Goal: Task Accomplishment & Management: Manage account settings

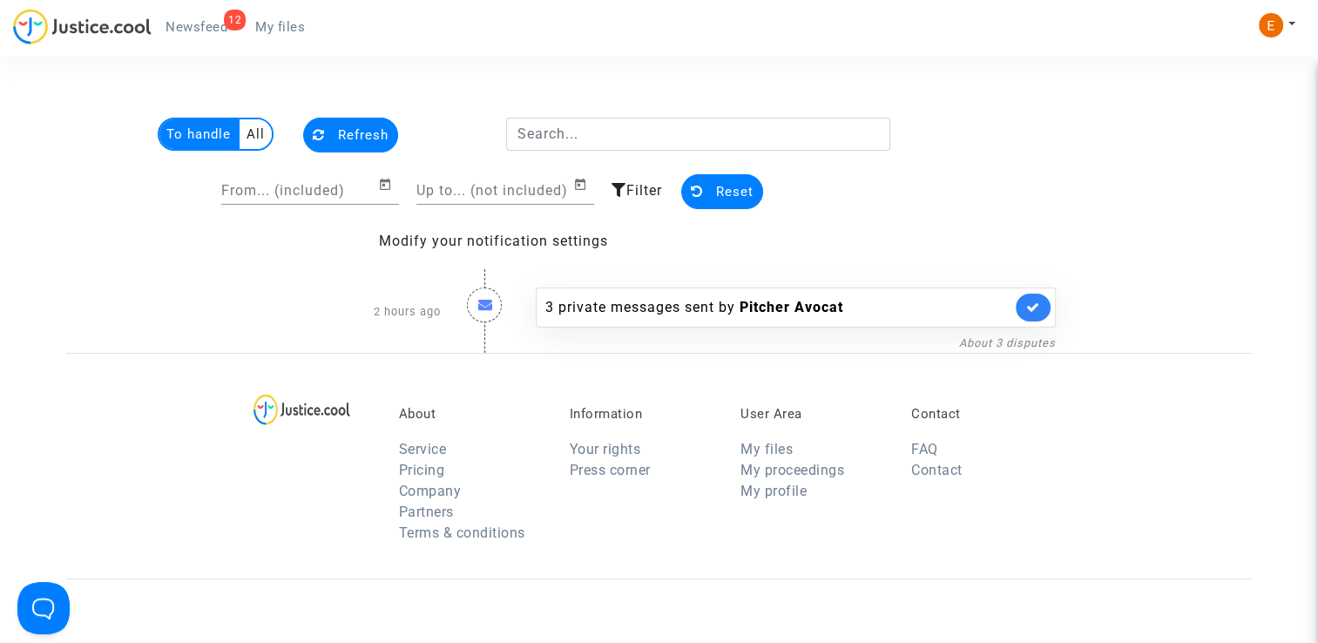
click at [265, 37] on link "My files" at bounding box center [280, 27] width 78 height 26
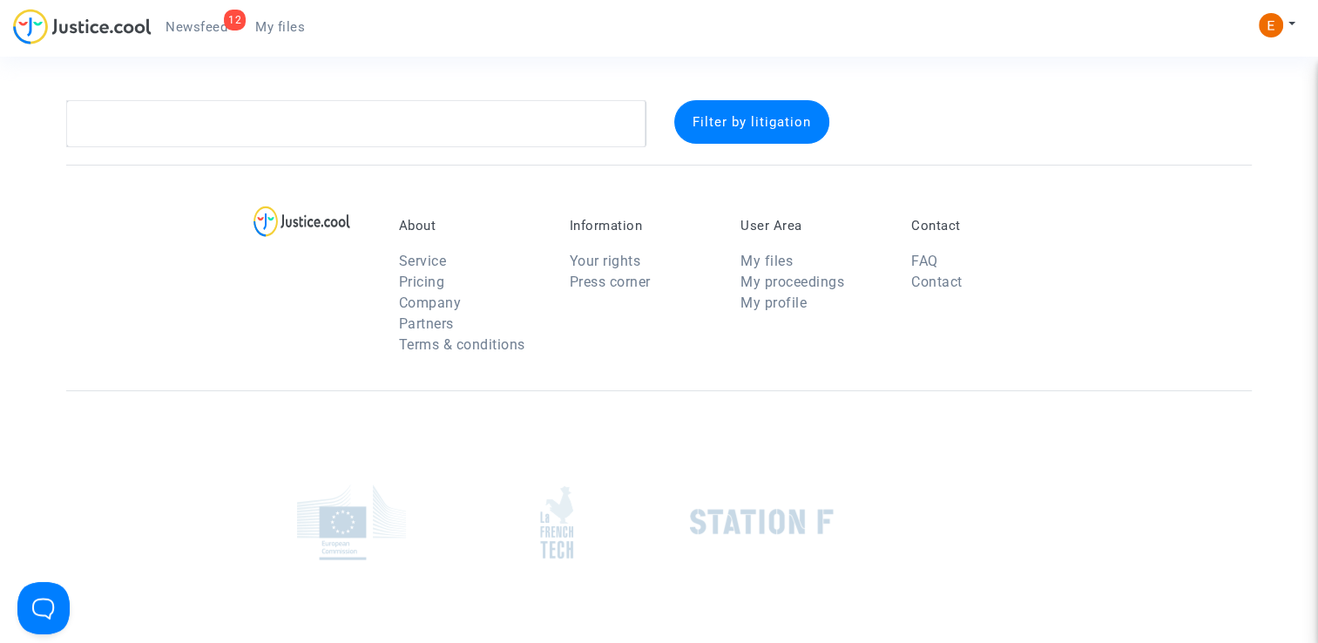
click at [186, 27] on span "Newsfeed" at bounding box center [196, 27] width 62 height 16
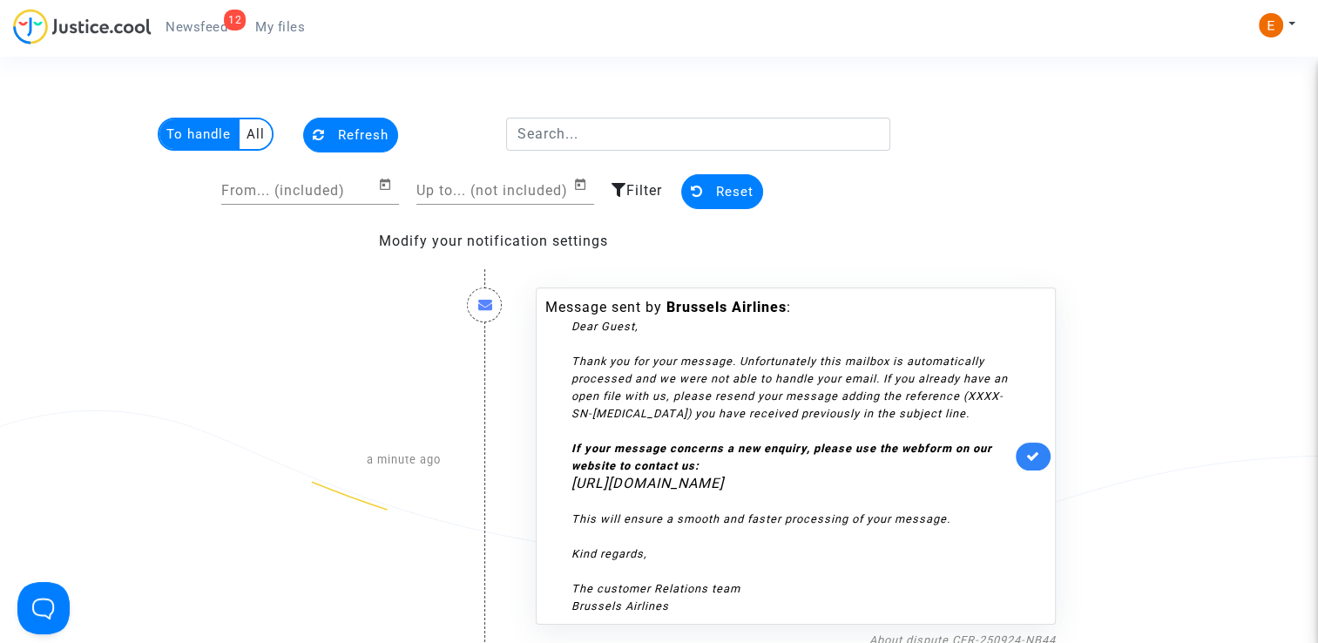
click at [1043, 448] on link at bounding box center [1033, 456] width 35 height 28
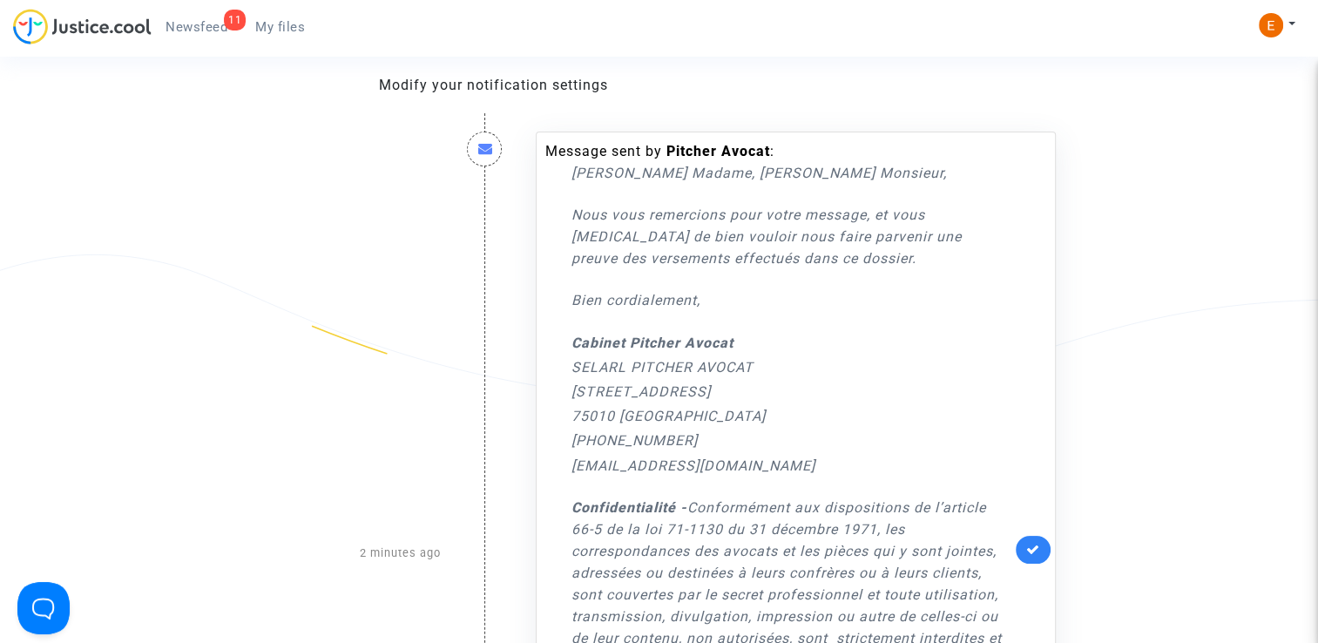
scroll to position [174, 0]
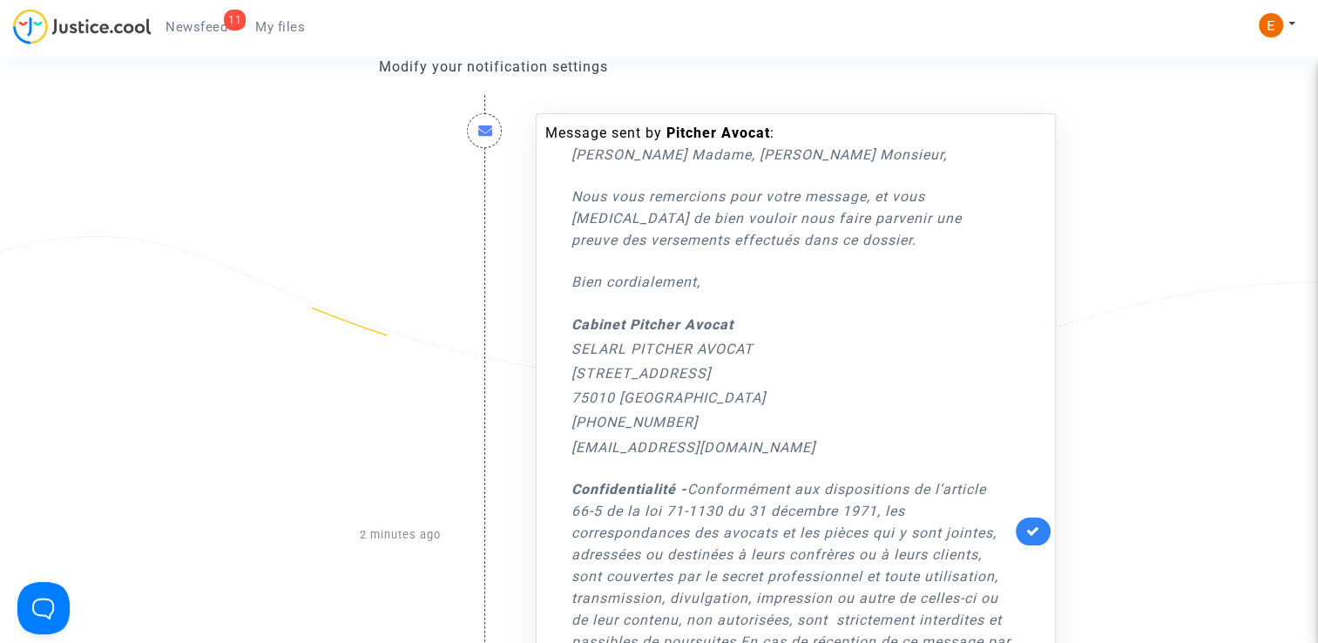
click at [1036, 517] on link at bounding box center [1033, 531] width 35 height 28
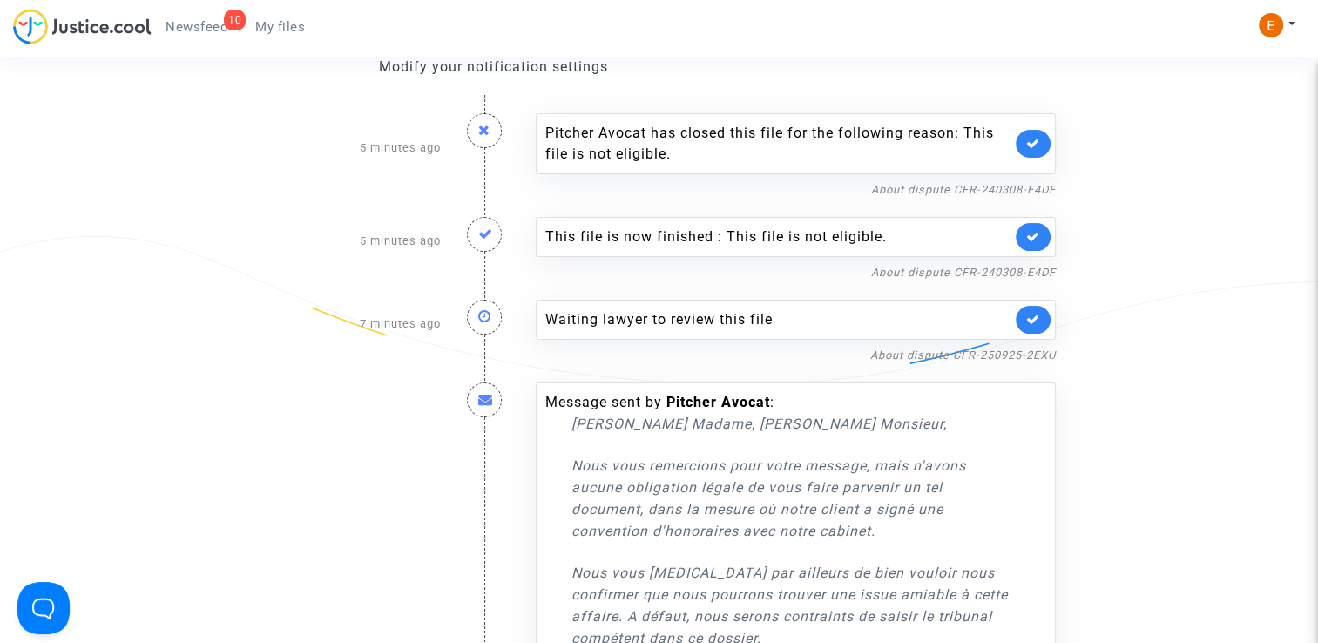
click at [1041, 319] on link at bounding box center [1033, 320] width 35 height 28
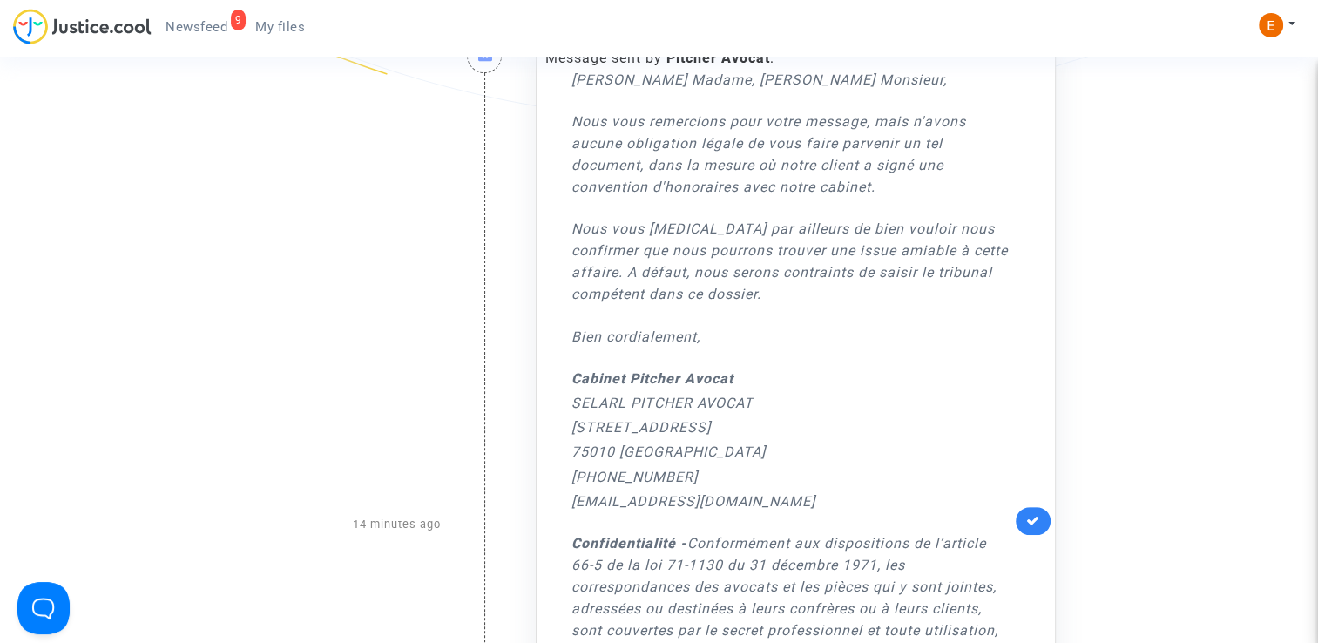
click at [1038, 514] on icon at bounding box center [1033, 520] width 14 height 13
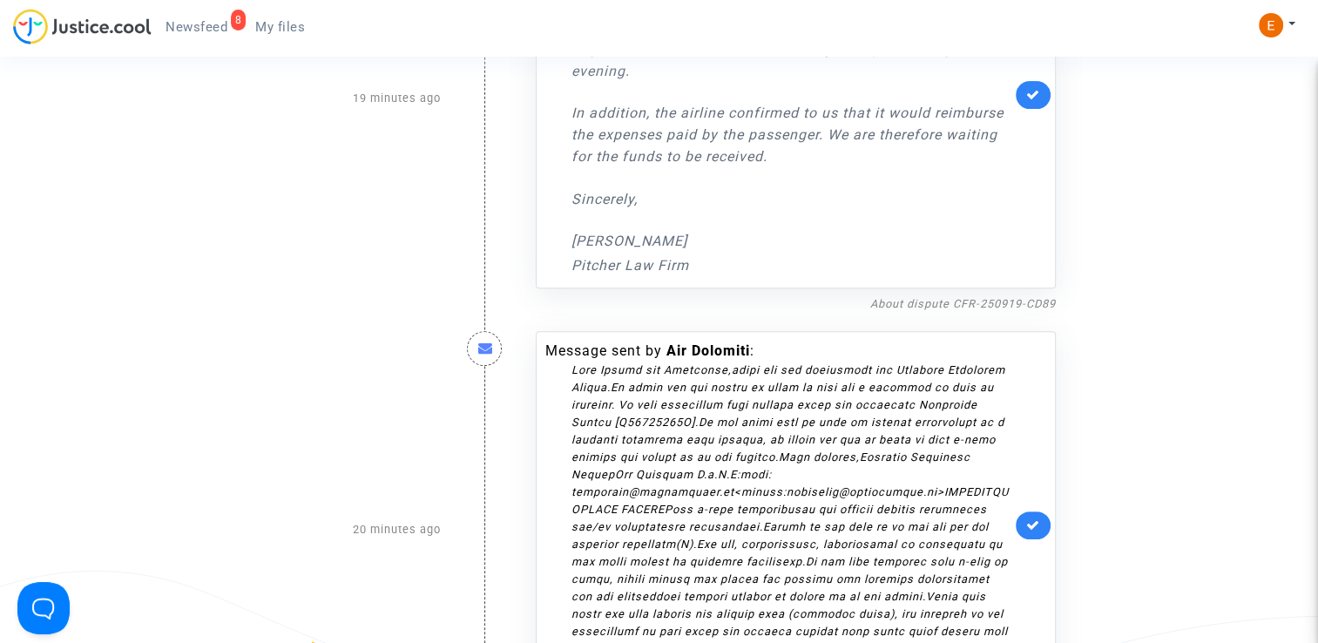
scroll to position [697, 0]
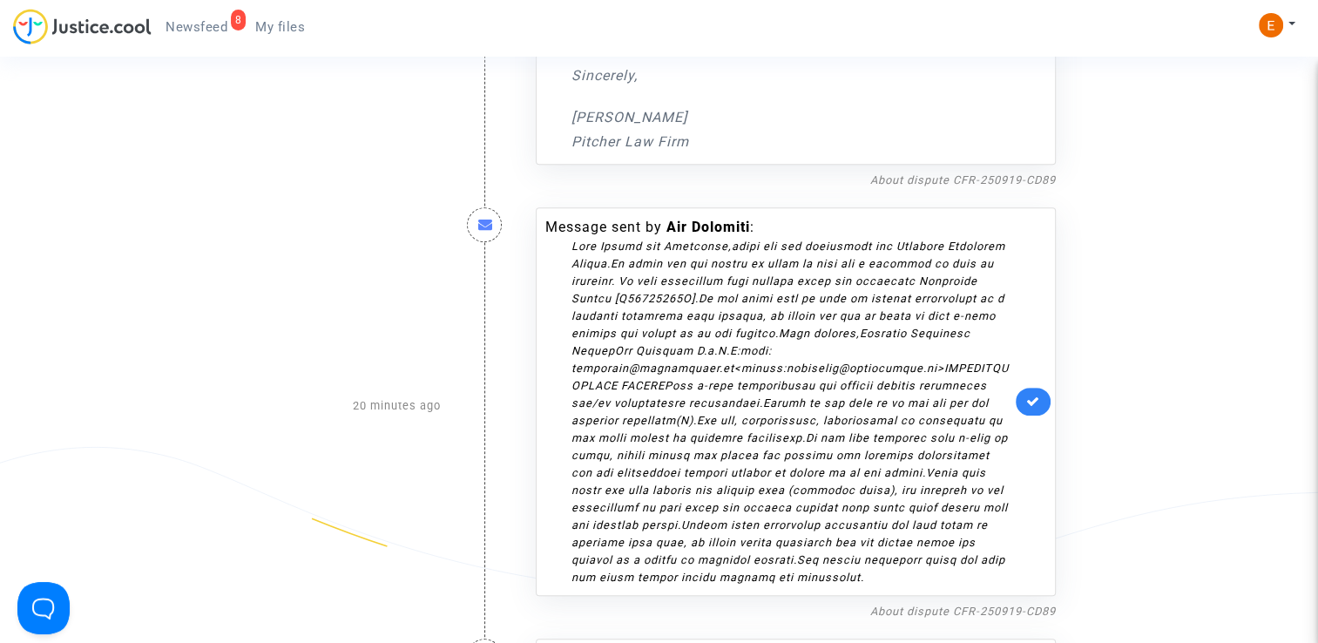
click at [1042, 398] on link at bounding box center [1033, 402] width 35 height 28
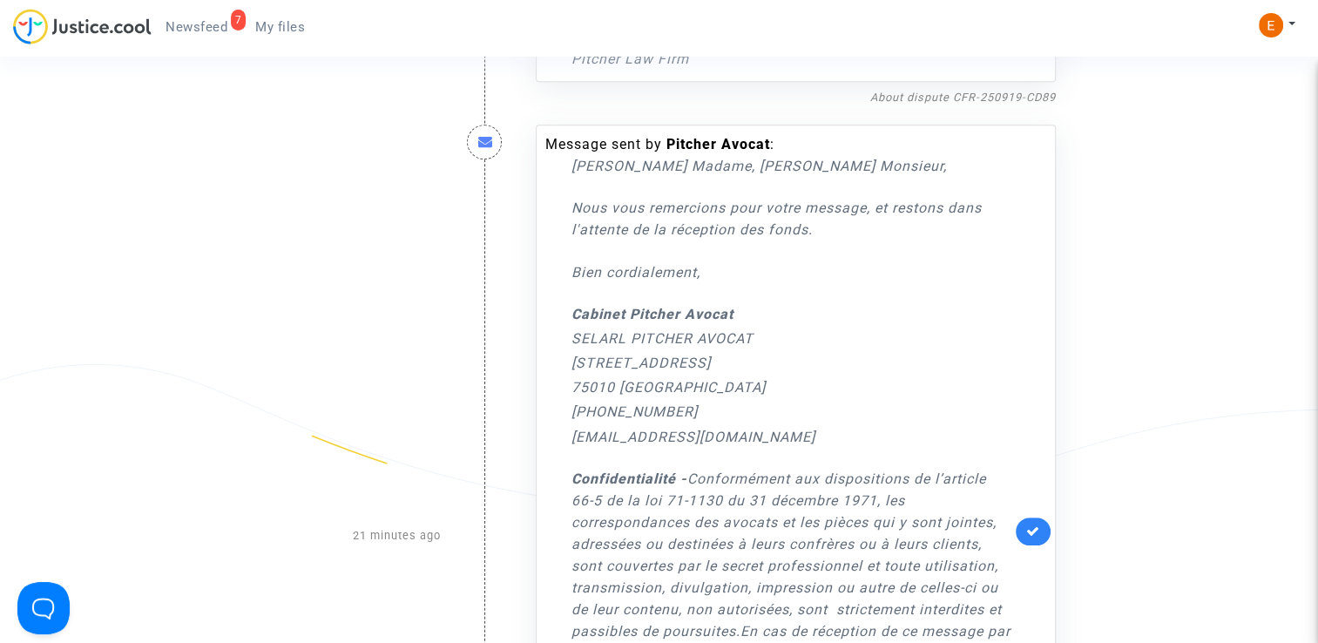
scroll to position [784, 0]
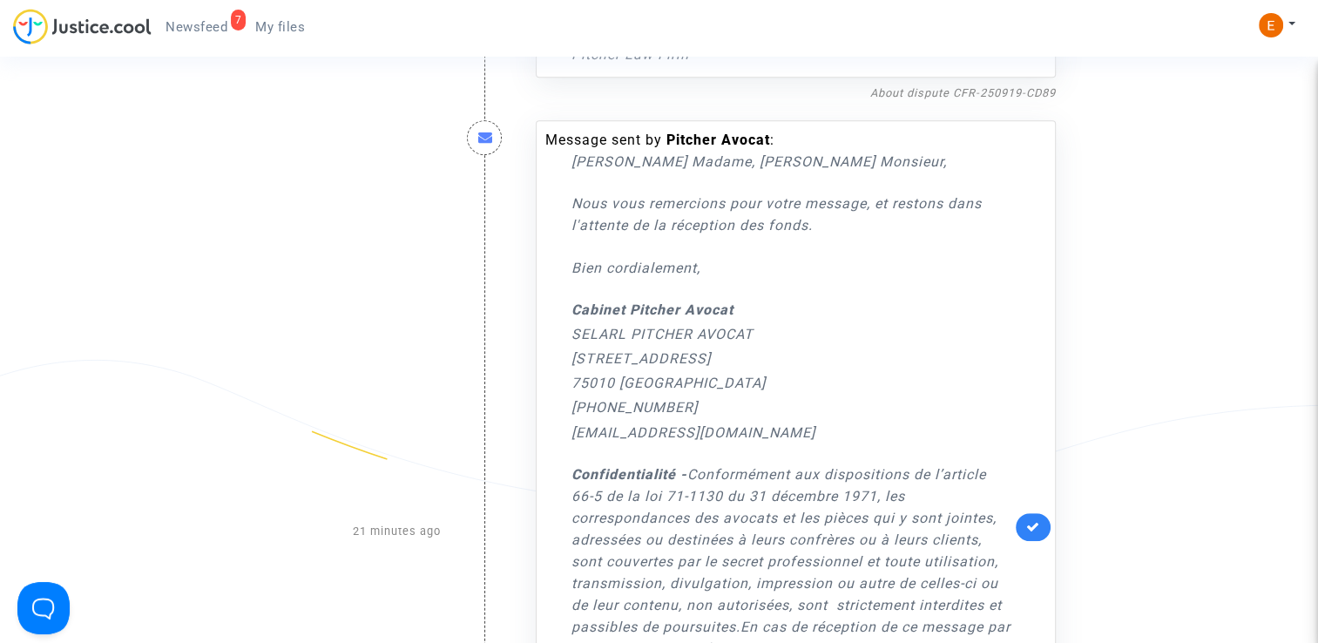
click at [1030, 520] on icon at bounding box center [1033, 526] width 14 height 13
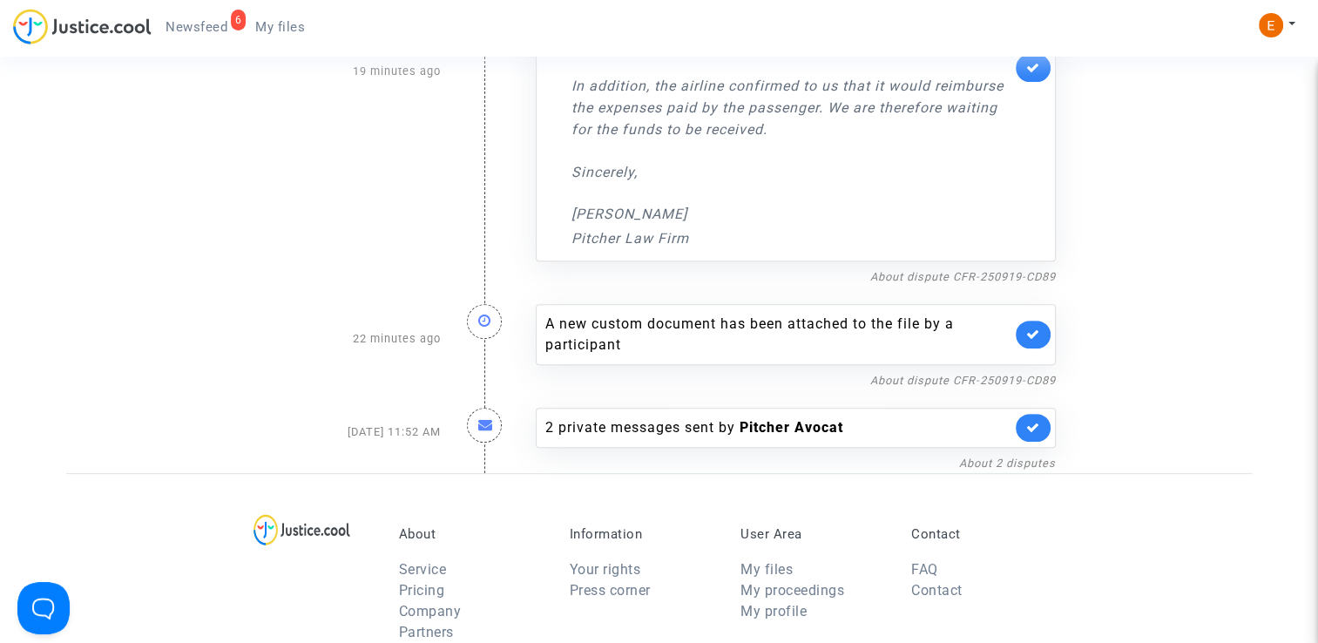
scroll to position [523, 0]
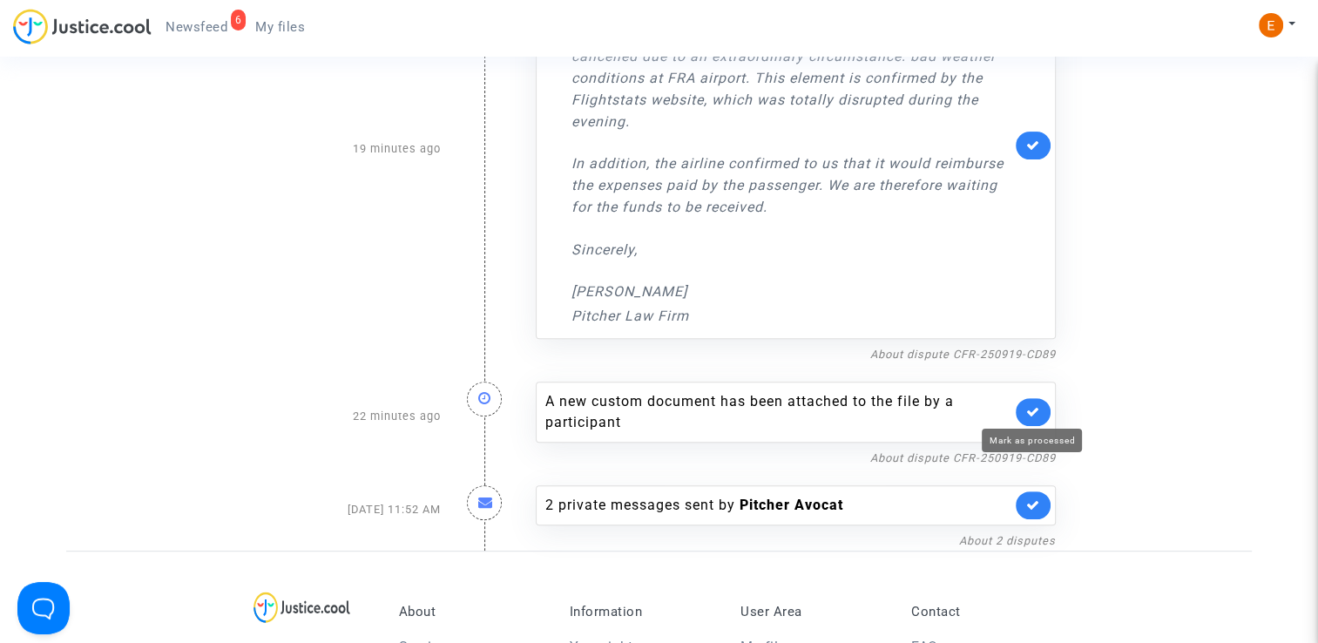
click at [1041, 413] on link at bounding box center [1033, 412] width 35 height 28
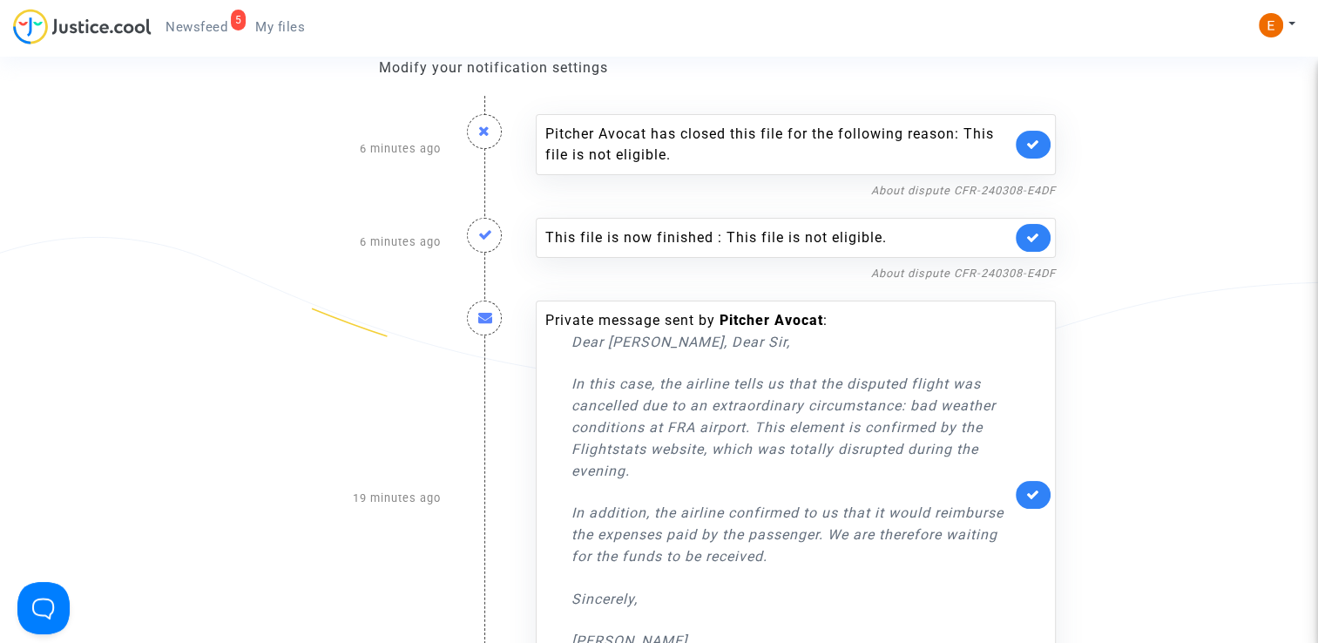
scroll to position [87, 0]
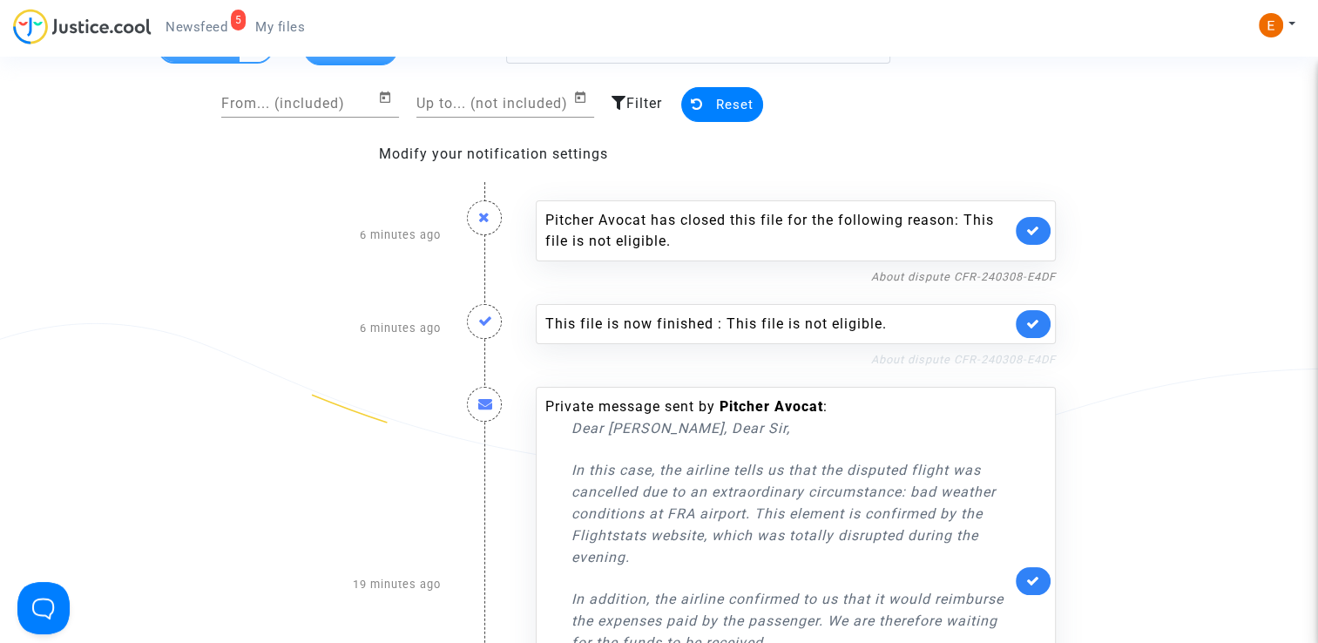
click at [1010, 355] on link "About dispute CFR-240308-E4DF" at bounding box center [963, 359] width 185 height 13
click at [1040, 329] on link at bounding box center [1033, 324] width 35 height 28
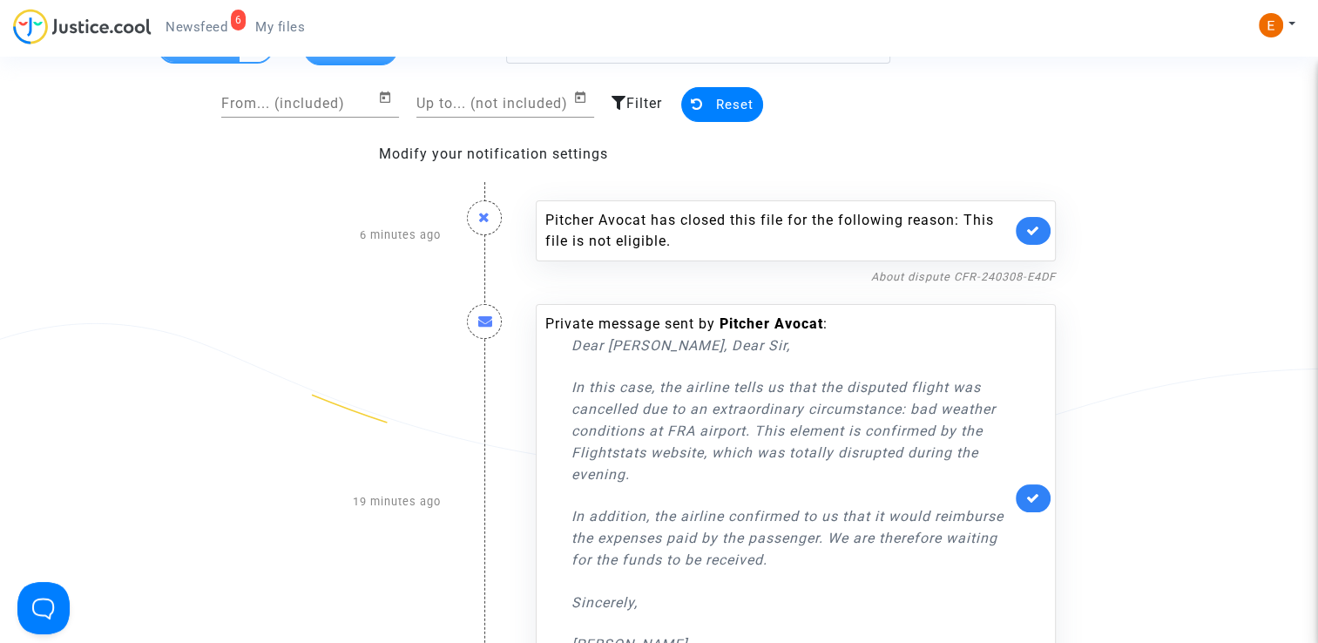
click at [1035, 233] on icon at bounding box center [1033, 230] width 14 height 13
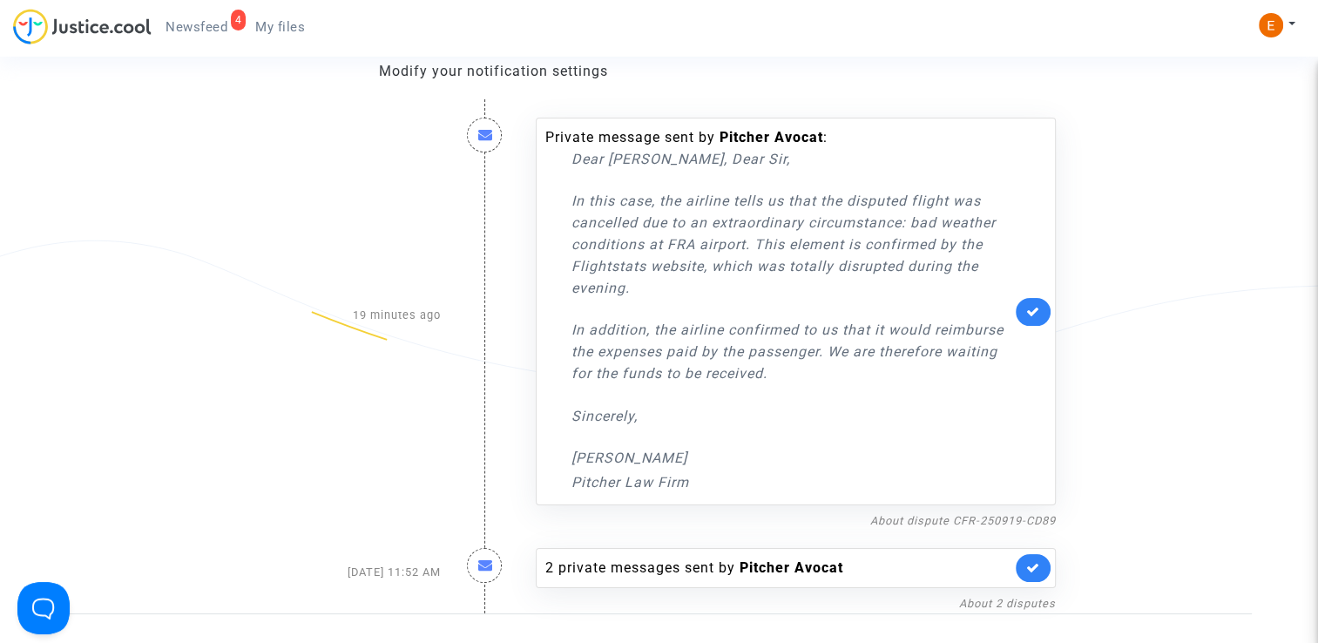
scroll to position [174, 0]
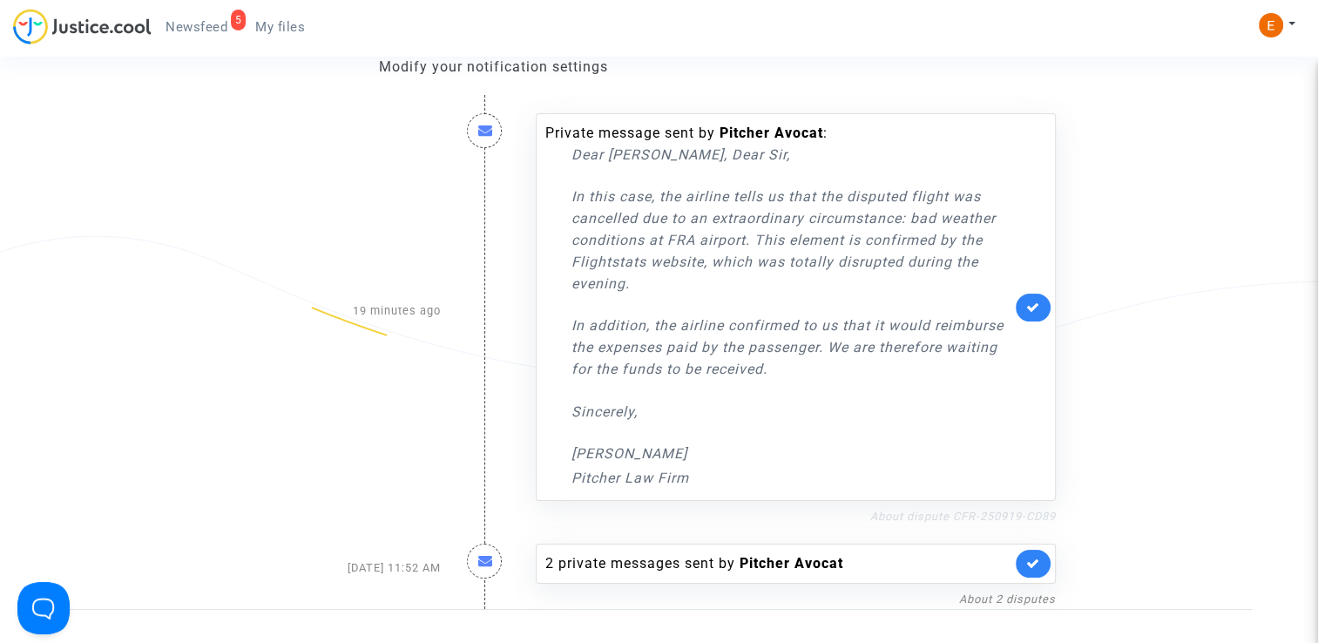
click at [928, 515] on link "About dispute CFR-250919-CD89" at bounding box center [963, 516] width 186 height 13
click at [1037, 304] on icon at bounding box center [1033, 306] width 14 height 13
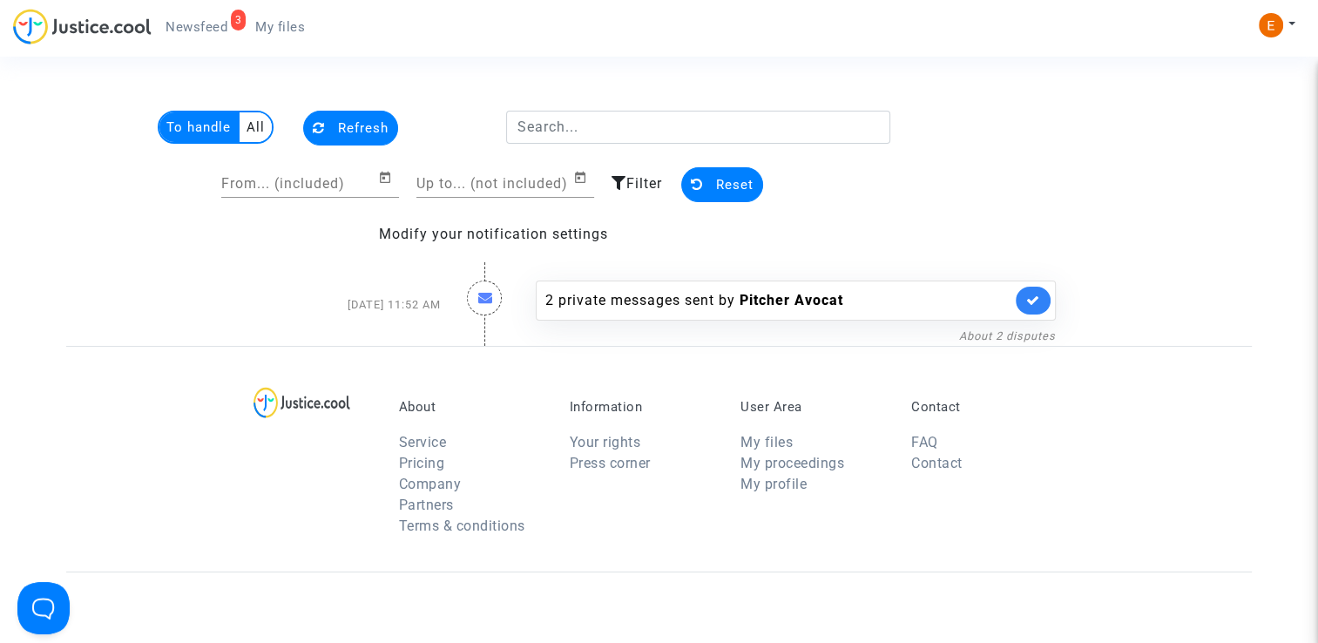
scroll to position [0, 0]
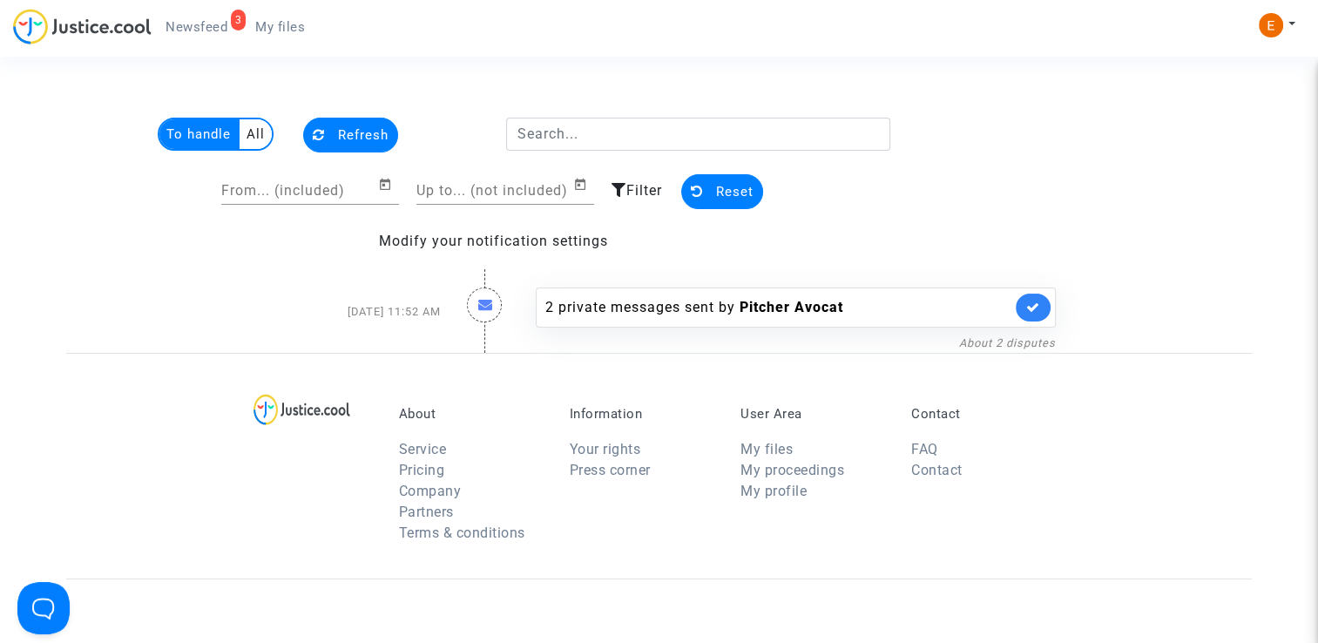
click at [276, 28] on span "My files" at bounding box center [280, 27] width 50 height 16
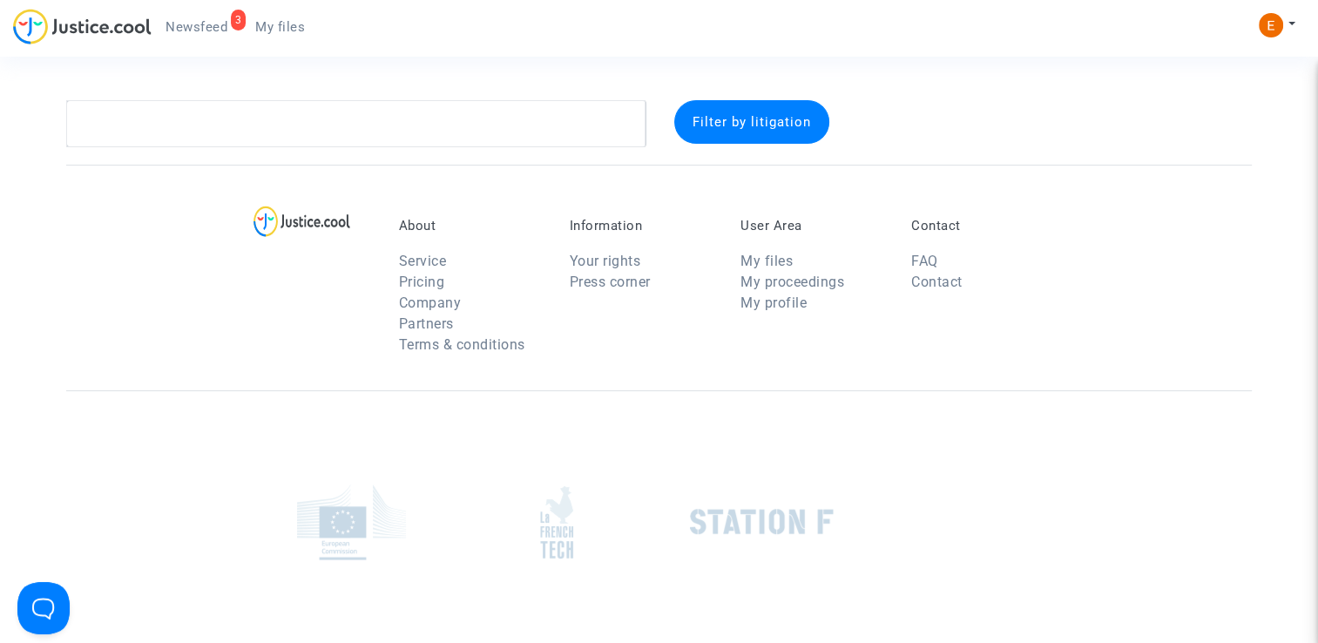
click at [188, 28] on span "Newsfeed" at bounding box center [196, 27] width 62 height 16
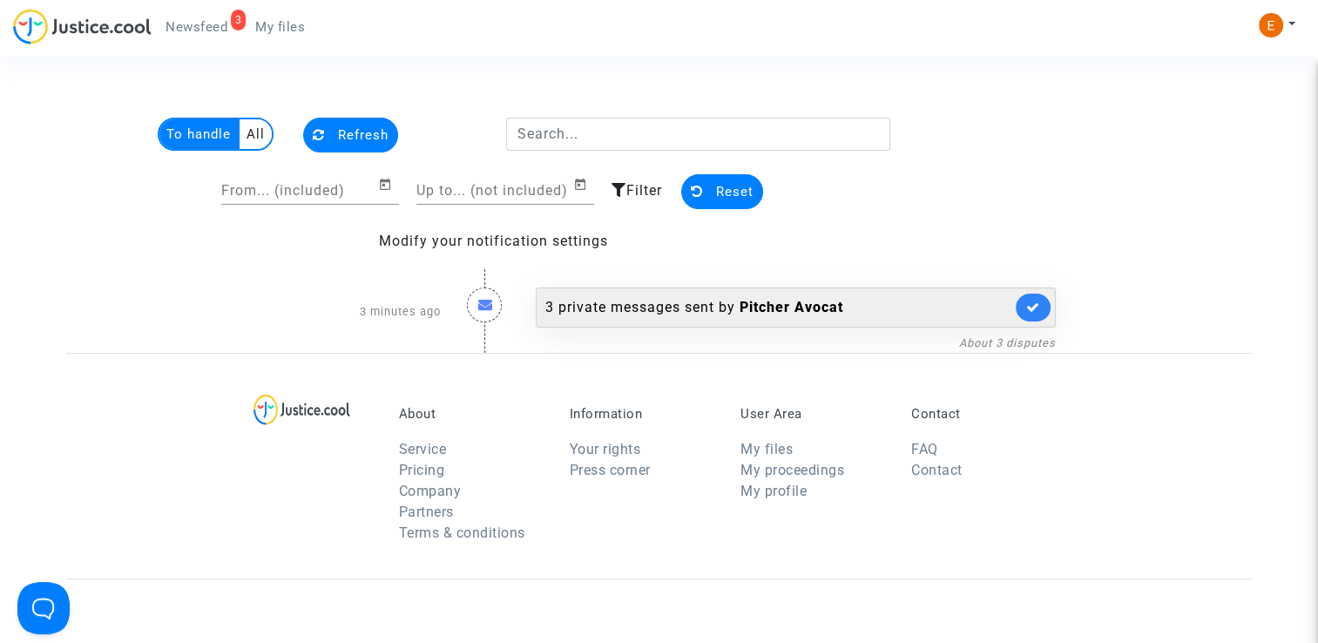
click at [641, 306] on div "3 private messages sent by Pitcher Avocat" at bounding box center [778, 307] width 466 height 21
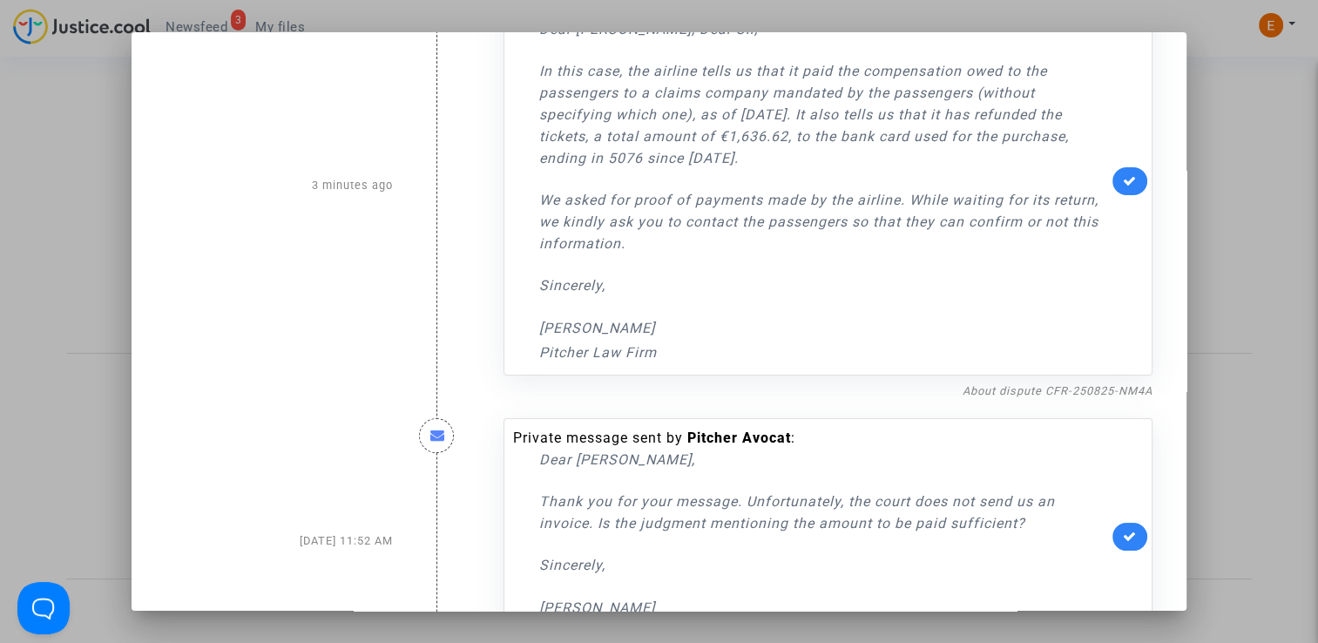
scroll to position [87, 0]
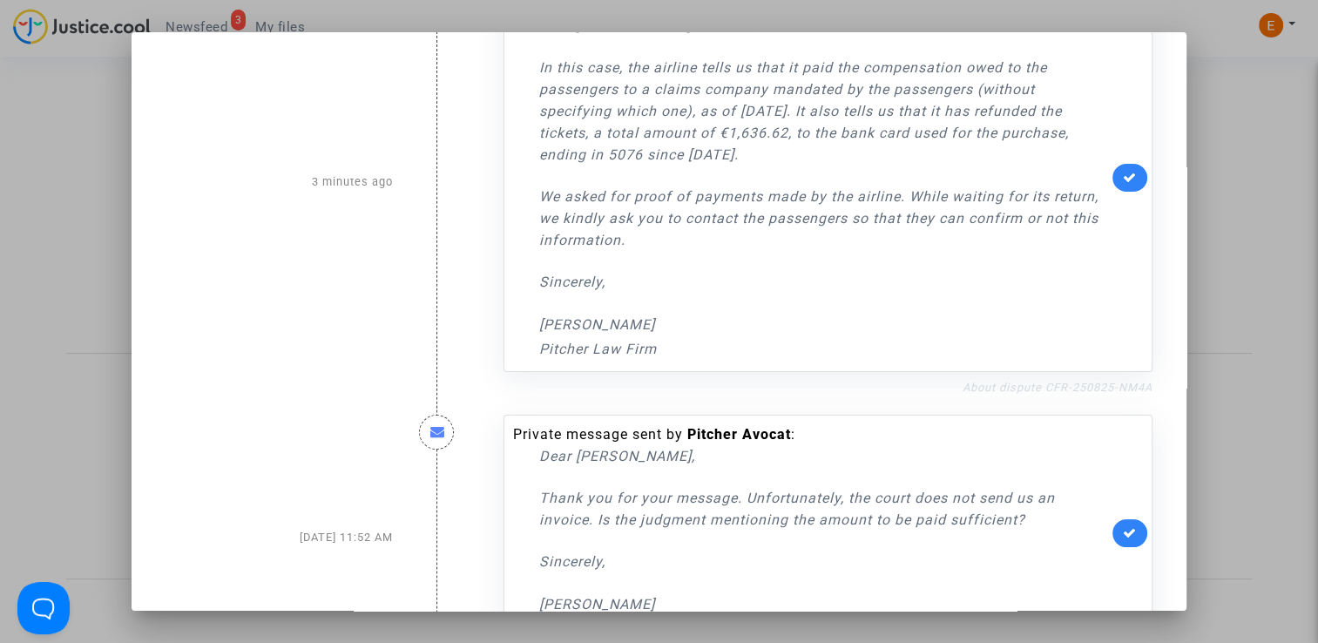
click at [1015, 386] on link "About dispute CFR-250825-NM4A" at bounding box center [1057, 387] width 190 height 13
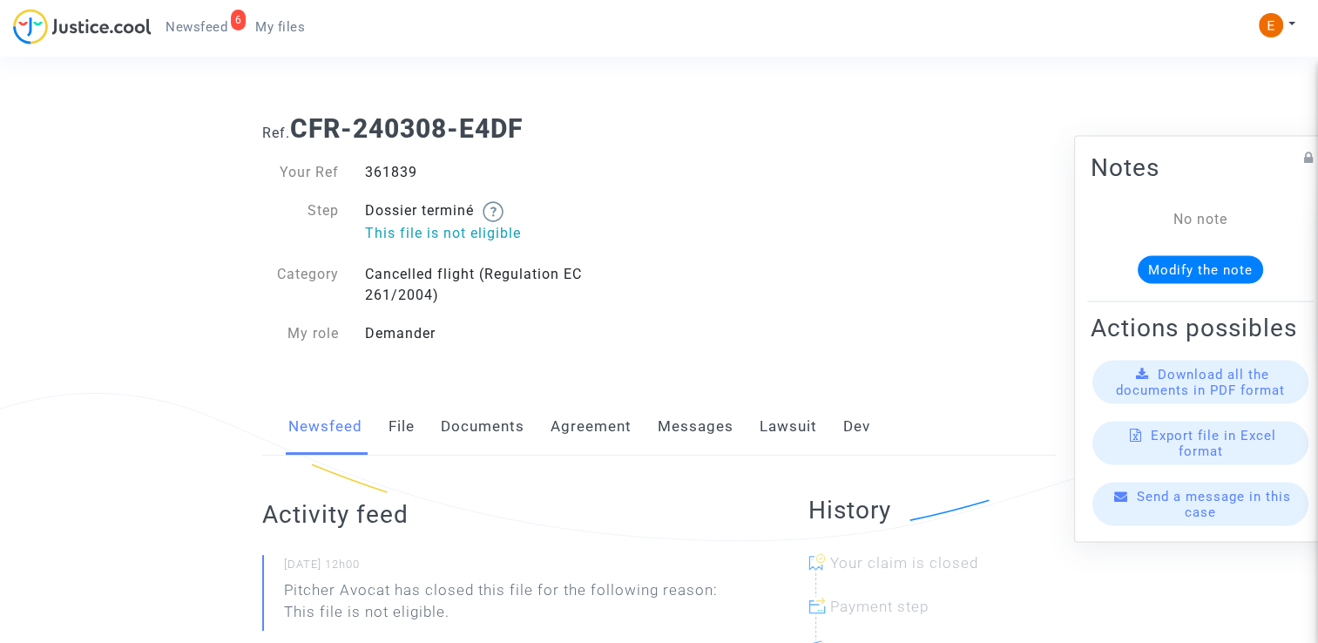
drag, startPoint x: 0, startPoint y: 0, endPoint x: 392, endPoint y: 173, distance: 428.5
click at [392, 173] on div "361839" at bounding box center [505, 172] width 307 height 21
copy div "361839"
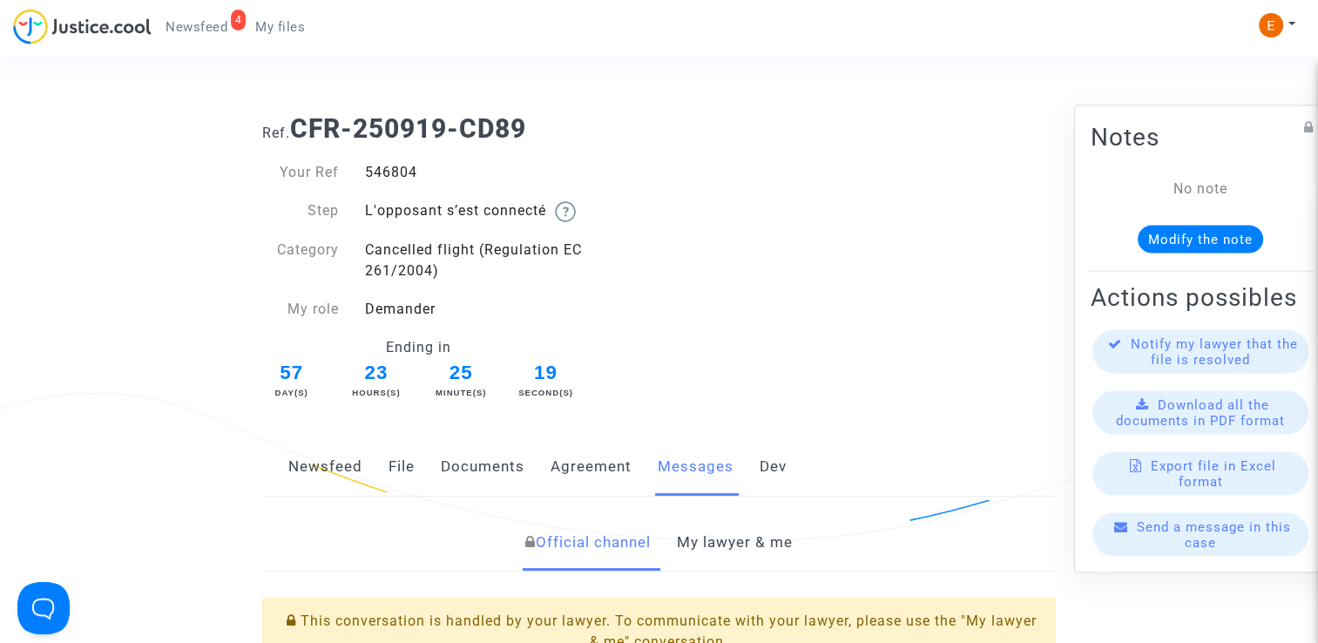
drag, startPoint x: 0, startPoint y: 0, endPoint x: 382, endPoint y: 177, distance: 421.3
click at [382, 177] on div "546804" at bounding box center [505, 172] width 307 height 21
copy div "546804"
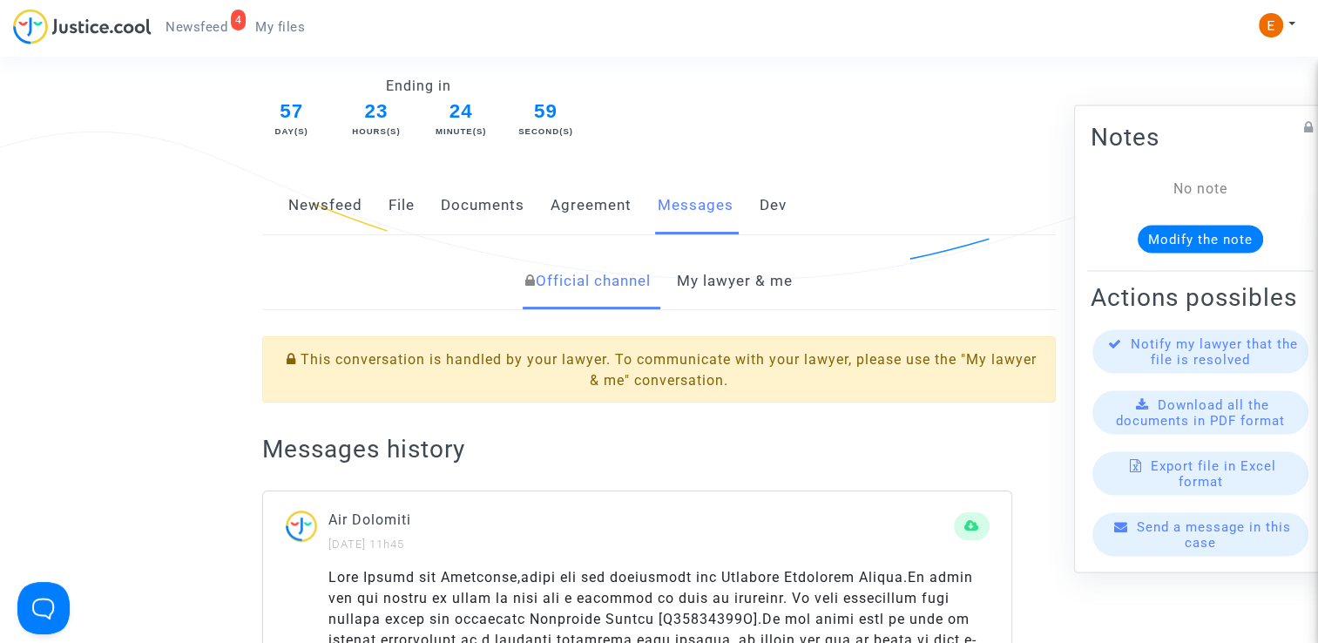
click at [727, 270] on link "My lawyer & me" at bounding box center [735, 281] width 116 height 57
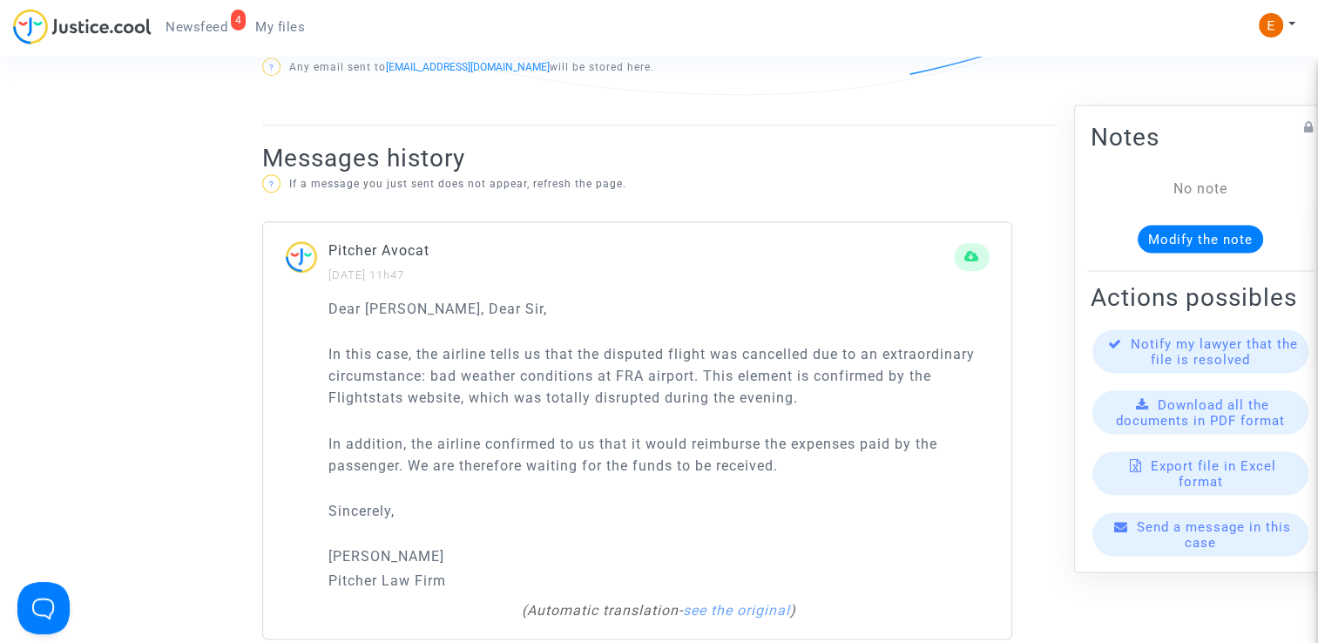
scroll to position [1219, 0]
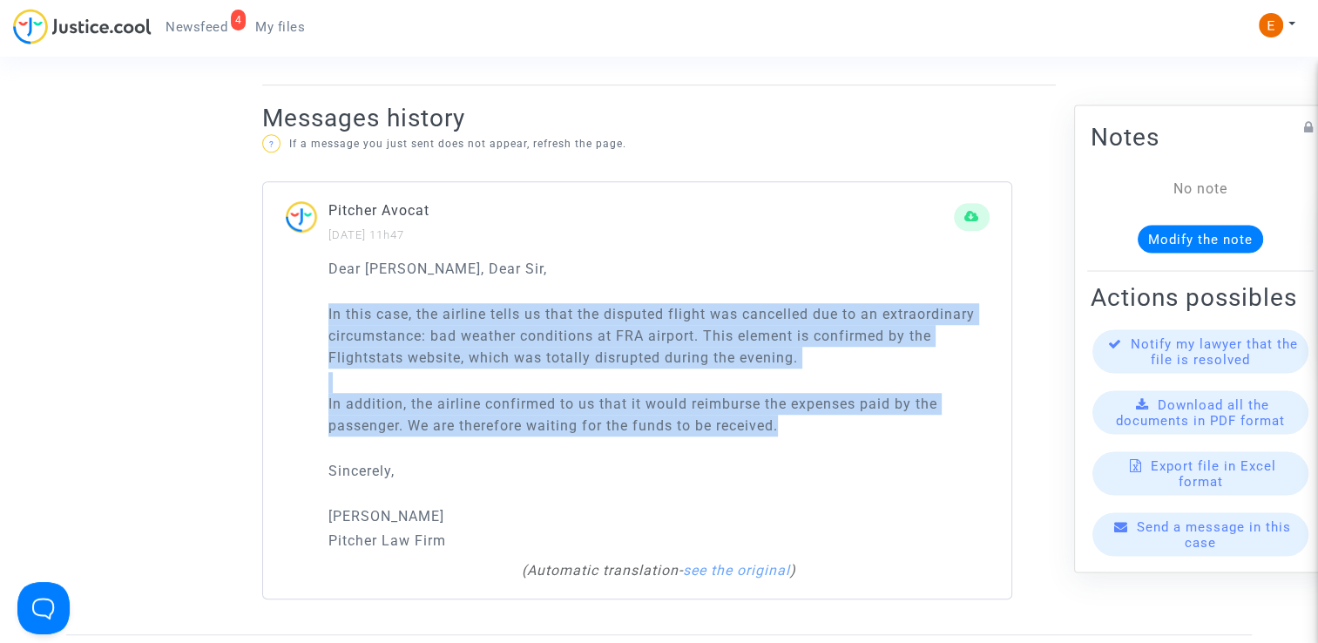
drag, startPoint x: 825, startPoint y: 413, endPoint x: 304, endPoint y: 287, distance: 535.7
click at [304, 287] on div "Dear Madam, Dear Sir, In this case, the airline tells us that the disputed flig…" at bounding box center [637, 428] width 748 height 341
drag, startPoint x: 304, startPoint y: 287, endPoint x: 373, endPoint y: 314, distance: 73.6
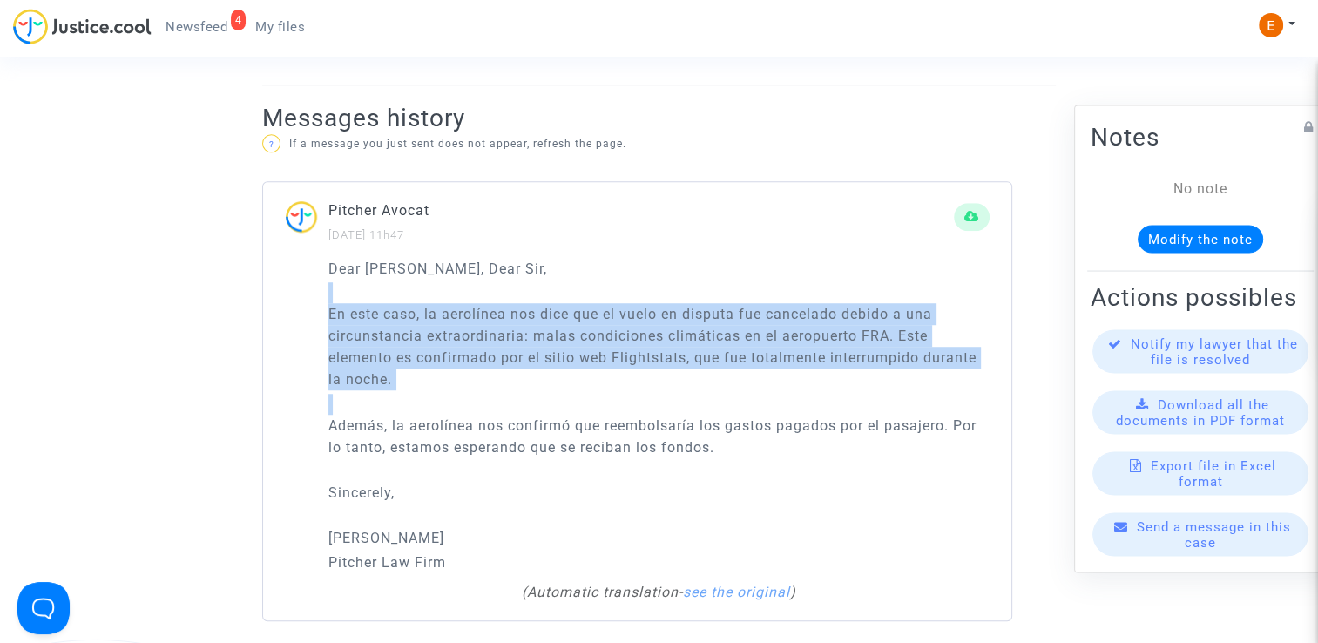
click at [645, 360] on p "En este caso, la aerolínea nos dice que el vuelo en disputa fue cancelado debid…" at bounding box center [658, 346] width 661 height 87
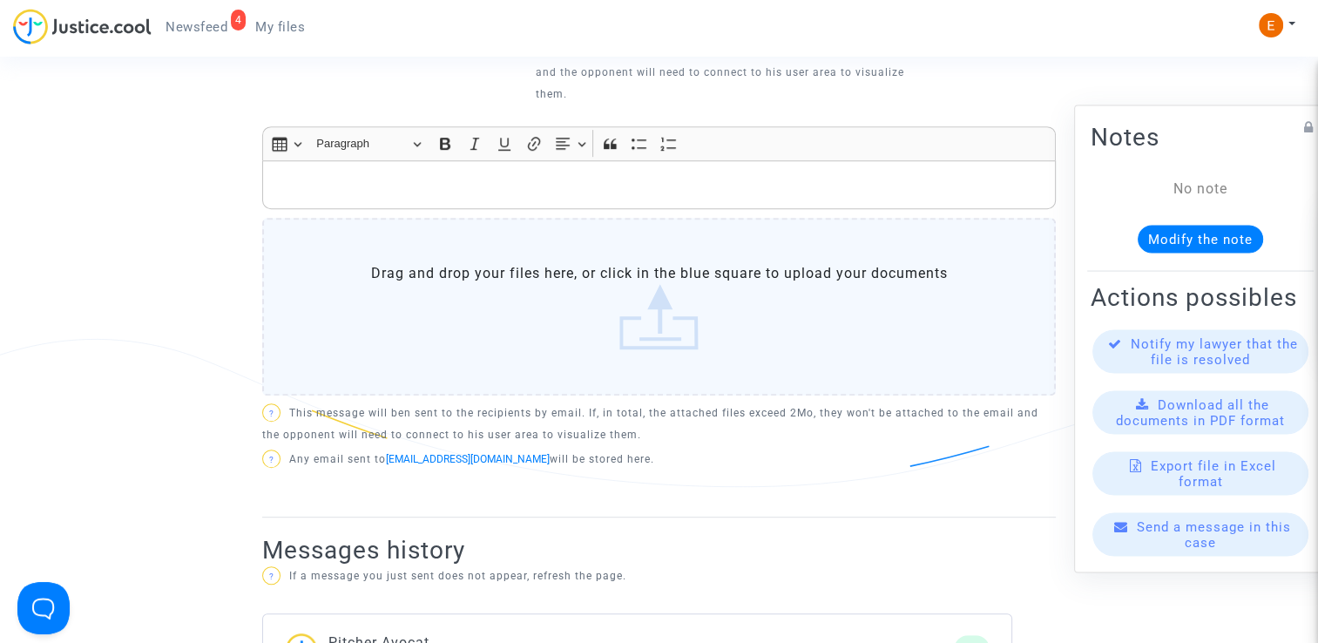
scroll to position [784, 0]
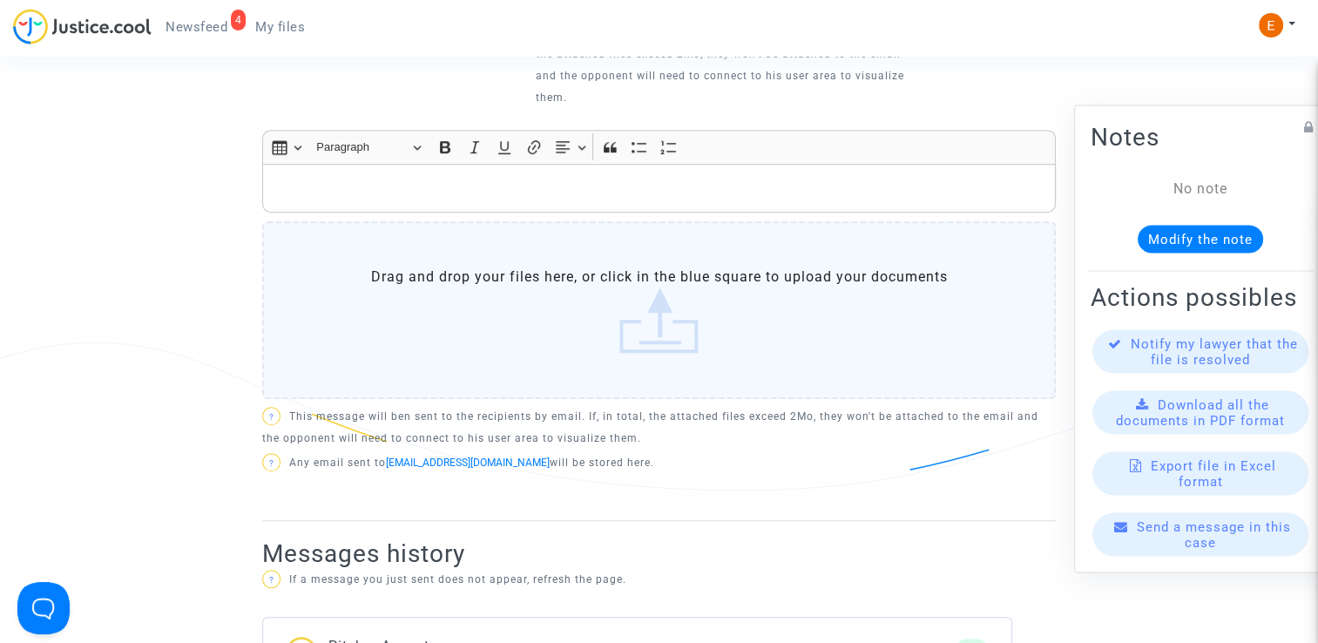
click at [444, 177] on p "Rich Text Editor, main" at bounding box center [659, 188] width 775 height 22
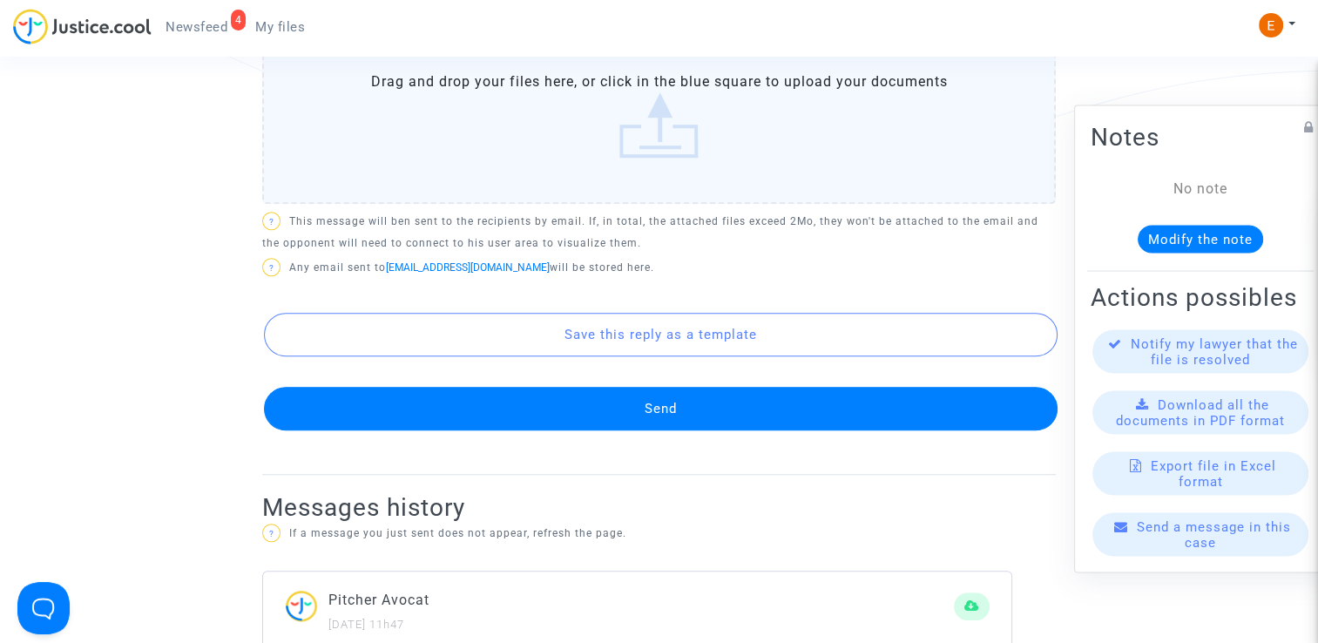
scroll to position [1132, 0]
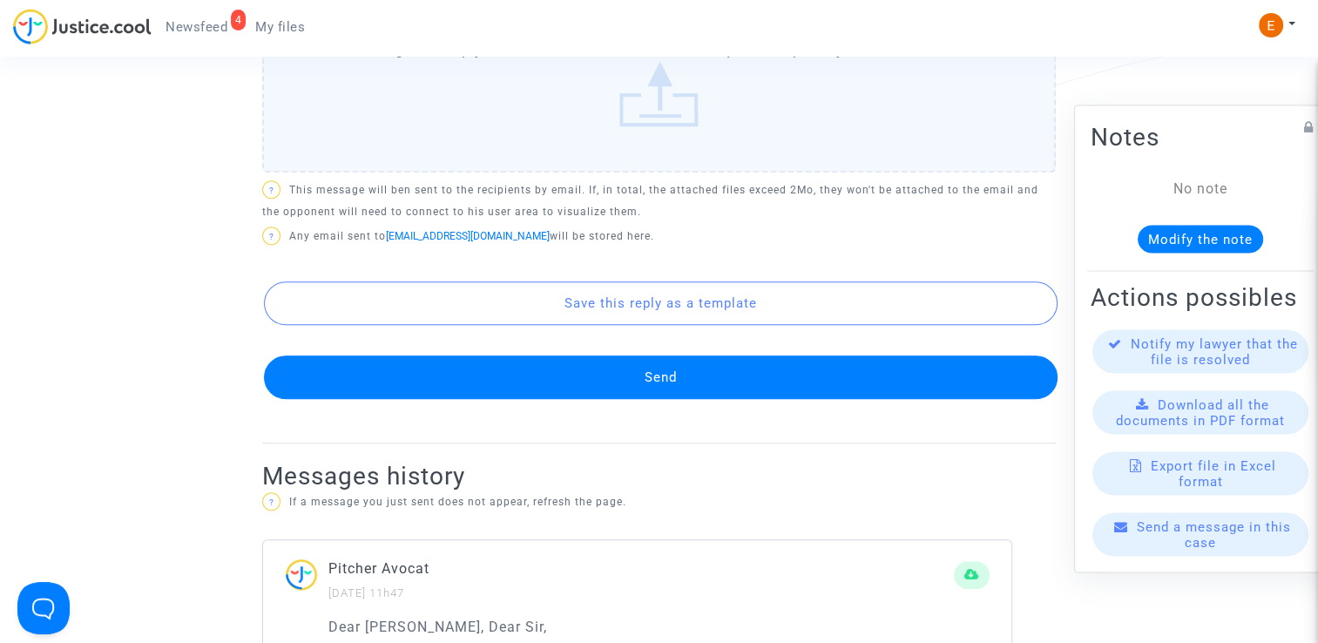
click at [700, 355] on button "Send" at bounding box center [660, 377] width 793 height 44
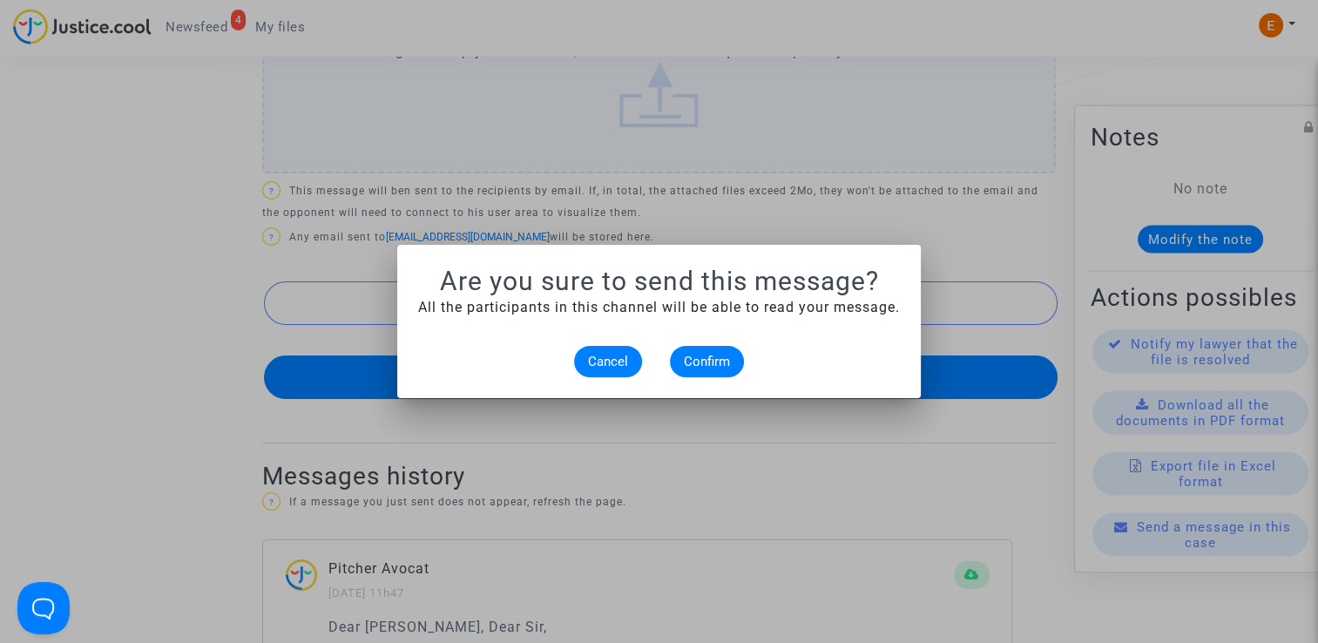
scroll to position [0, 0]
click at [729, 362] on span "Confirm" at bounding box center [707, 362] width 46 height 16
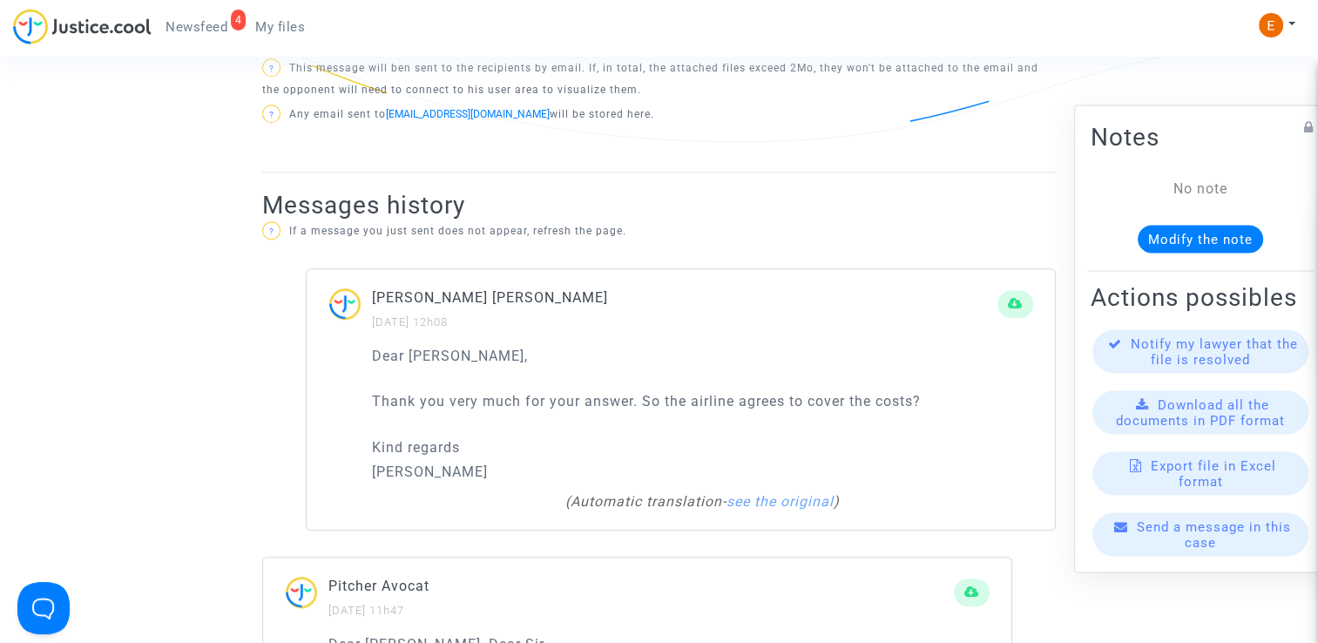
click at [230, 33] on link "4 Newsfeed" at bounding box center [197, 27] width 90 height 26
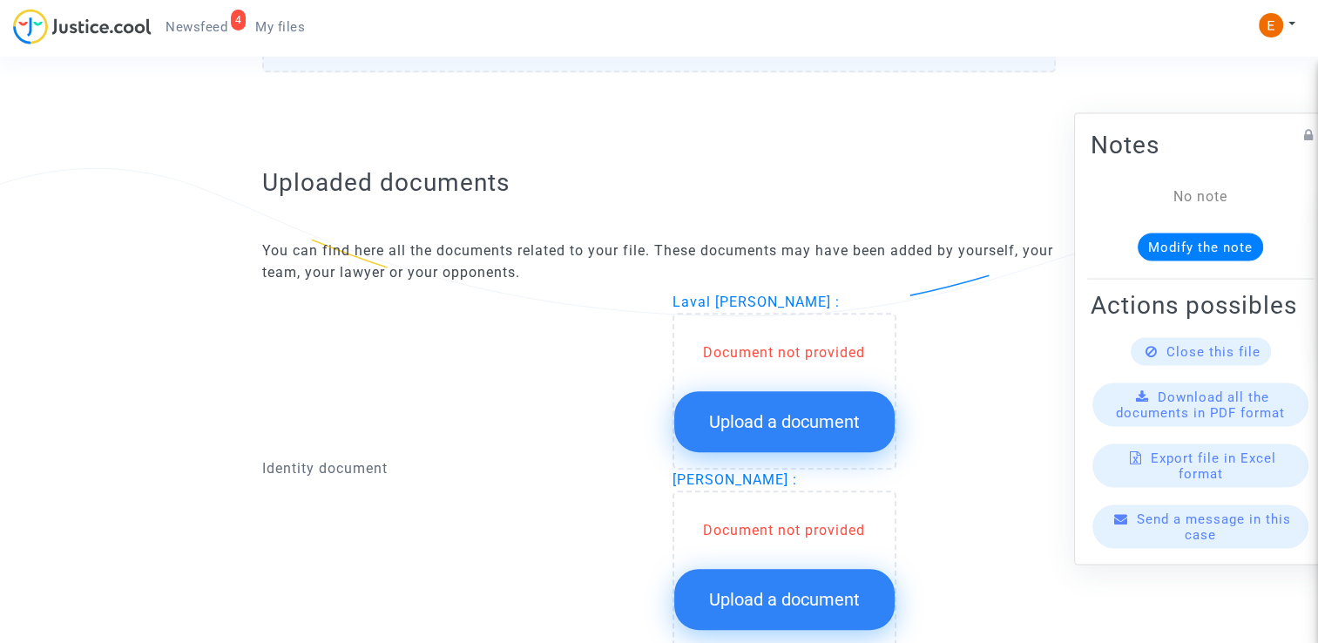
click at [829, 429] on button "Upload a document" at bounding box center [784, 421] width 220 height 61
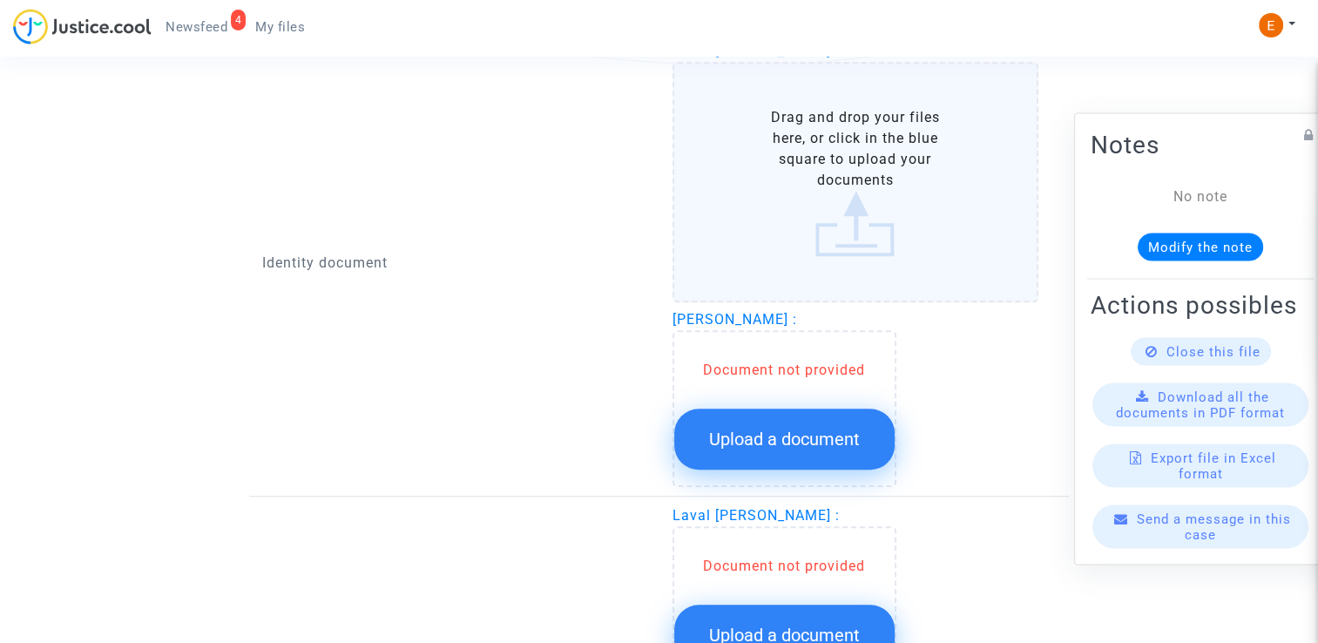
scroll to position [1219, 0]
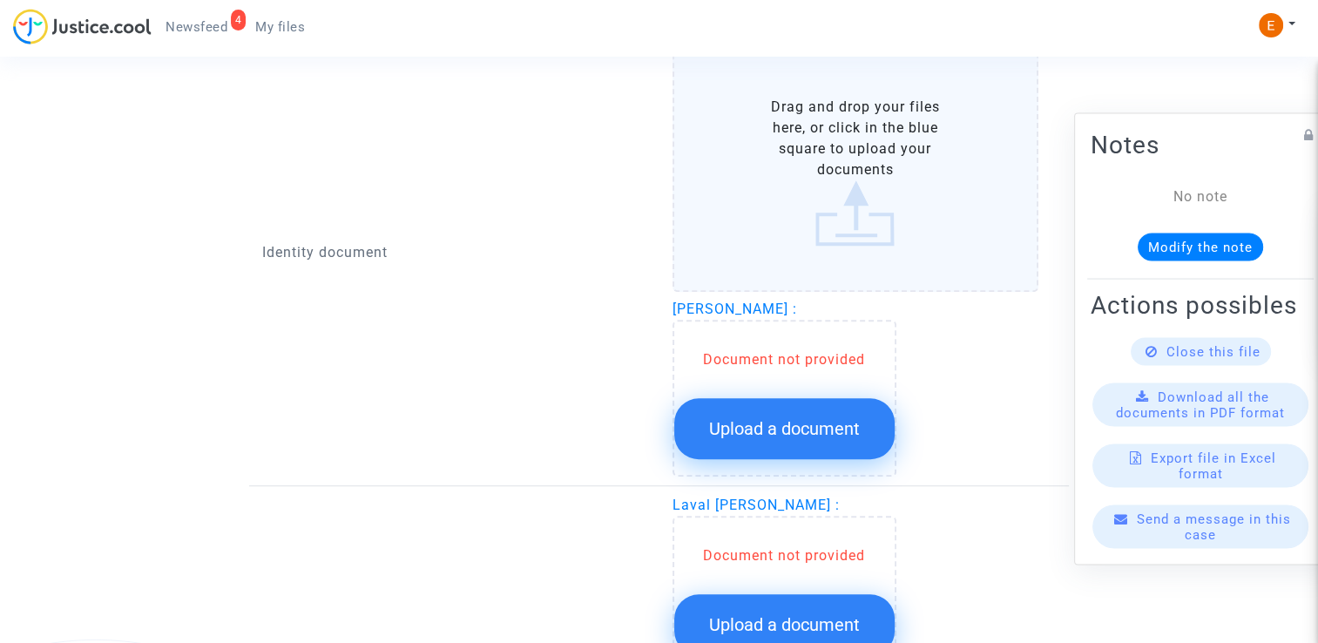
click at [798, 398] on button "Upload a document" at bounding box center [784, 428] width 220 height 61
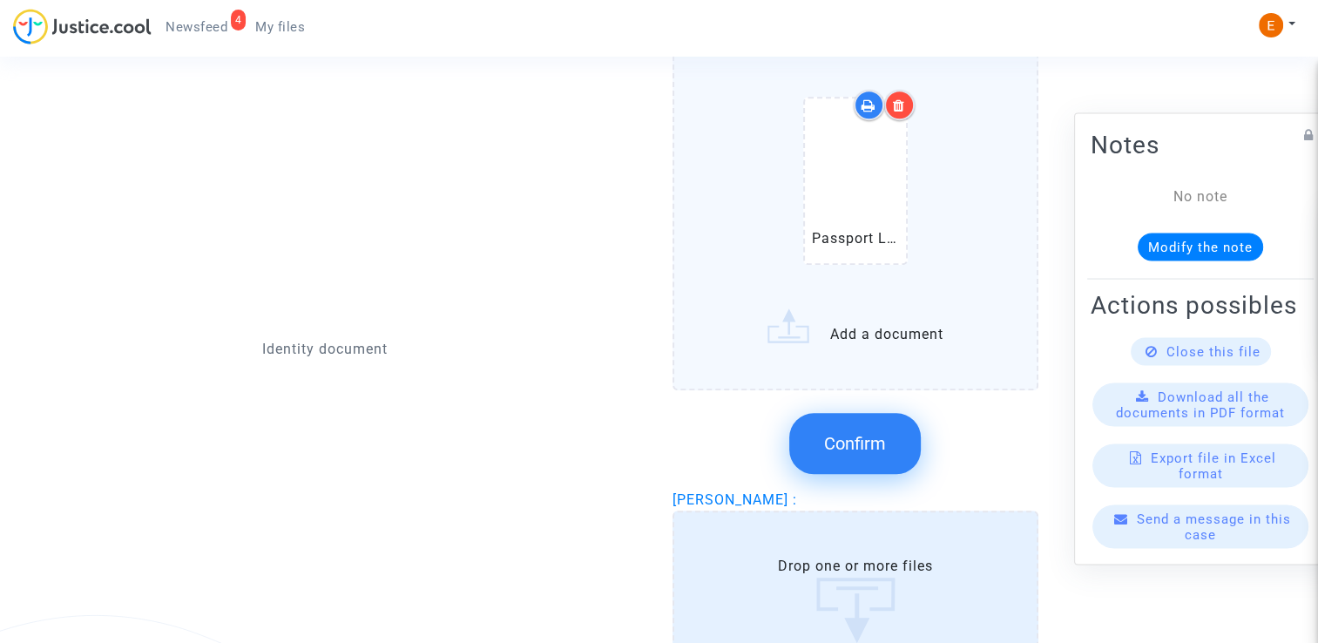
scroll to position [1269, 0]
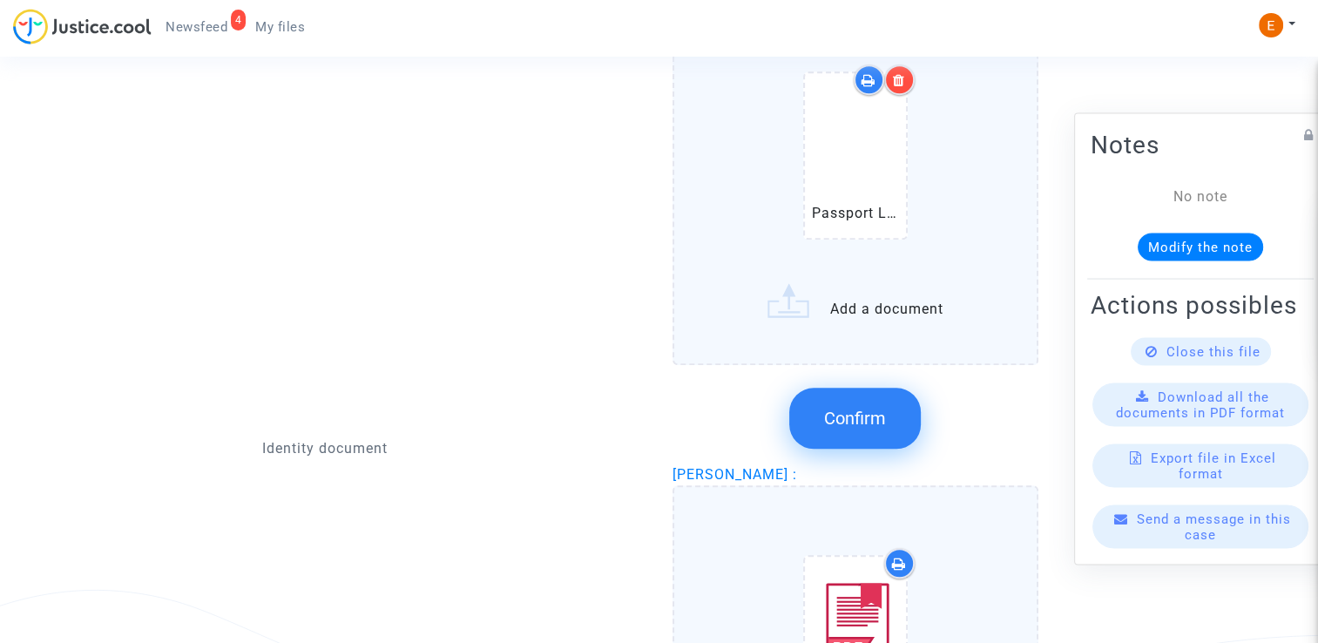
click at [881, 429] on button "Confirm" at bounding box center [855, 418] width 132 height 61
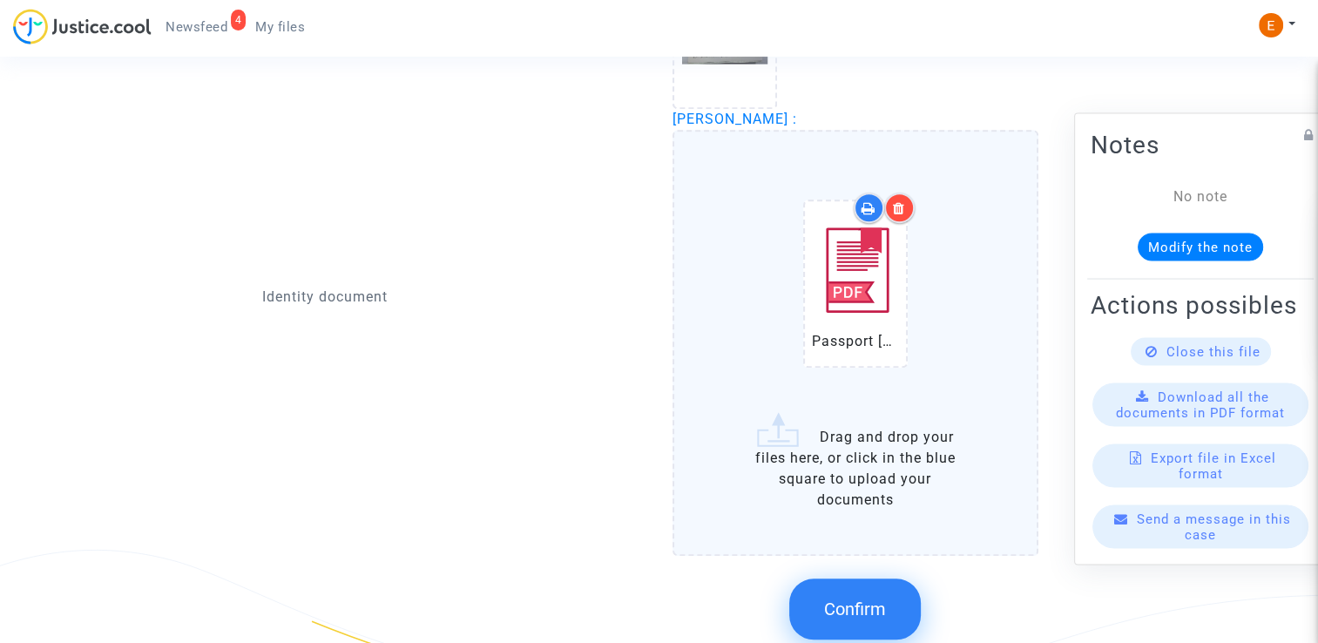
scroll to position [1443, 0]
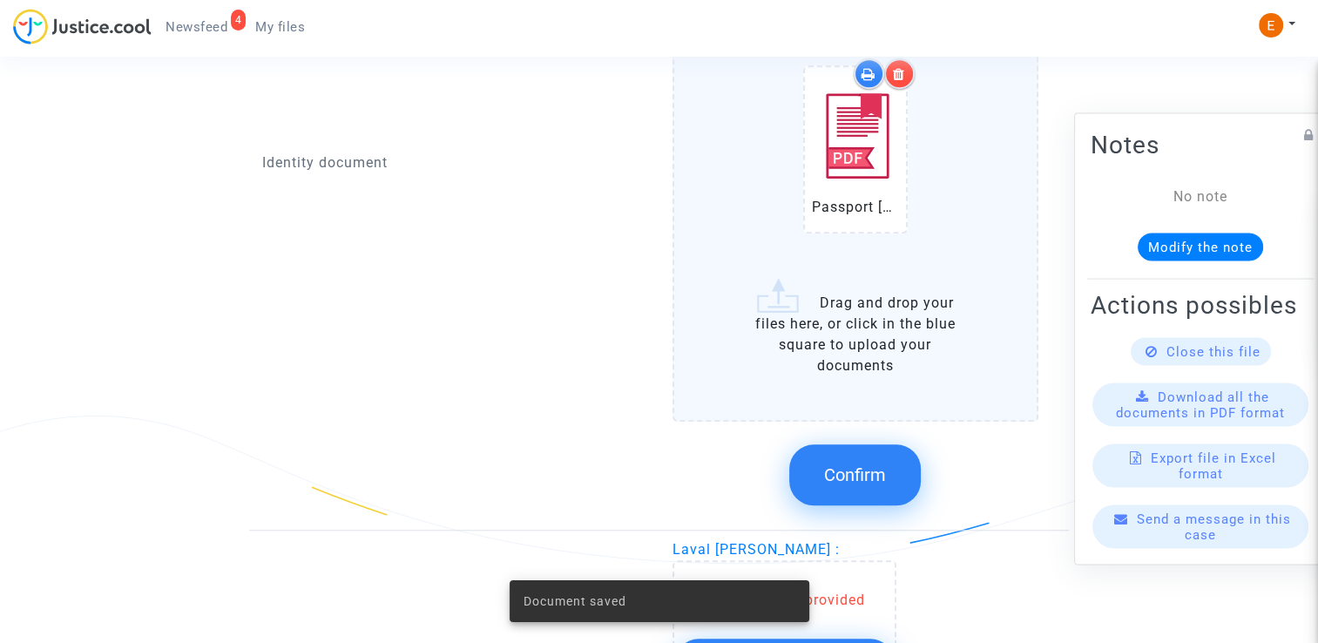
click at [871, 457] on button "Confirm" at bounding box center [855, 474] width 132 height 61
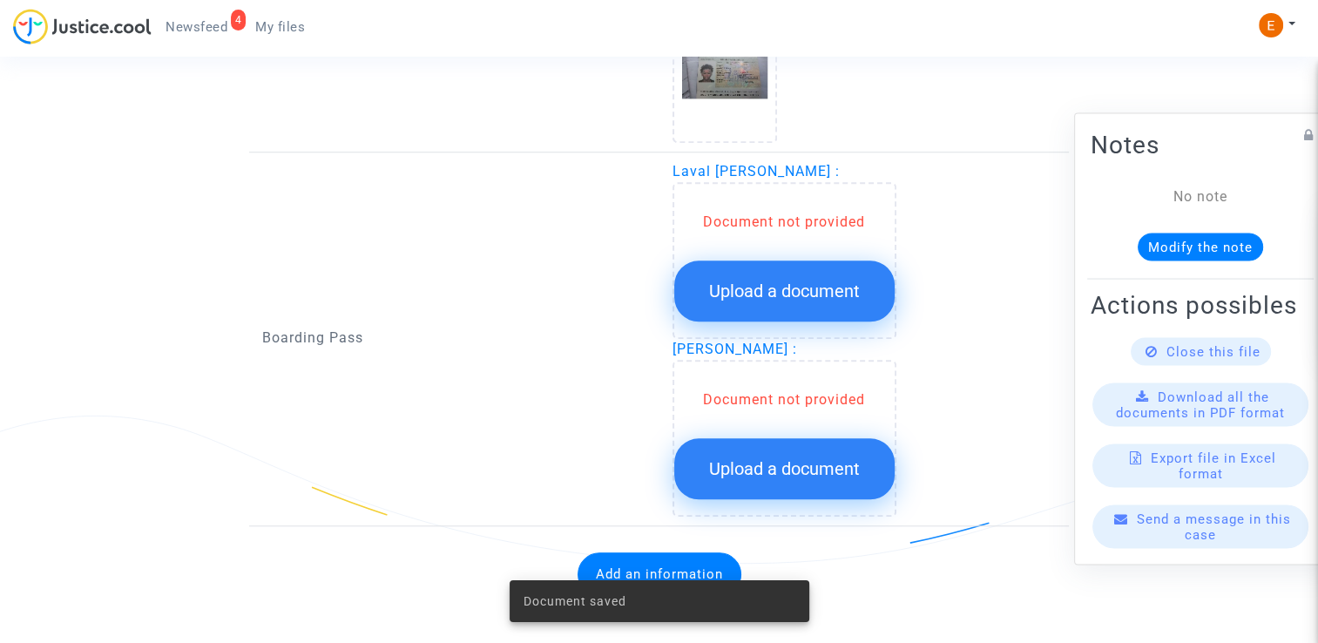
click at [773, 280] on span "Upload a document" at bounding box center [784, 290] width 151 height 21
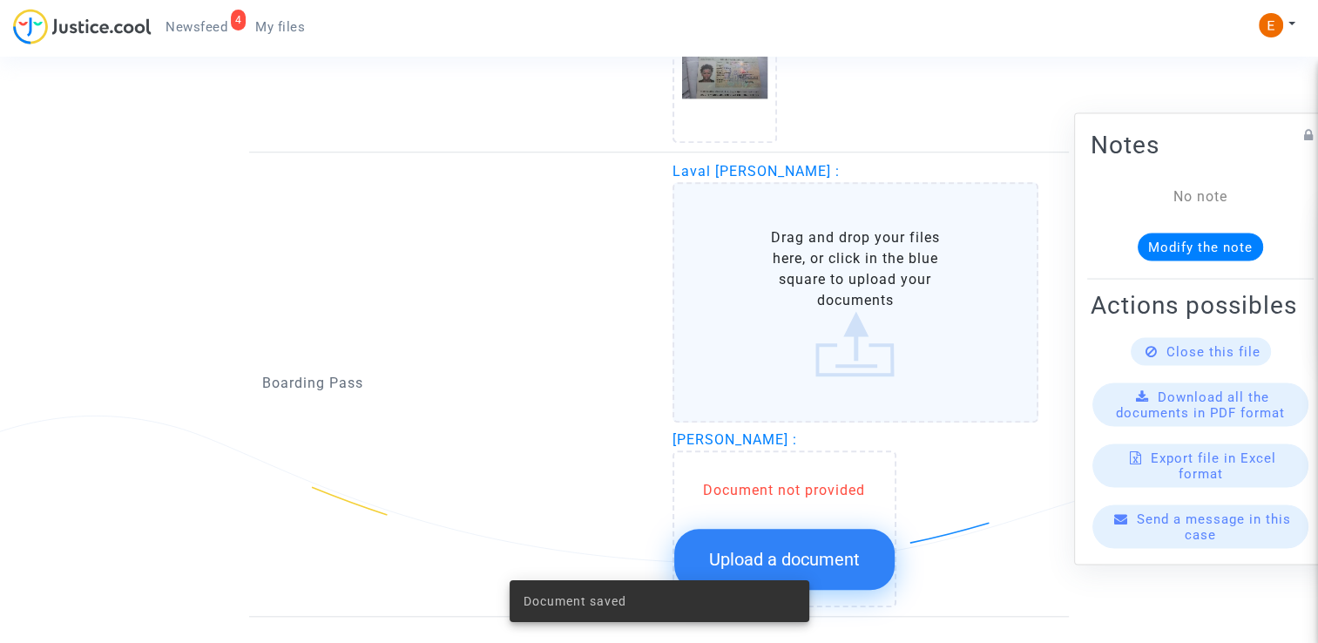
click at [805, 543] on button "Upload a document" at bounding box center [784, 559] width 220 height 61
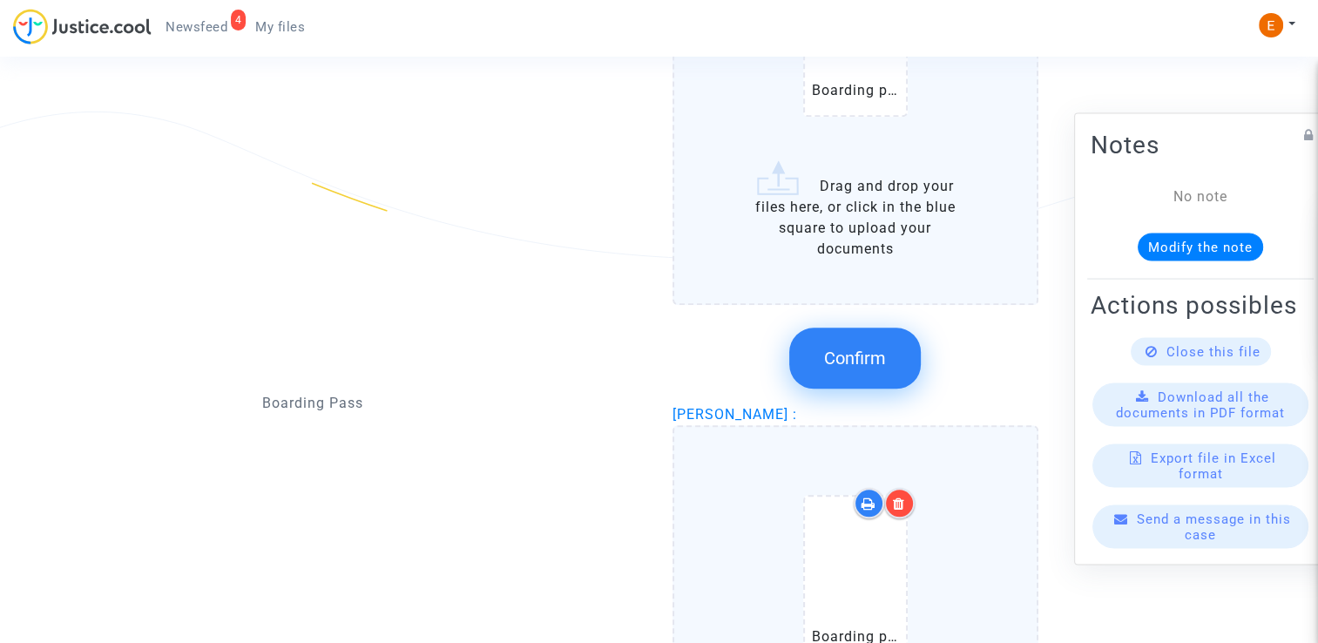
scroll to position [1792, 0]
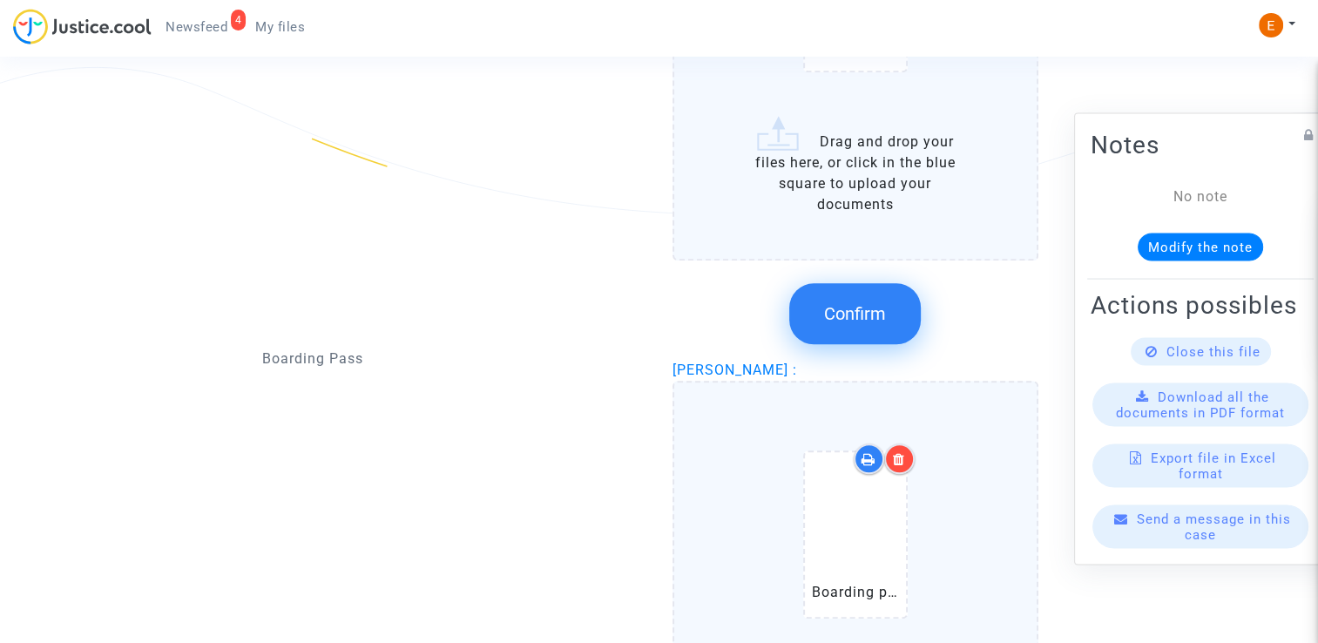
click at [854, 312] on span "Confirm" at bounding box center [855, 313] width 62 height 21
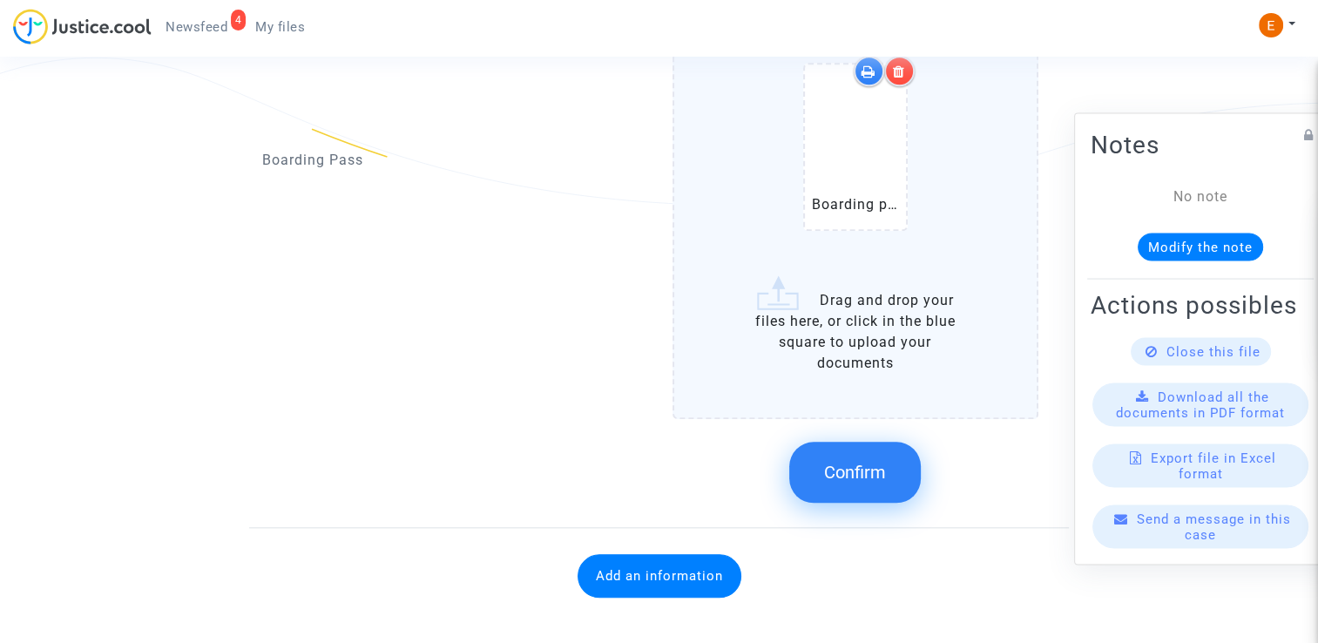
scroll to position [1810, 0]
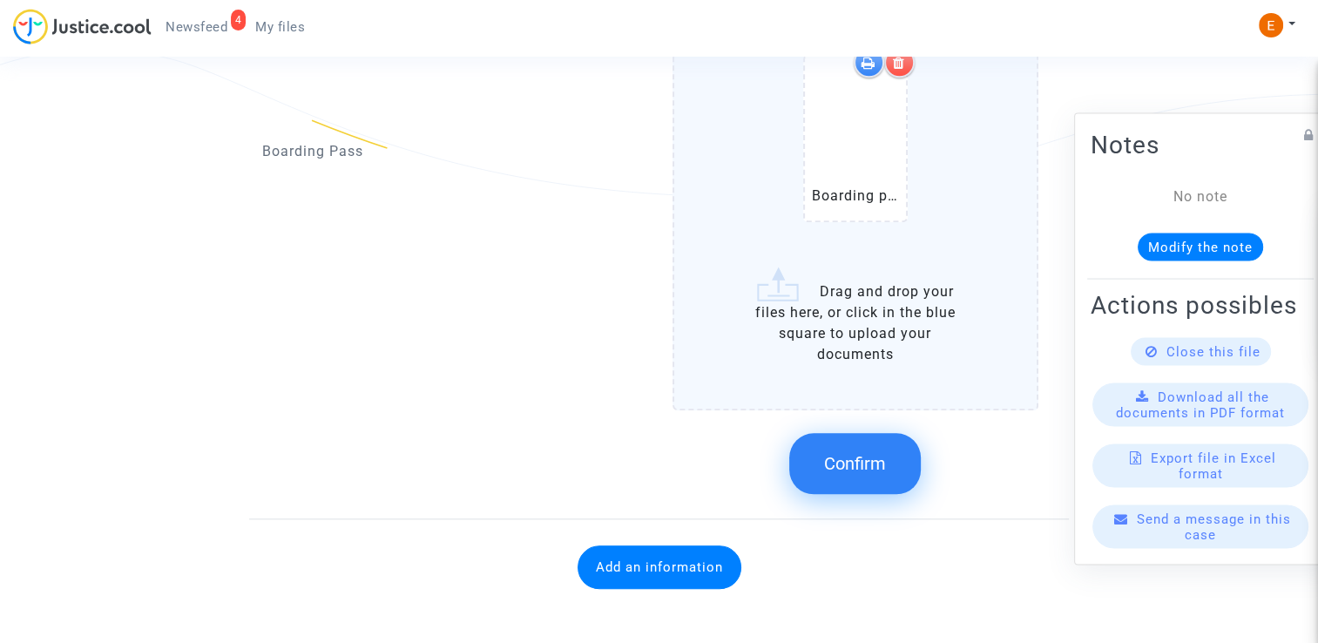
click at [867, 453] on span "Confirm" at bounding box center [855, 463] width 62 height 21
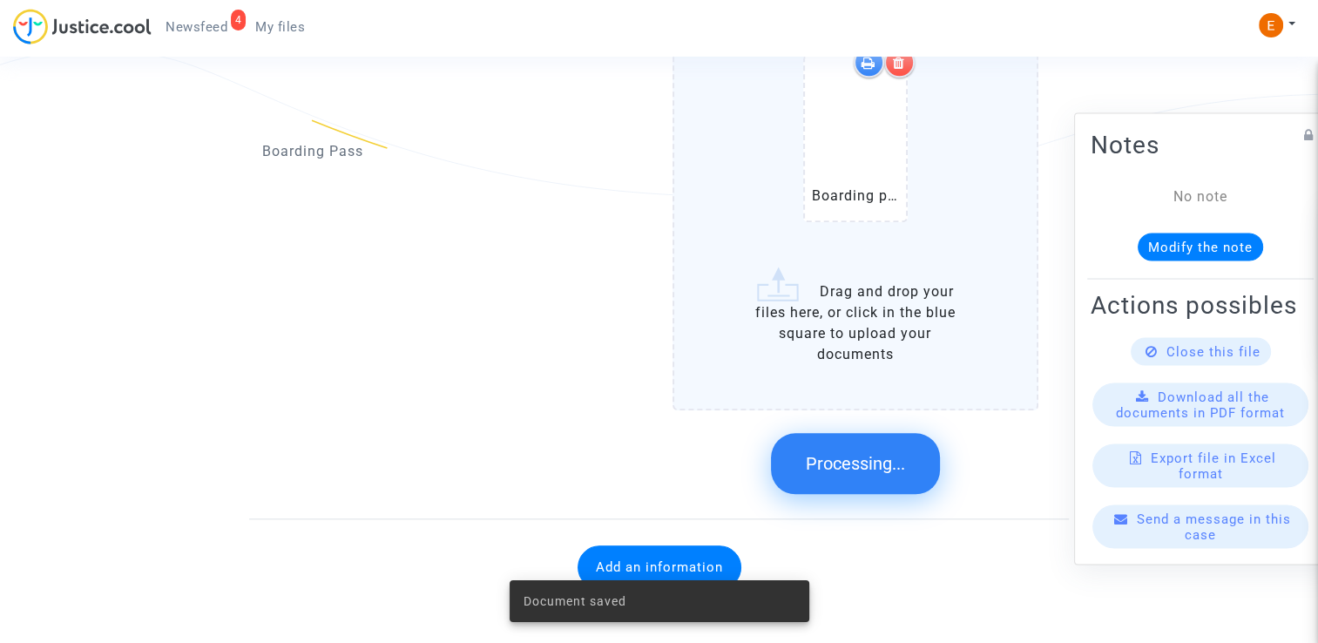
scroll to position [1432, 0]
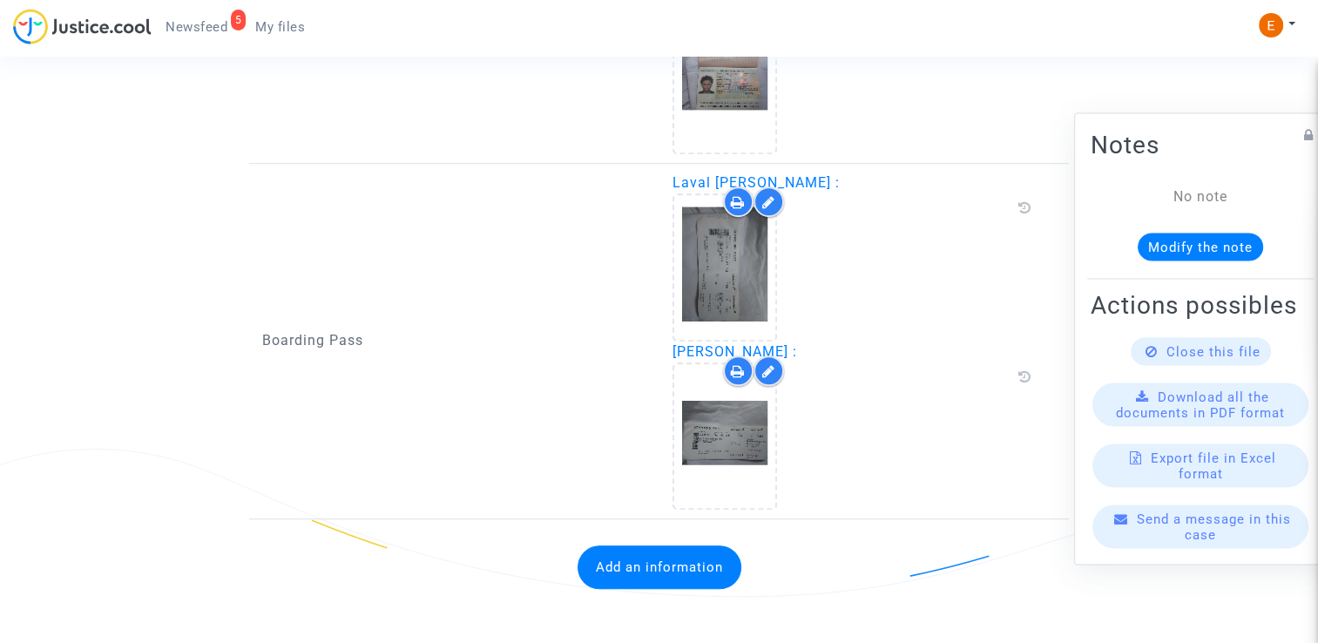
click at [672, 558] on button "Add an information" at bounding box center [659, 567] width 164 height 44
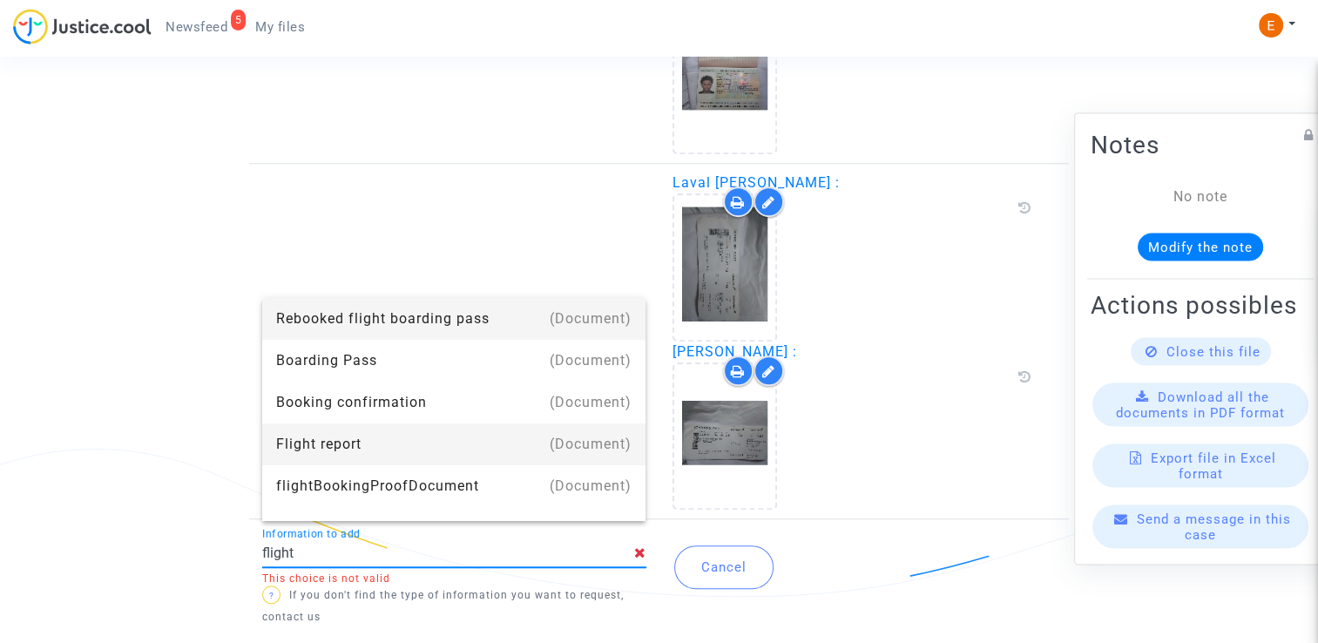
drag, startPoint x: 404, startPoint y: 443, endPoint x: 414, endPoint y: 437, distance: 11.4
click at [404, 443] on div "Flight report" at bounding box center [454, 444] width 356 height 42
type input "Flight report"
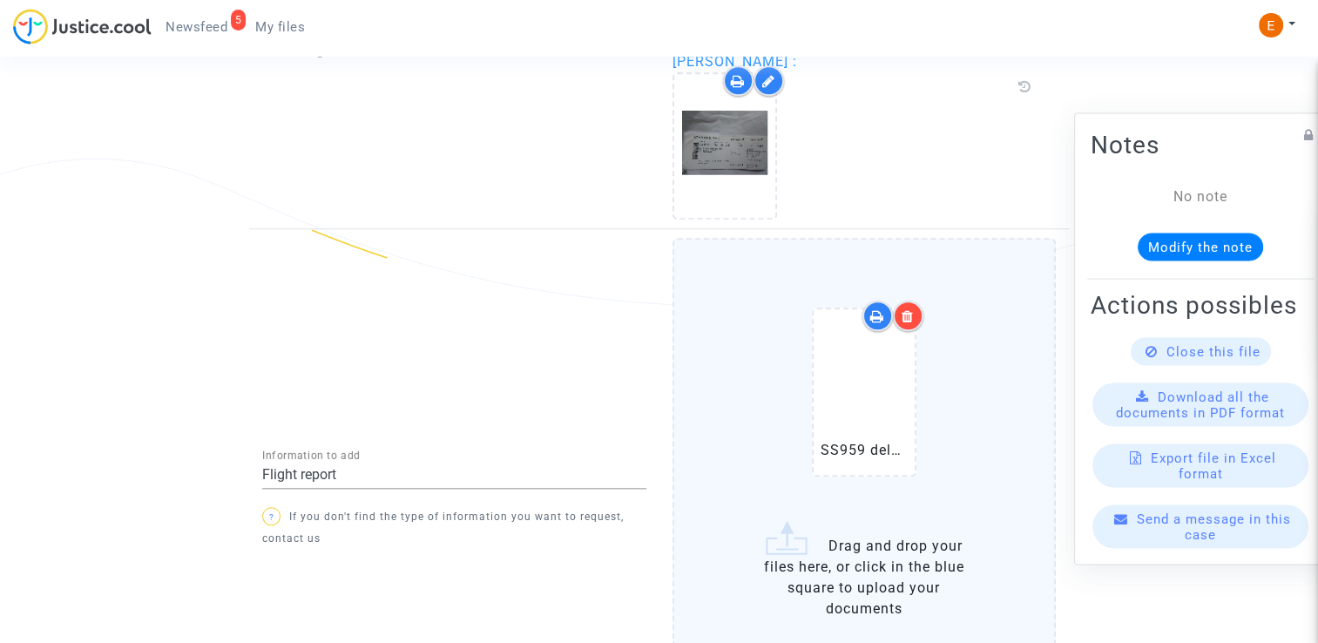
scroll to position [1865, 0]
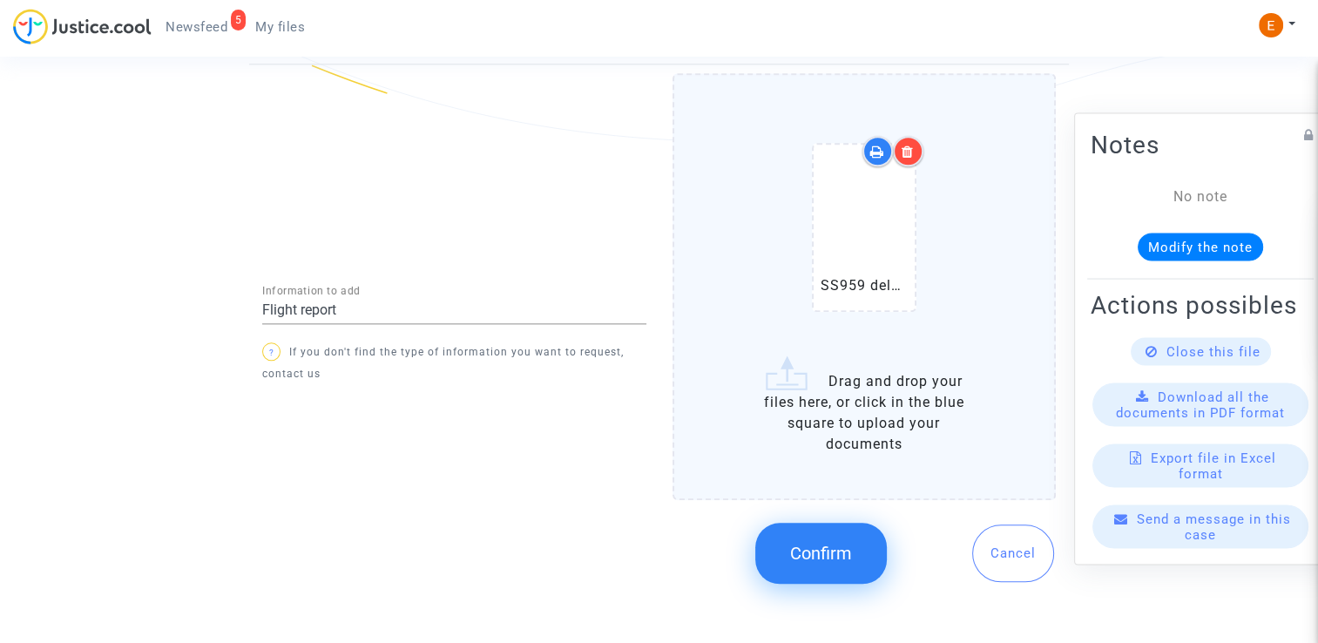
click at [829, 543] on span "Confirm" at bounding box center [821, 553] width 62 height 21
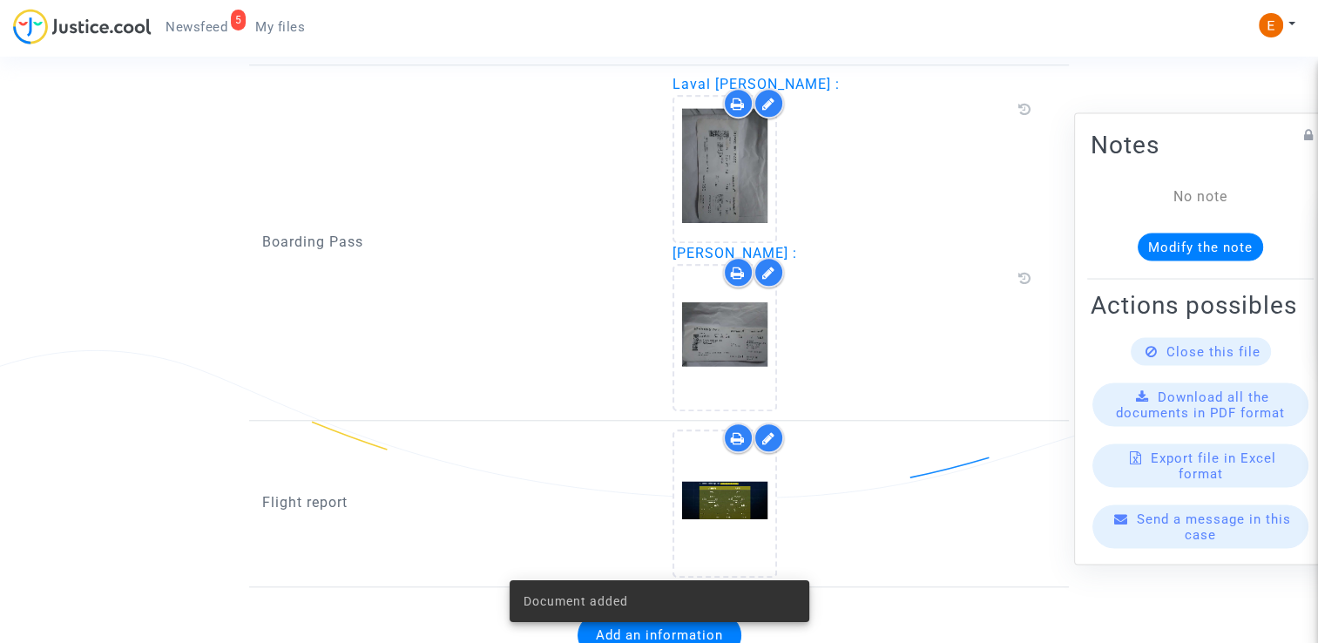
scroll to position [1575, 0]
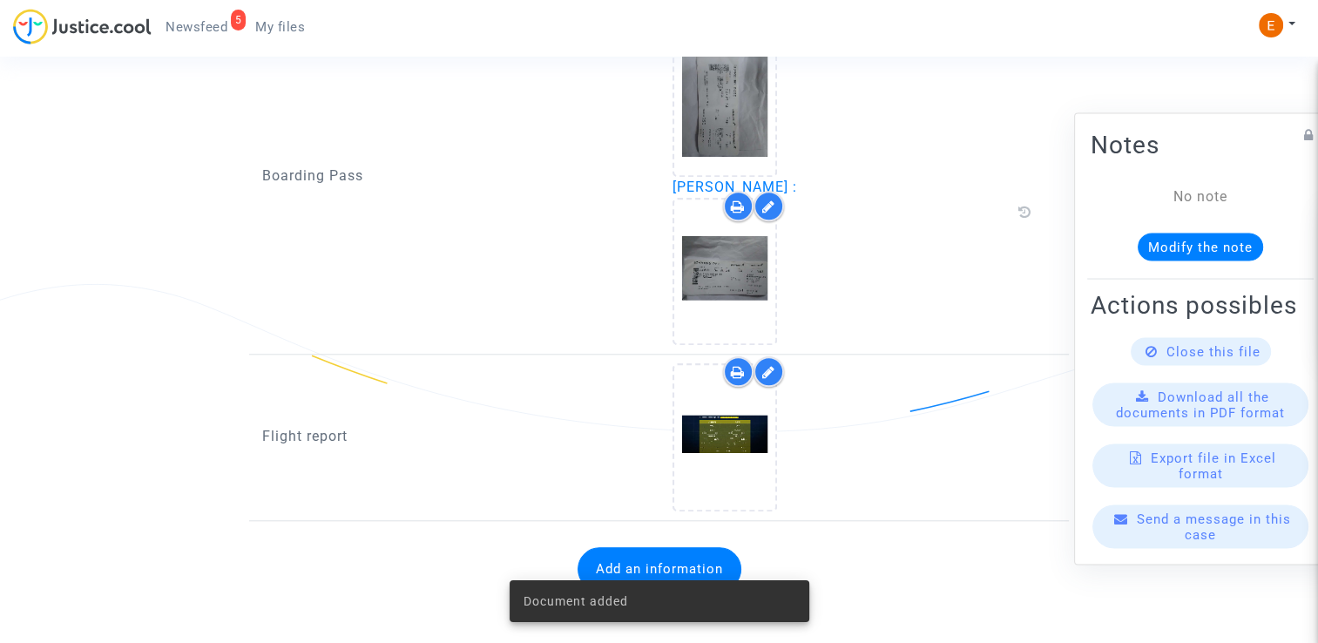
click at [211, 24] on span "Newsfeed" at bounding box center [196, 27] width 62 height 16
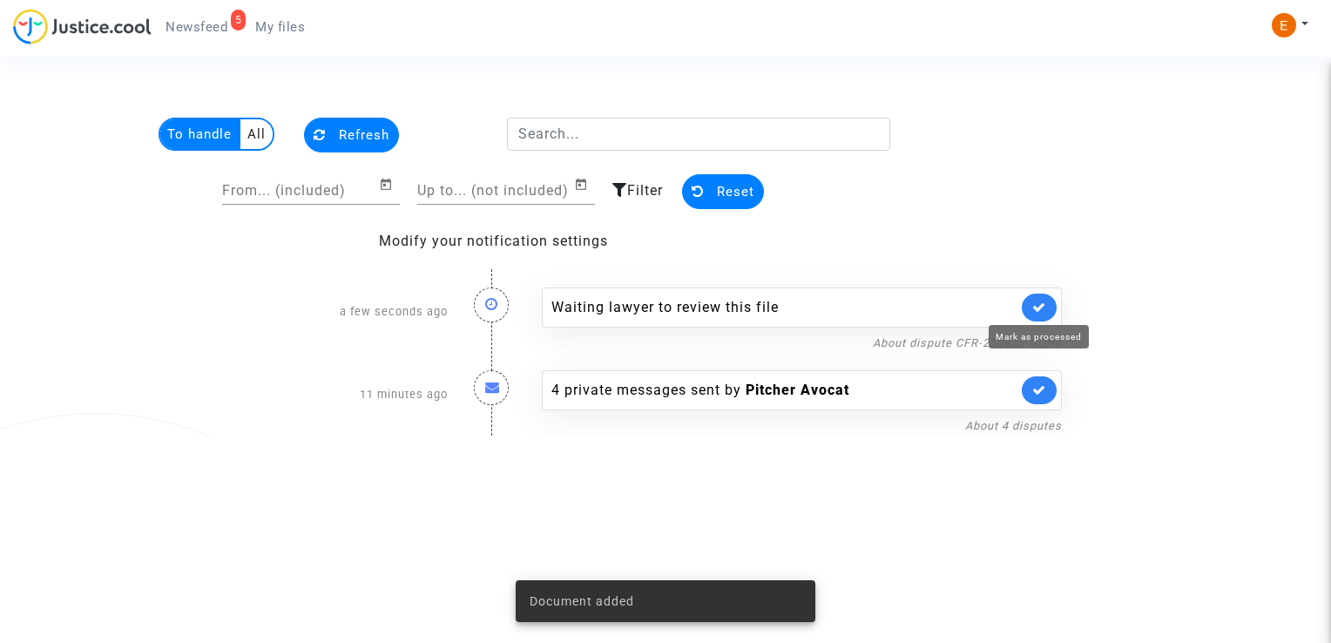
click at [1037, 305] on icon at bounding box center [1039, 306] width 14 height 13
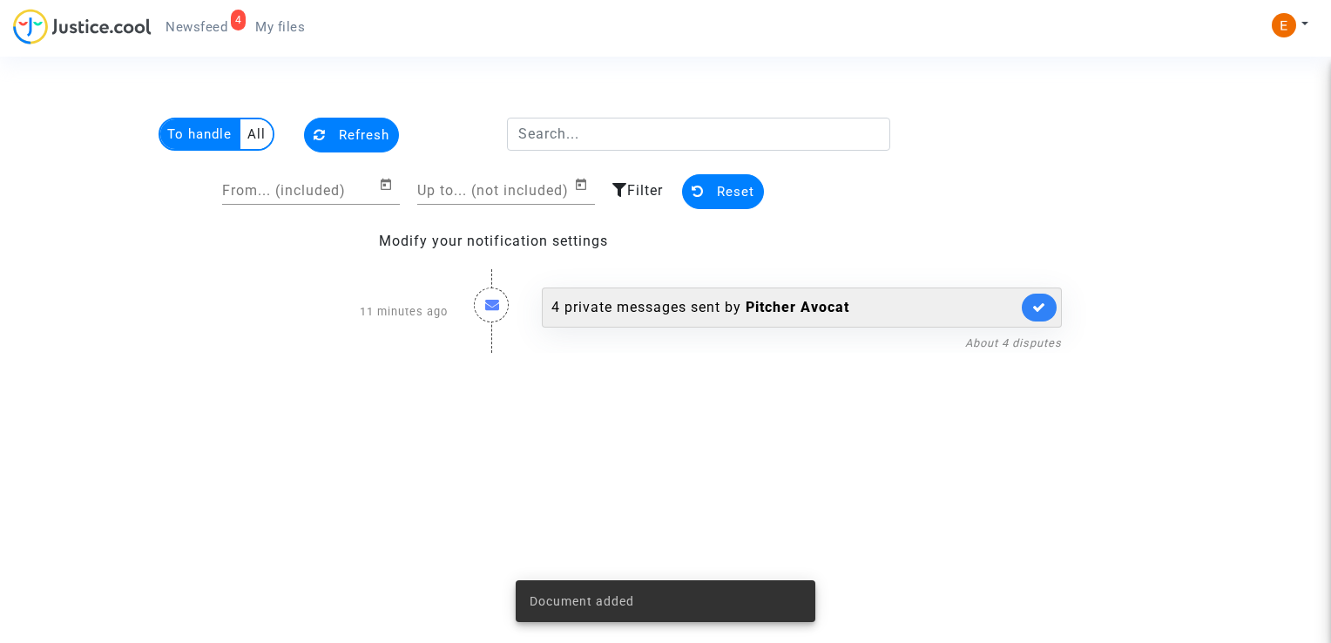
click at [741, 297] on div "4 private messages sent by Pitcher Avocat" at bounding box center [784, 307] width 466 height 21
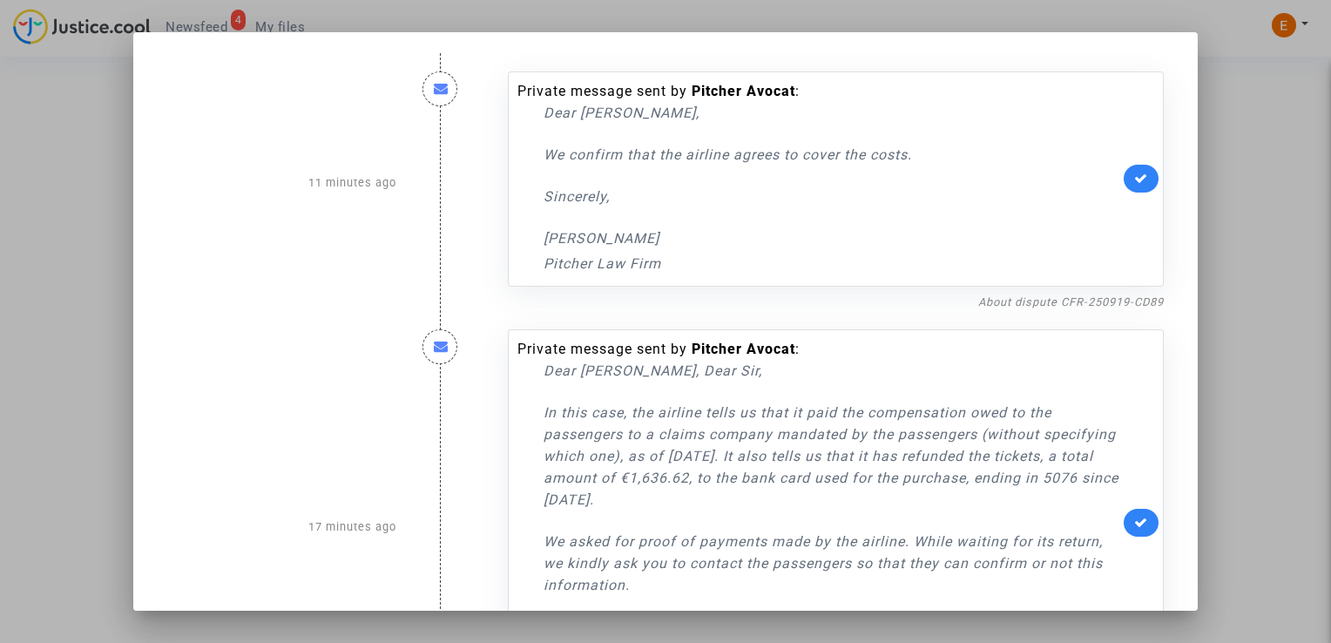
drag, startPoint x: 866, startPoint y: 155, endPoint x: 515, endPoint y: 153, distance: 351.0
click at [517, 153] on div "Private message sent by Pitcher Avocat : Dear Erik, We confirm that the airline…" at bounding box center [818, 177] width 602 height 193
drag, startPoint x: 515, startPoint y: 153, endPoint x: 564, endPoint y: 153, distance: 49.6
click at [767, 211] on div "Dear Erik, Confirmamos que la aerolínea acepta cubrir los costos. Sincerely, La…" at bounding box center [831, 188] width 576 height 172
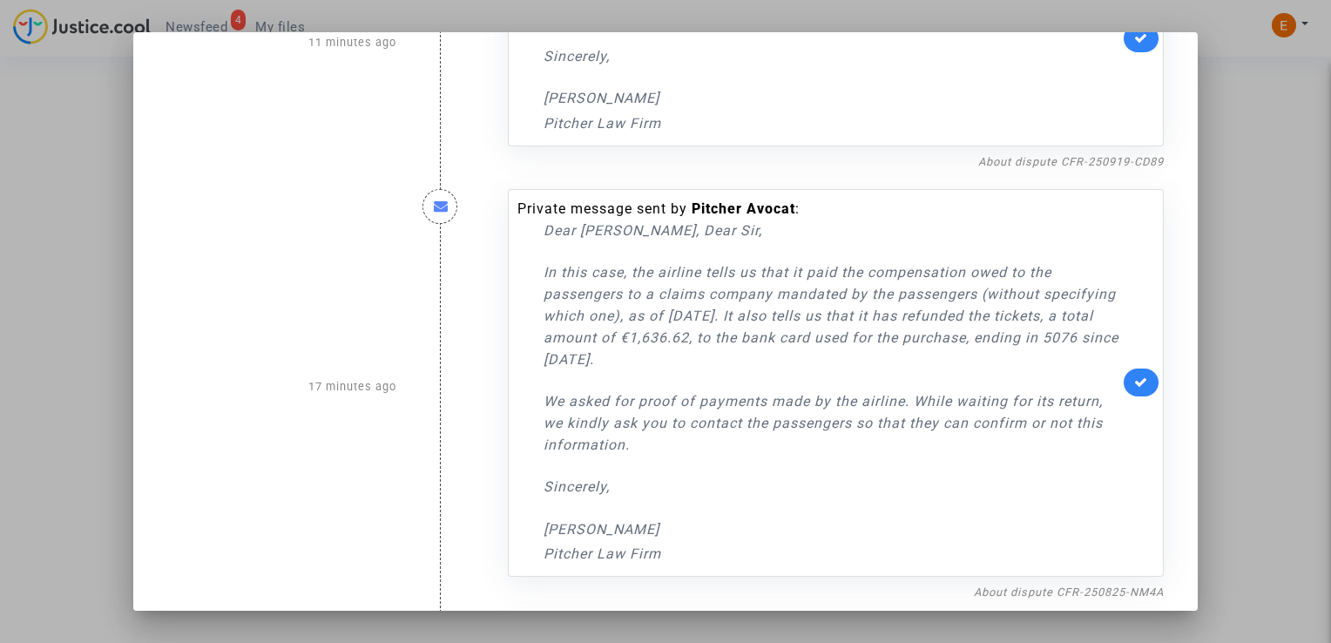
scroll to position [174, 0]
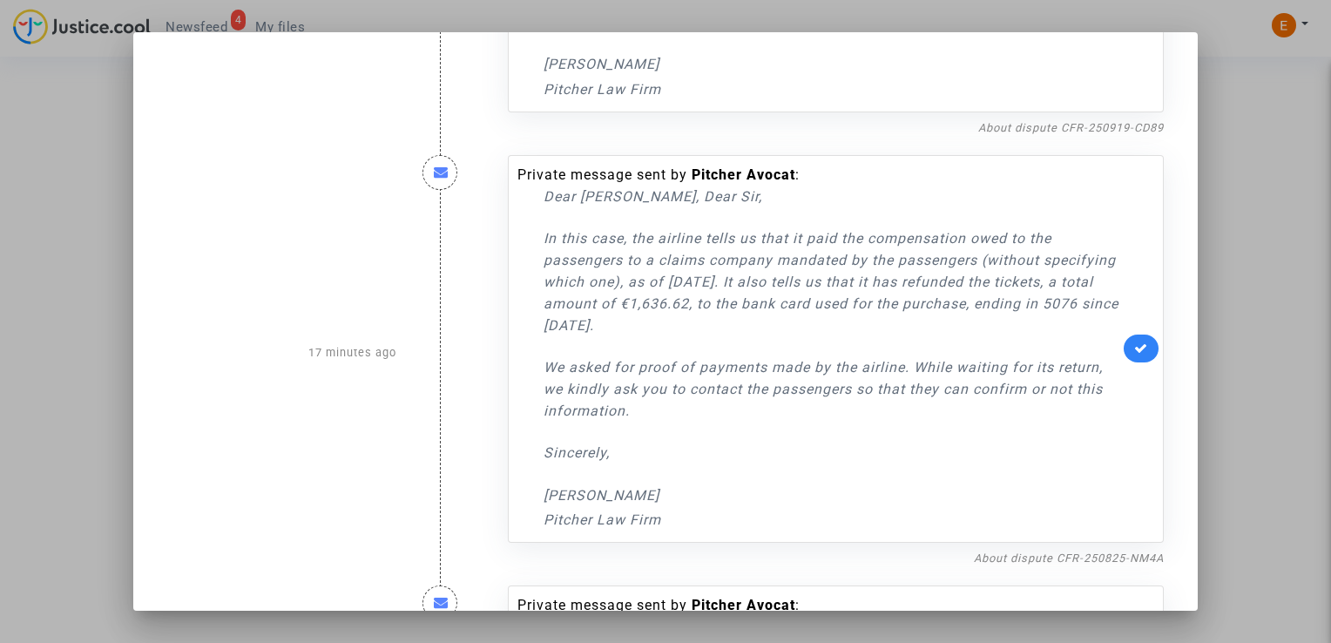
drag, startPoint x: 589, startPoint y: 387, endPoint x: 508, endPoint y: 228, distance: 178.0
click at [508, 228] on div "Private message sent by Pitcher Avocat : Dear Madam, Dear Sir, In this case, th…" at bounding box center [836, 349] width 656 height 388
drag, startPoint x: 508, startPoint y: 228, endPoint x: 604, endPoint y: 270, distance: 104.5
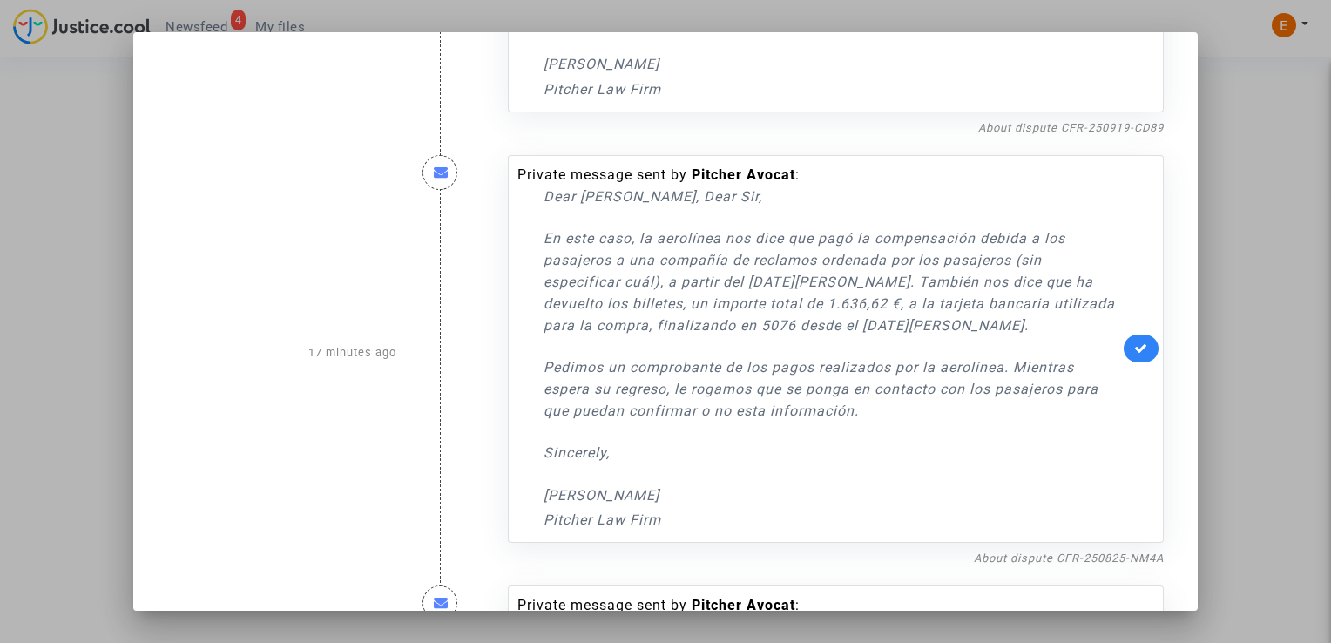
click at [738, 353] on div "Dear Madam, Dear Sir, En este caso, la aerolínea nos dice que pagó la compensac…" at bounding box center [831, 358] width 576 height 345
click at [1258, 86] on div at bounding box center [665, 321] width 1331 height 643
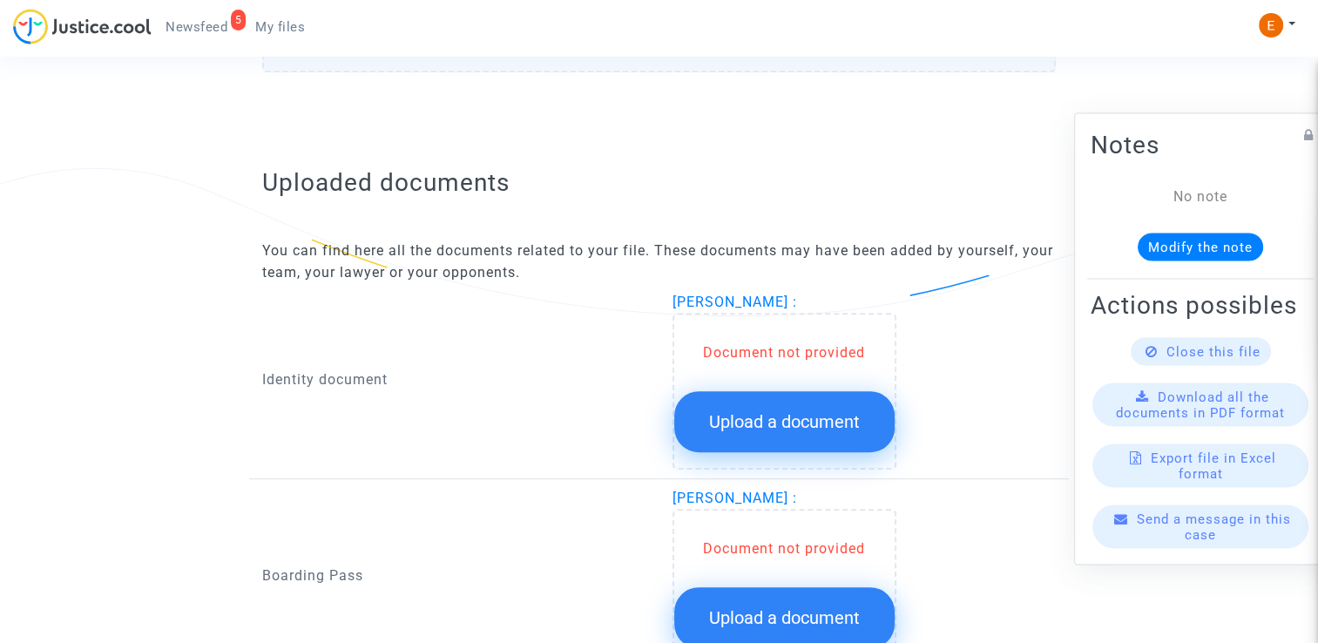
click at [774, 420] on span "Upload a document" at bounding box center [784, 421] width 151 height 21
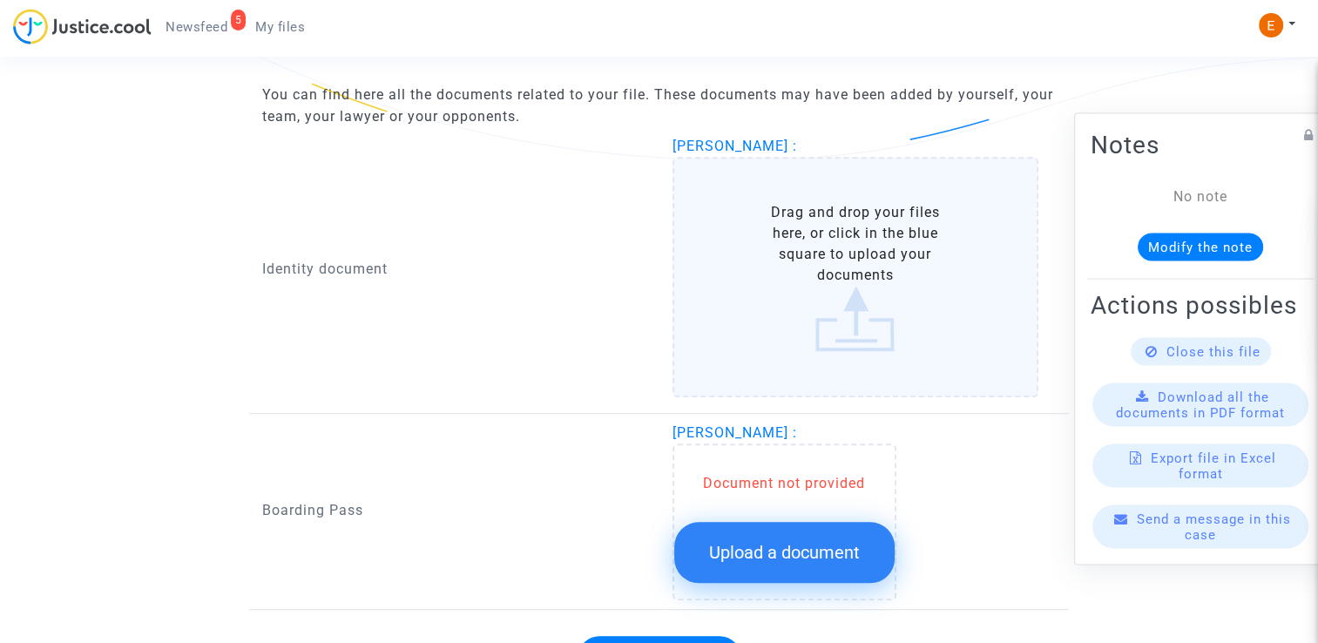
scroll to position [1187, 0]
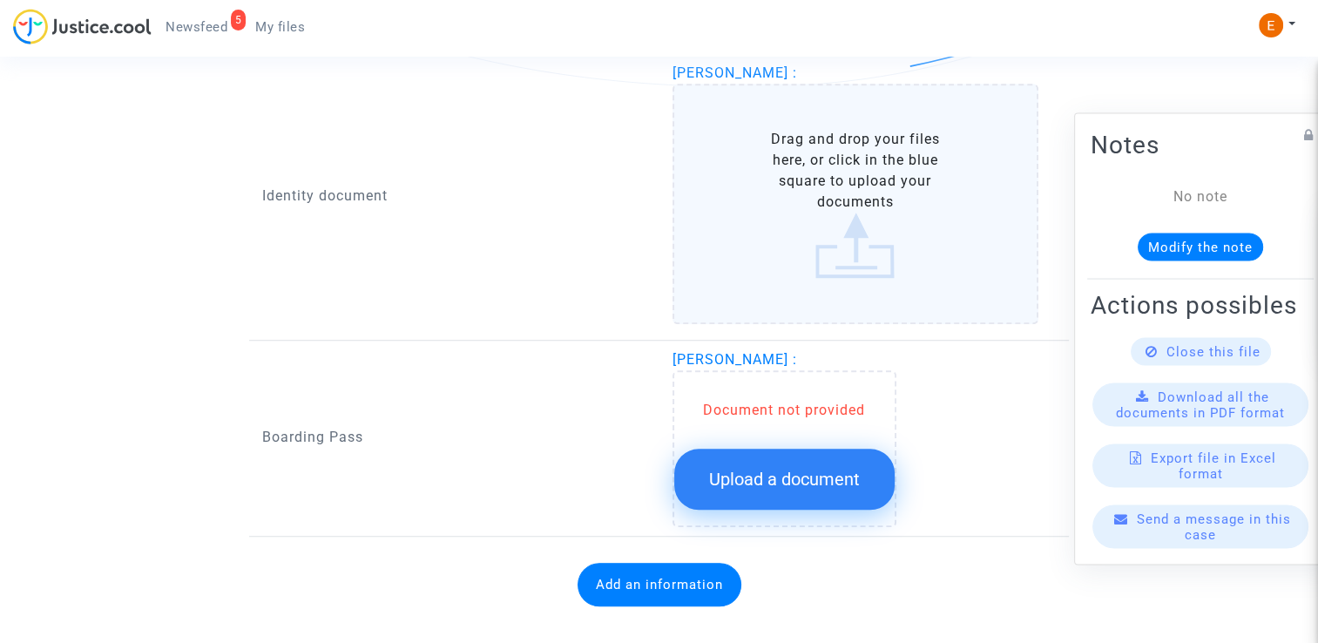
click at [778, 477] on button "Upload a document" at bounding box center [784, 479] width 220 height 61
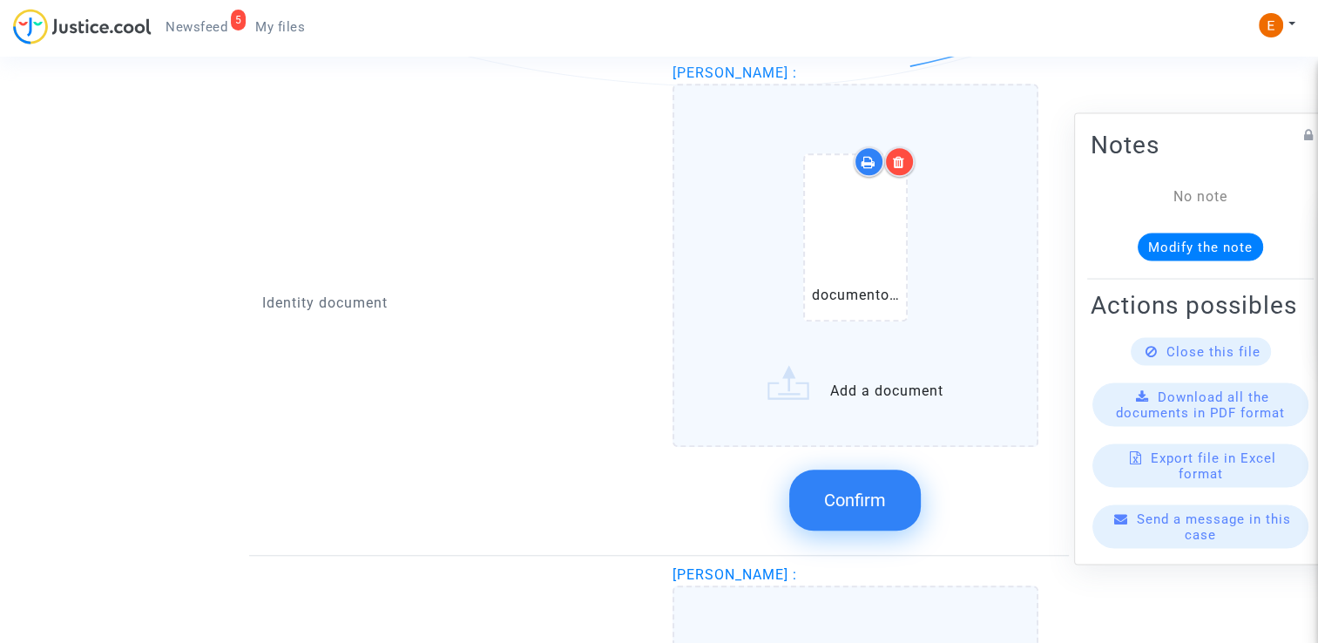
drag, startPoint x: 867, startPoint y: 499, endPoint x: 773, endPoint y: 442, distance: 110.5
click at [867, 498] on span "Confirm" at bounding box center [855, 499] width 62 height 21
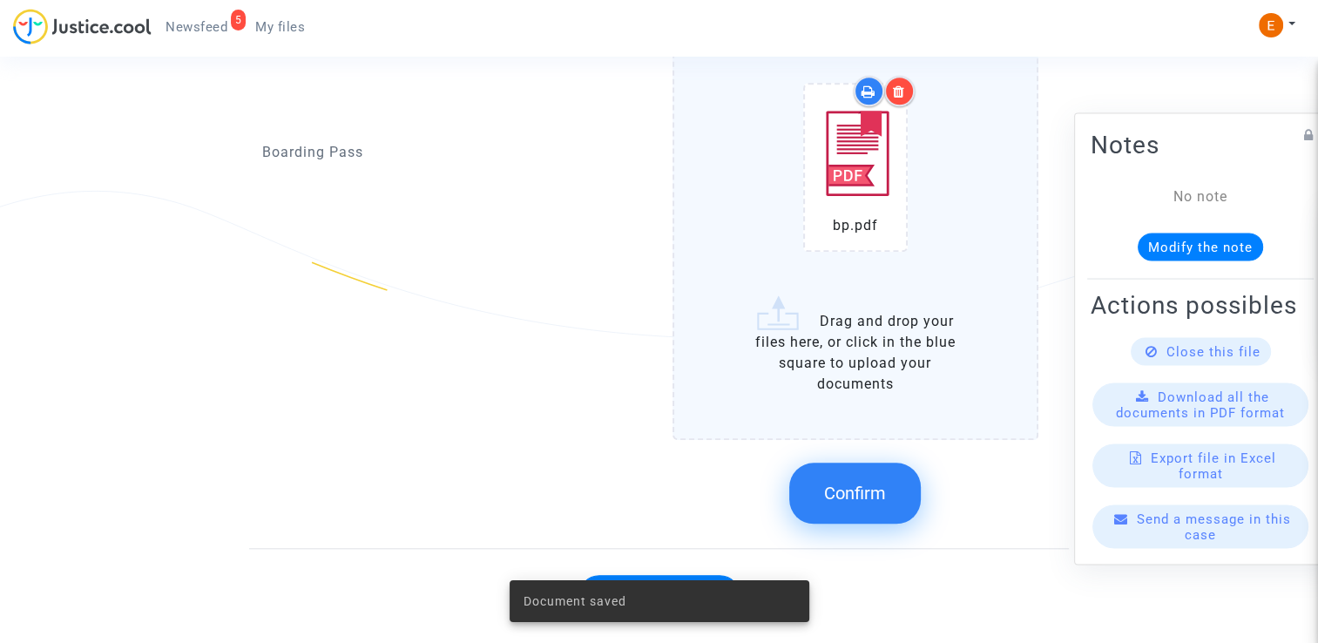
scroll to position [1699, 0]
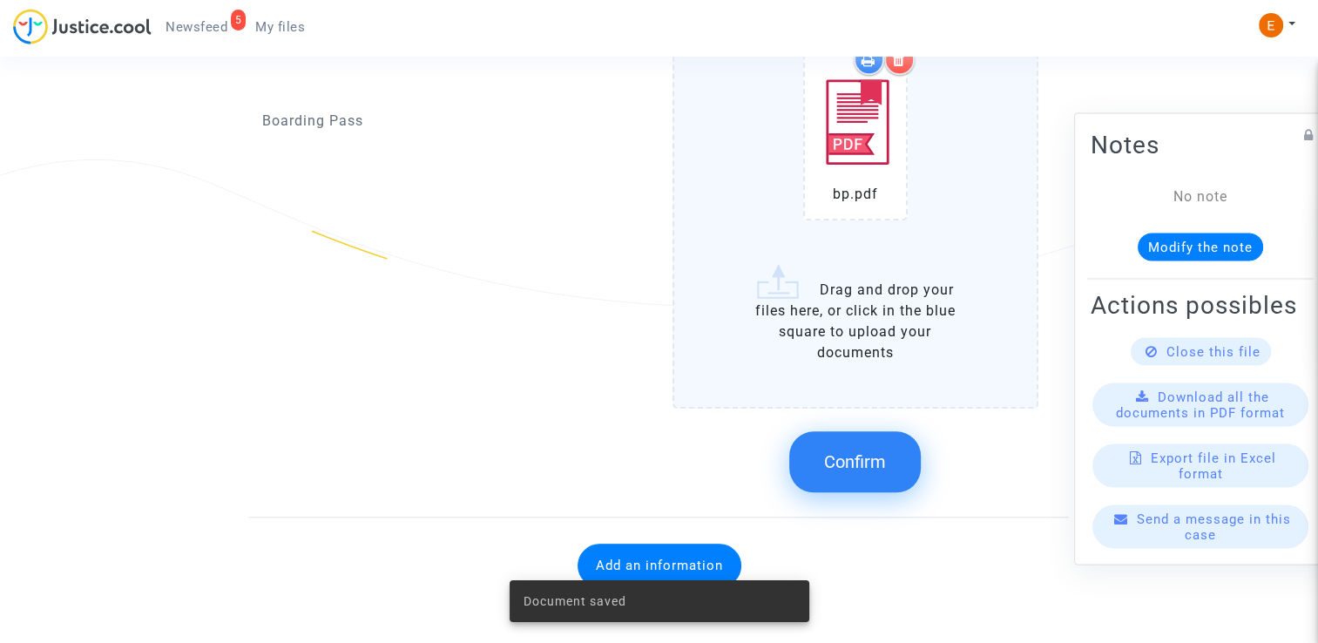
click at [840, 452] on span "Confirm" at bounding box center [855, 461] width 62 height 21
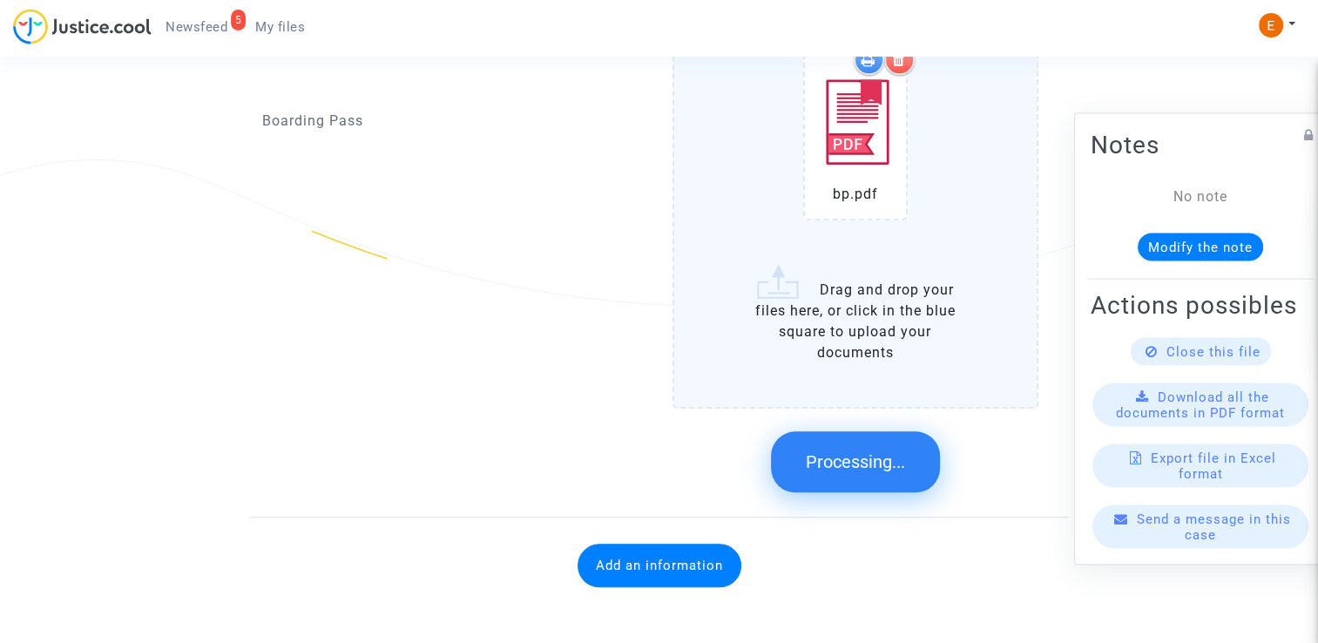
scroll to position [1097, 0]
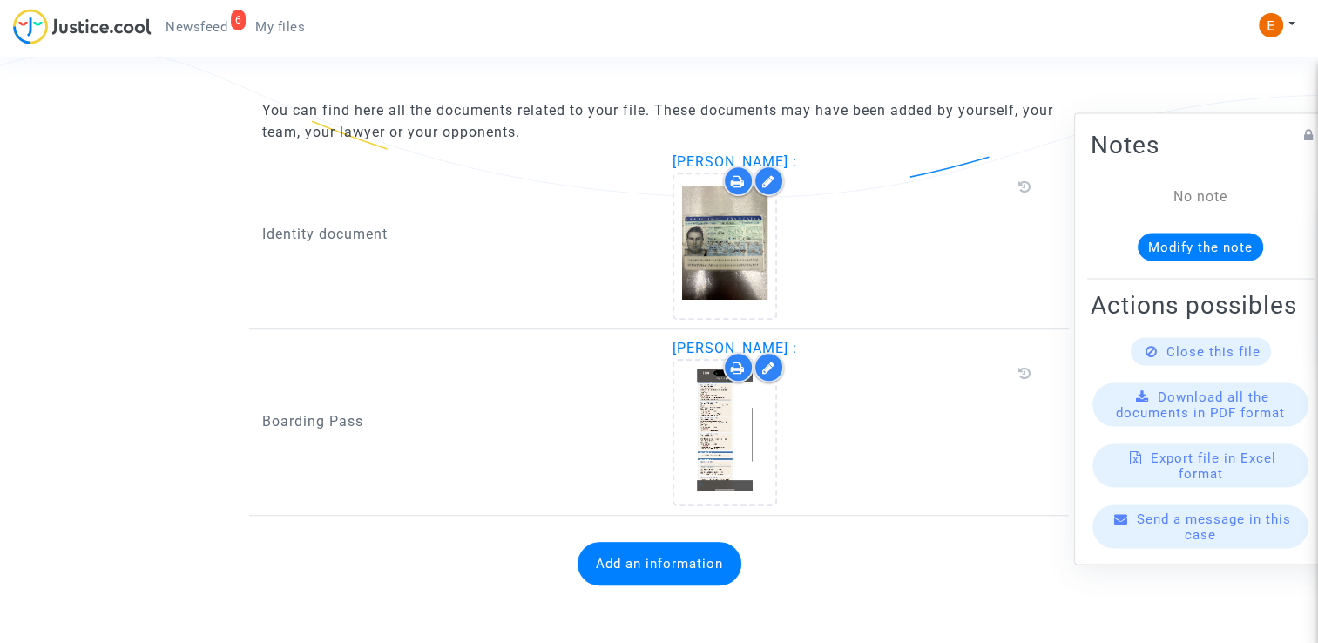
click at [704, 566] on button "Add an information" at bounding box center [659, 564] width 164 height 44
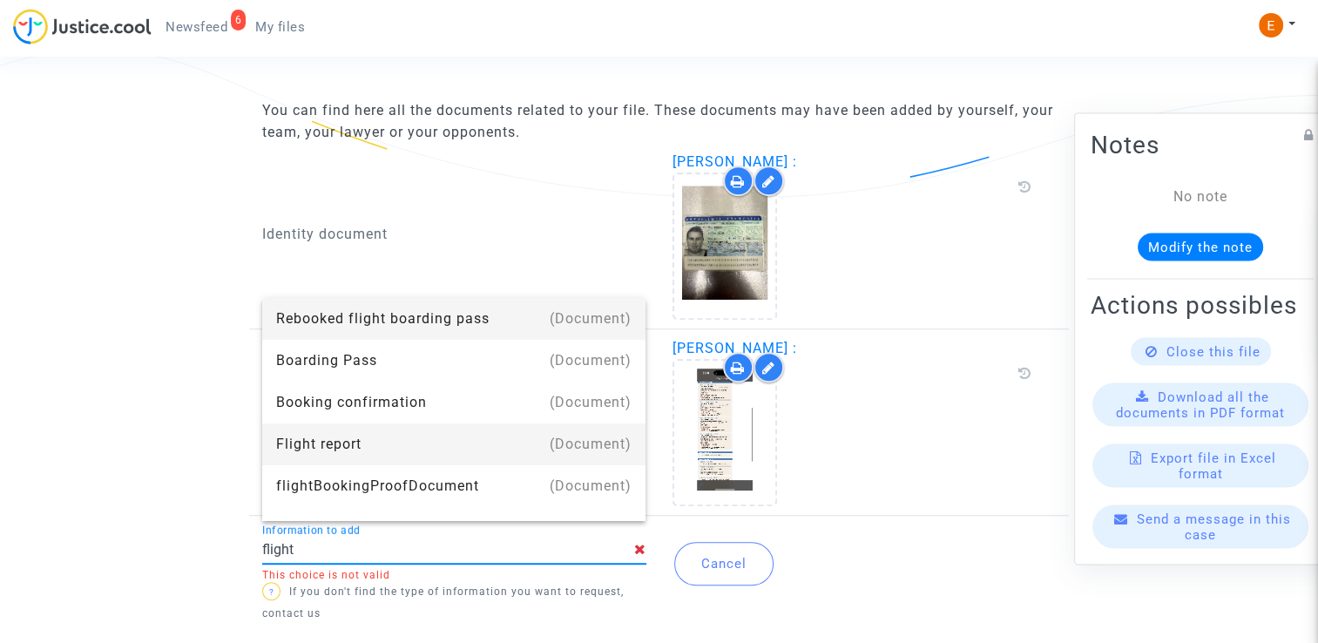
click at [359, 462] on div "Flight report" at bounding box center [454, 444] width 356 height 42
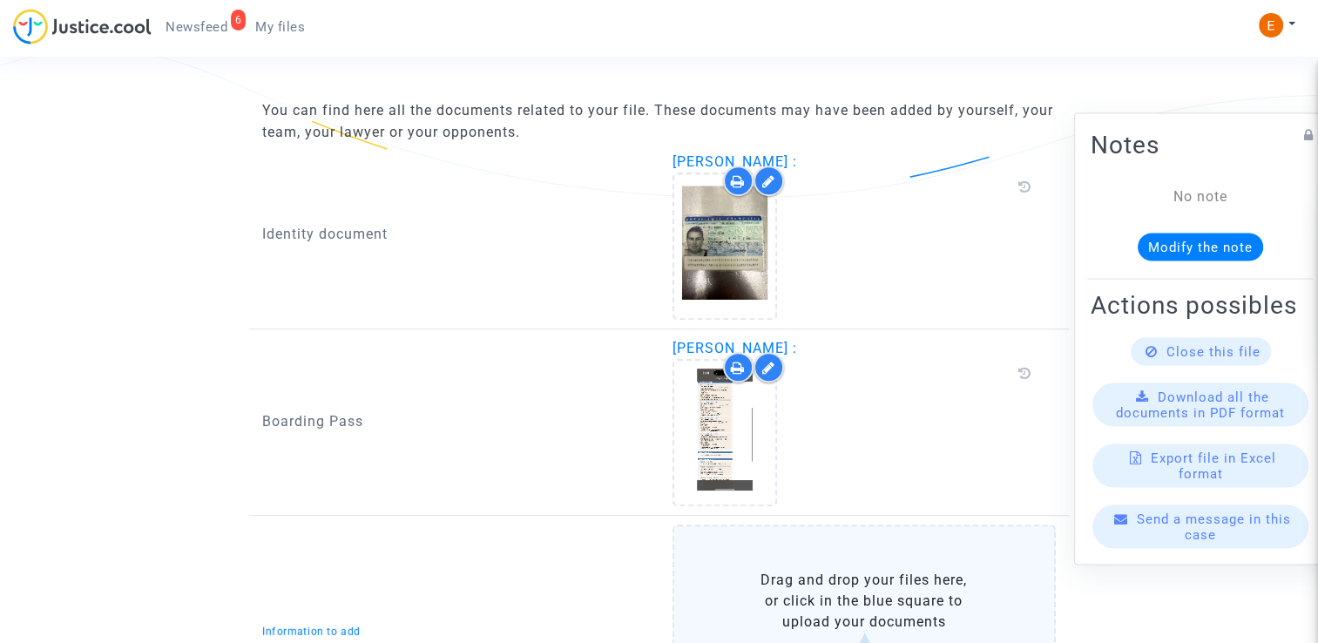
type input "Flight report"
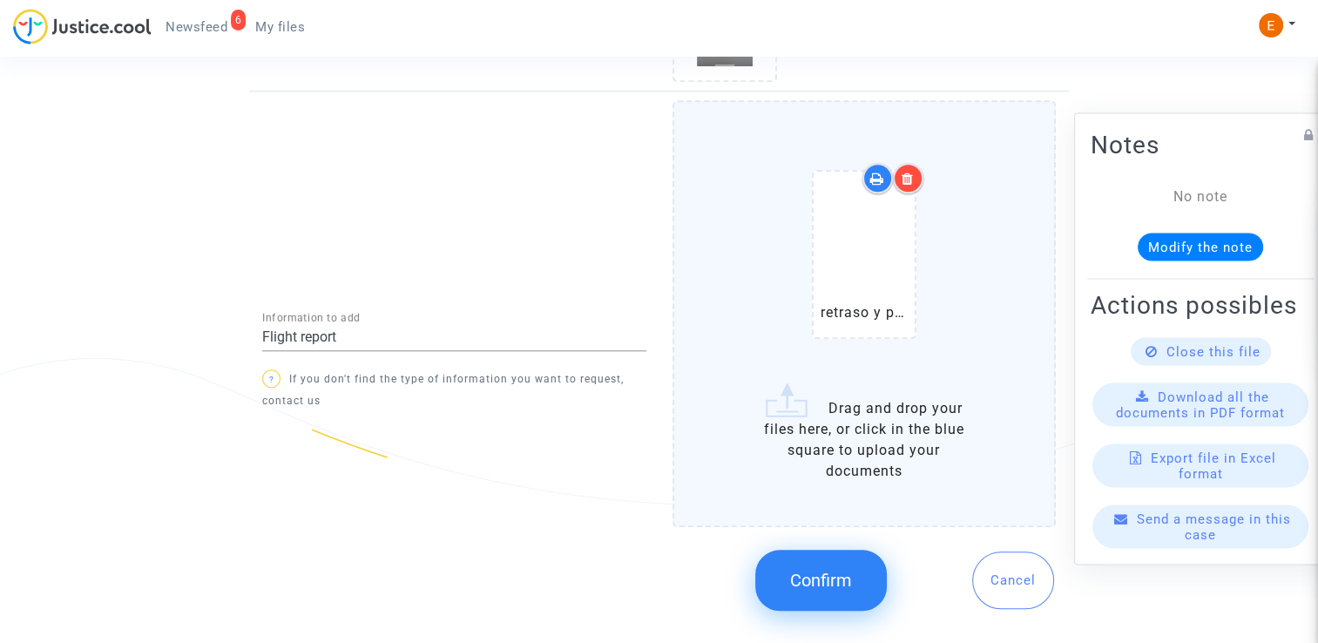
scroll to position [1531, 0]
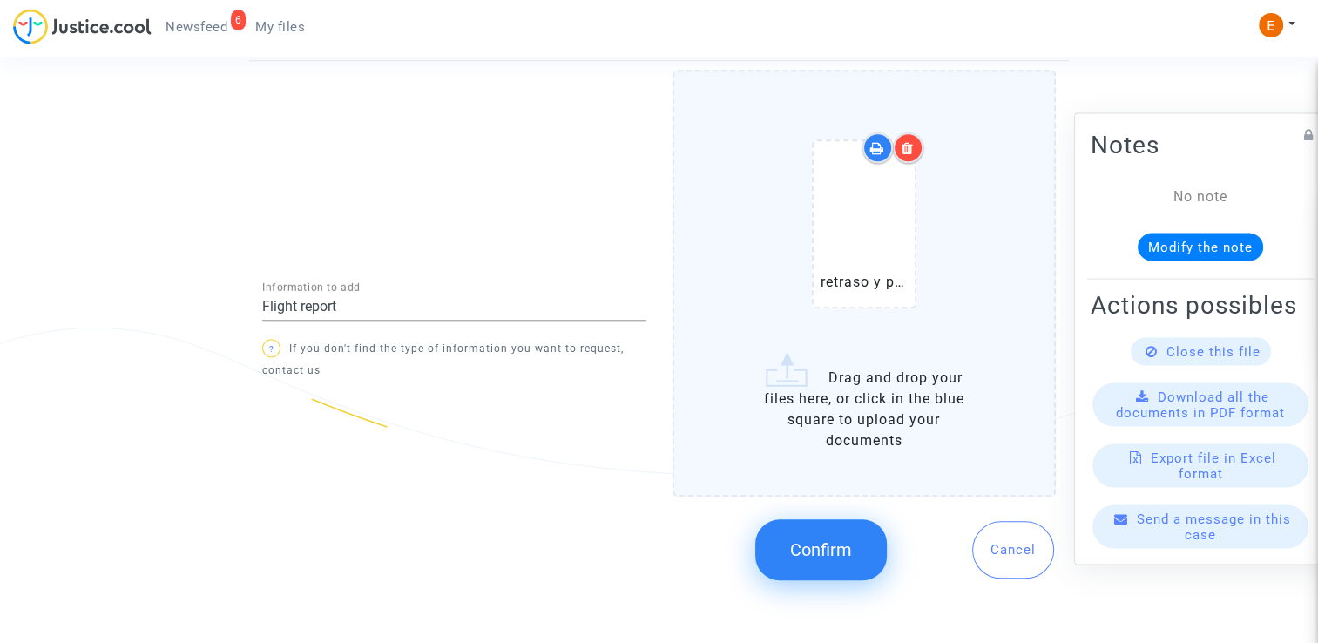
click at [827, 569] on button "Confirm" at bounding box center [821, 549] width 132 height 61
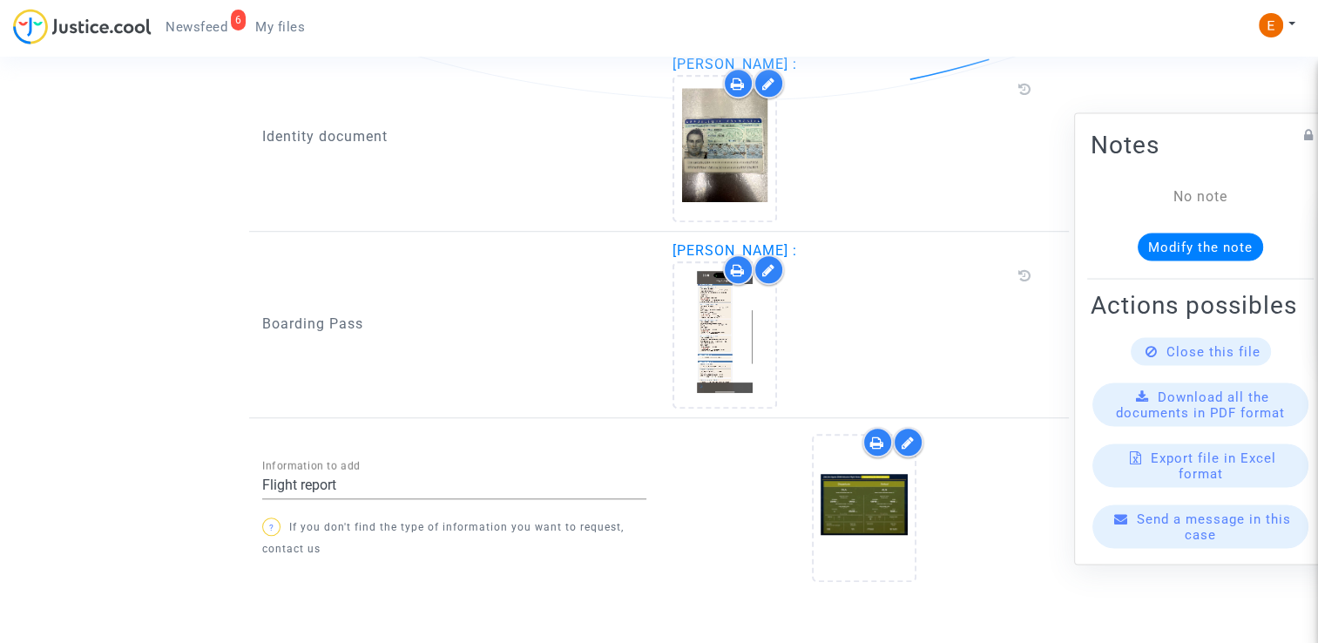
scroll to position [1240, 0]
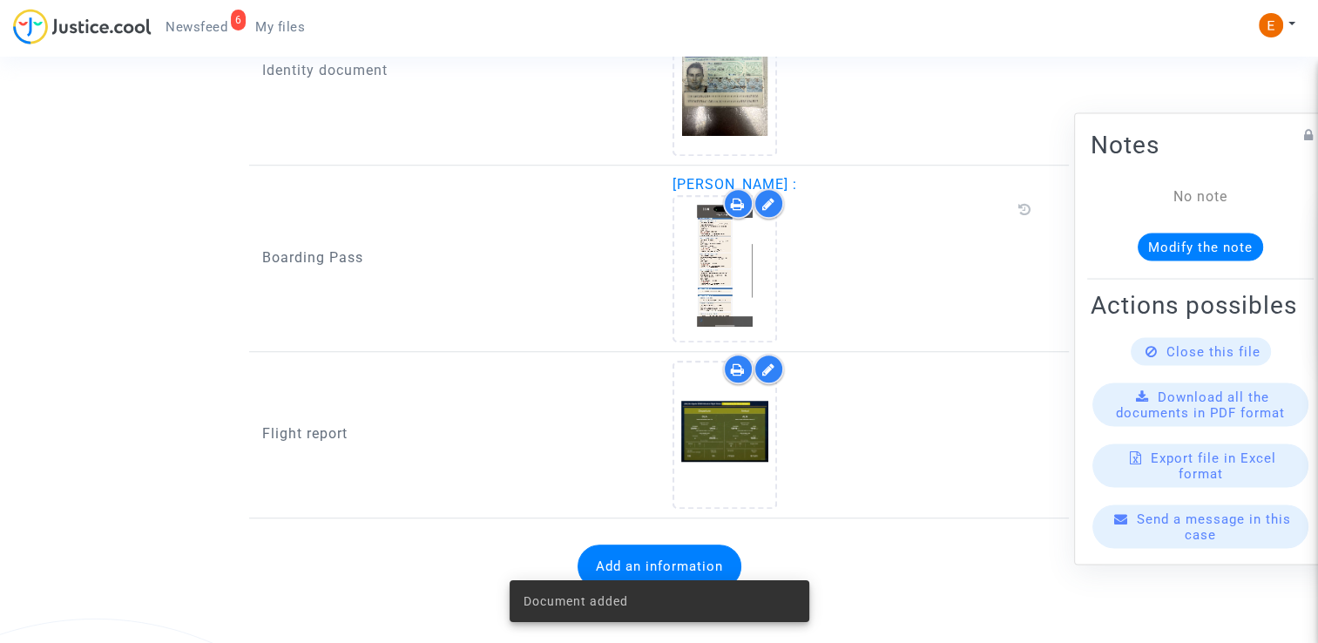
click at [199, 28] on span "Newsfeed" at bounding box center [196, 27] width 62 height 16
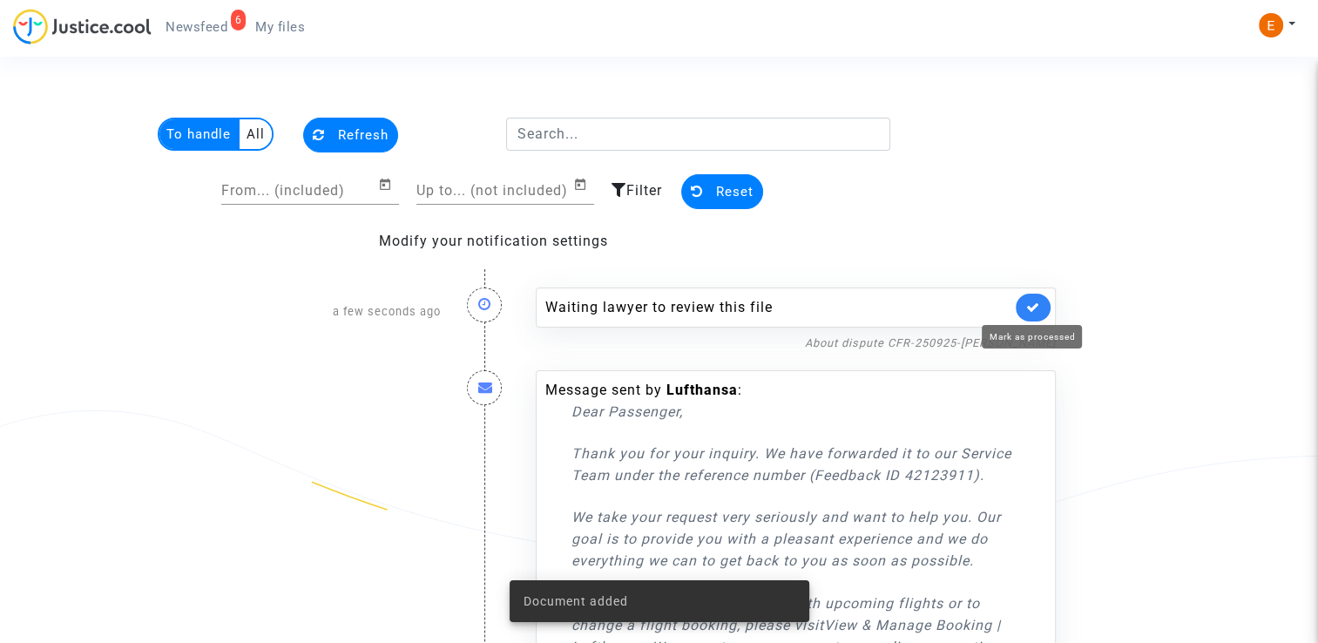
click at [1035, 300] on icon at bounding box center [1033, 306] width 14 height 13
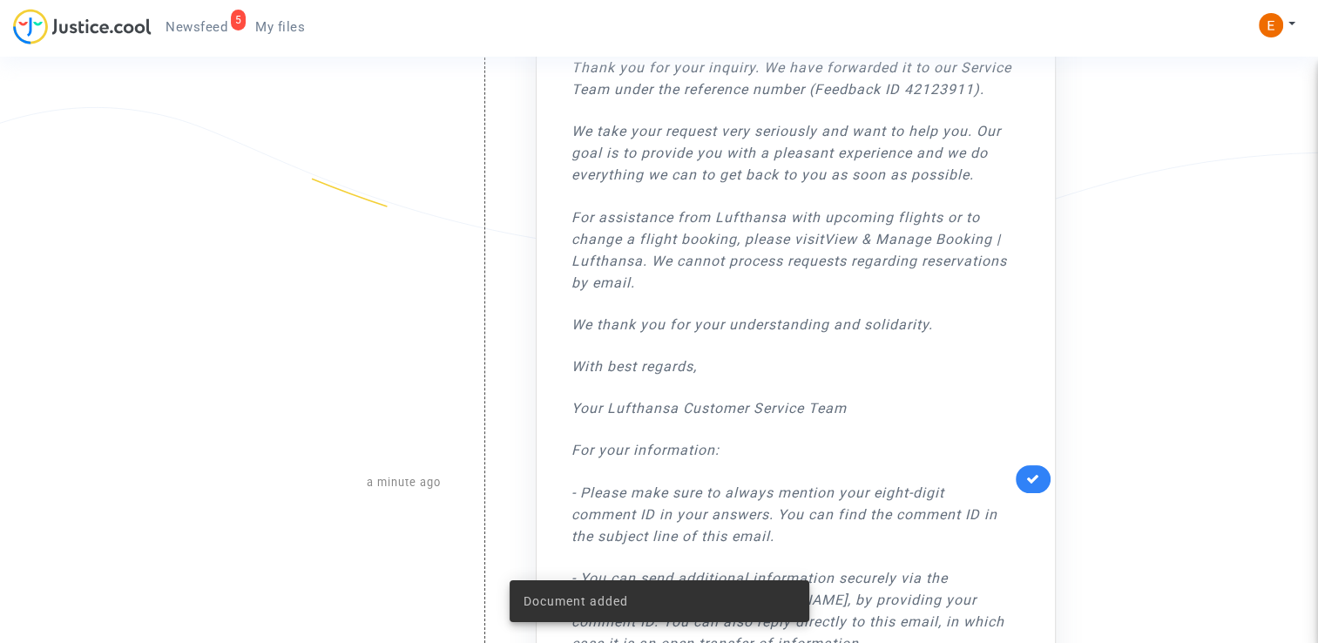
scroll to position [348, 0]
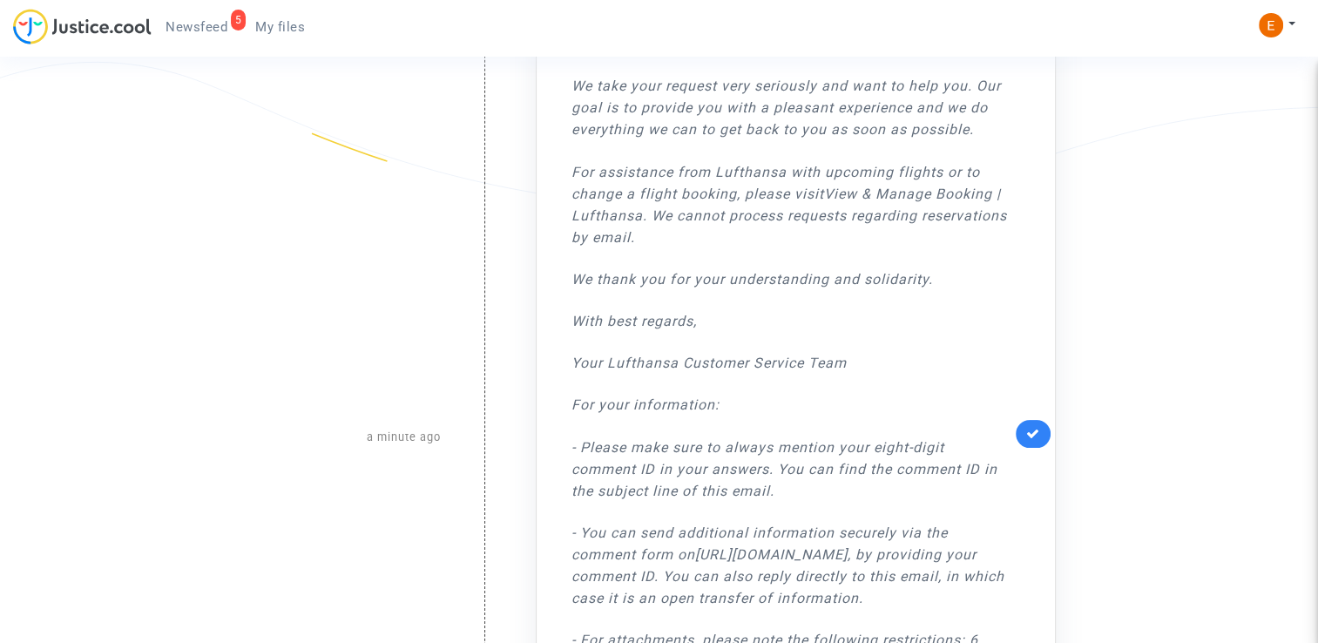
click at [1028, 432] on icon at bounding box center [1033, 433] width 14 height 13
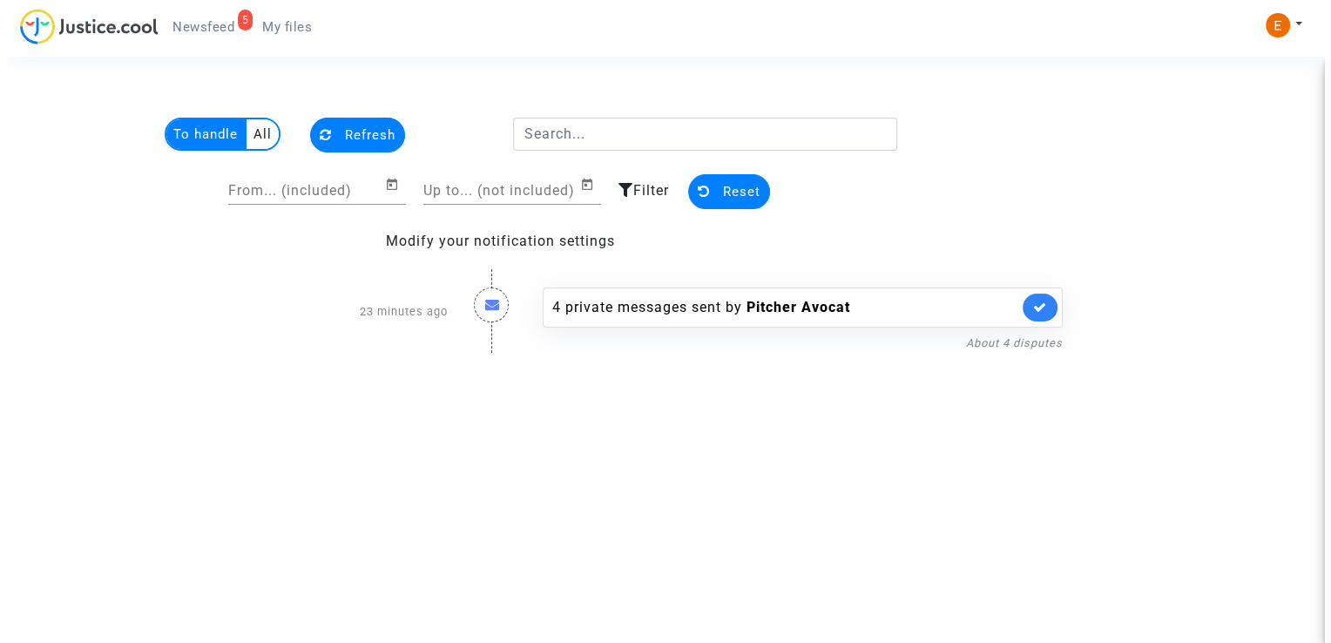
scroll to position [0, 0]
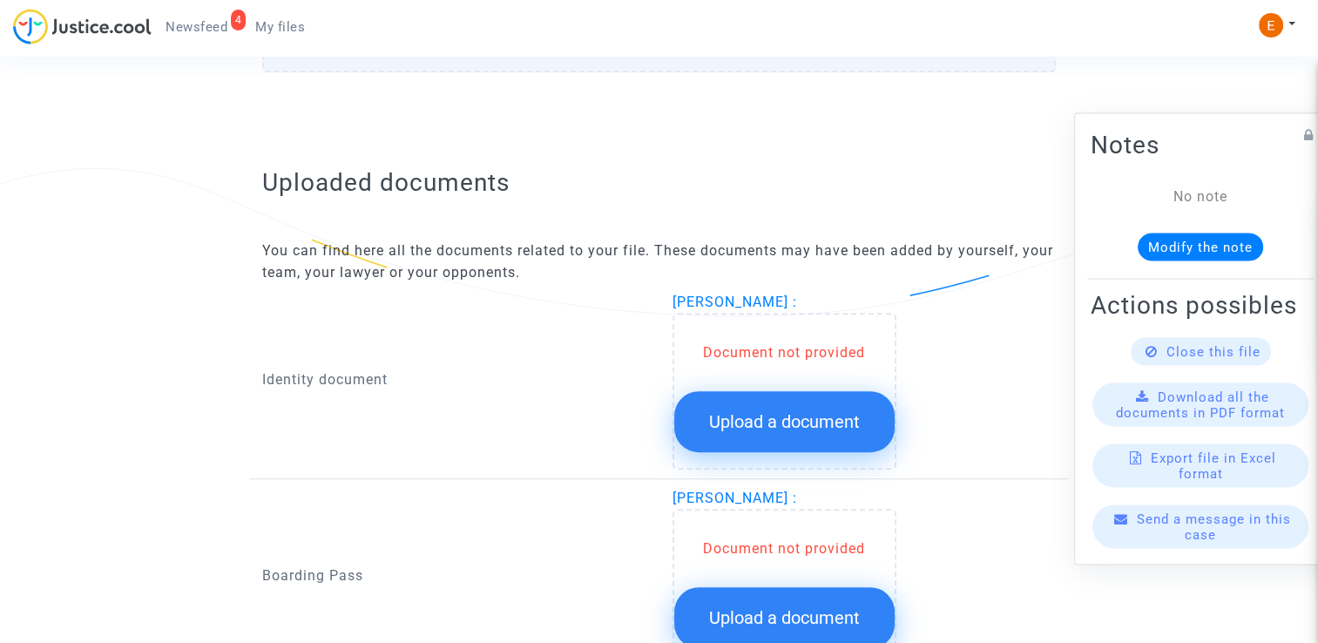
click at [780, 433] on button "Upload a document" at bounding box center [784, 421] width 220 height 61
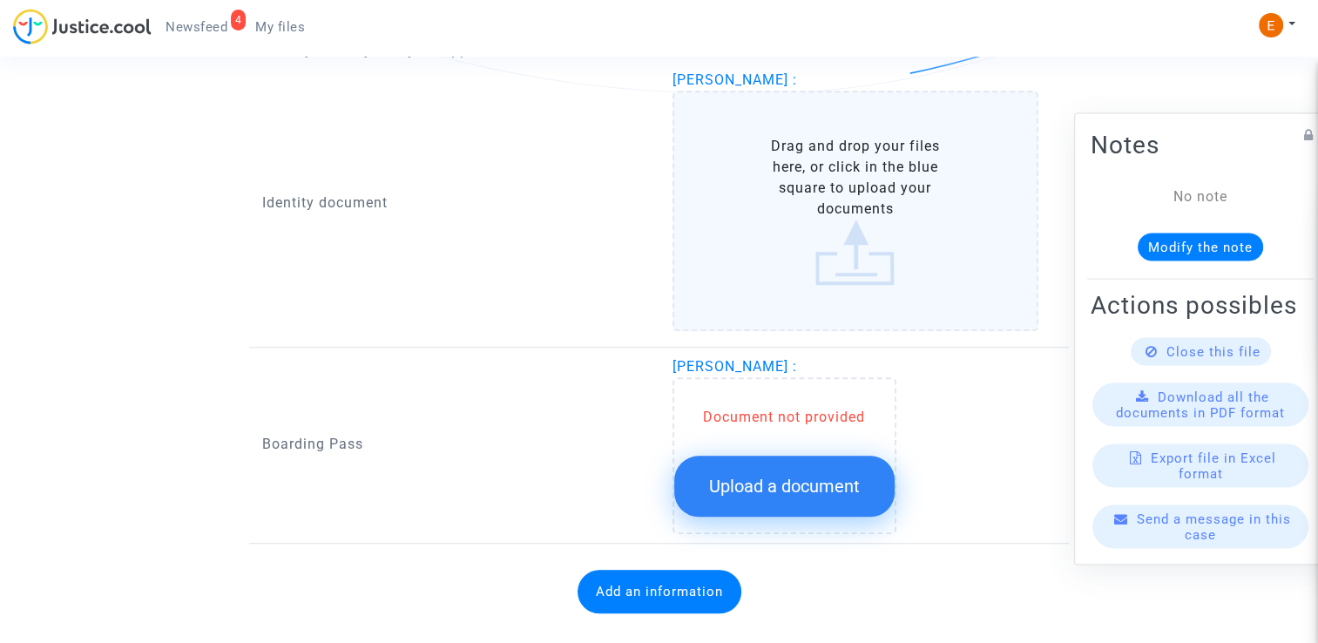
scroll to position [1187, 0]
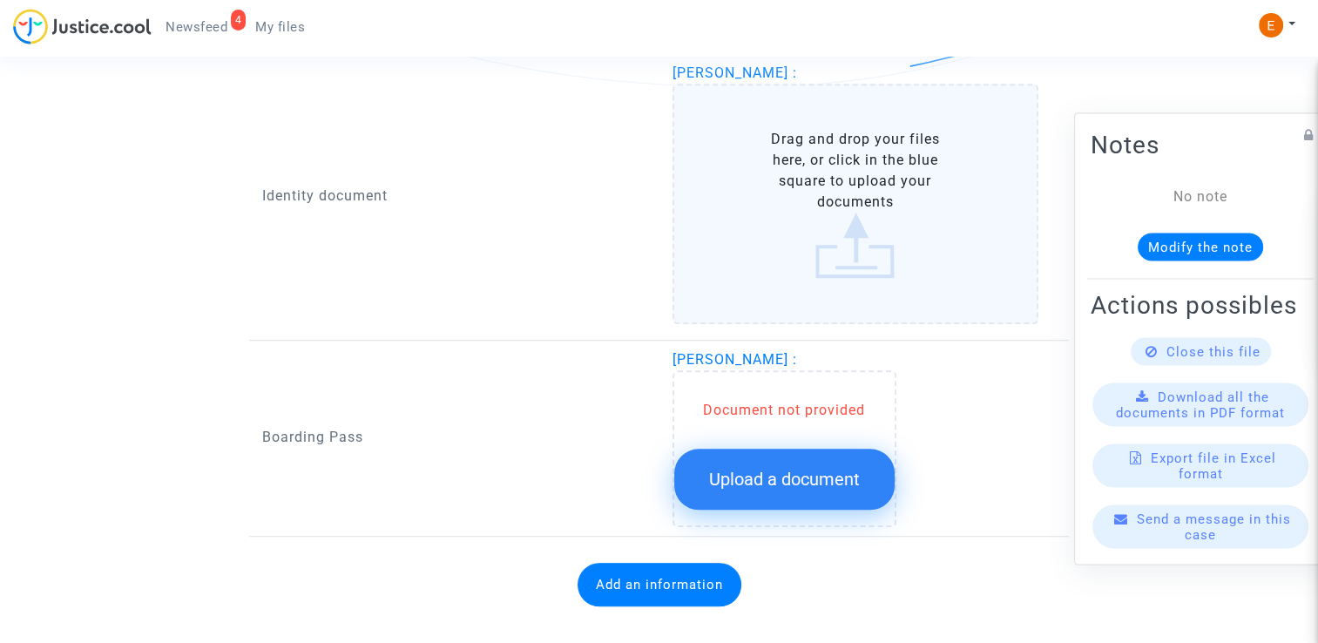
click at [796, 469] on span "Upload a document" at bounding box center [784, 479] width 151 height 21
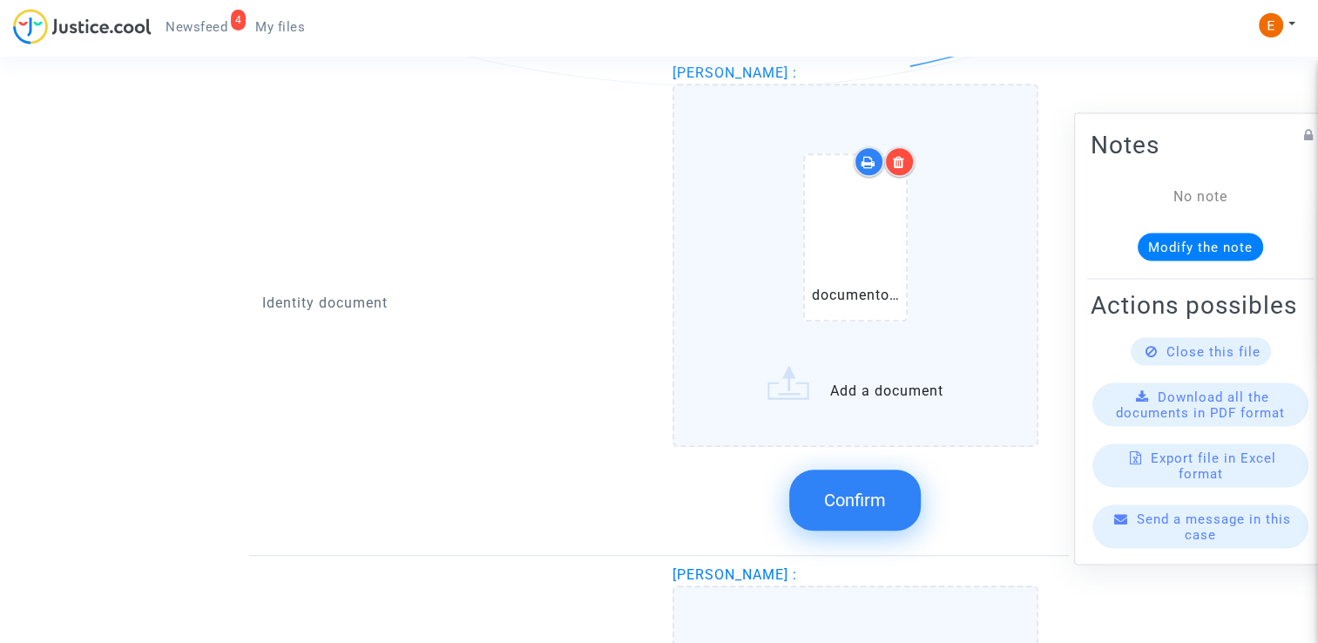
click at [889, 508] on button "Confirm" at bounding box center [855, 499] width 132 height 61
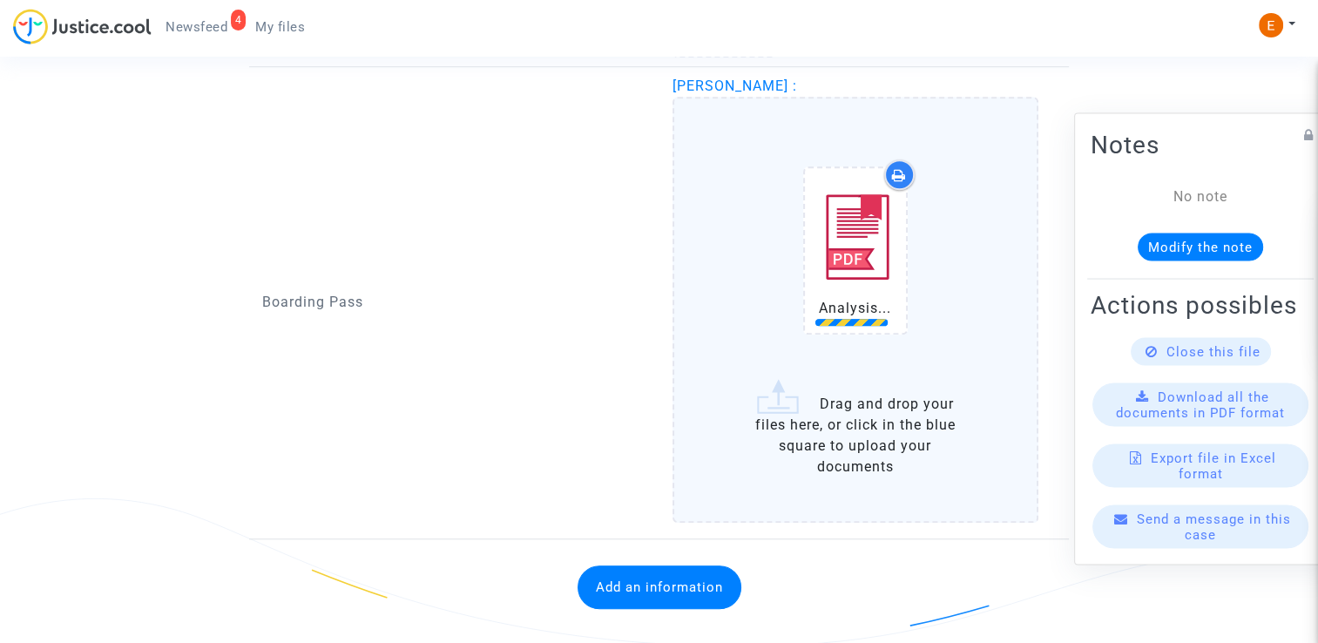
scroll to position [1361, 0]
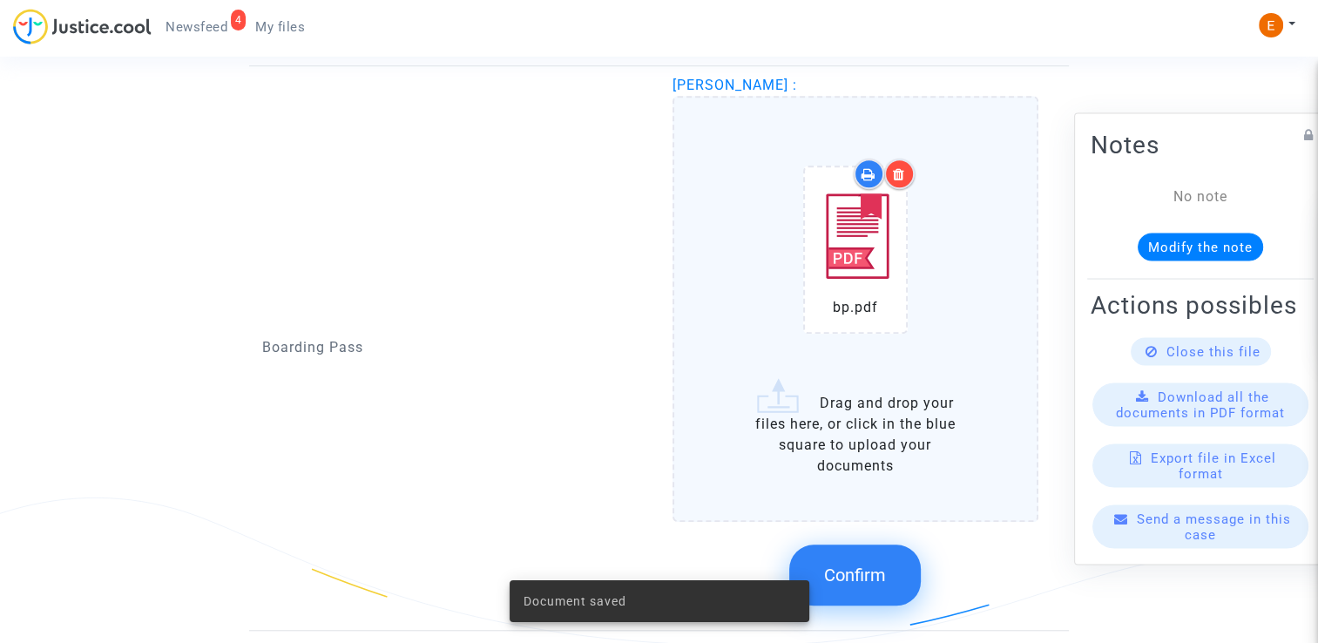
click at [860, 549] on button "Confirm" at bounding box center [855, 574] width 132 height 61
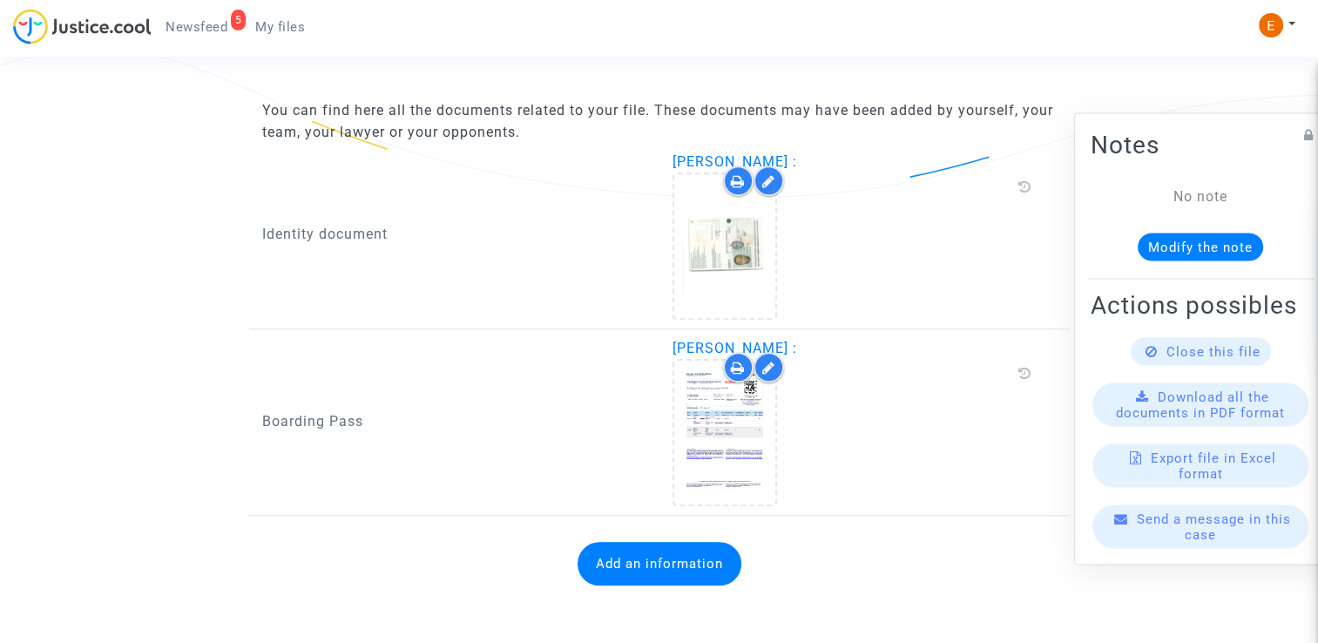
click at [731, 571] on button "Add an information" at bounding box center [659, 564] width 164 height 44
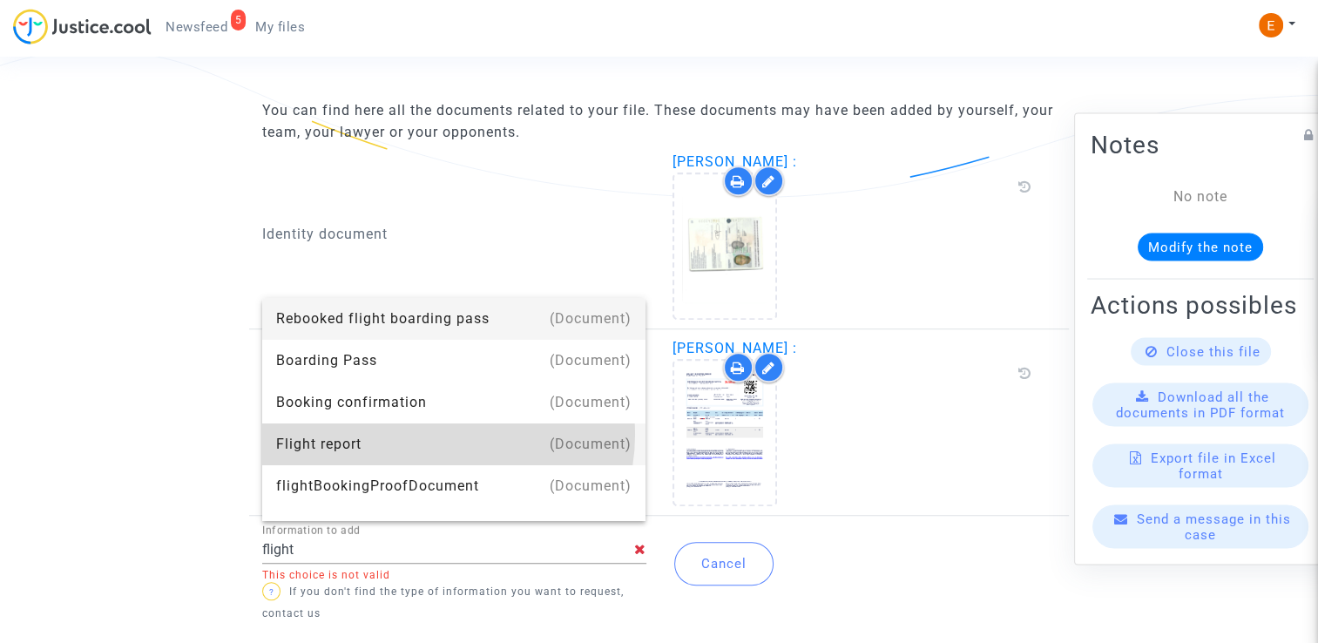
click at [442, 435] on div "Flight report" at bounding box center [454, 444] width 356 height 42
type input "Flight report"
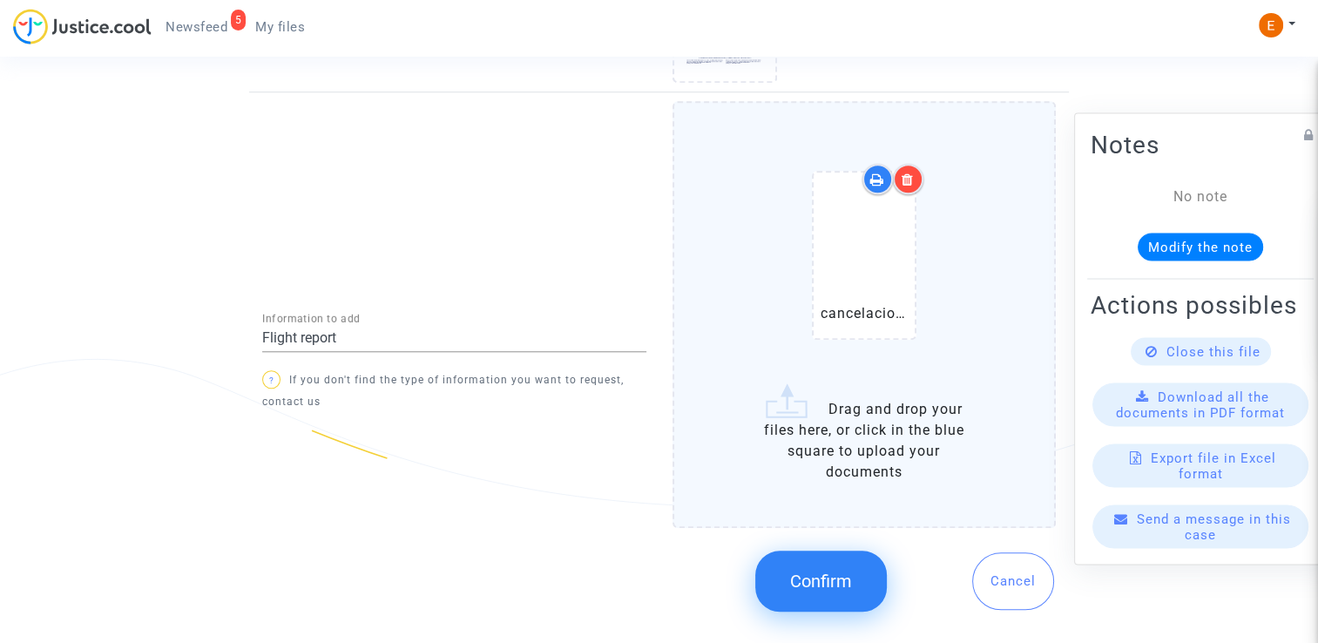
scroll to position [1531, 0]
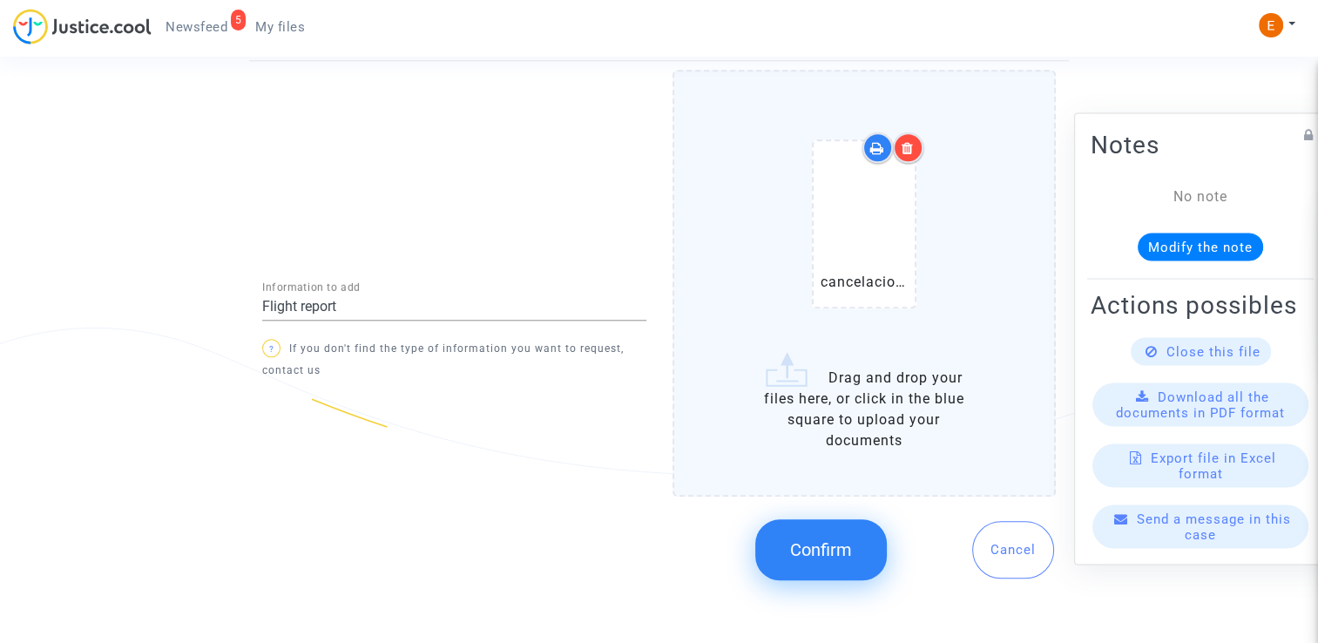
click at [831, 558] on button "Confirm" at bounding box center [821, 549] width 132 height 61
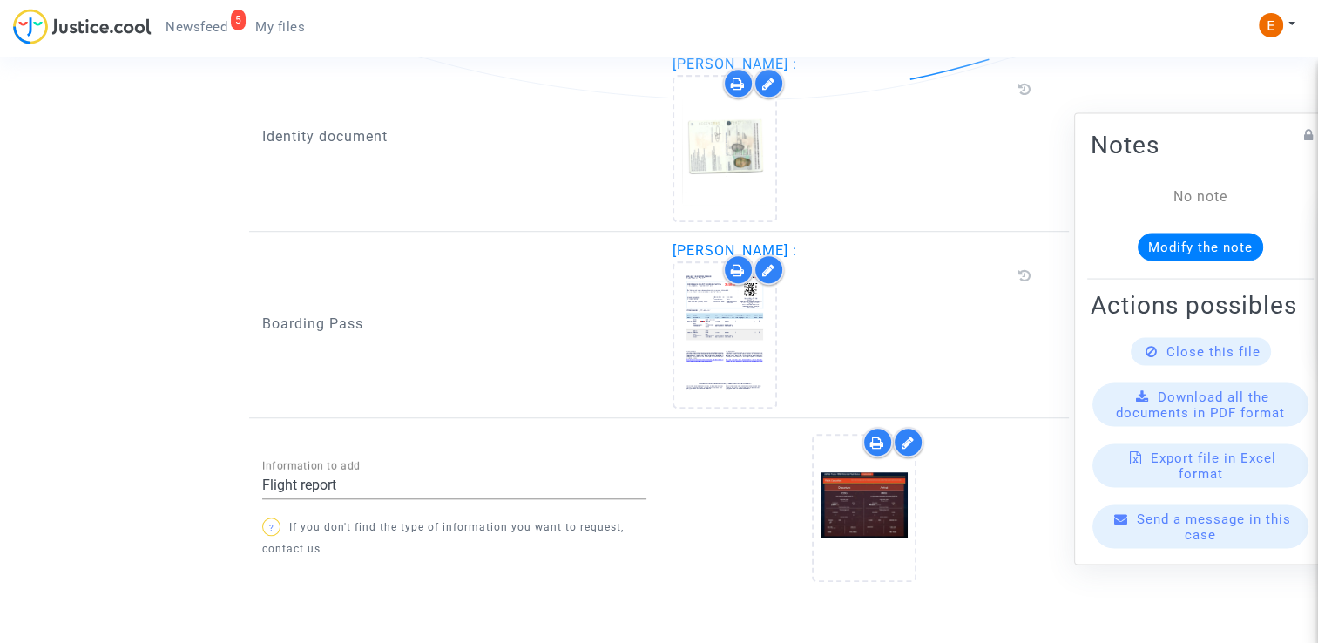
scroll to position [1240, 0]
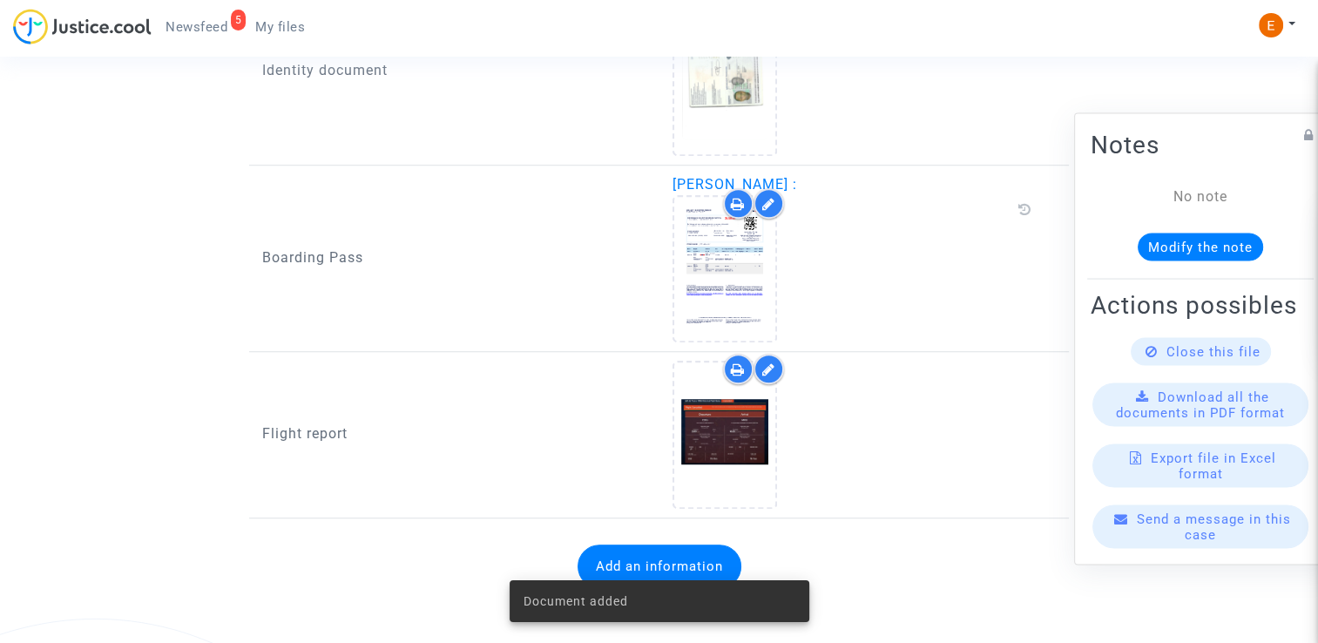
click at [219, 23] on span "Newsfeed" at bounding box center [196, 27] width 62 height 16
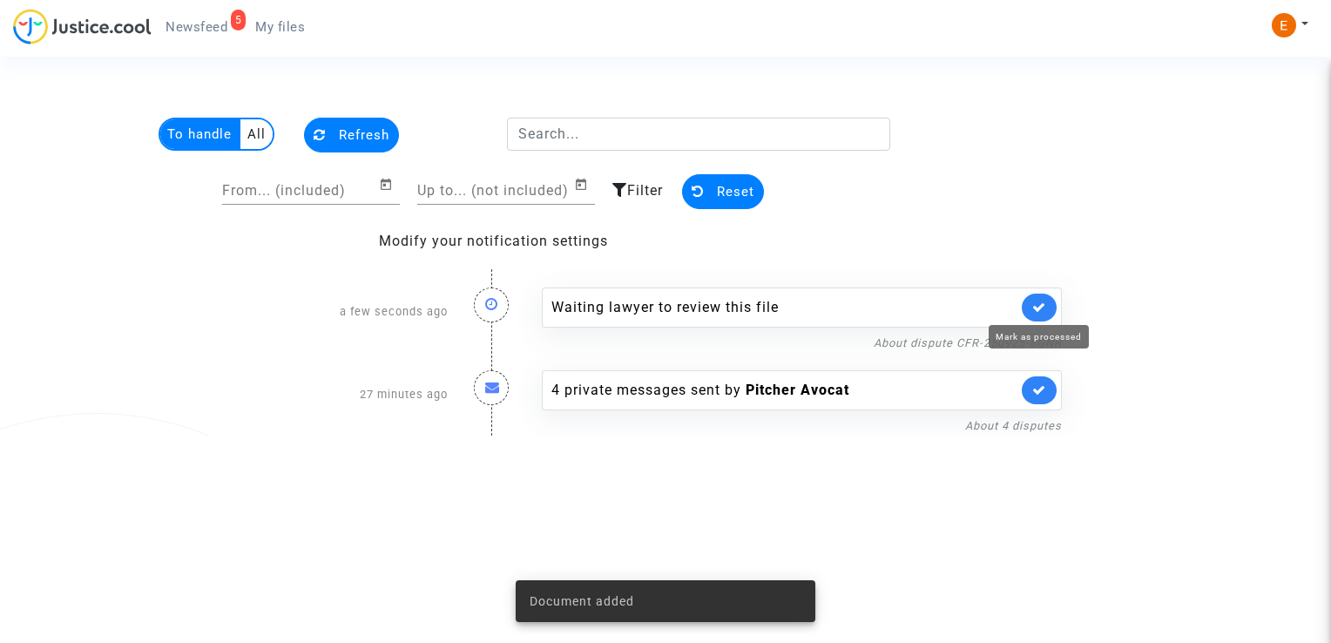
click at [1040, 306] on icon at bounding box center [1039, 306] width 14 height 13
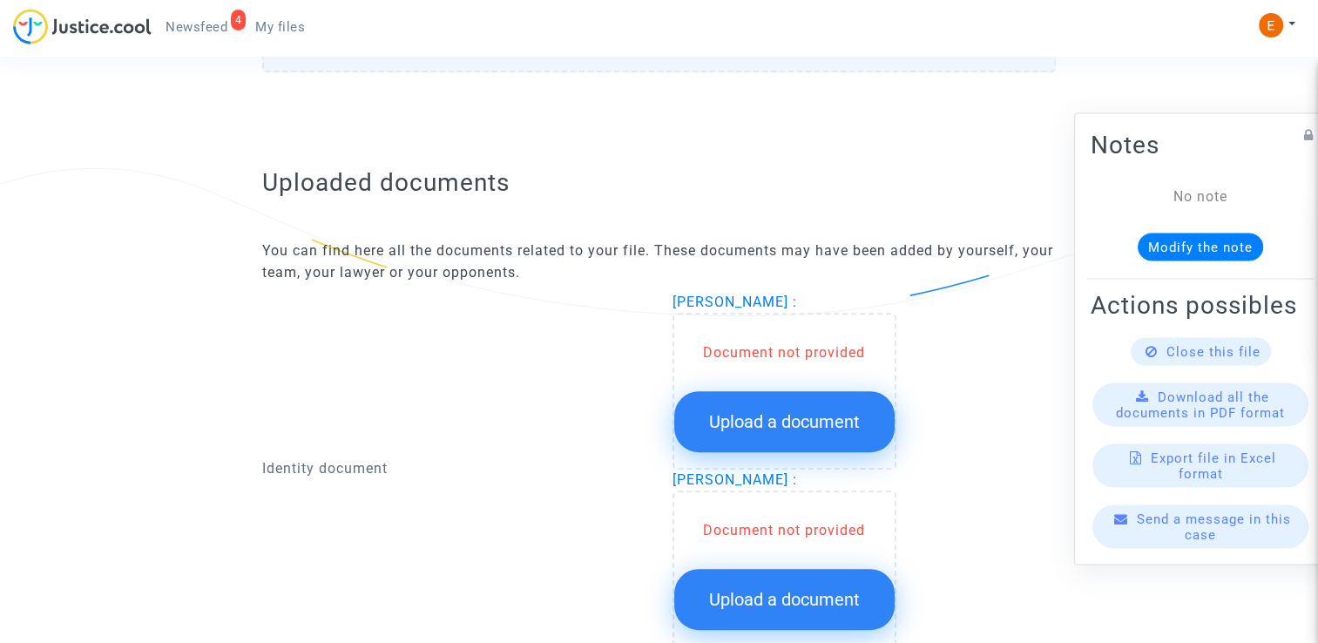
click at [787, 406] on button "Upload a document" at bounding box center [784, 421] width 220 height 61
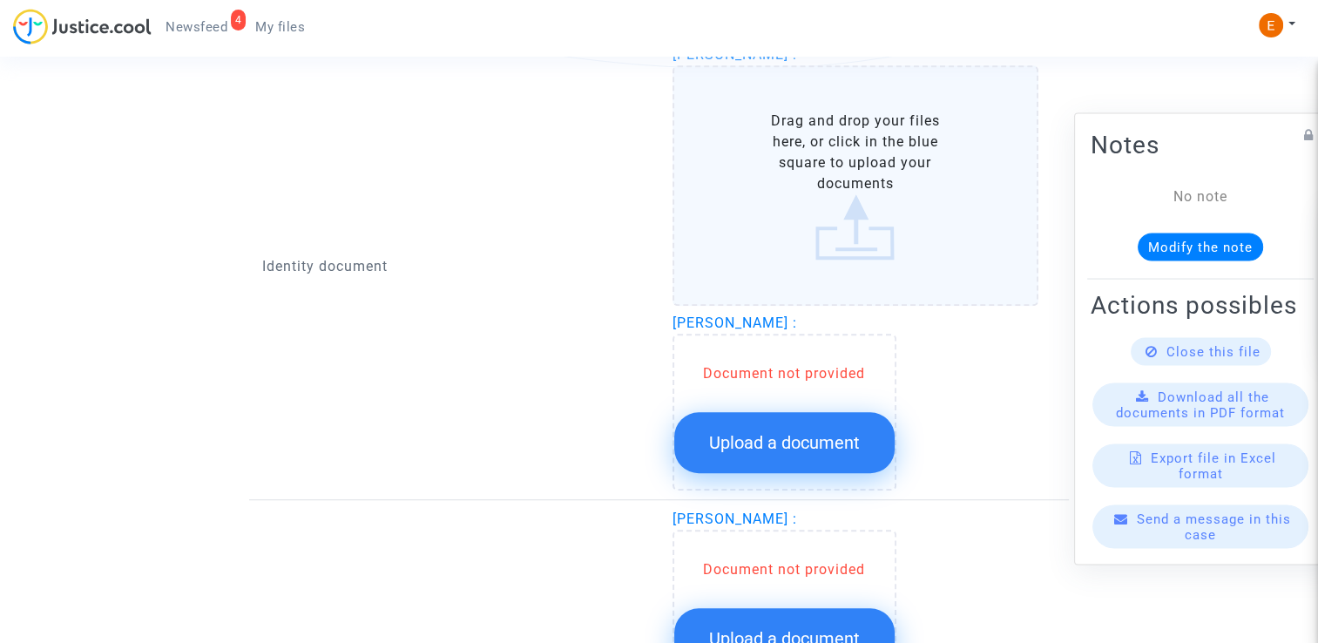
scroll to position [1219, 0]
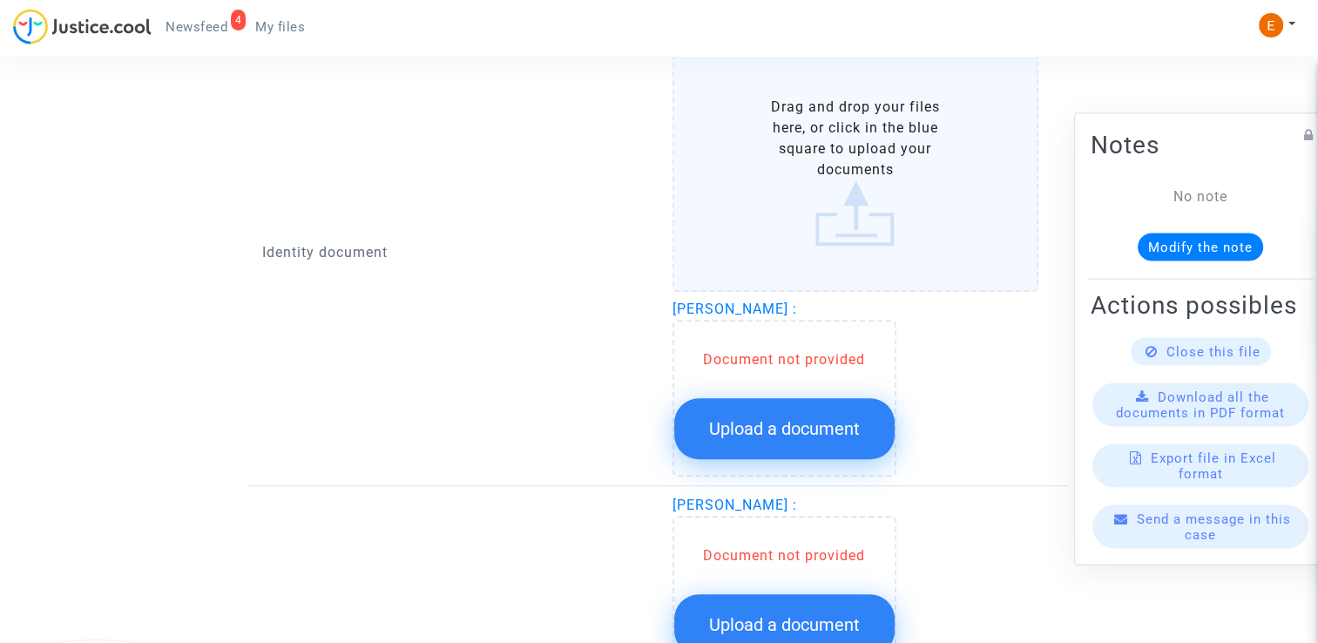
click at [799, 418] on span "Upload a document" at bounding box center [784, 428] width 151 height 21
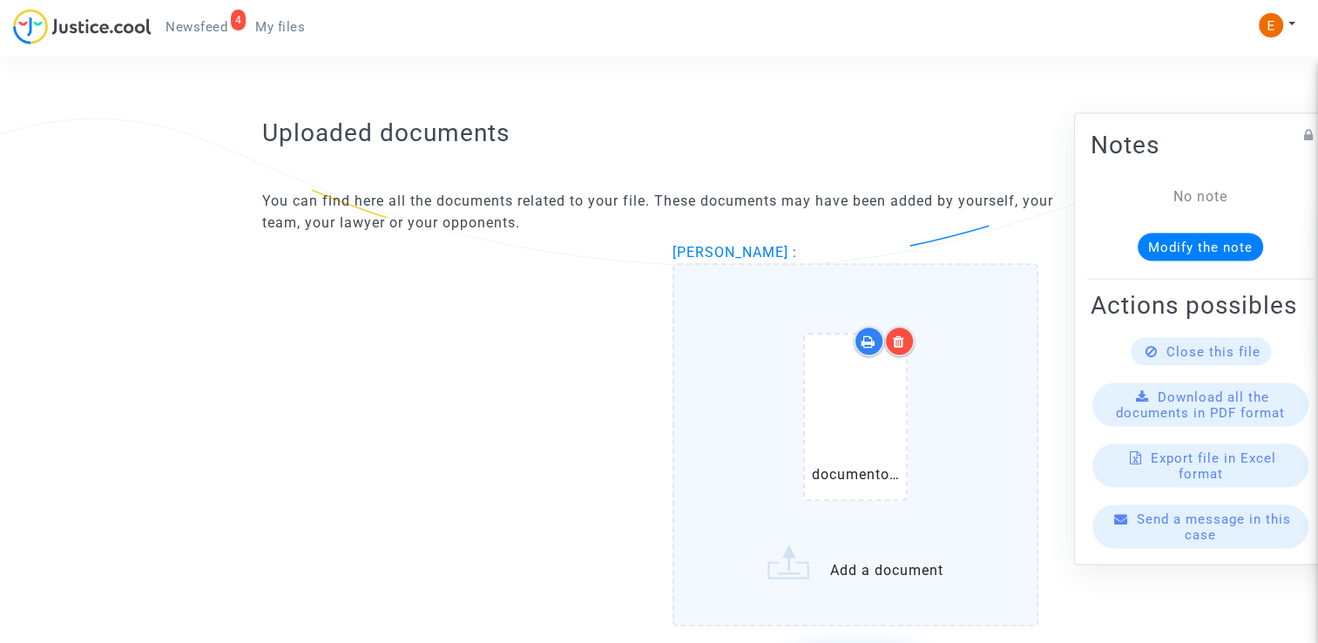
scroll to position [994, 0]
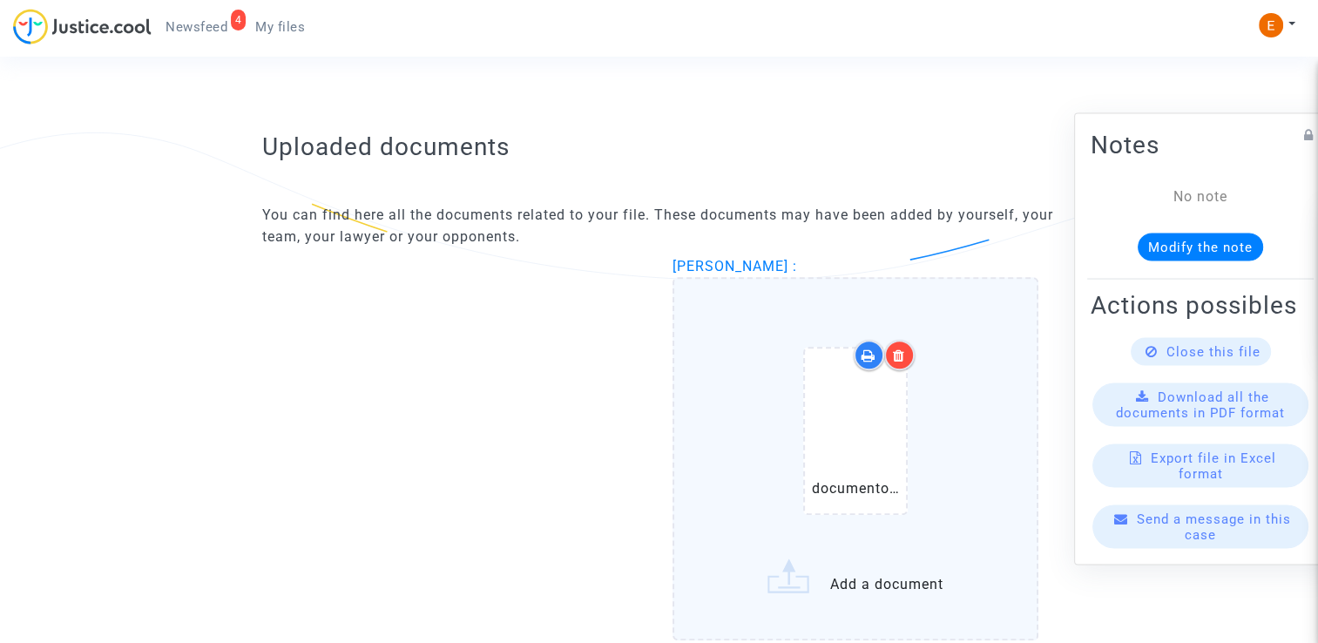
click at [904, 348] on icon at bounding box center [899, 355] width 12 height 14
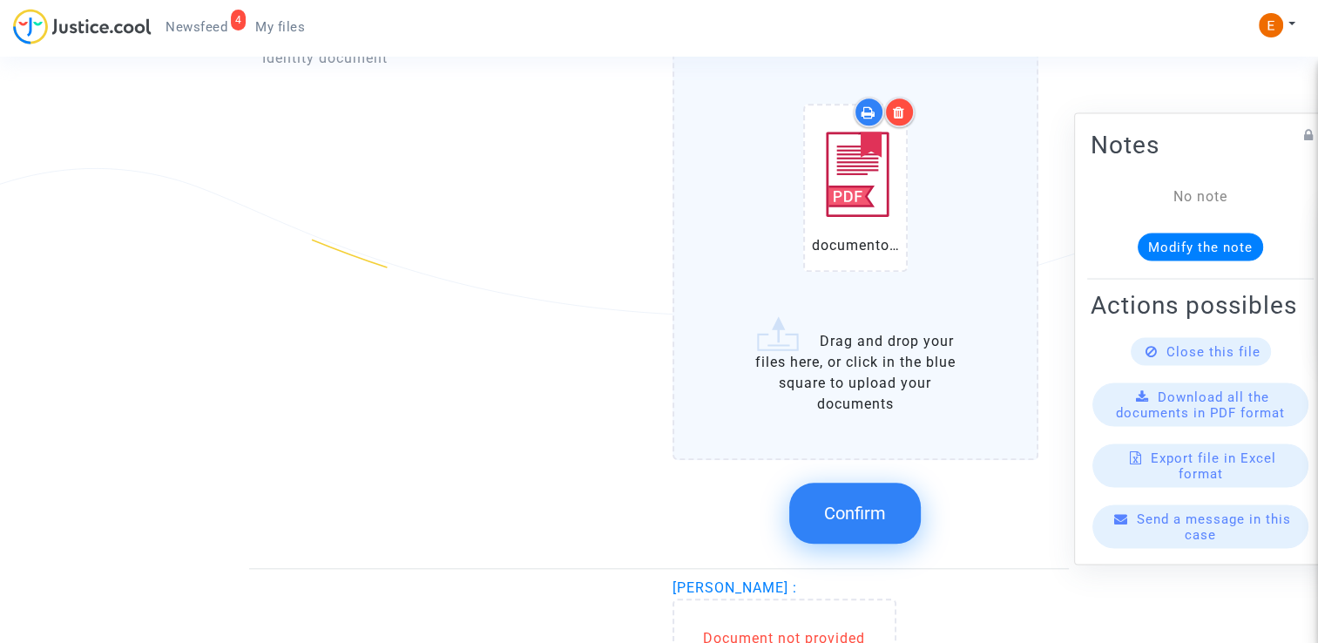
click at [890, 517] on button "Confirm" at bounding box center [855, 513] width 132 height 61
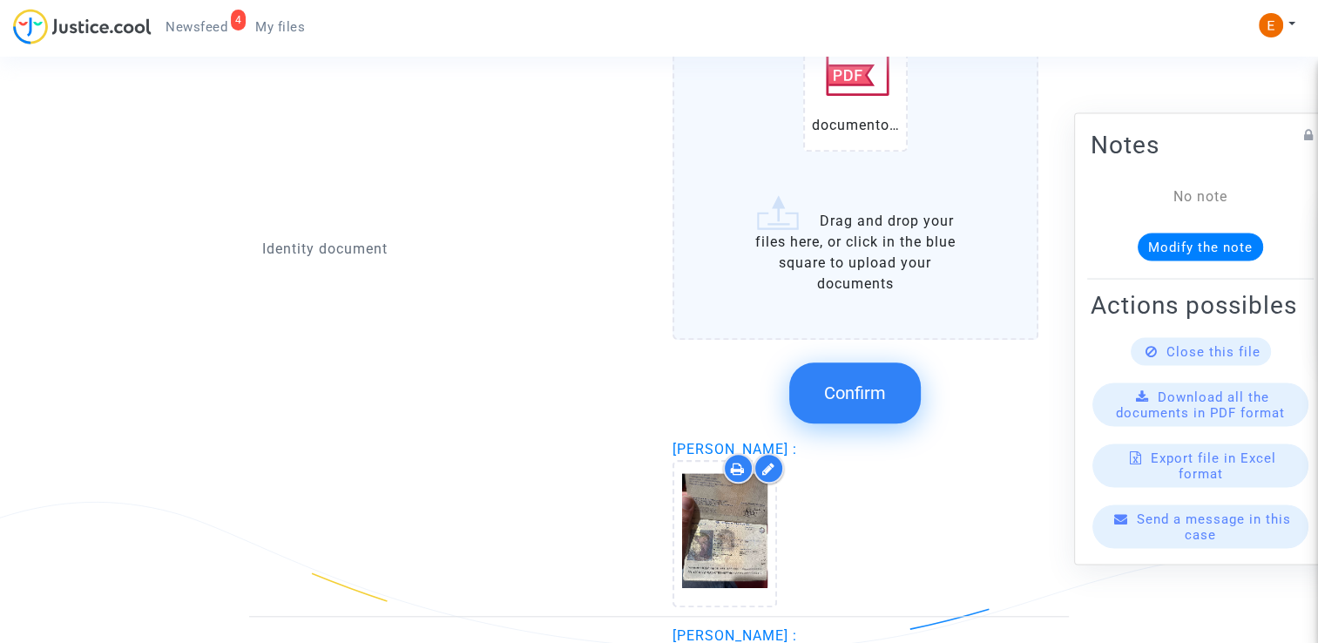
scroll to position [1342, 0]
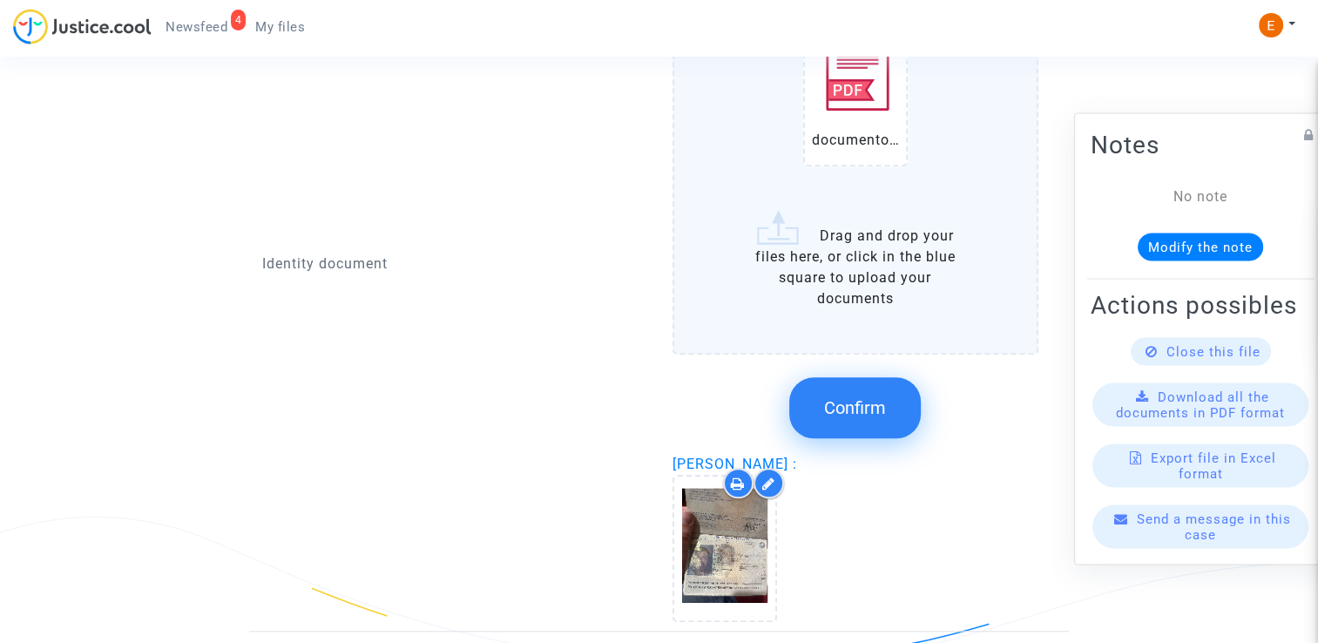
click at [847, 406] on span "Confirm" at bounding box center [855, 407] width 62 height 21
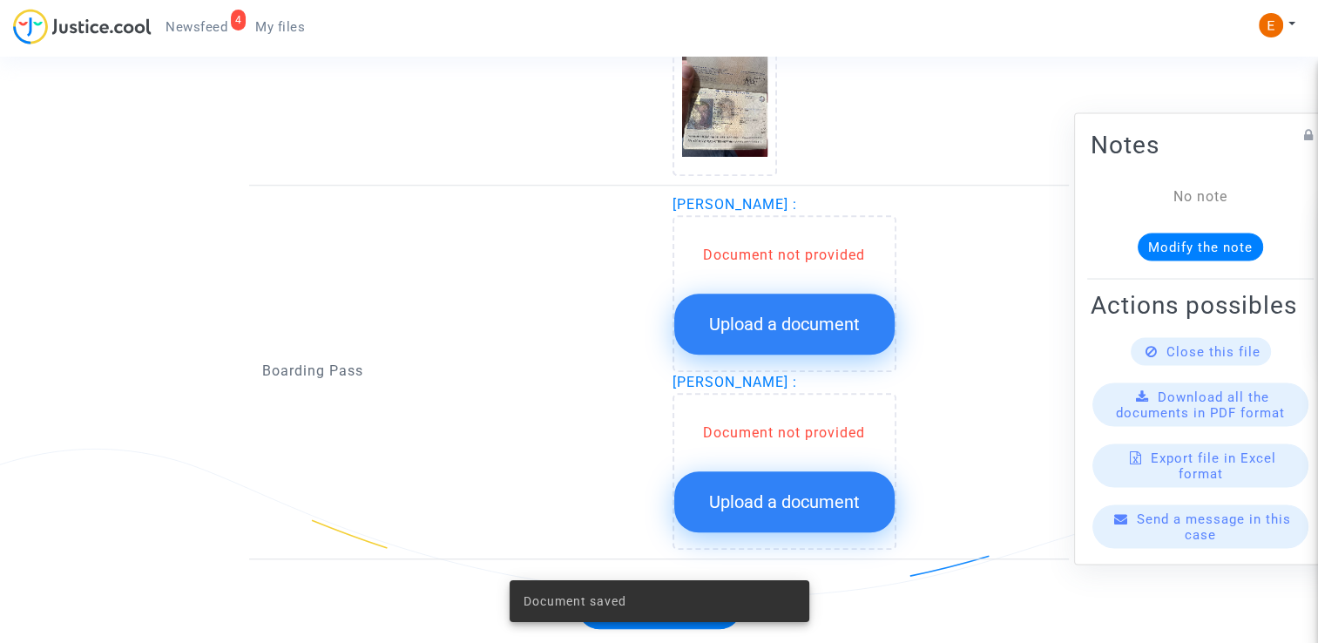
scroll to position [1452, 0]
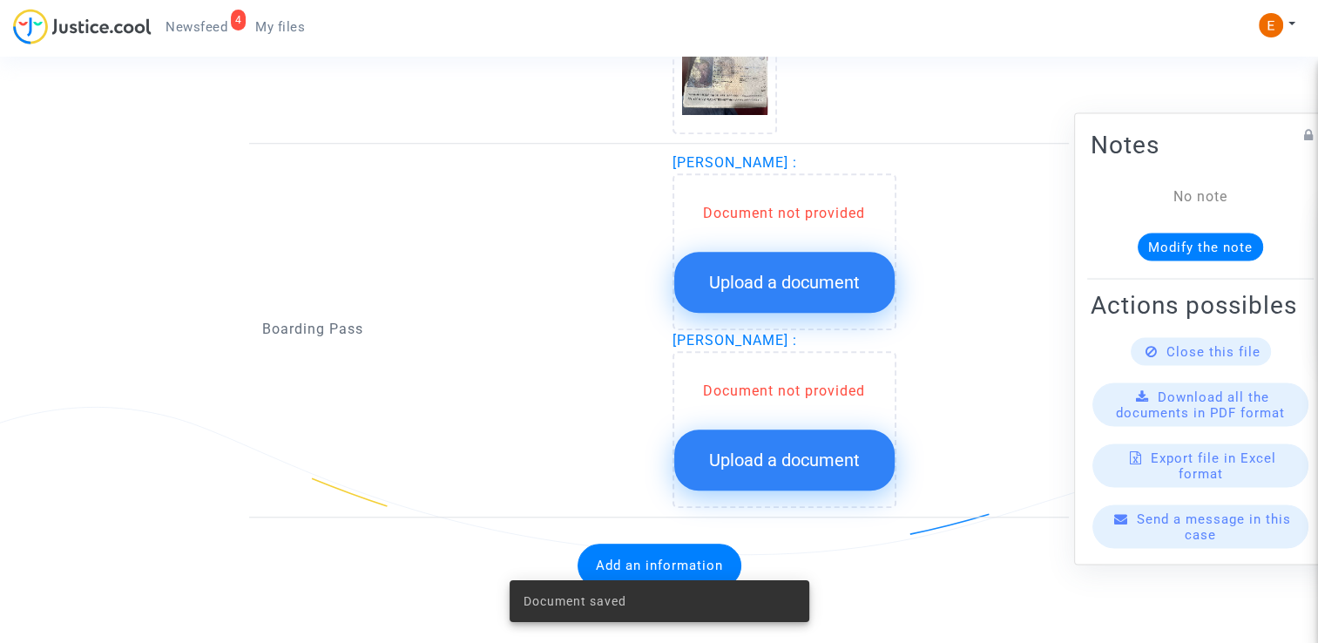
click at [770, 284] on span "Upload a document" at bounding box center [784, 282] width 151 height 21
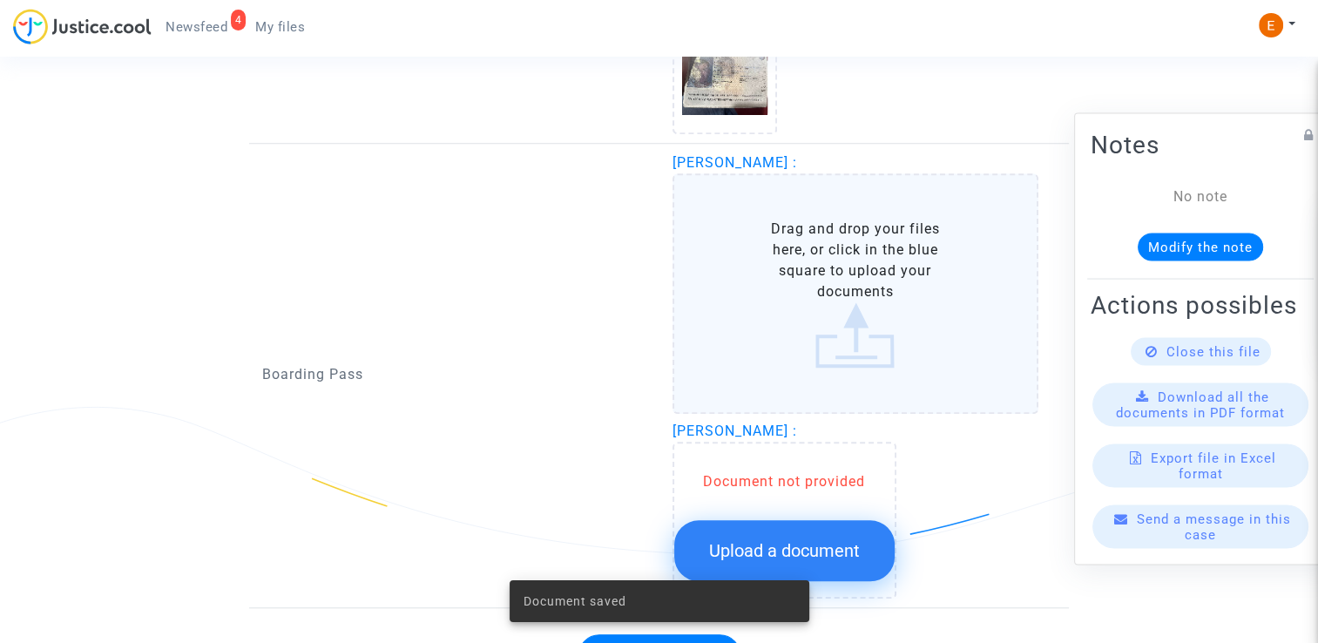
click at [807, 540] on span "Upload a document" at bounding box center [784, 550] width 151 height 21
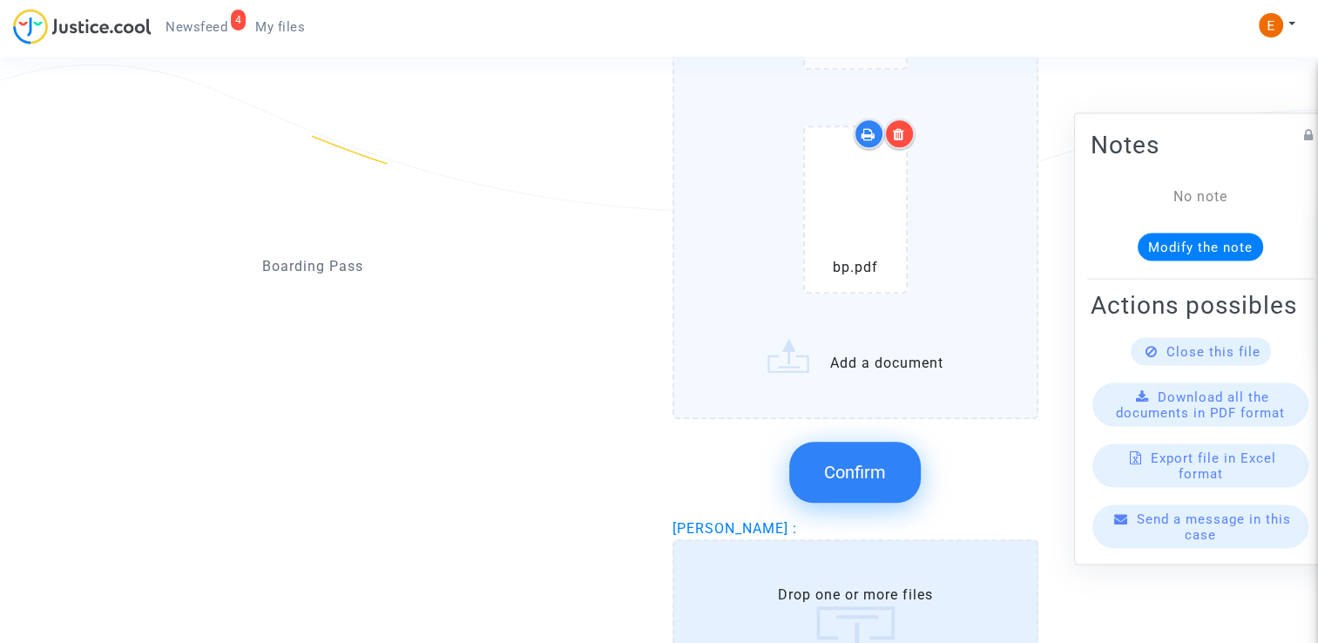
scroll to position [1804, 0]
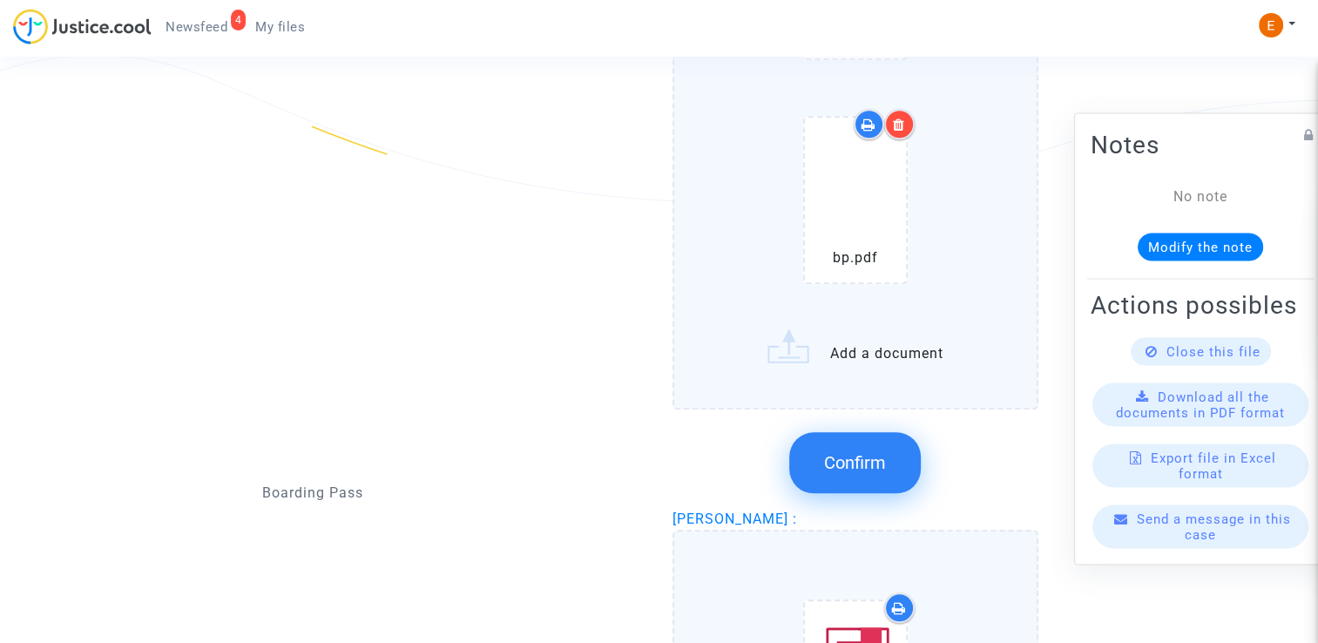
click at [888, 450] on button "Confirm" at bounding box center [855, 462] width 132 height 61
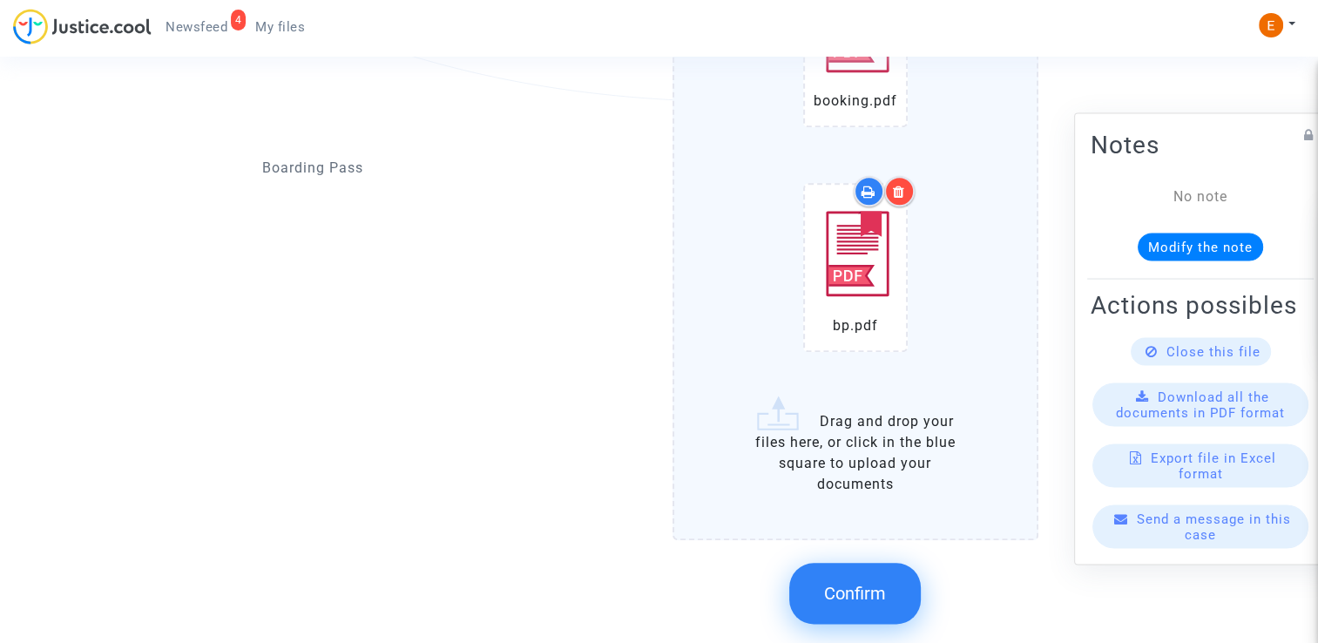
scroll to position [1978, 0]
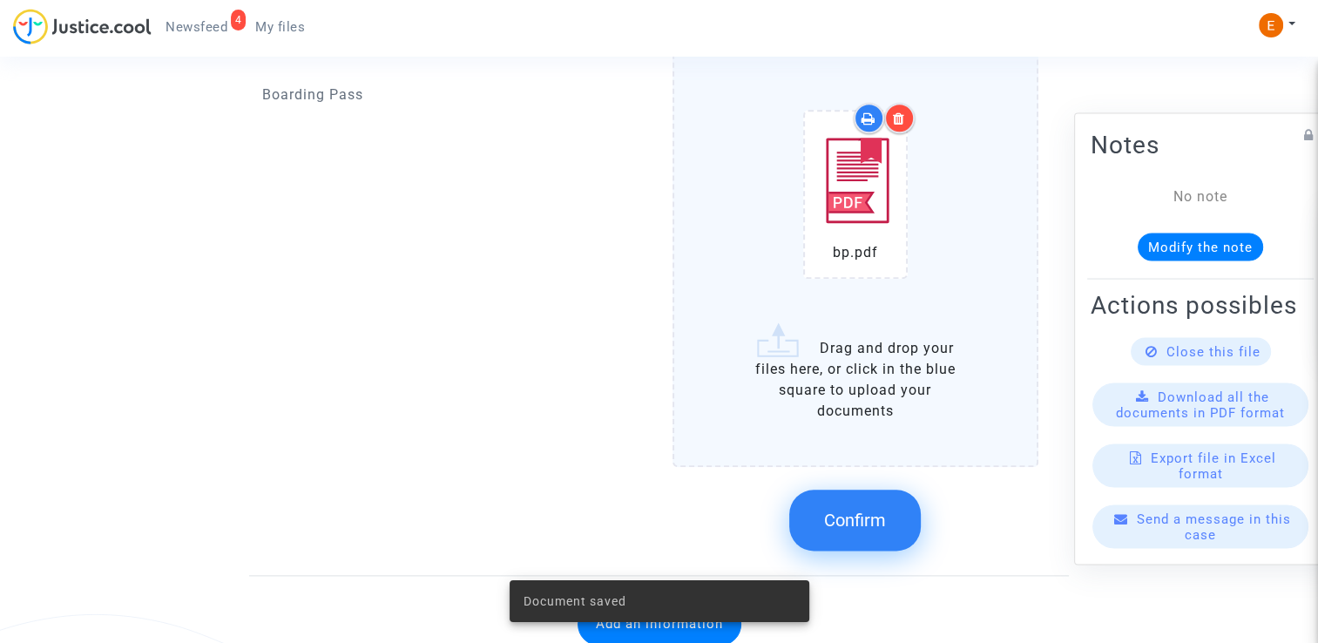
click at [885, 510] on span "Confirm" at bounding box center [855, 520] width 62 height 21
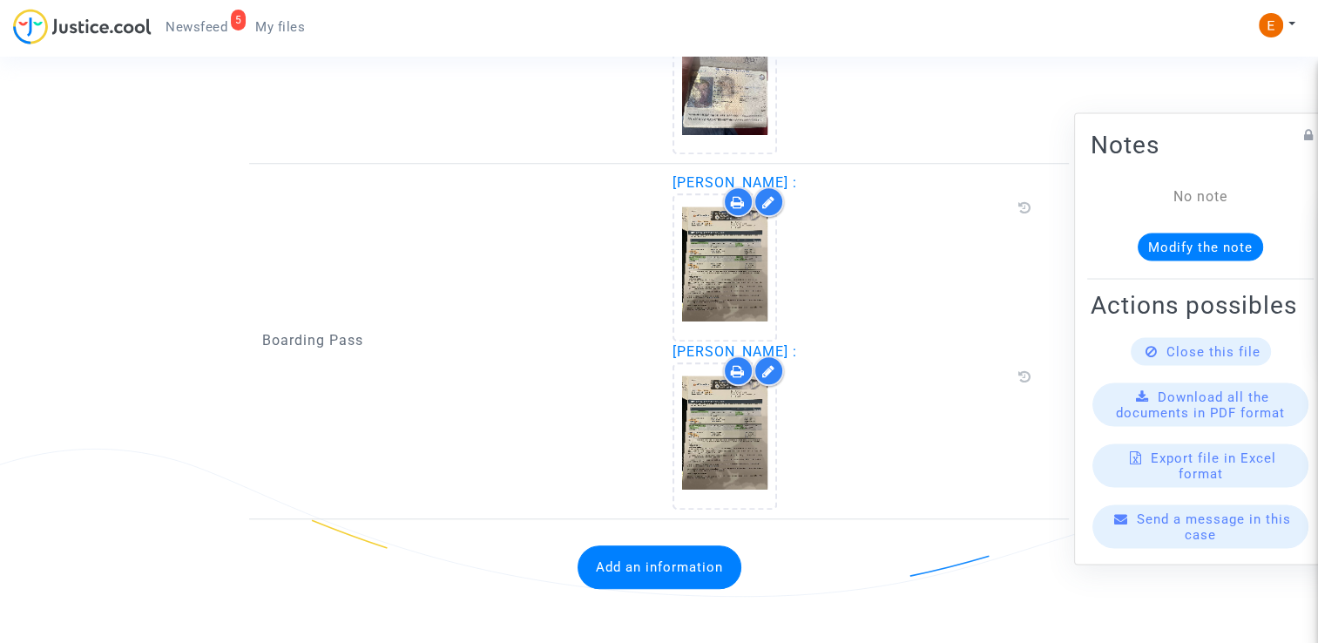
click at [704, 567] on button "Add an information" at bounding box center [659, 567] width 164 height 44
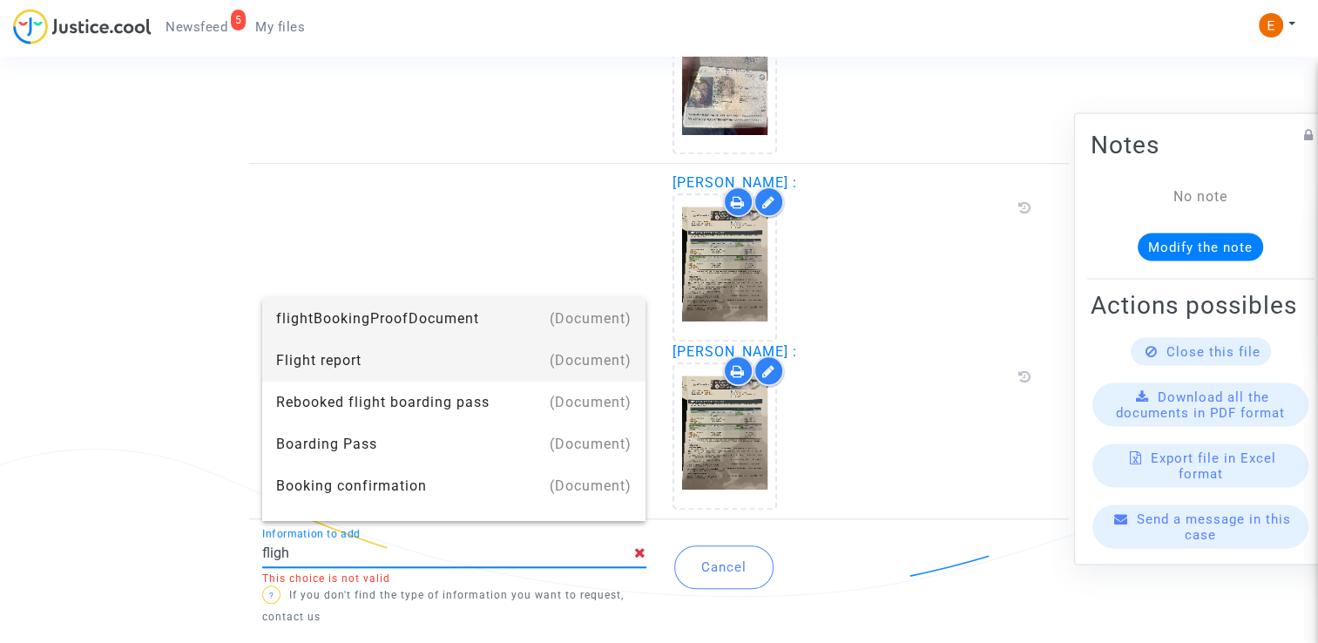
click at [481, 364] on div "Flight report" at bounding box center [454, 361] width 356 height 42
type input "Flight report"
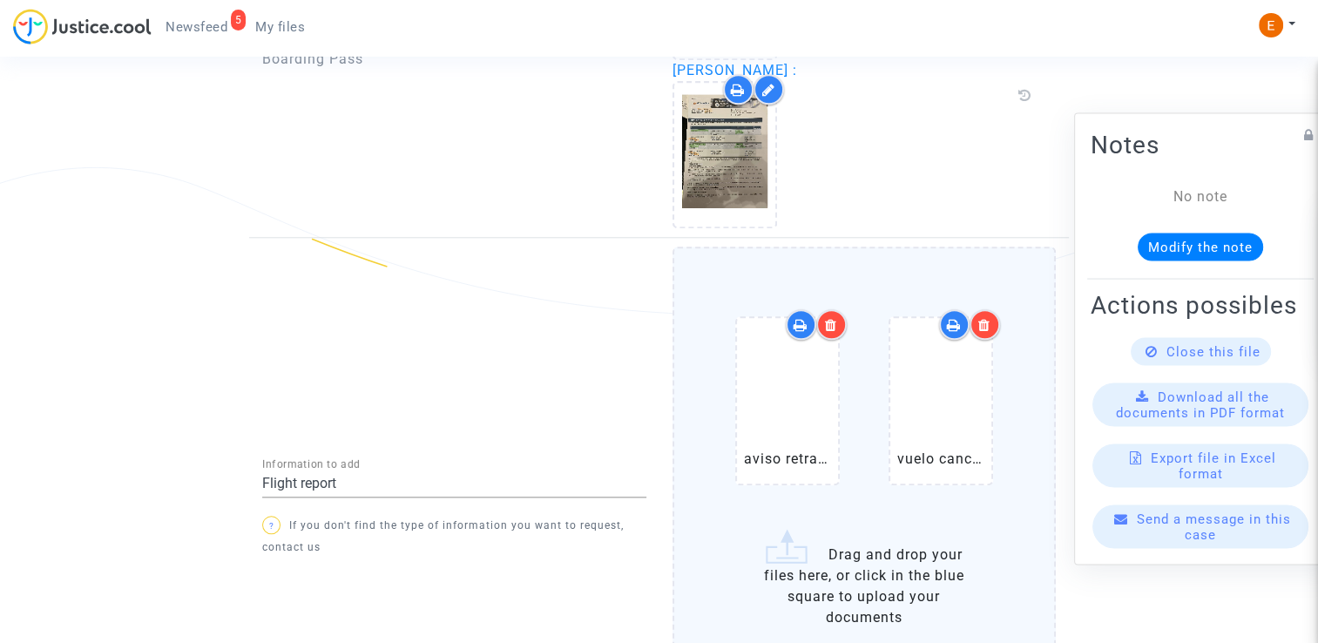
scroll to position [1865, 0]
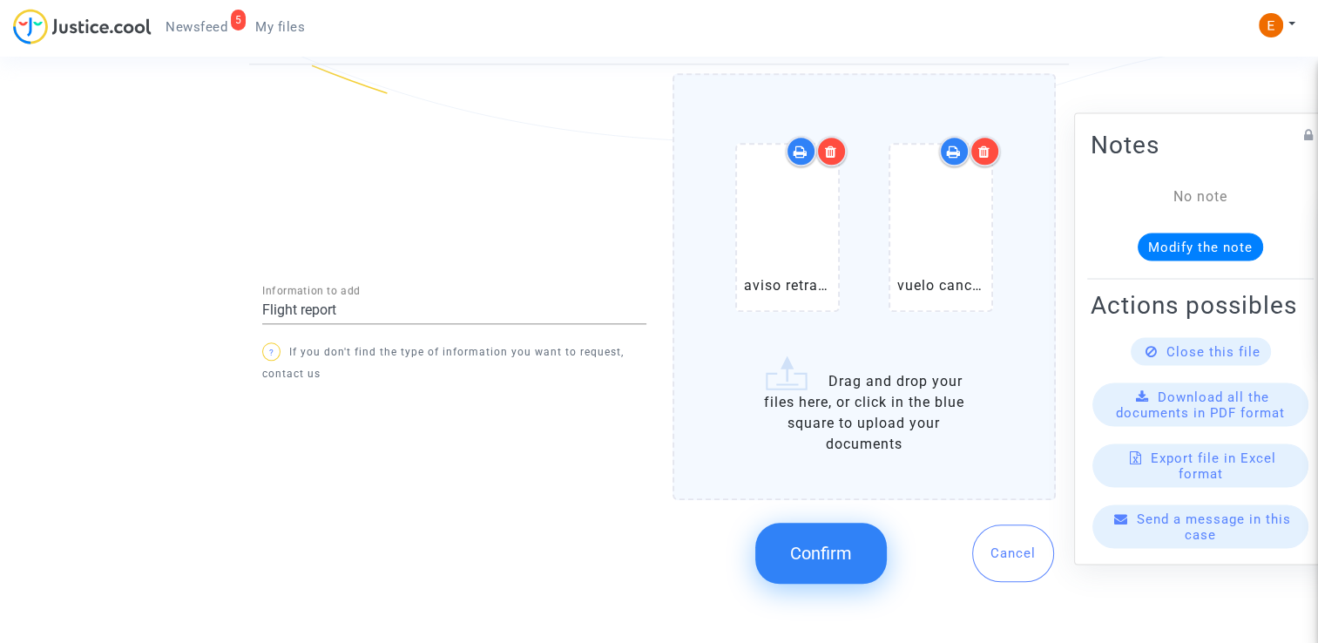
click at [849, 550] on span "Confirm" at bounding box center [821, 553] width 62 height 21
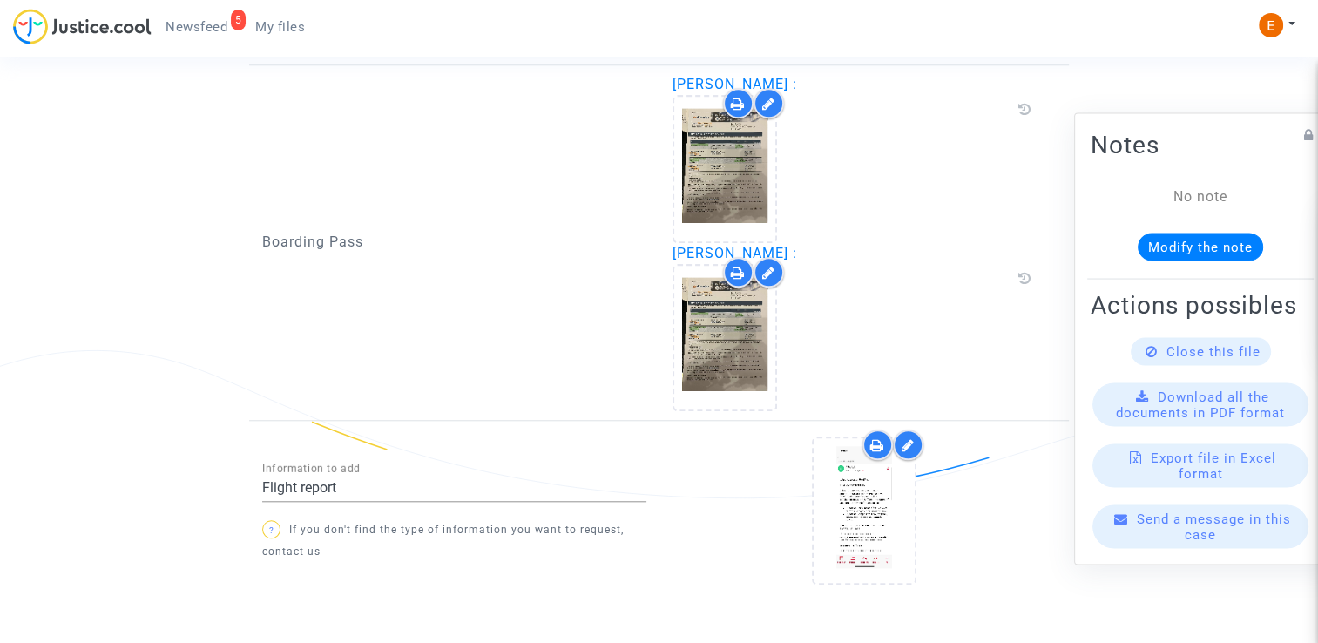
scroll to position [1575, 0]
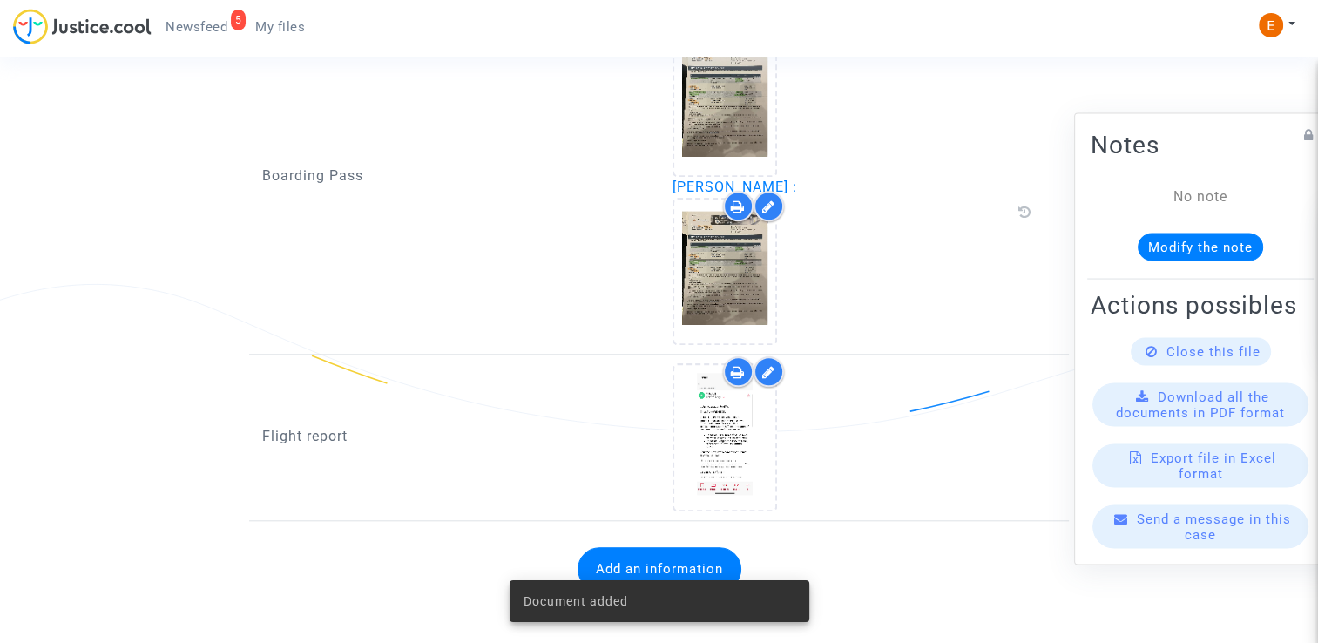
click at [214, 32] on span "Newsfeed" at bounding box center [196, 27] width 62 height 16
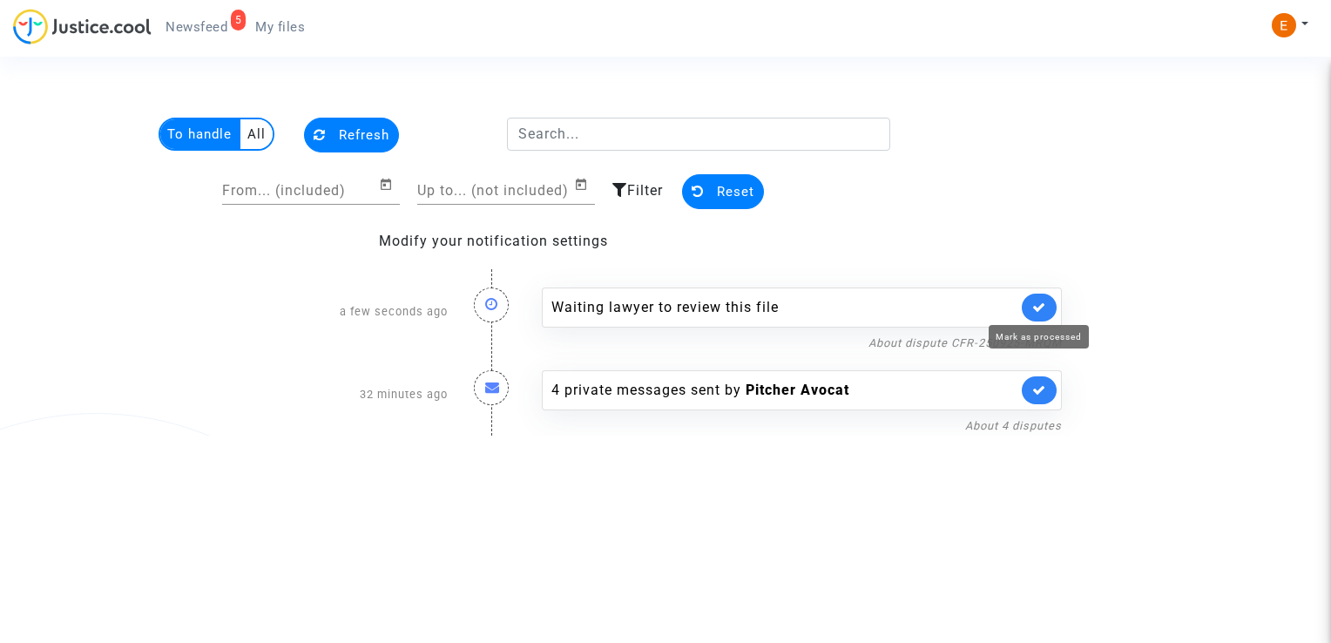
click at [1036, 302] on icon at bounding box center [1039, 306] width 14 height 13
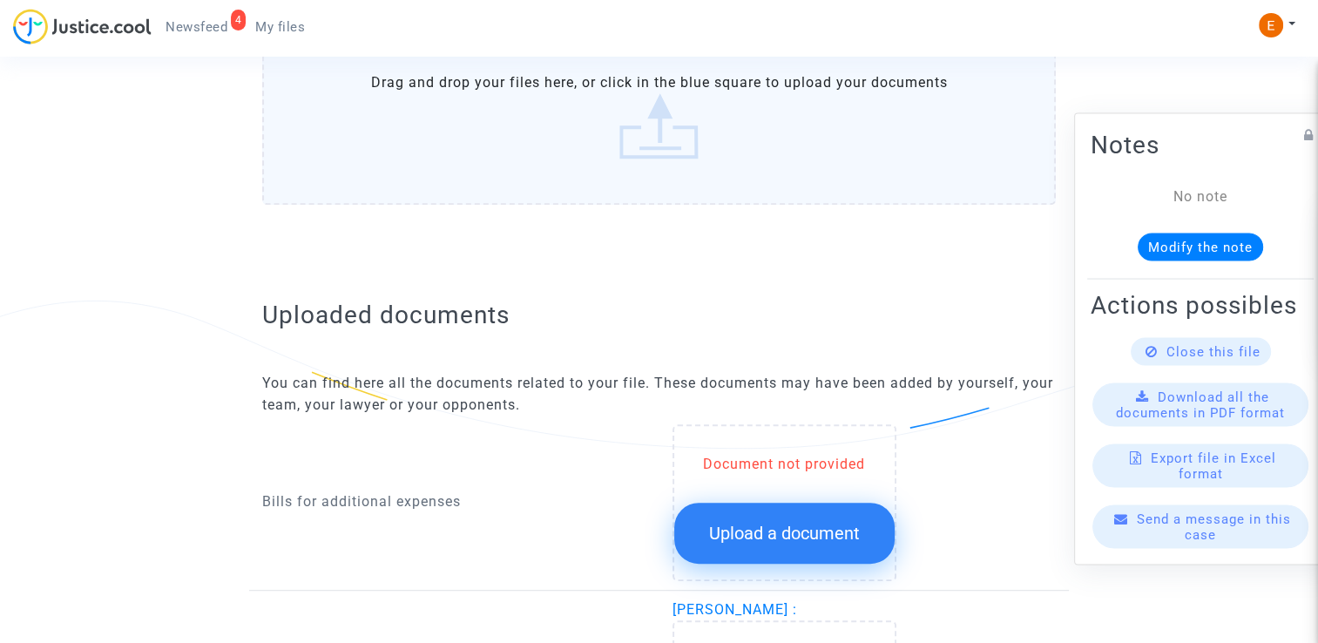
scroll to position [1045, 0]
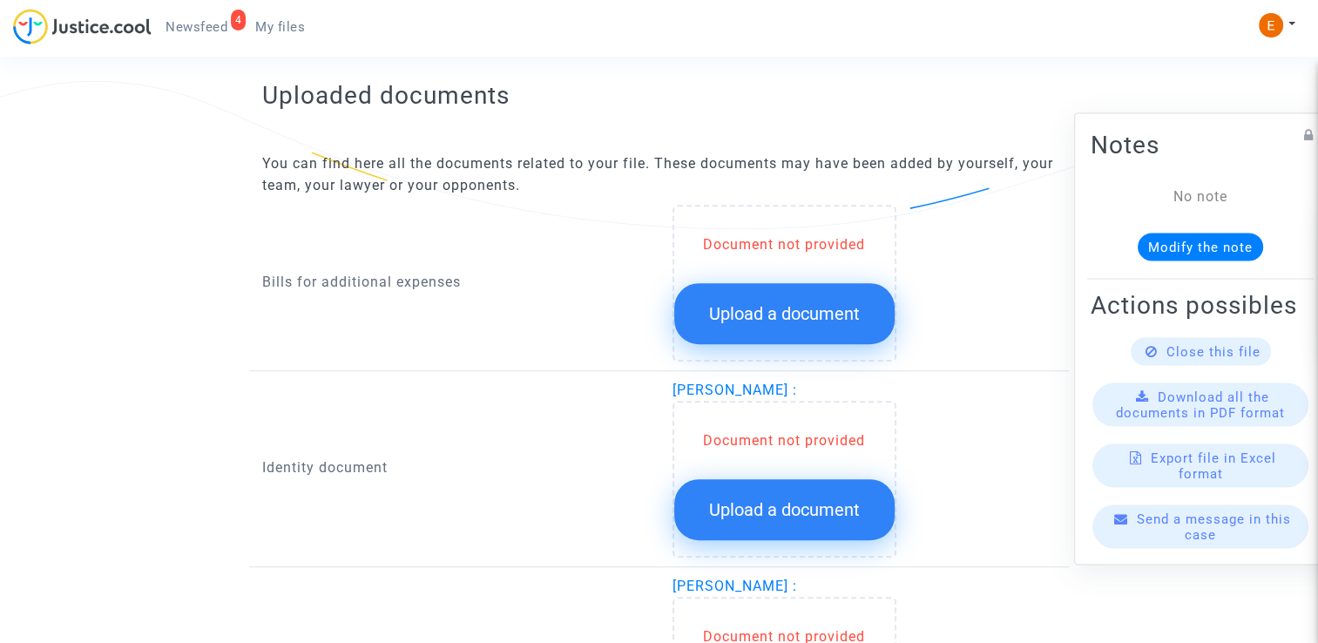
click at [754, 292] on button "Upload a document" at bounding box center [784, 313] width 220 height 61
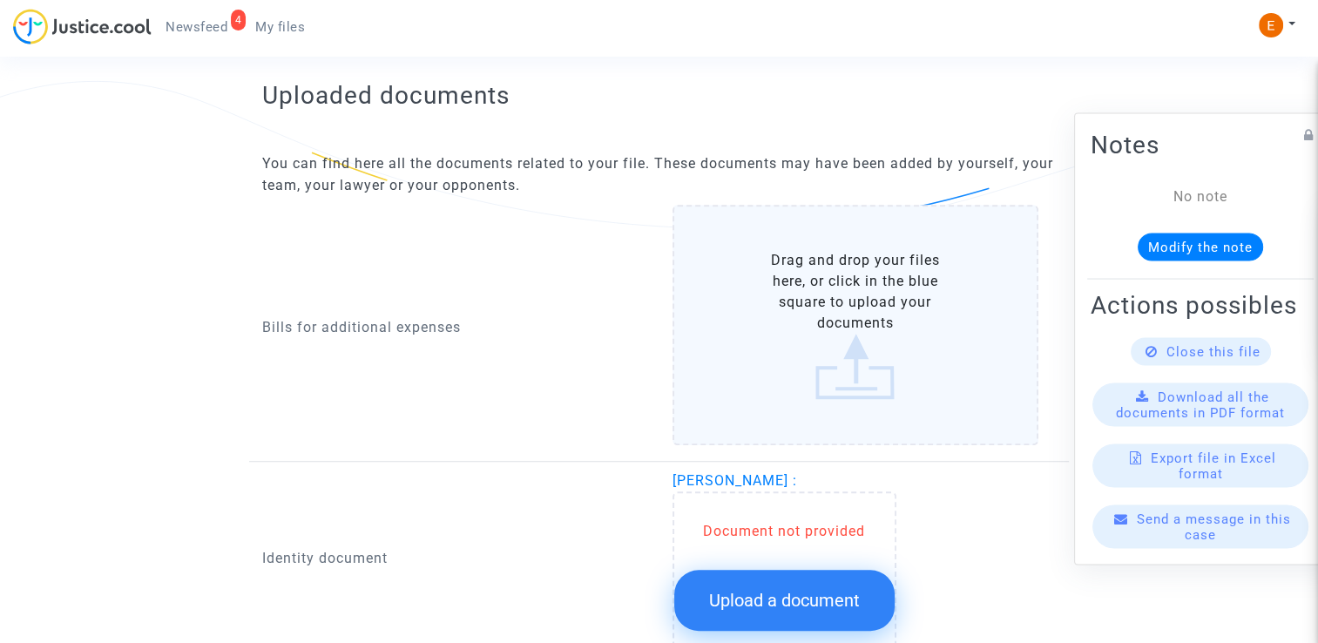
click at [788, 590] on span "Upload a document" at bounding box center [784, 600] width 151 height 21
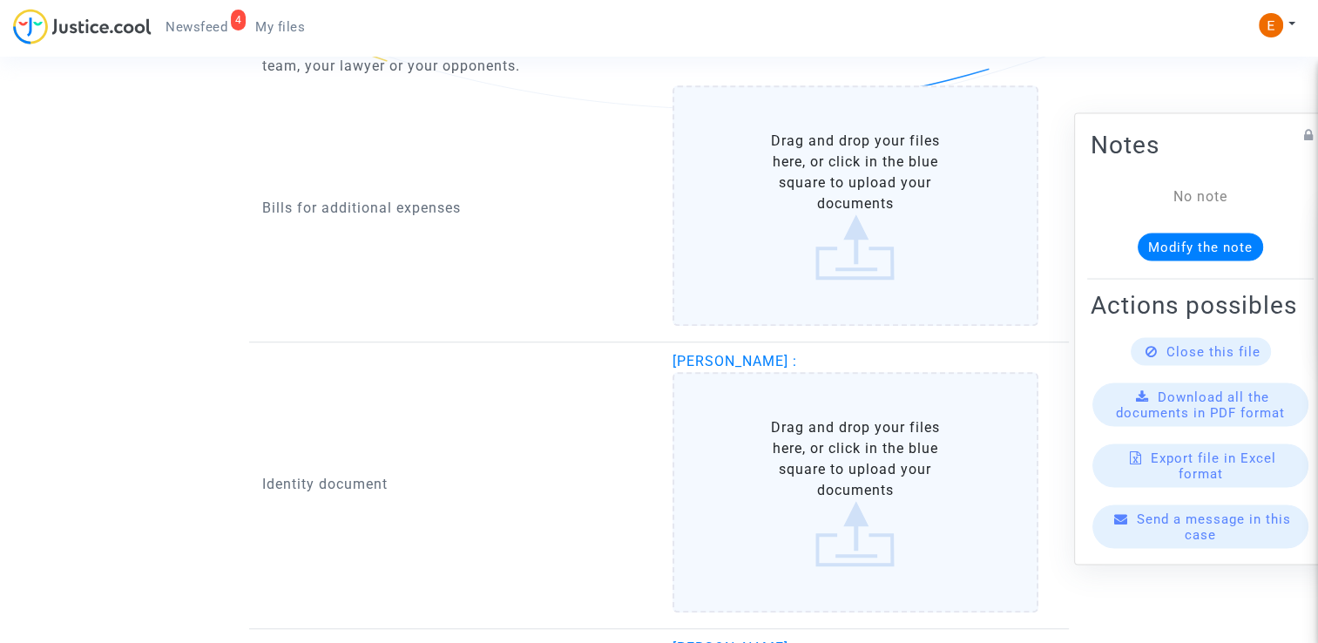
scroll to position [1219, 0]
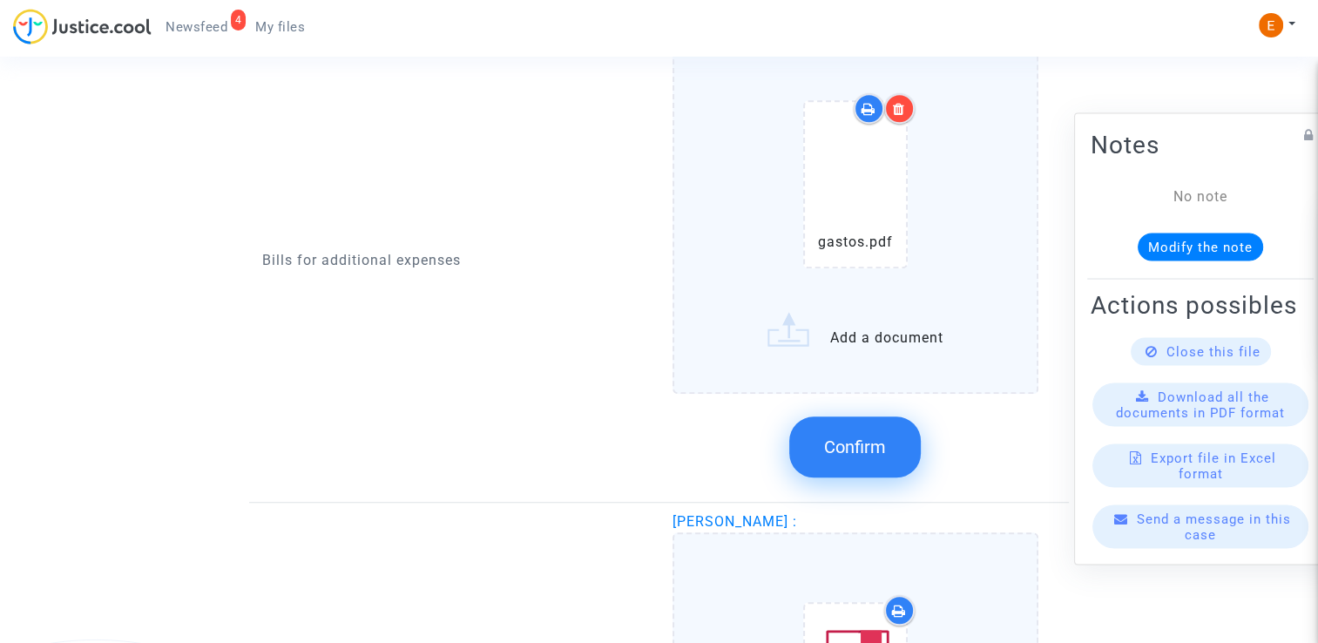
click at [881, 454] on span "Confirm" at bounding box center [855, 446] width 62 height 21
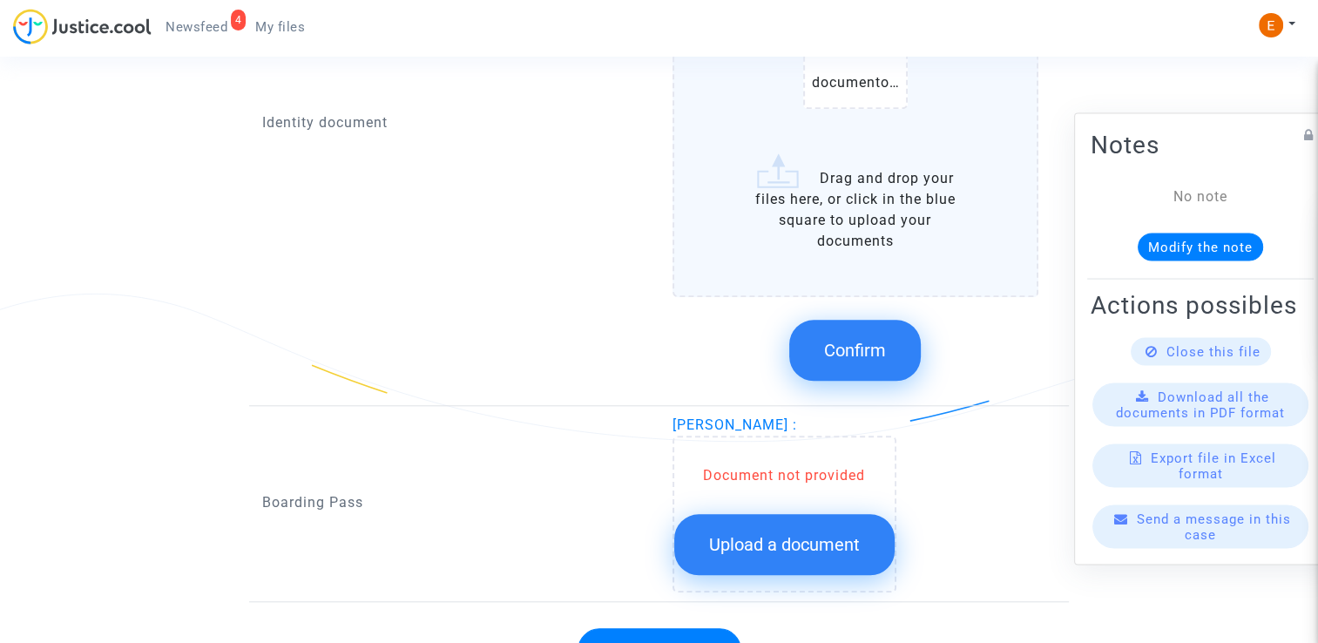
scroll to position [1568, 0]
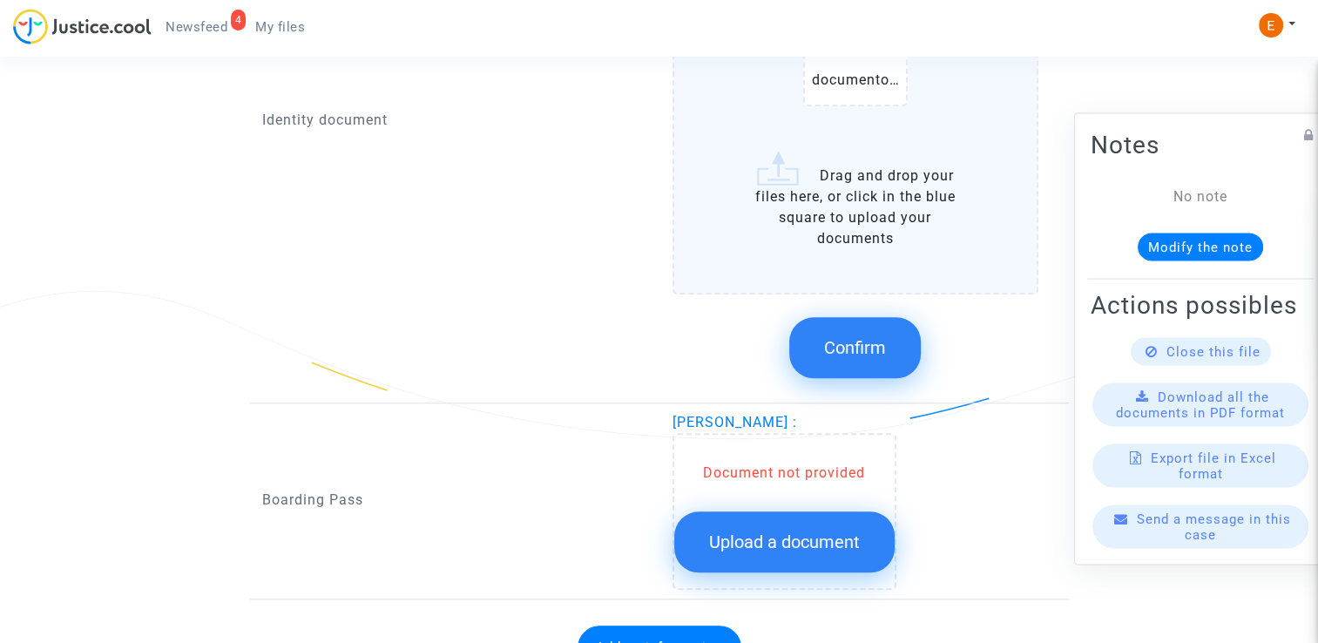
click at [840, 346] on span "Confirm" at bounding box center [855, 347] width 62 height 21
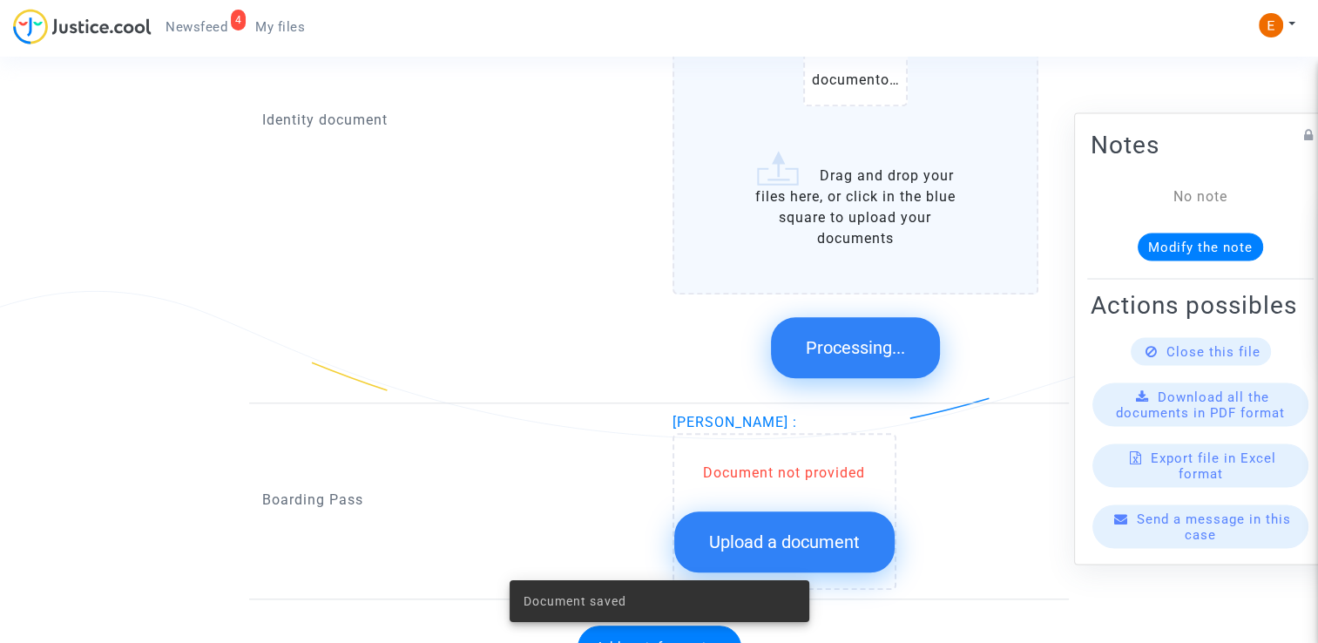
scroll to position [1272, 0]
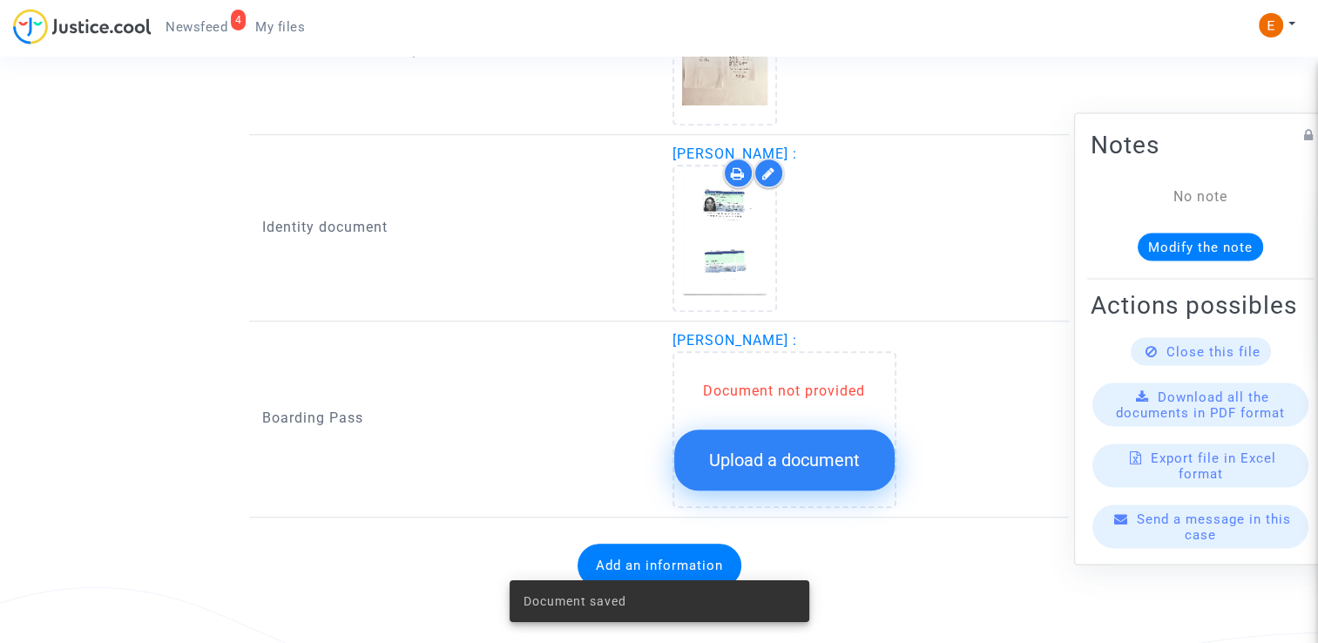
click at [815, 440] on button "Upload a document" at bounding box center [784, 459] width 220 height 61
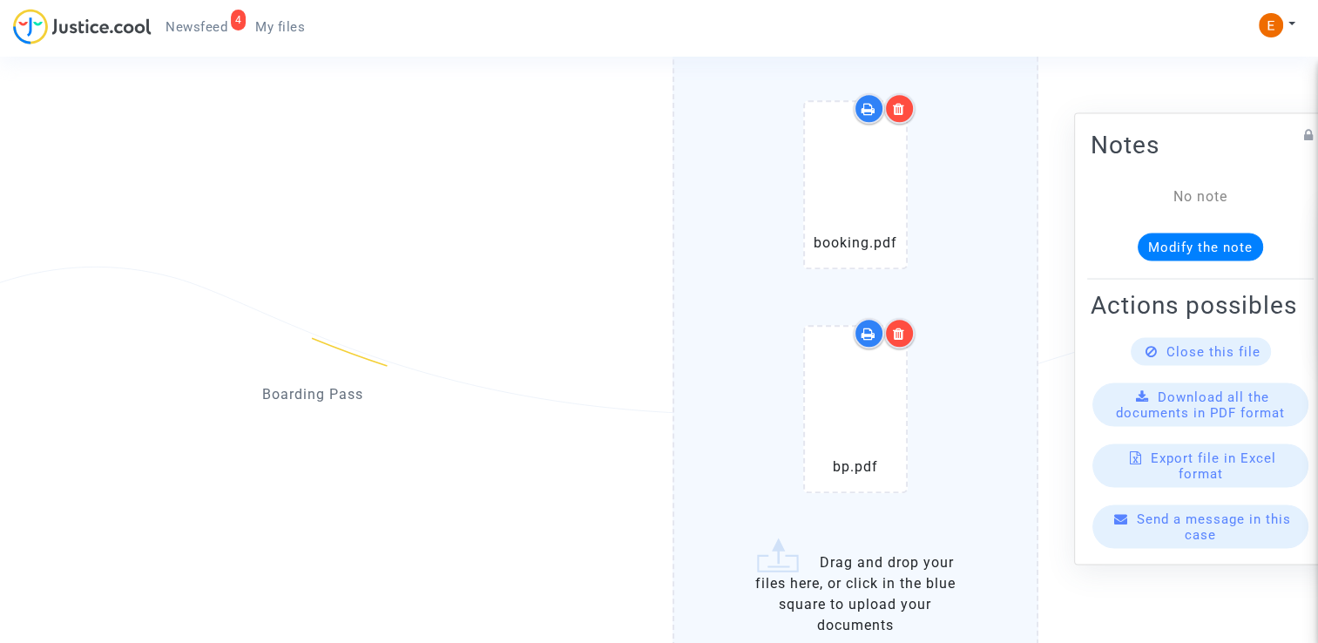
scroll to position [1707, 0]
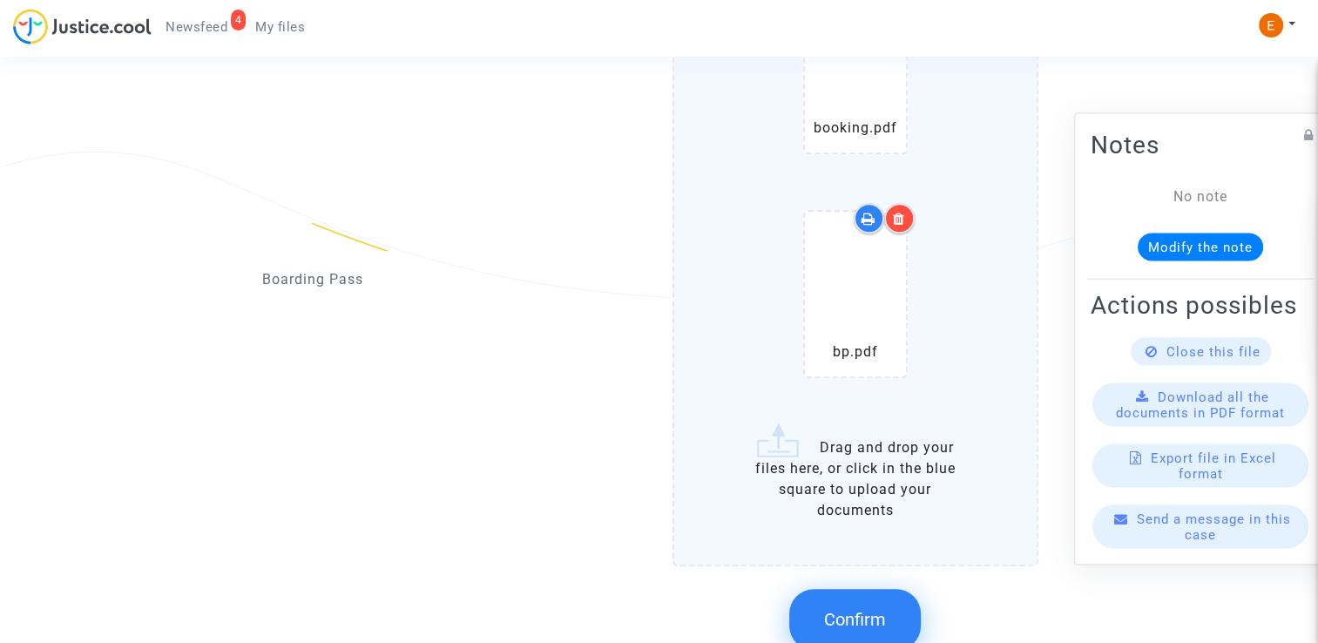
click at [849, 619] on span "Confirm" at bounding box center [855, 619] width 62 height 21
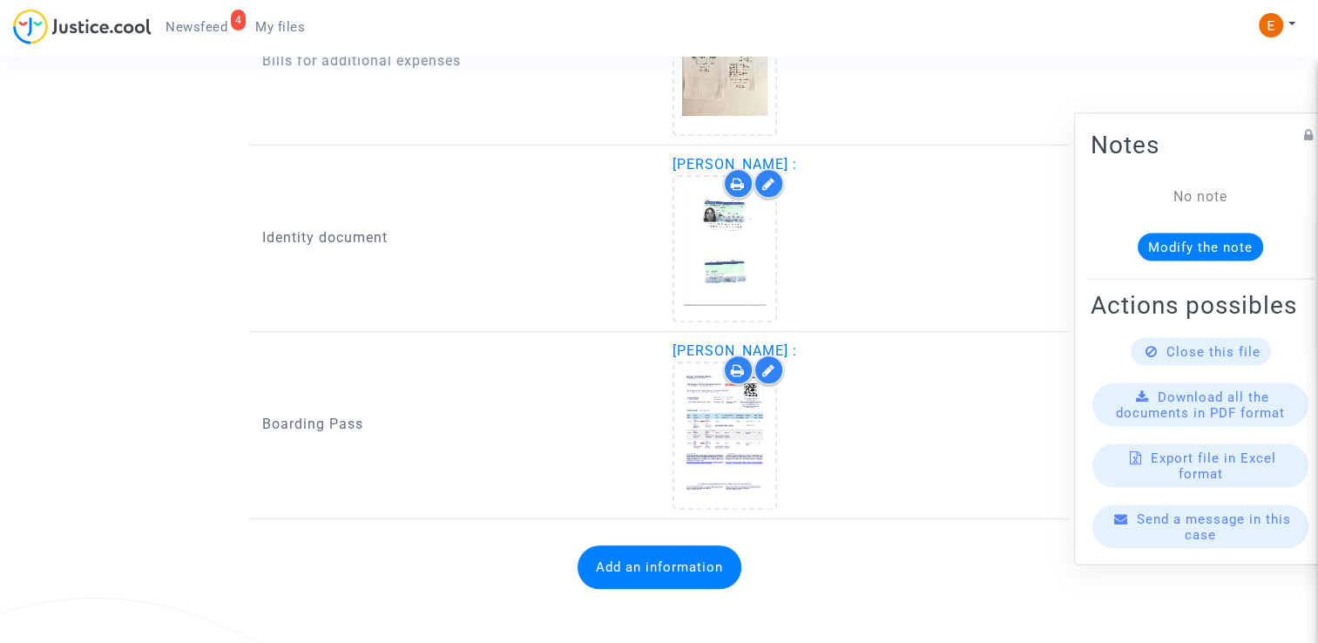
click at [663, 561] on button "Add an information" at bounding box center [659, 567] width 164 height 44
drag, startPoint x: 0, startPoint y: 0, endPoint x: 663, endPoint y: 561, distance: 868.3
click at [663, 561] on button "Add an information" at bounding box center [659, 566] width 164 height 44
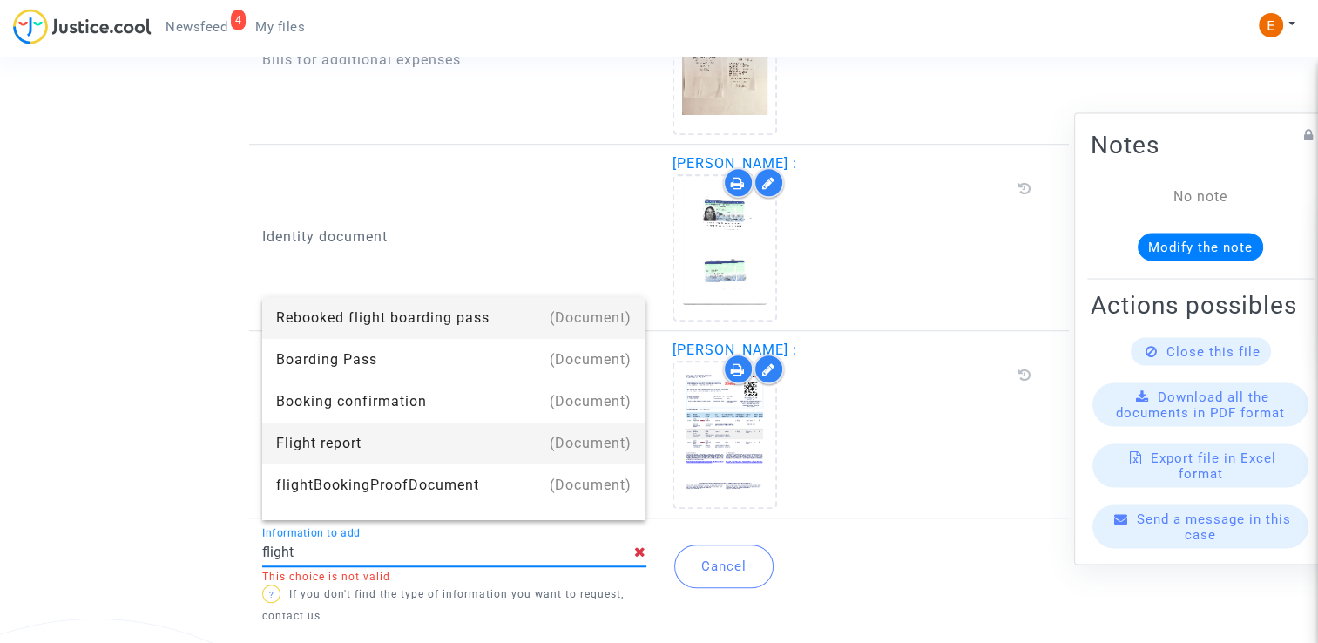
click at [449, 438] on div "Flight report" at bounding box center [454, 443] width 356 height 42
type input "Flight report"
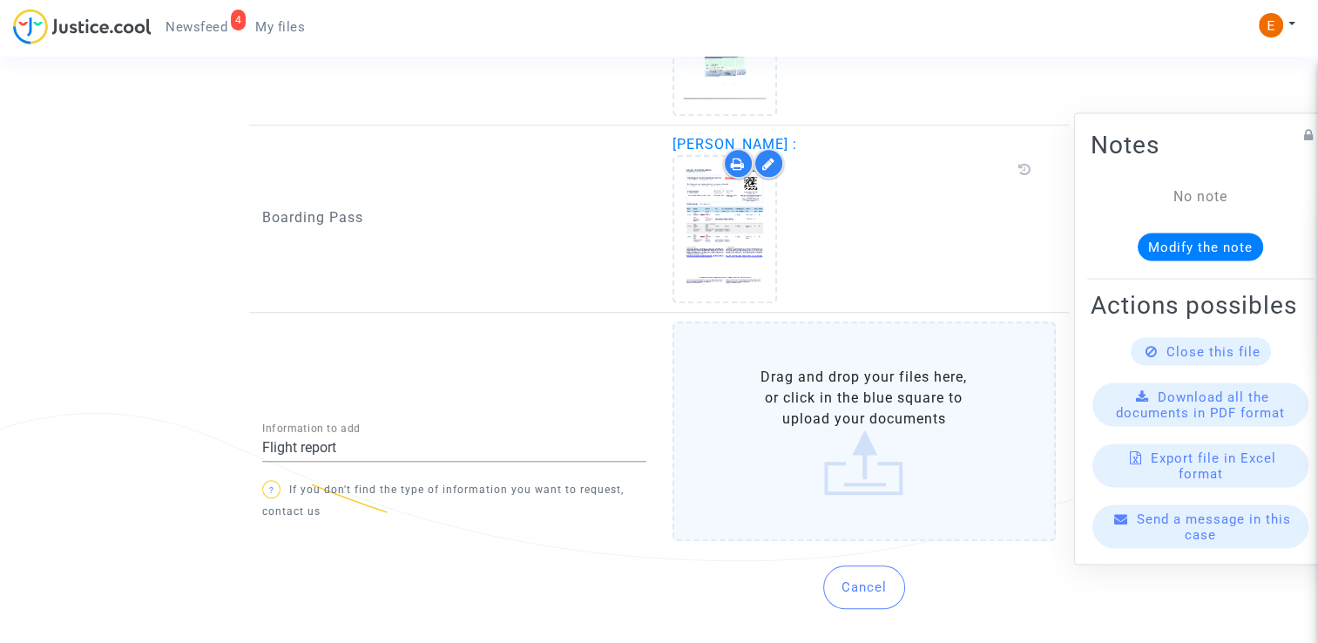
scroll to position [1475, 0]
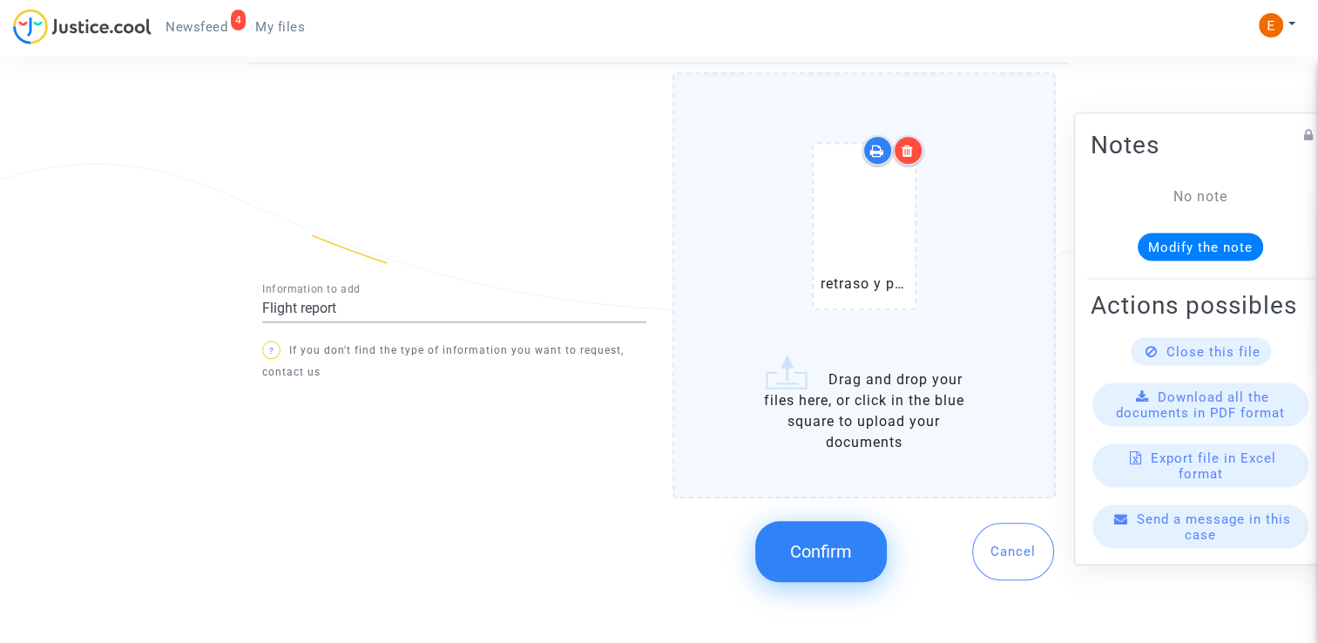
click at [841, 543] on span "Confirm" at bounding box center [821, 551] width 62 height 21
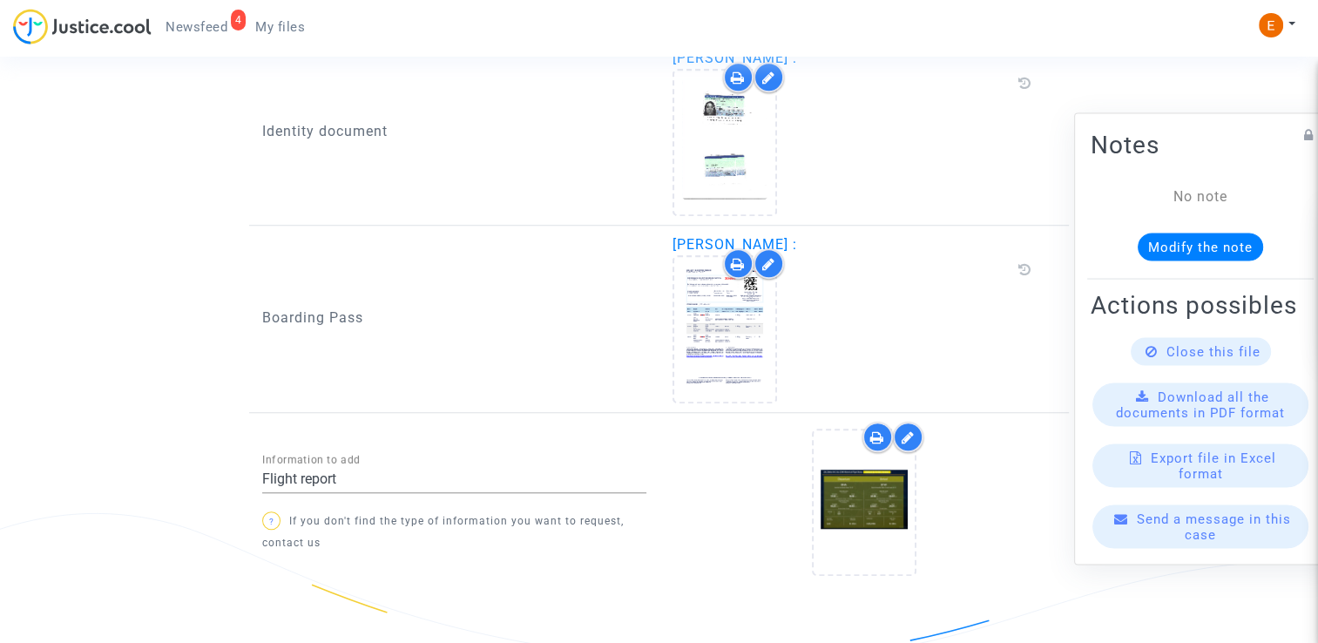
scroll to position [1339, 0]
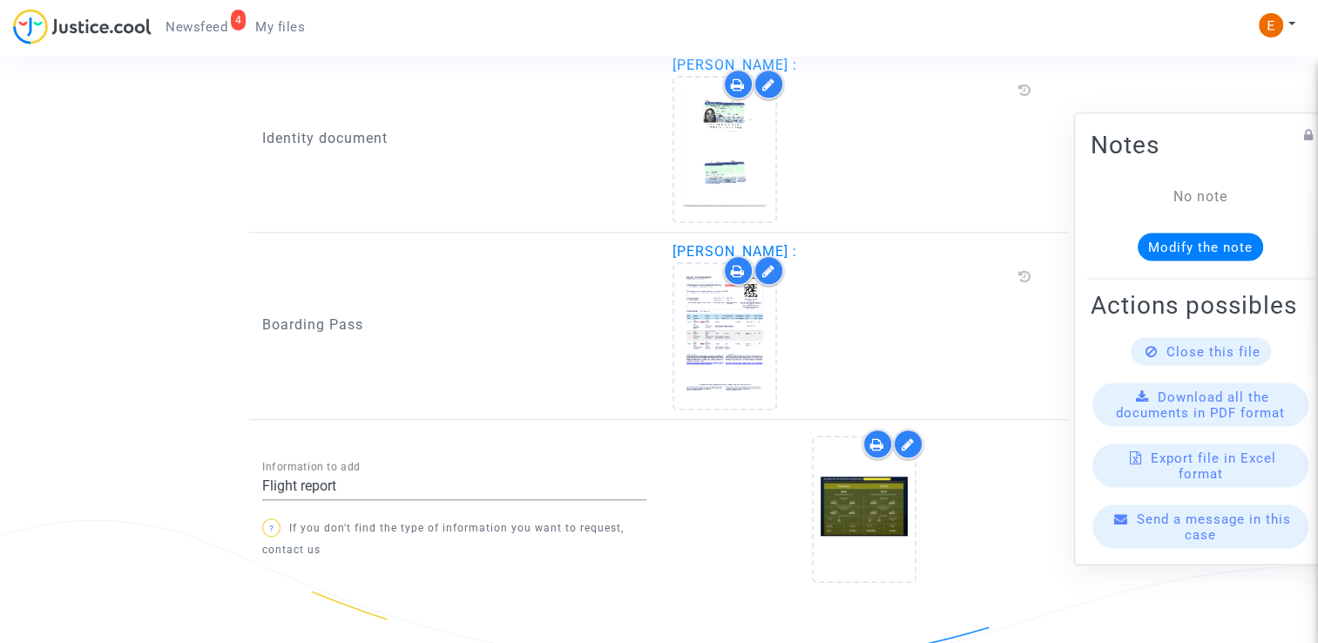
click at [226, 33] on span "Newsfeed" at bounding box center [196, 27] width 62 height 16
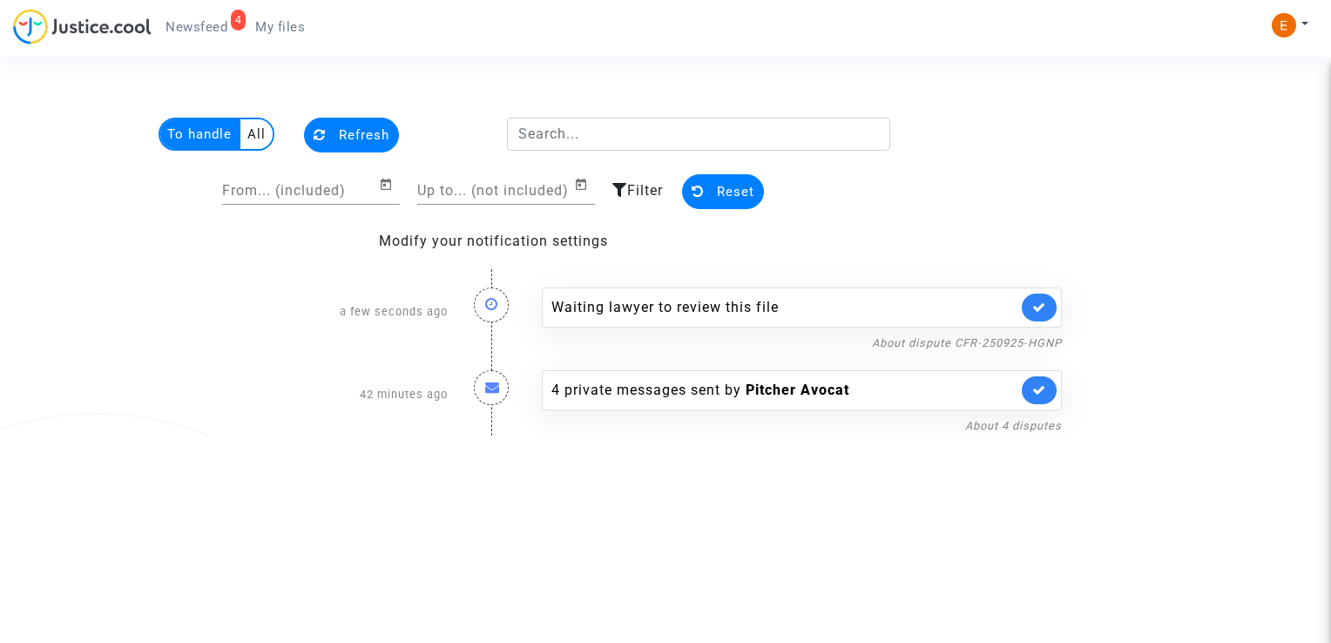
click at [1035, 305] on icon at bounding box center [1039, 306] width 14 height 13
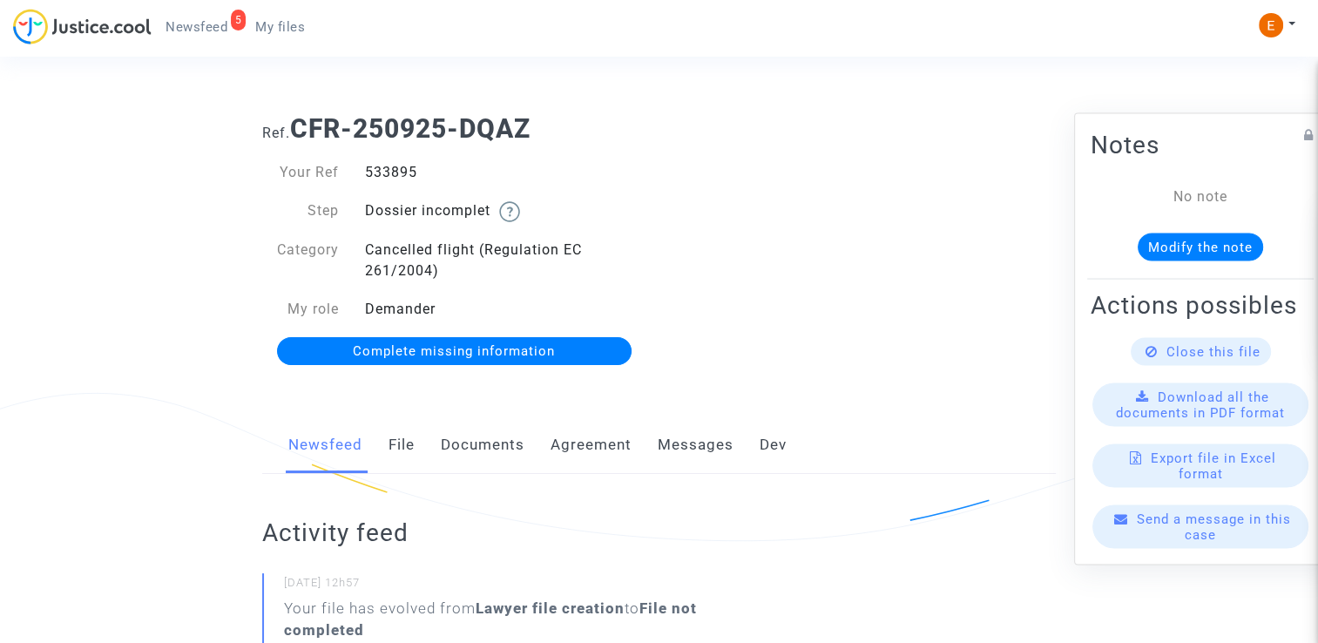
click at [484, 451] on link "Documents" at bounding box center [483, 444] width 84 height 57
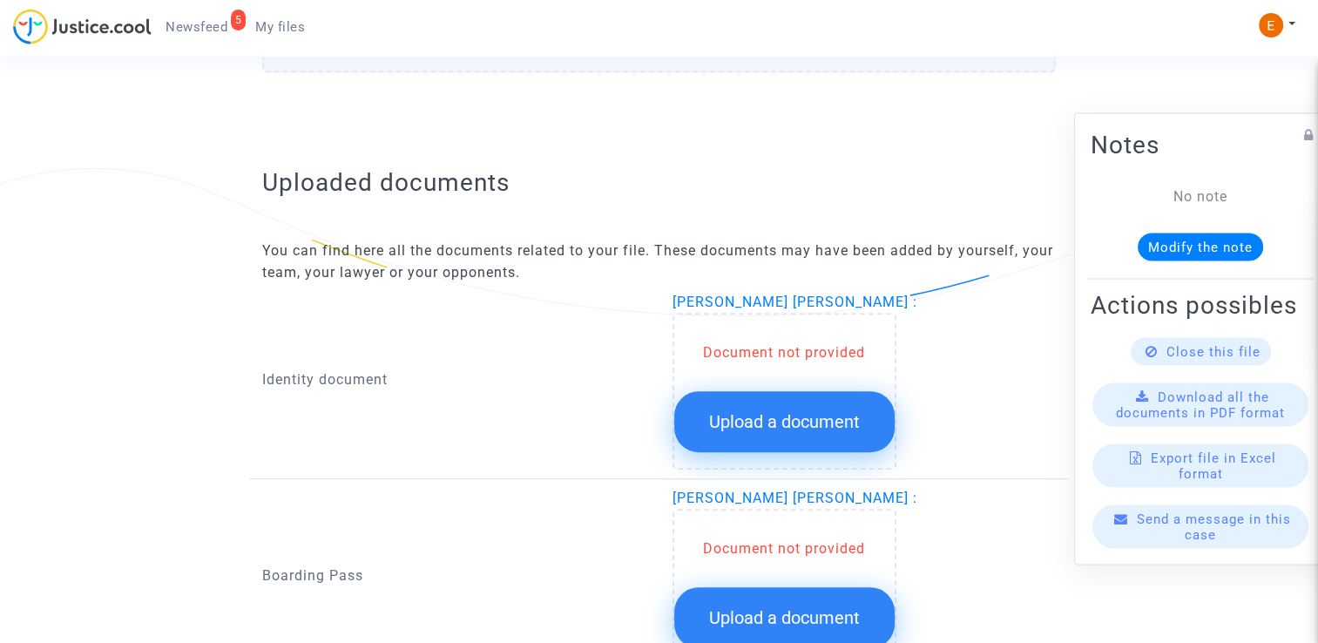
click at [823, 411] on span "Upload a document" at bounding box center [784, 421] width 151 height 21
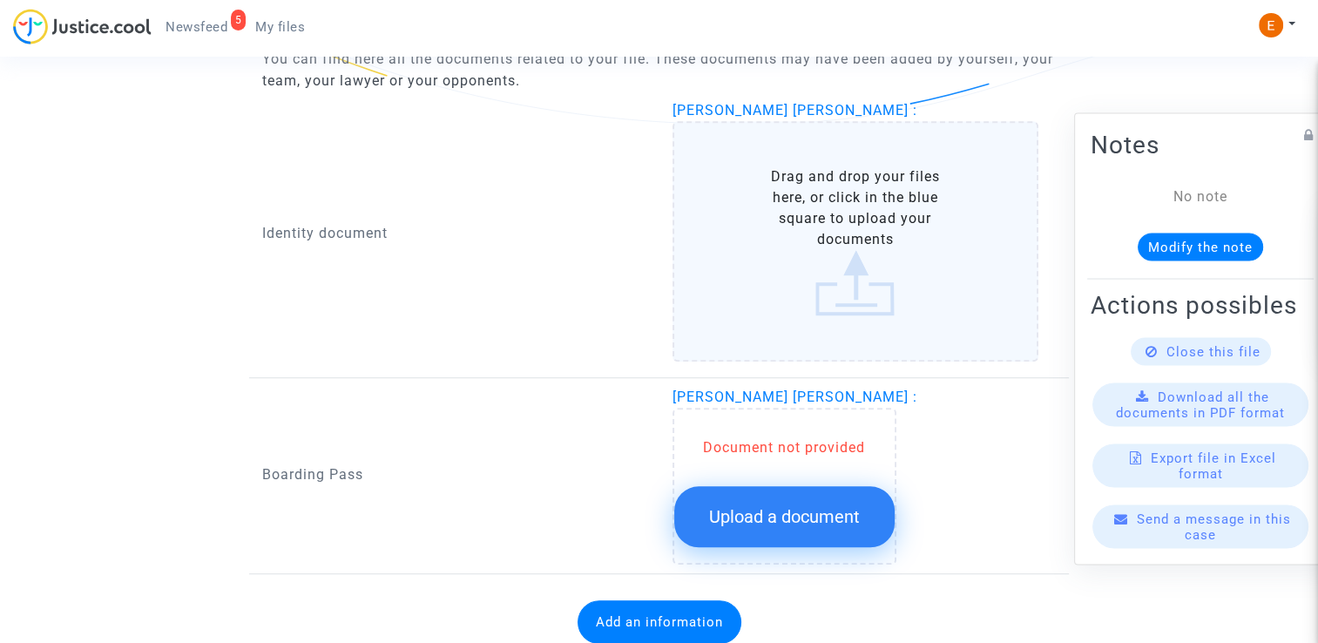
scroll to position [1187, 0]
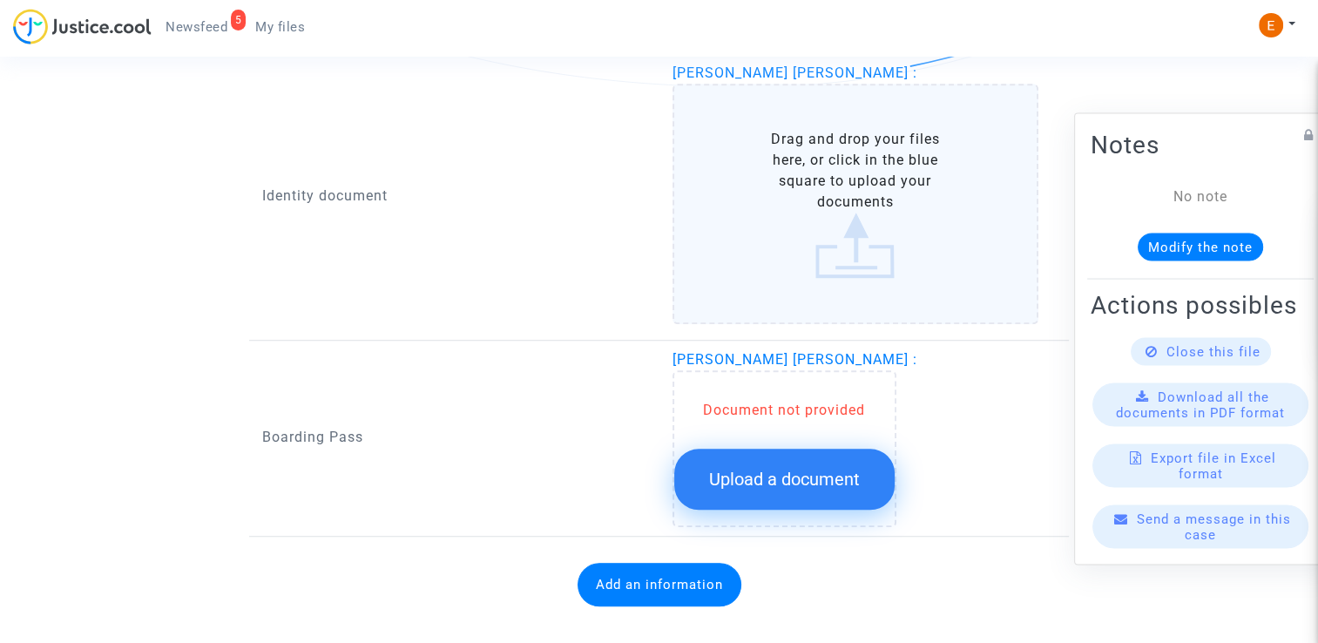
click at [829, 469] on button "Upload a document" at bounding box center [784, 479] width 220 height 61
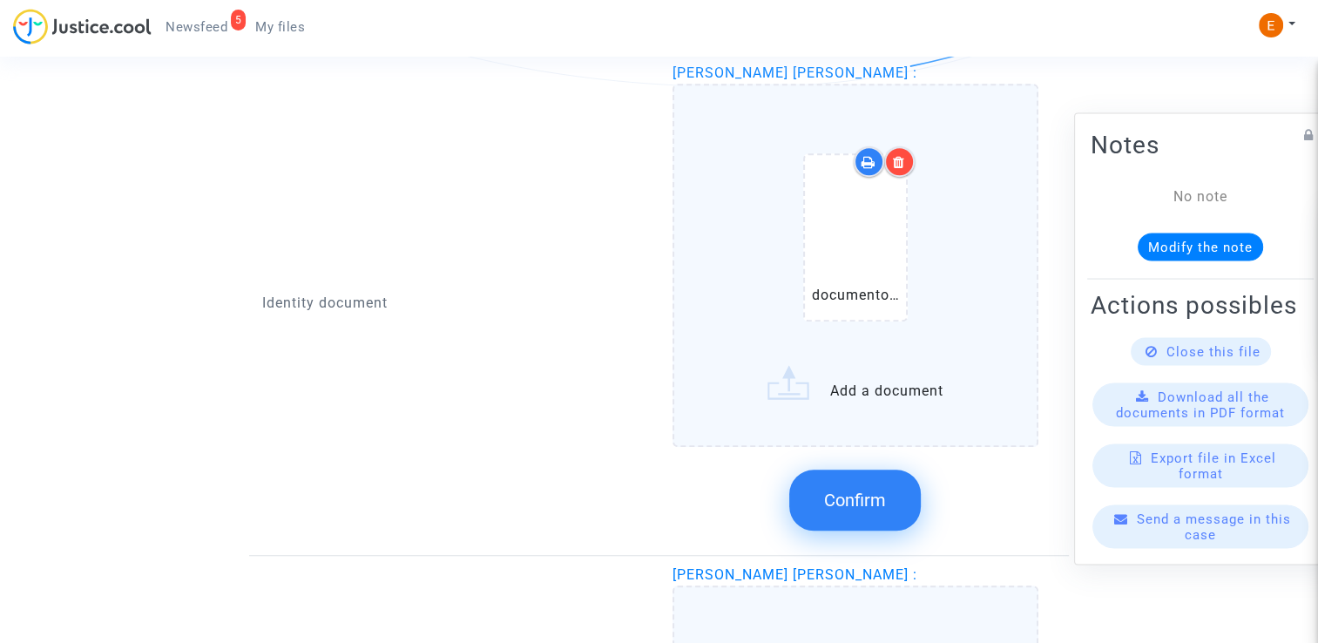
click at [906, 159] on div at bounding box center [899, 161] width 30 height 30
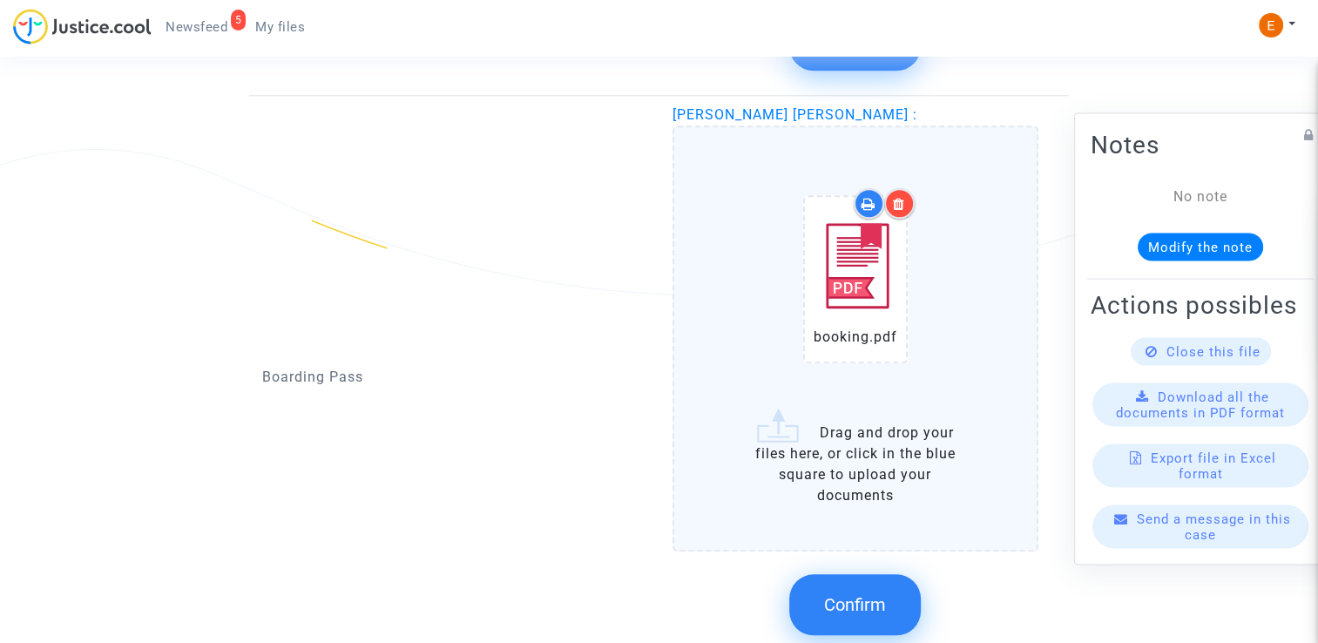
click at [873, 601] on span "Confirm" at bounding box center [855, 604] width 62 height 21
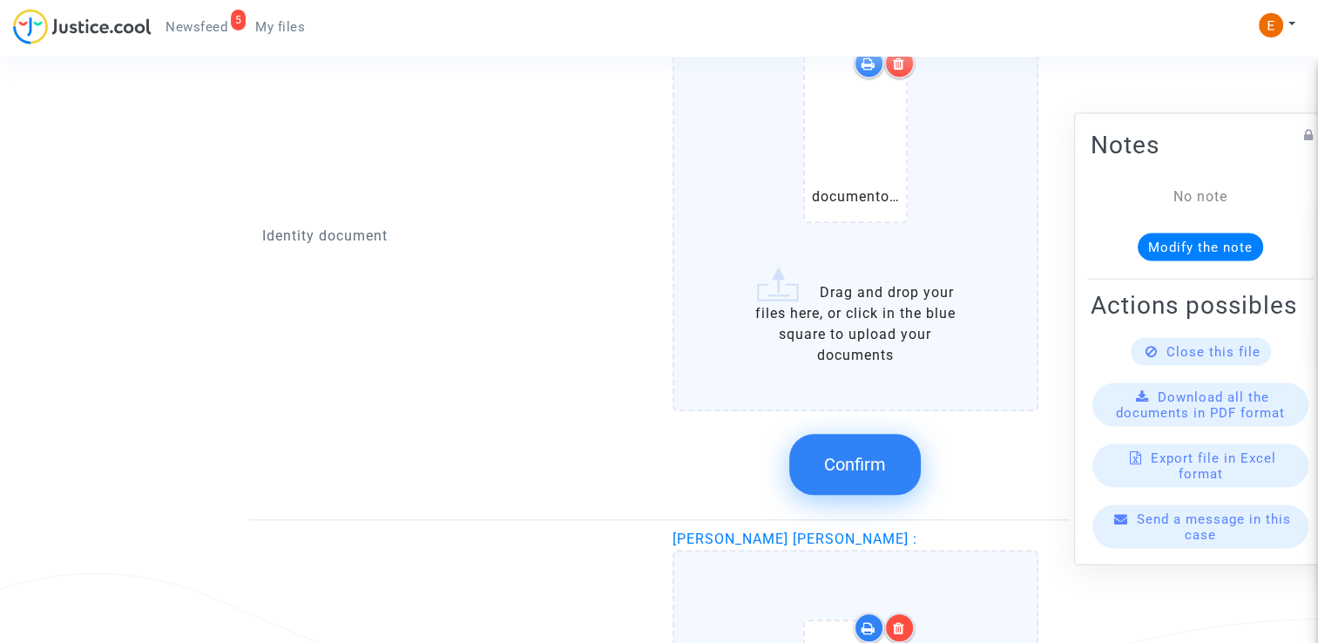
scroll to position [1274, 0]
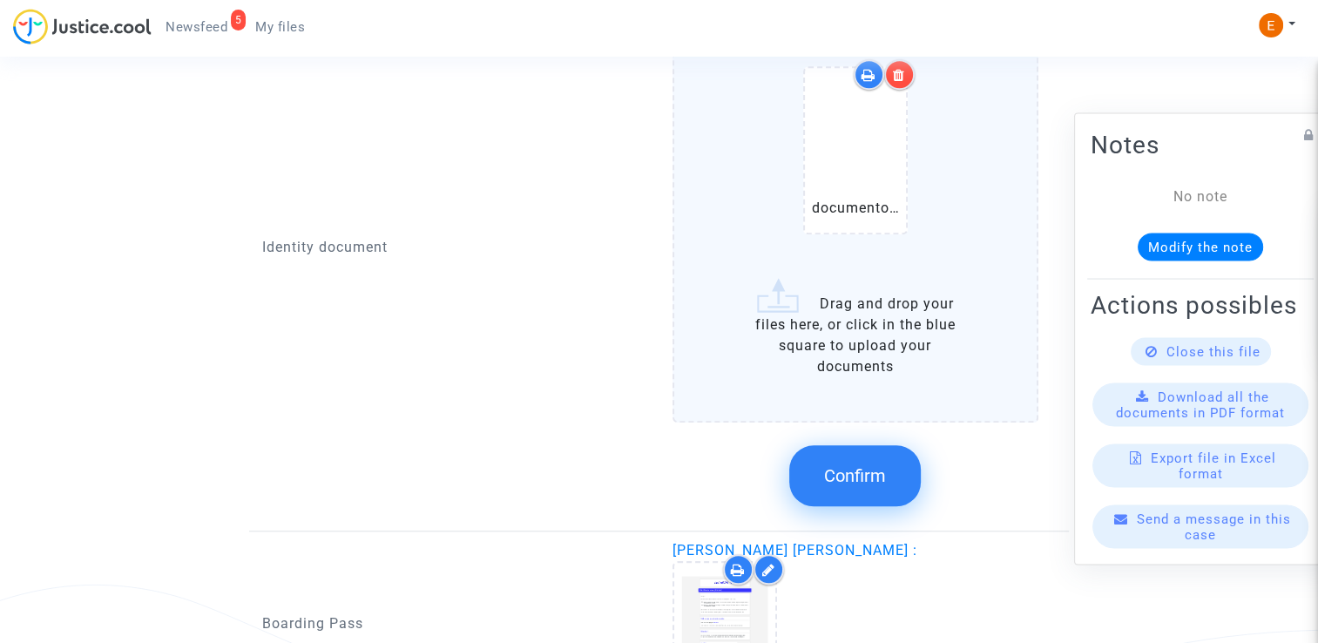
click at [867, 486] on button "Confirm" at bounding box center [855, 475] width 132 height 61
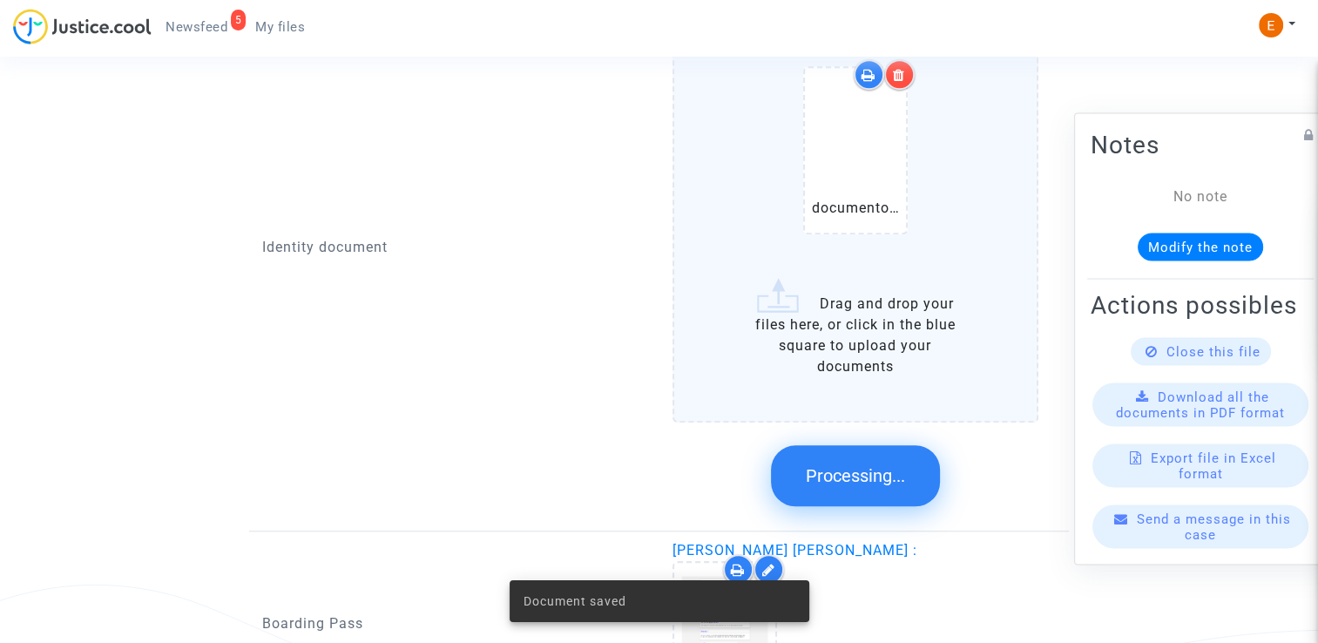
scroll to position [1097, 0]
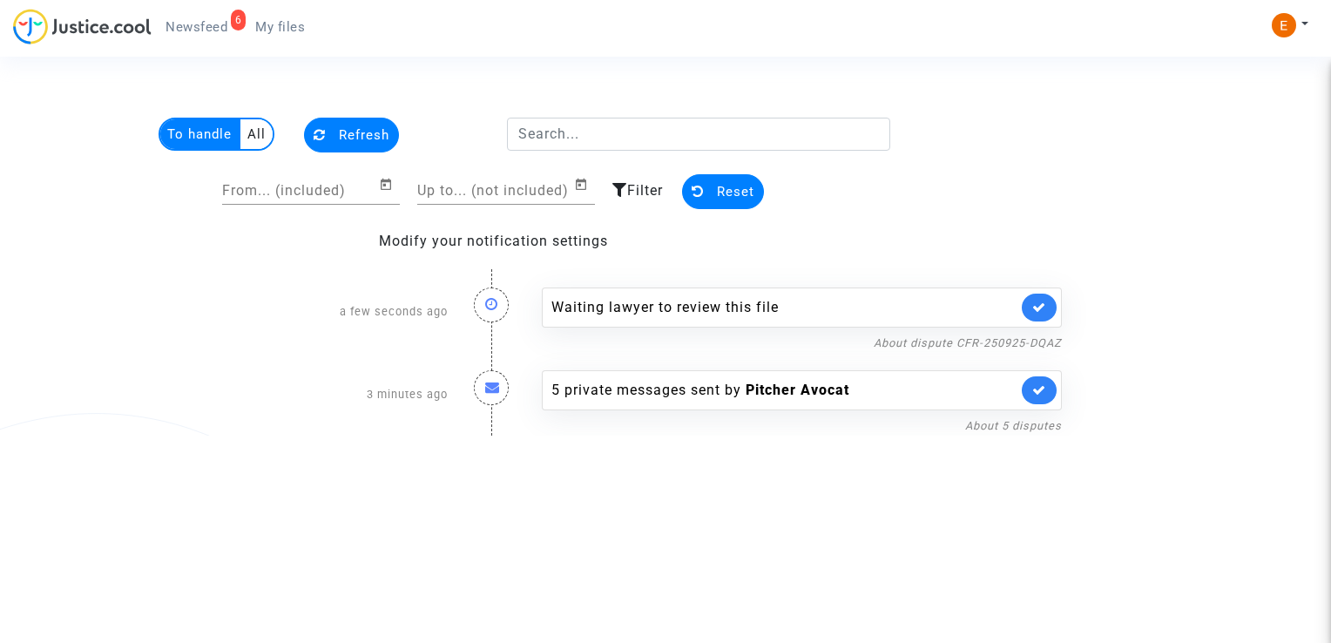
click at [1050, 297] on link at bounding box center [1039, 308] width 35 height 28
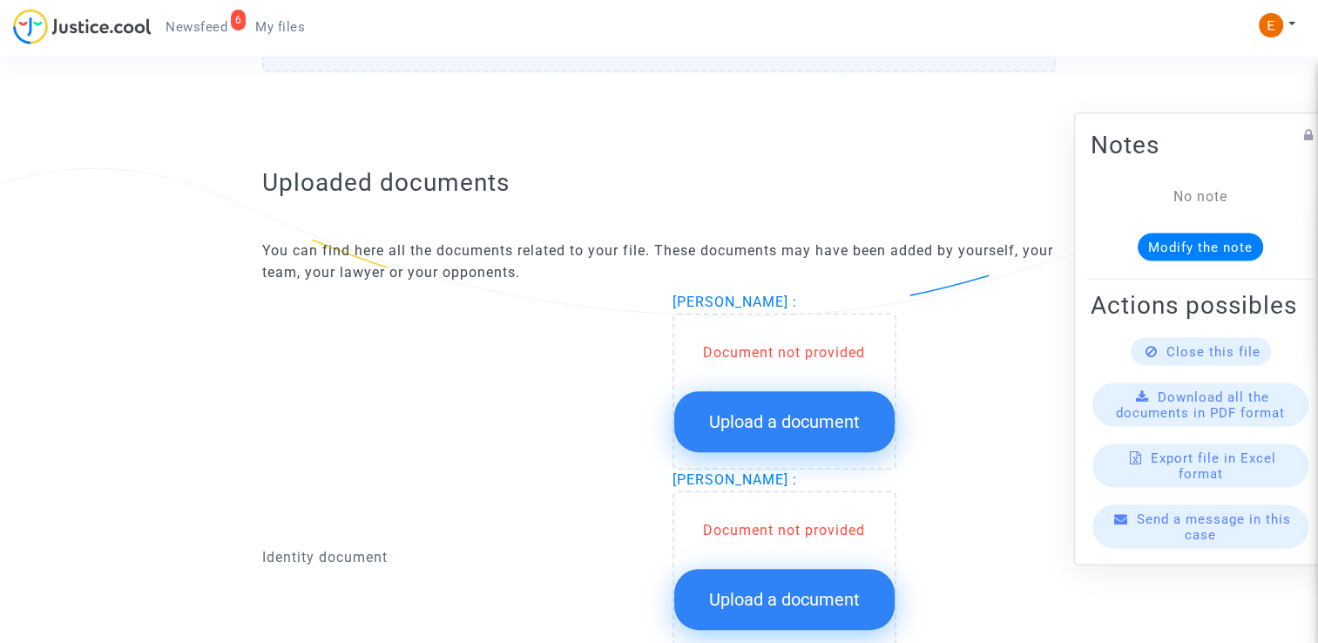
click at [798, 416] on span "Upload a document" at bounding box center [784, 421] width 151 height 21
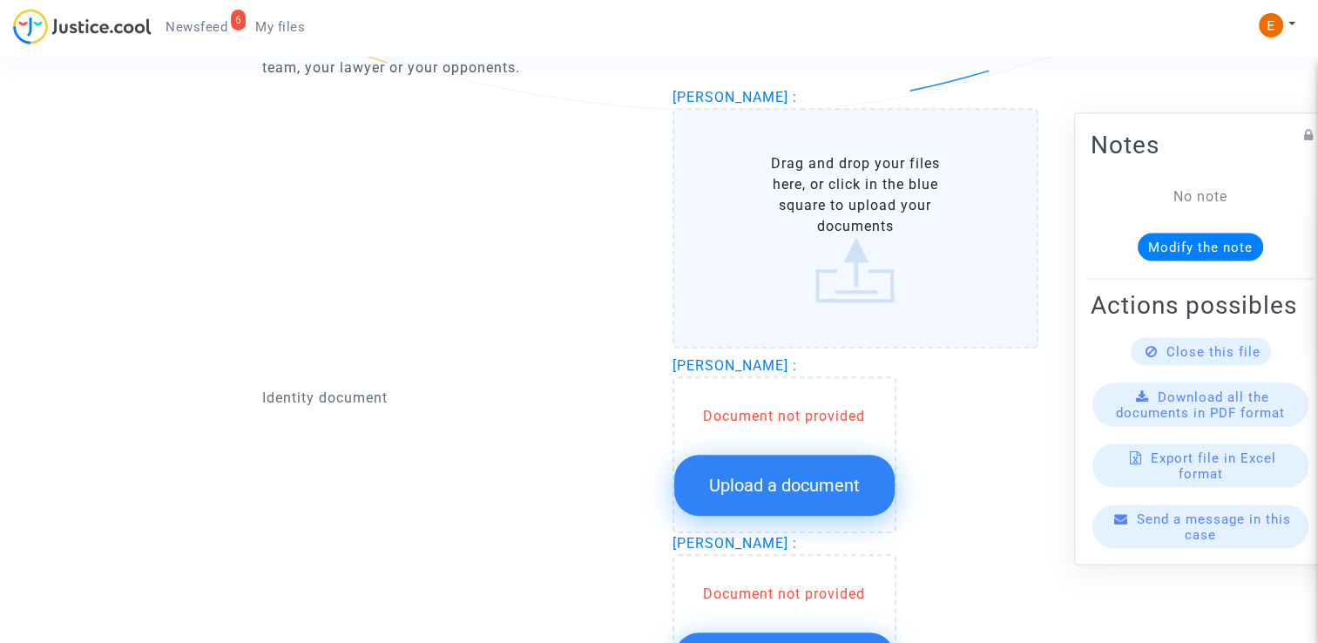
scroll to position [1219, 0]
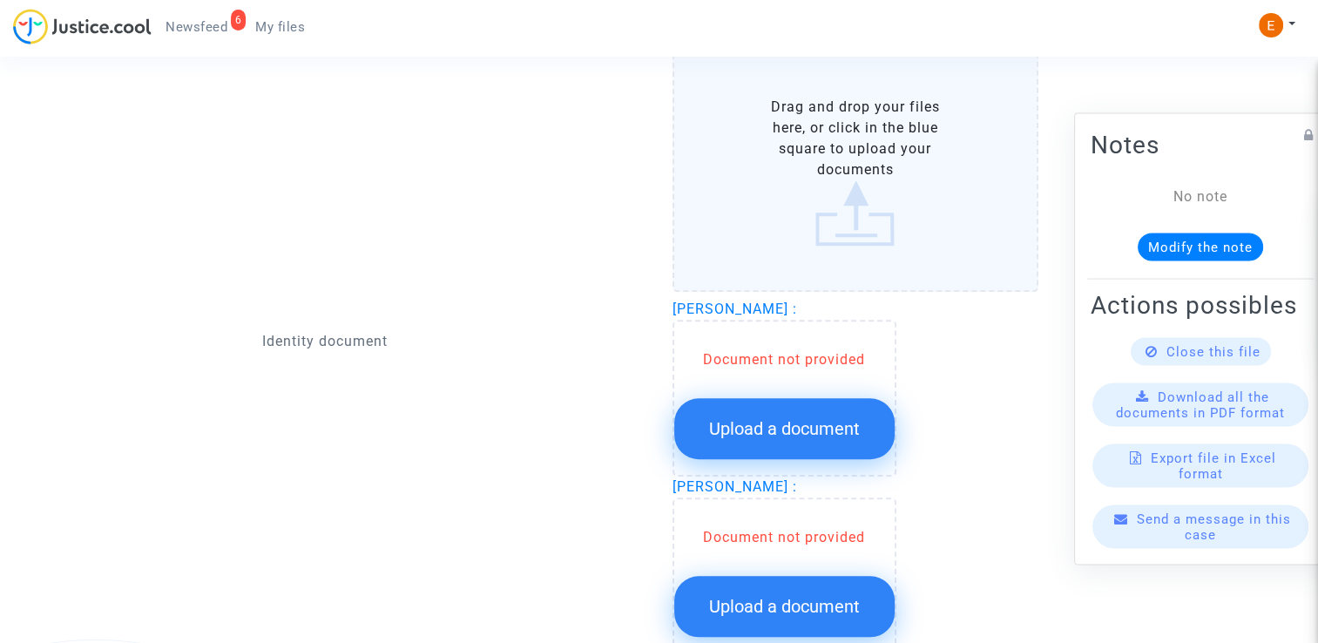
click at [795, 420] on button "Upload a document" at bounding box center [784, 428] width 220 height 61
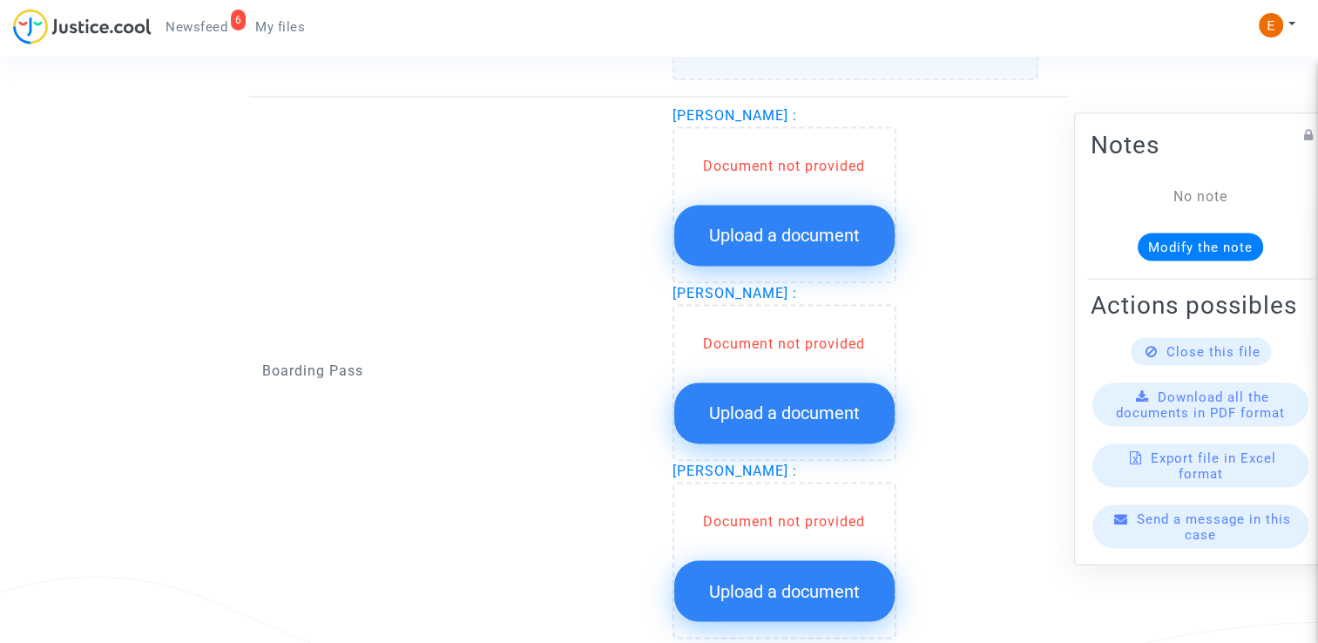
scroll to position [2787, 0]
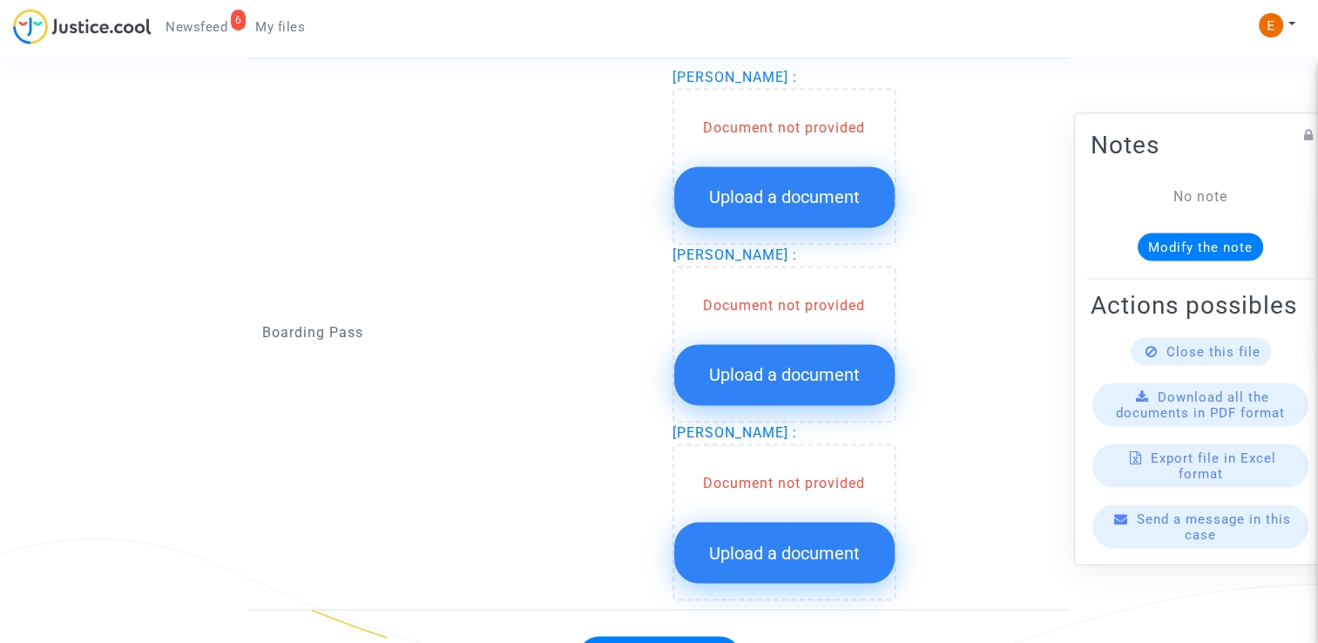
click at [817, 190] on span "Upload a document" at bounding box center [784, 196] width 151 height 21
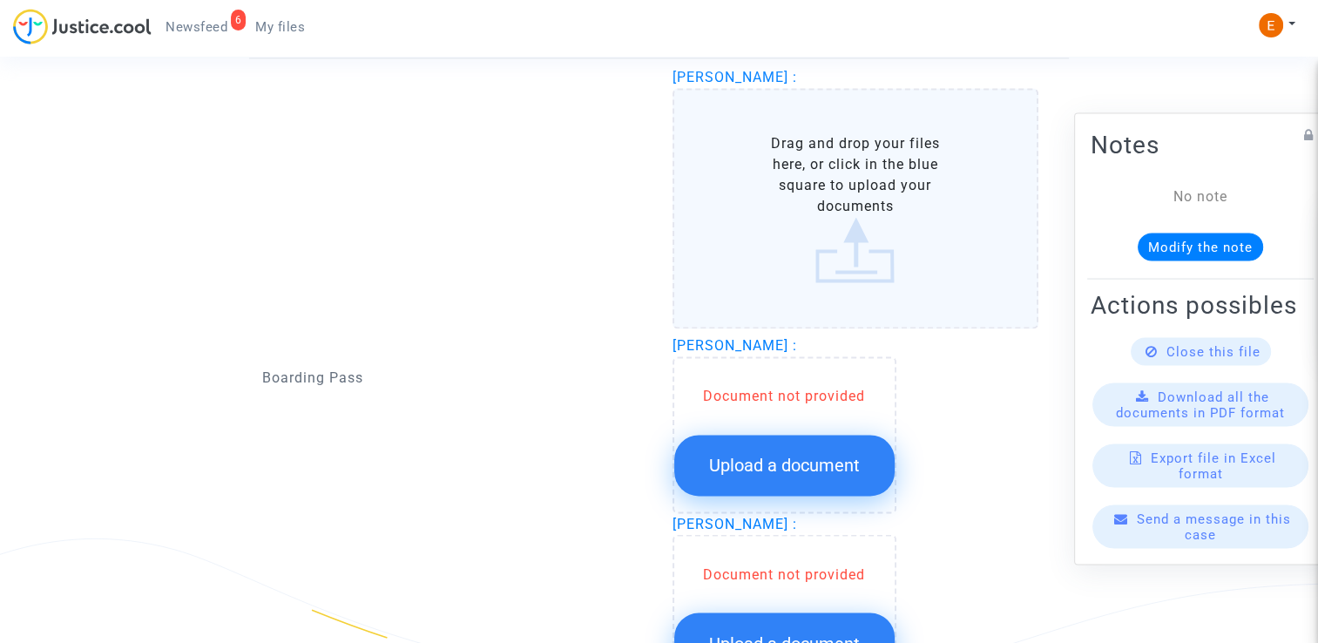
click at [813, 455] on span "Upload a document" at bounding box center [784, 465] width 151 height 21
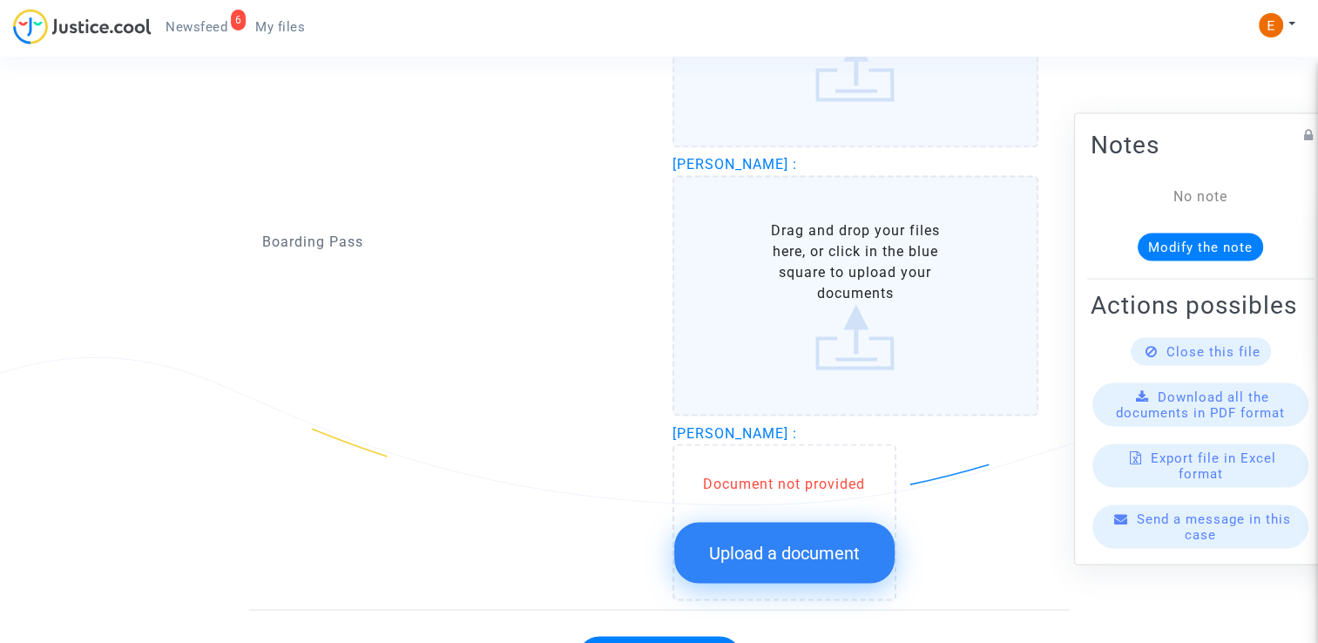
scroll to position [3015, 0]
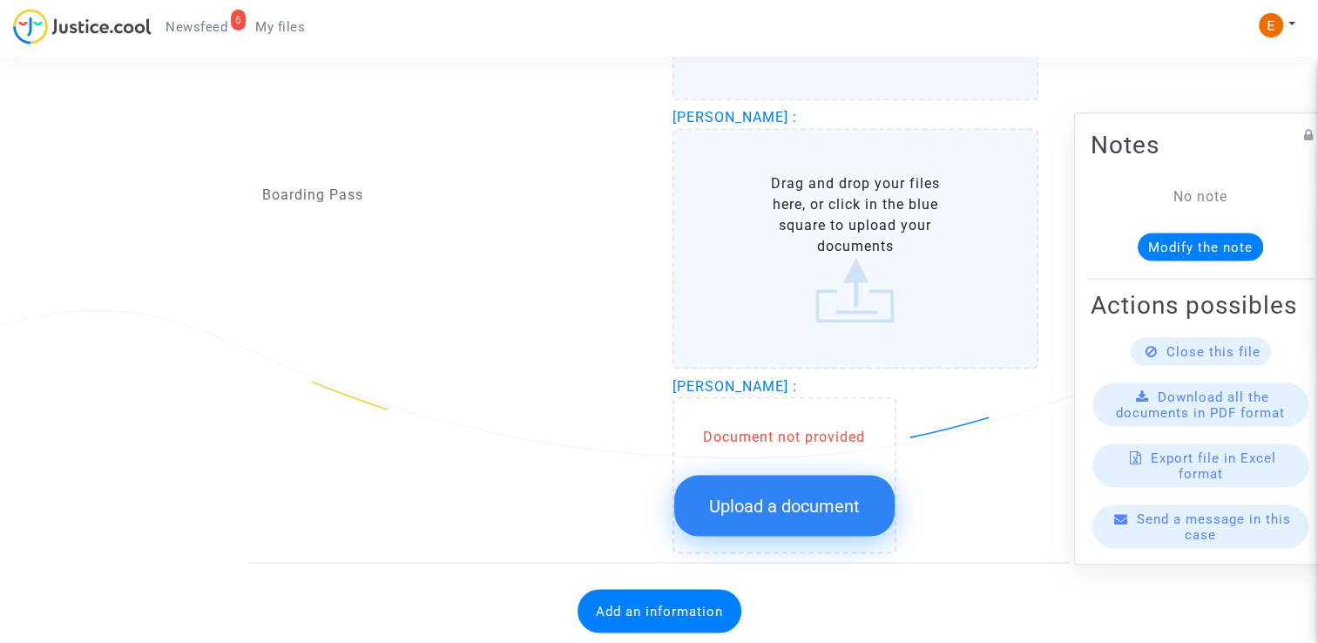
click at [800, 495] on span "Upload a document" at bounding box center [784, 505] width 151 height 21
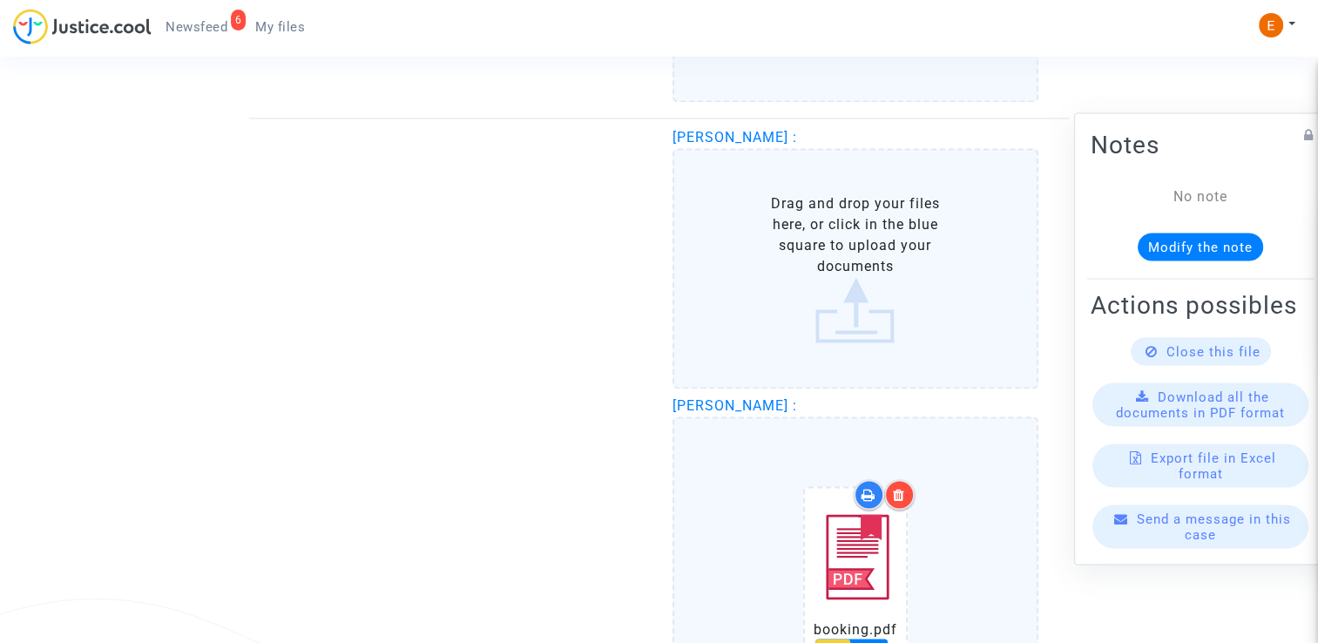
scroll to position [2667, 0]
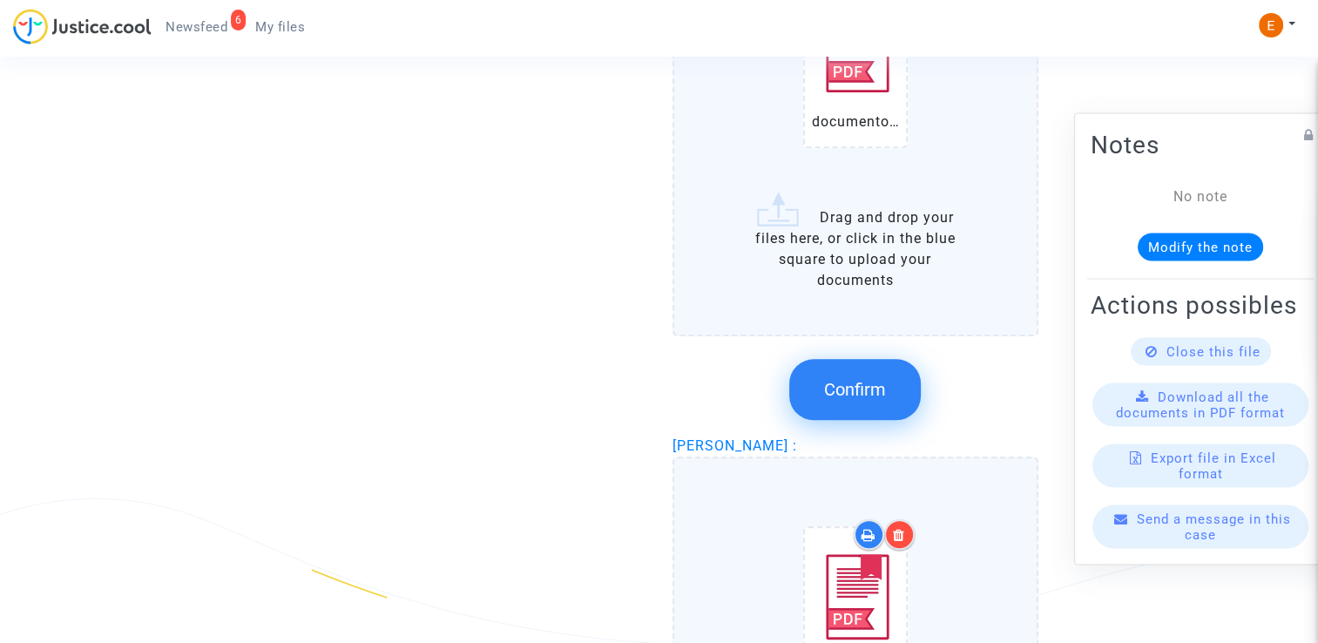
click at [878, 379] on span "Confirm" at bounding box center [855, 389] width 62 height 21
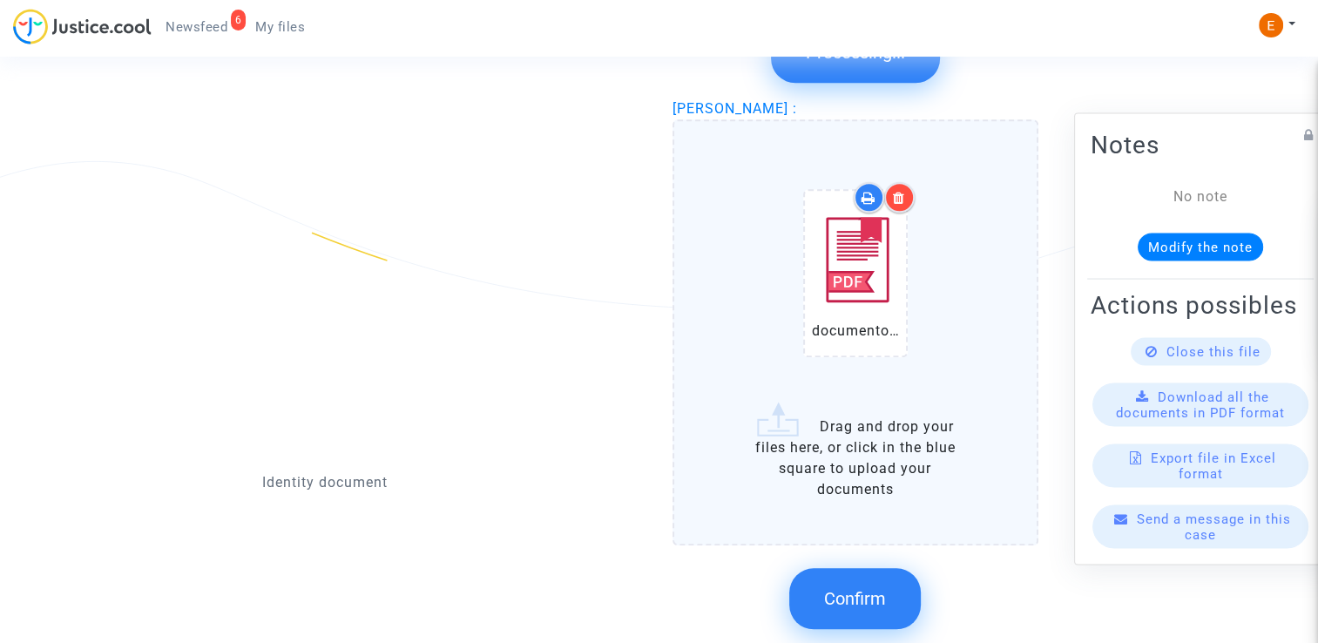
scroll to position [1796, 0]
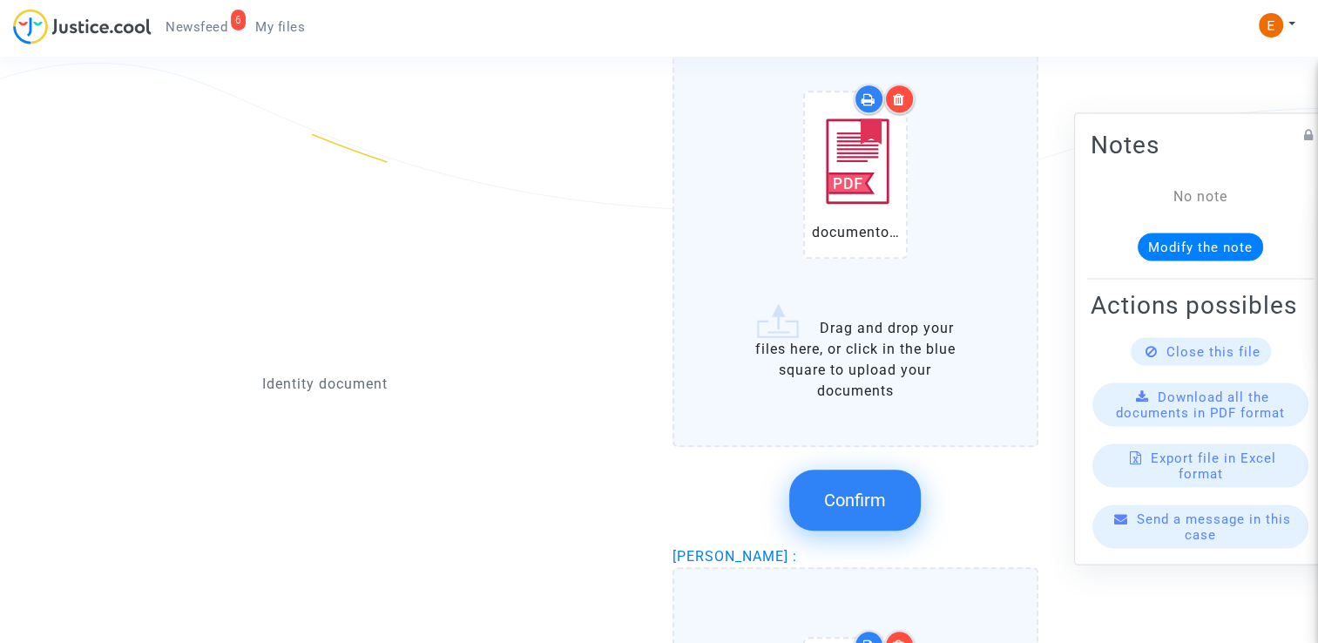
click at [892, 484] on button "Confirm" at bounding box center [855, 499] width 132 height 61
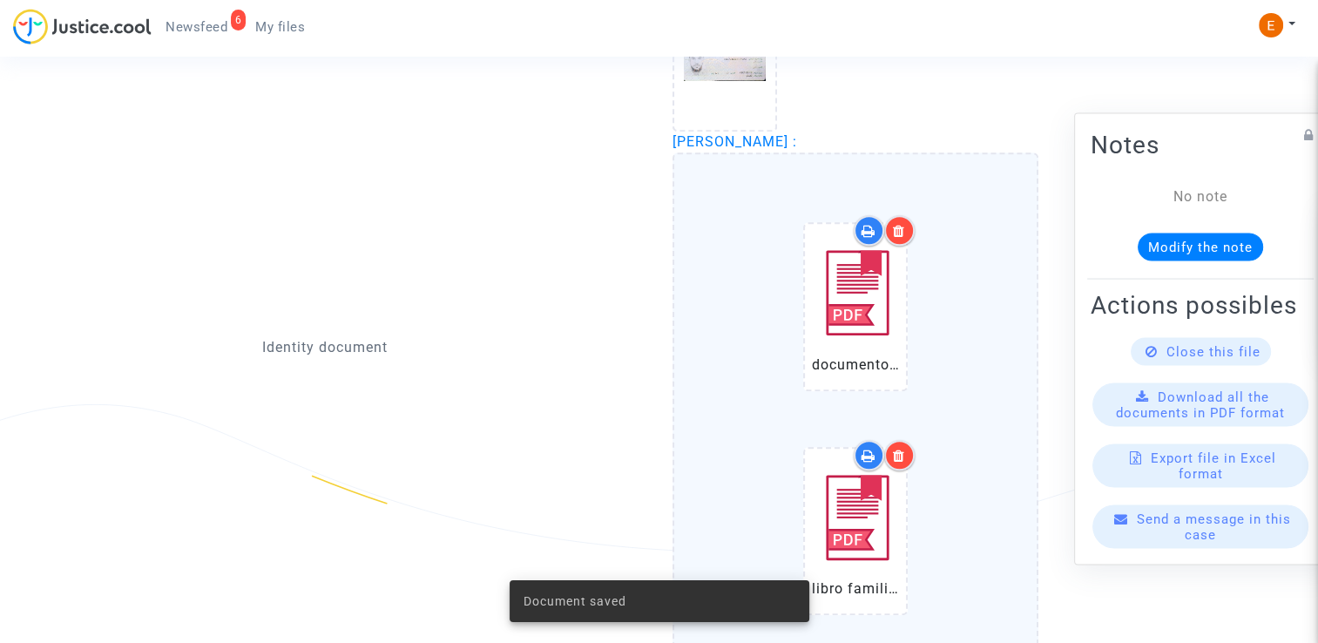
scroll to position [1448, 0]
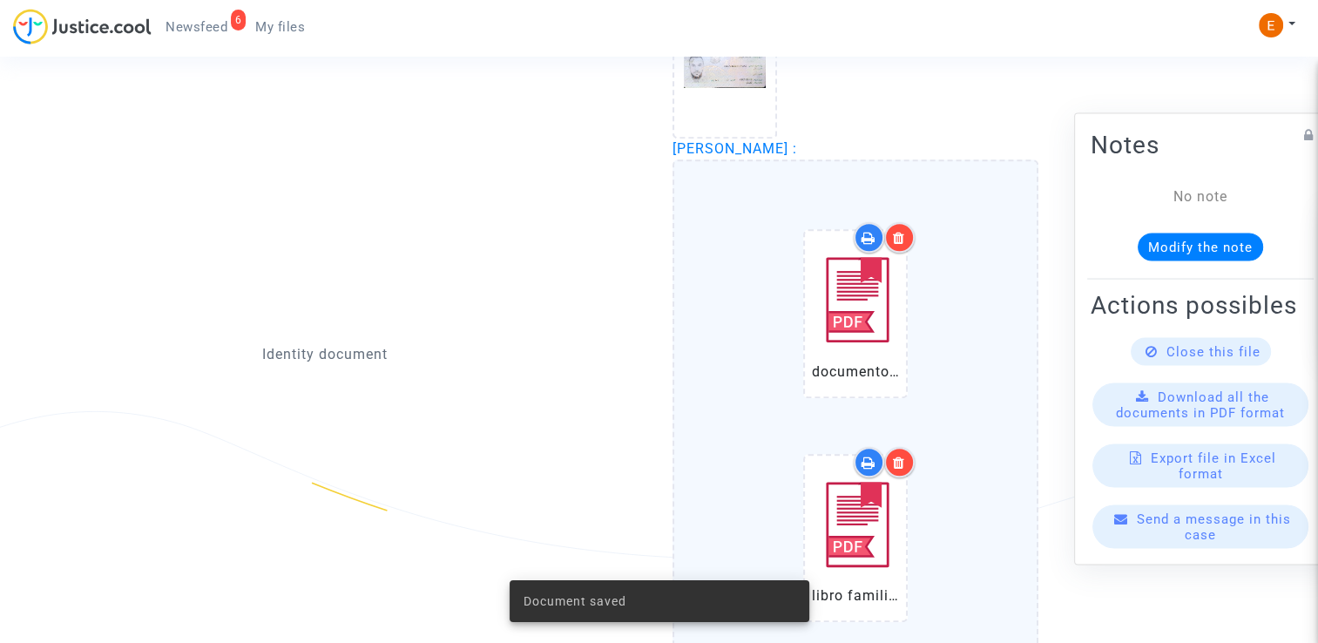
click at [900, 231] on icon at bounding box center [899, 238] width 12 height 14
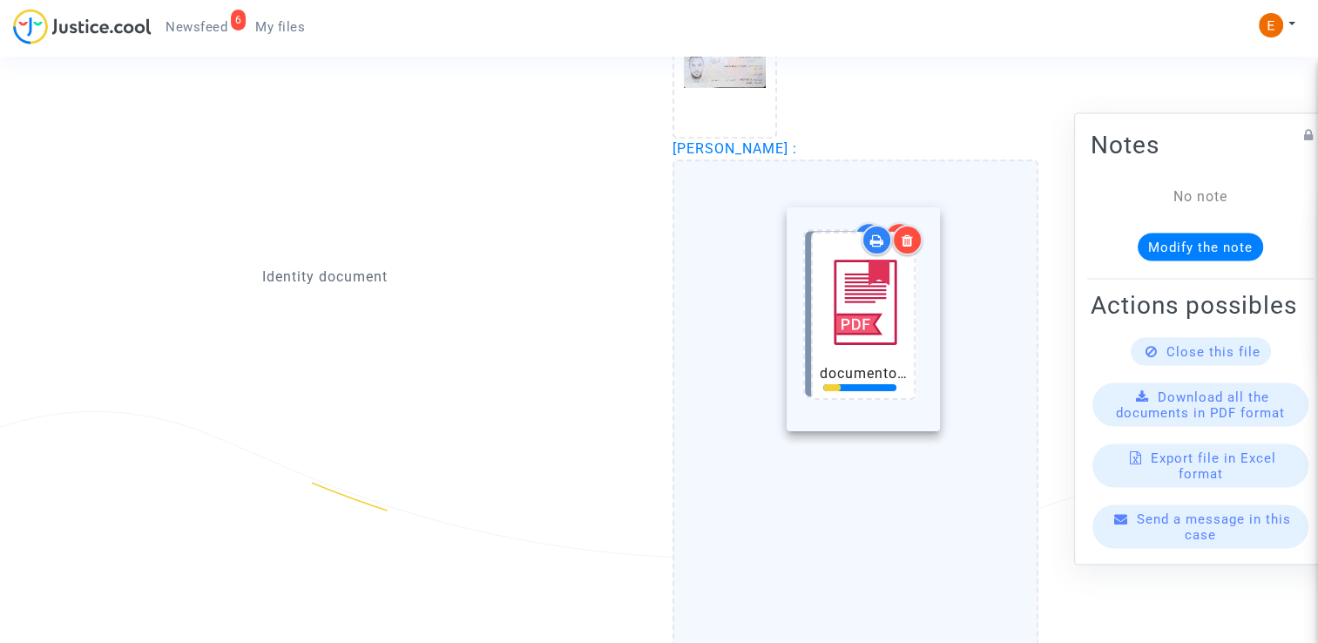
drag, startPoint x: 847, startPoint y: 548, endPoint x: 854, endPoint y: 333, distance: 215.3
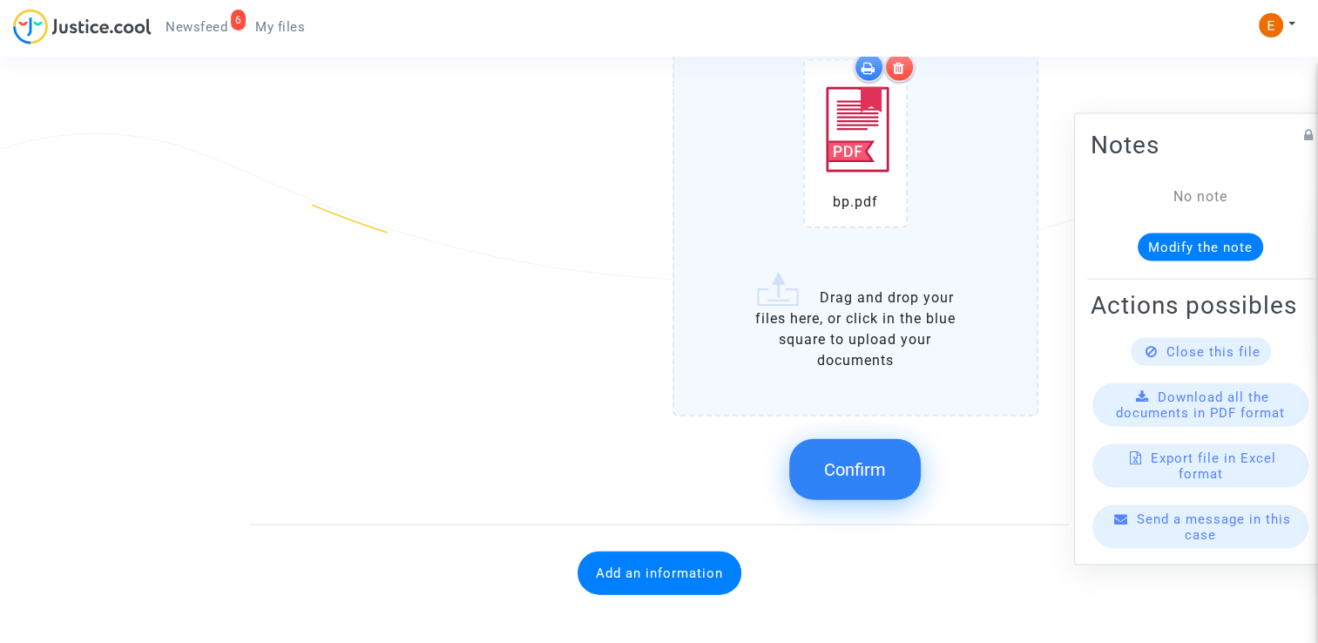
click at [864, 479] on button "Confirm" at bounding box center [855, 469] width 132 height 61
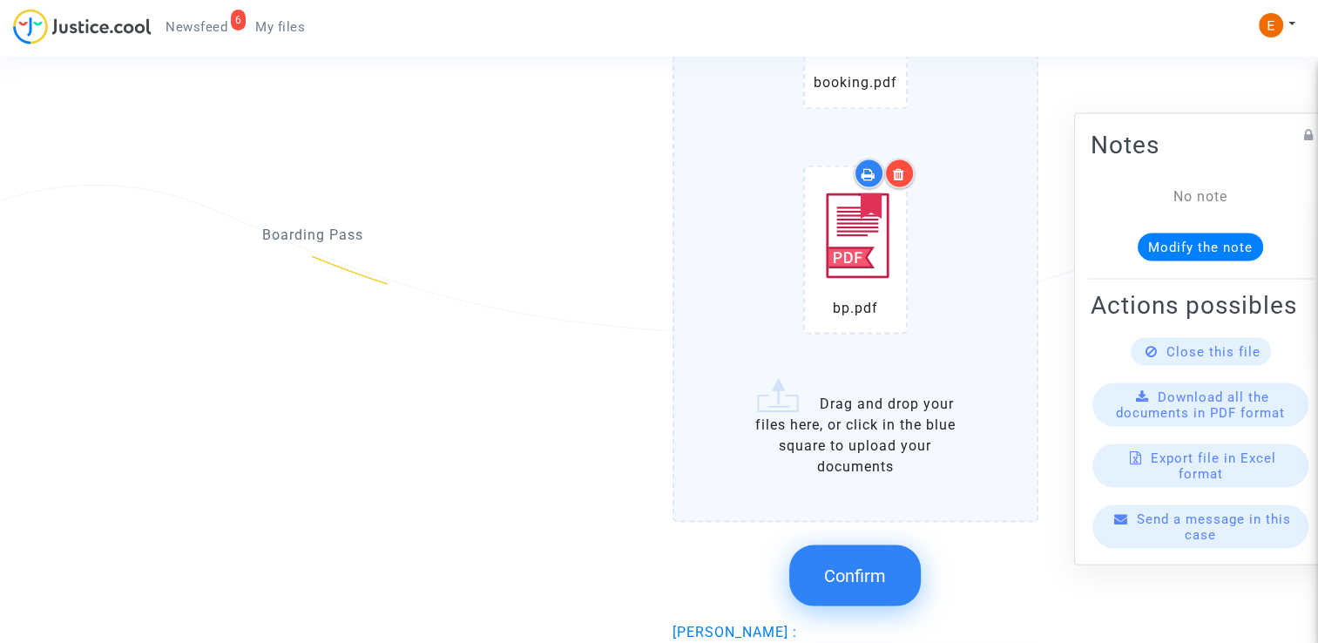
click at [877, 550] on button "Confirm" at bounding box center [855, 574] width 132 height 61
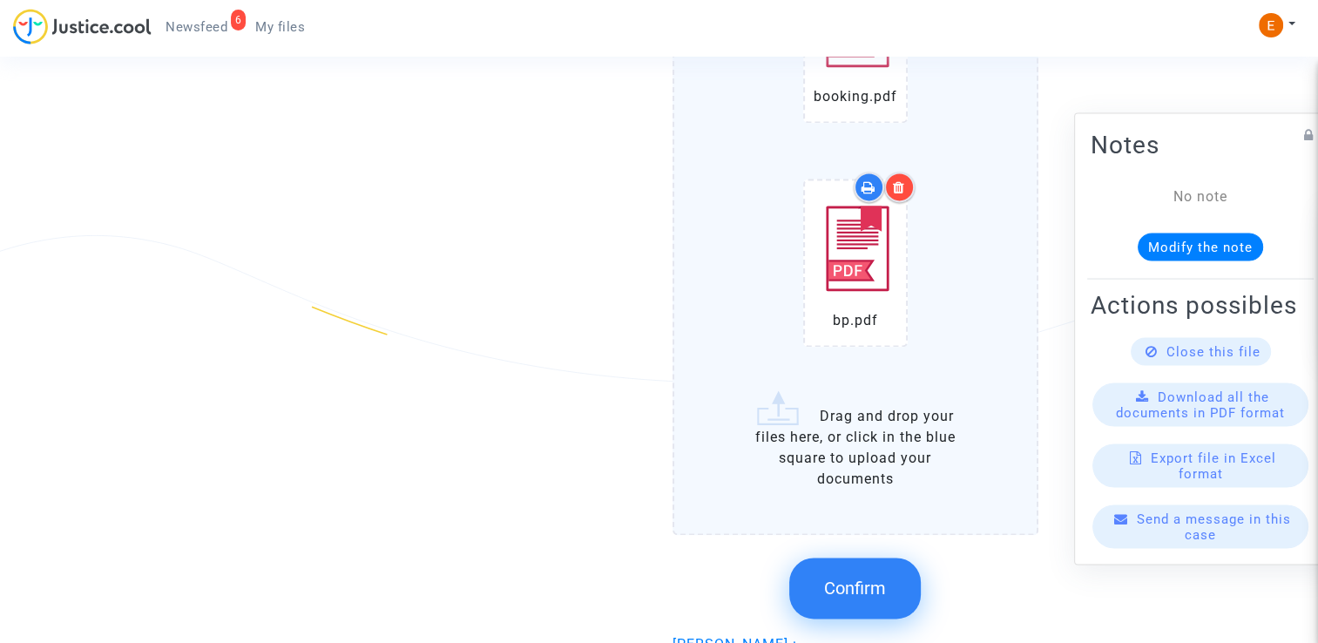
click at [871, 577] on span "Confirm" at bounding box center [855, 587] width 62 height 21
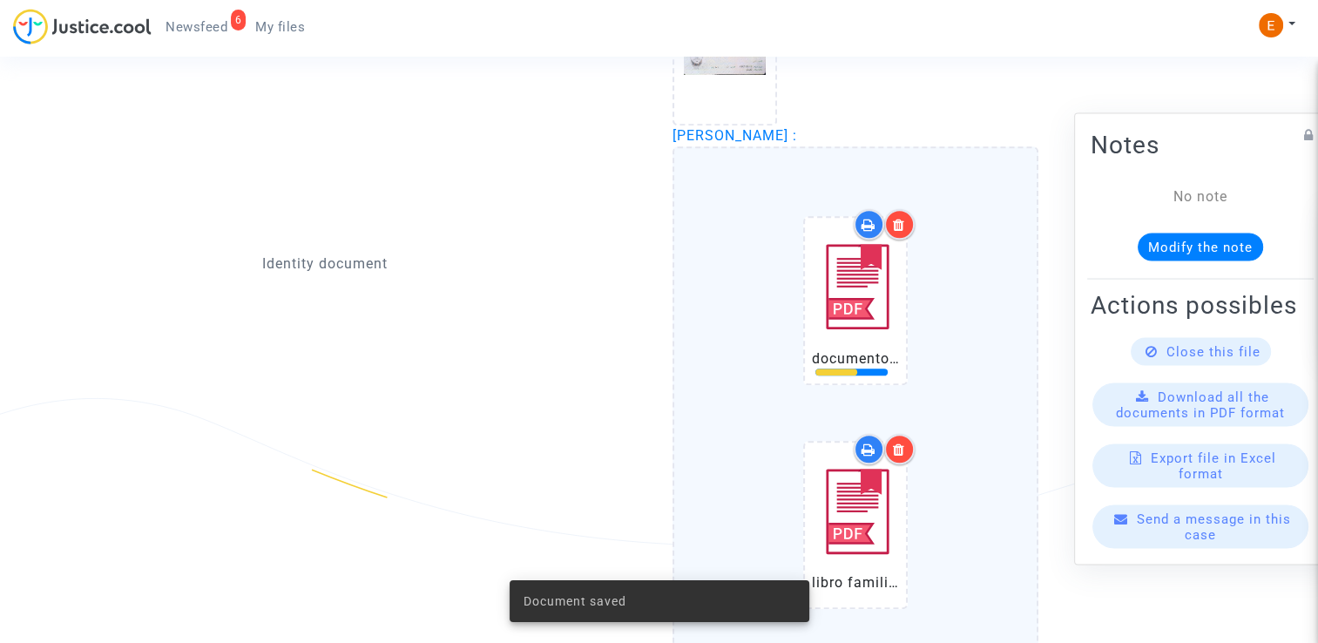
scroll to position [1399, 0]
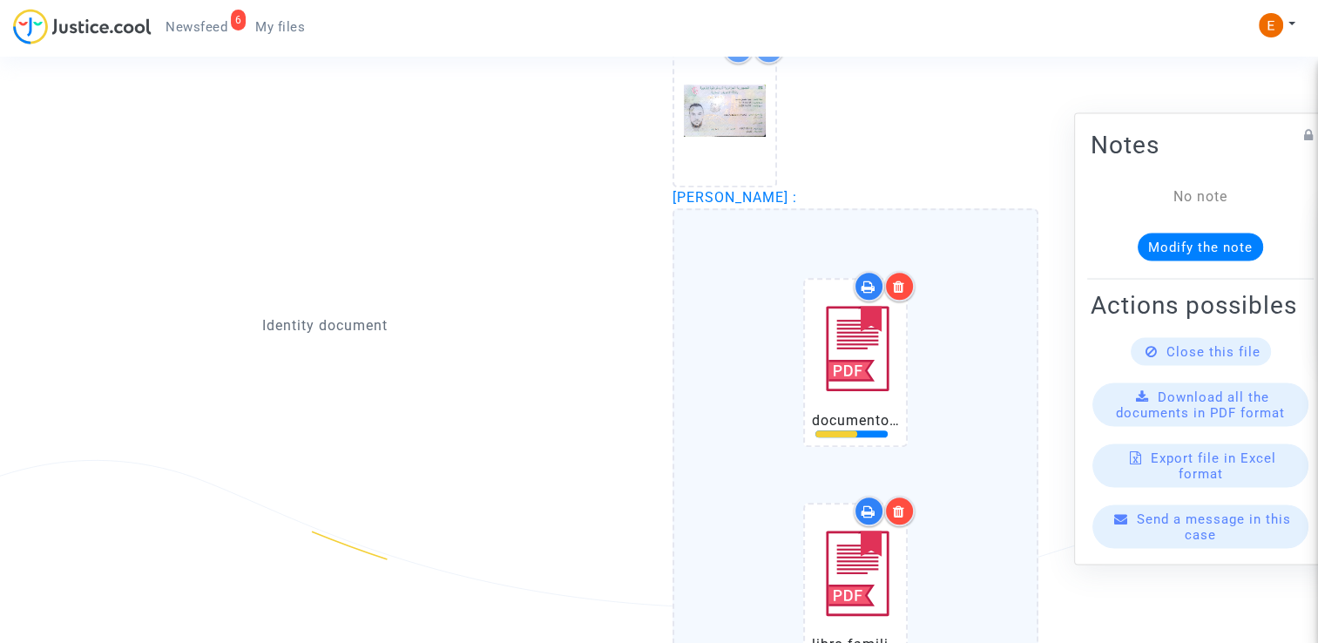
click at [909, 275] on div at bounding box center [899, 286] width 30 height 30
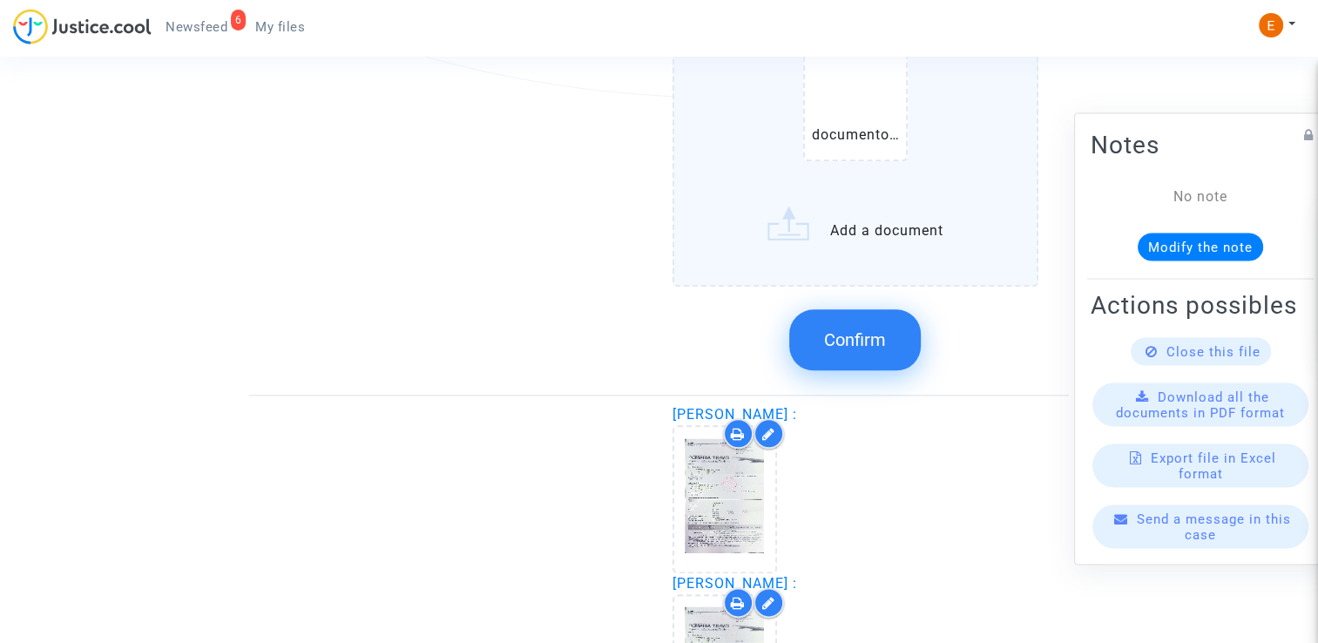
scroll to position [1921, 0]
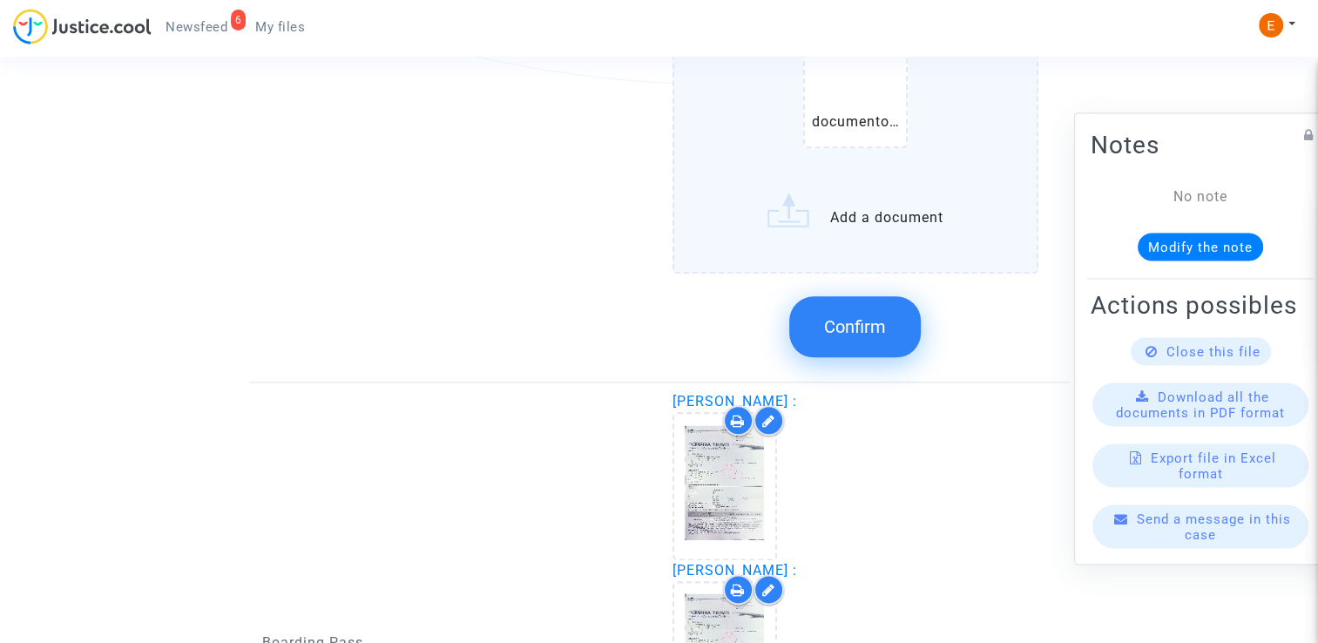
click at [901, 318] on button "Confirm" at bounding box center [855, 326] width 132 height 61
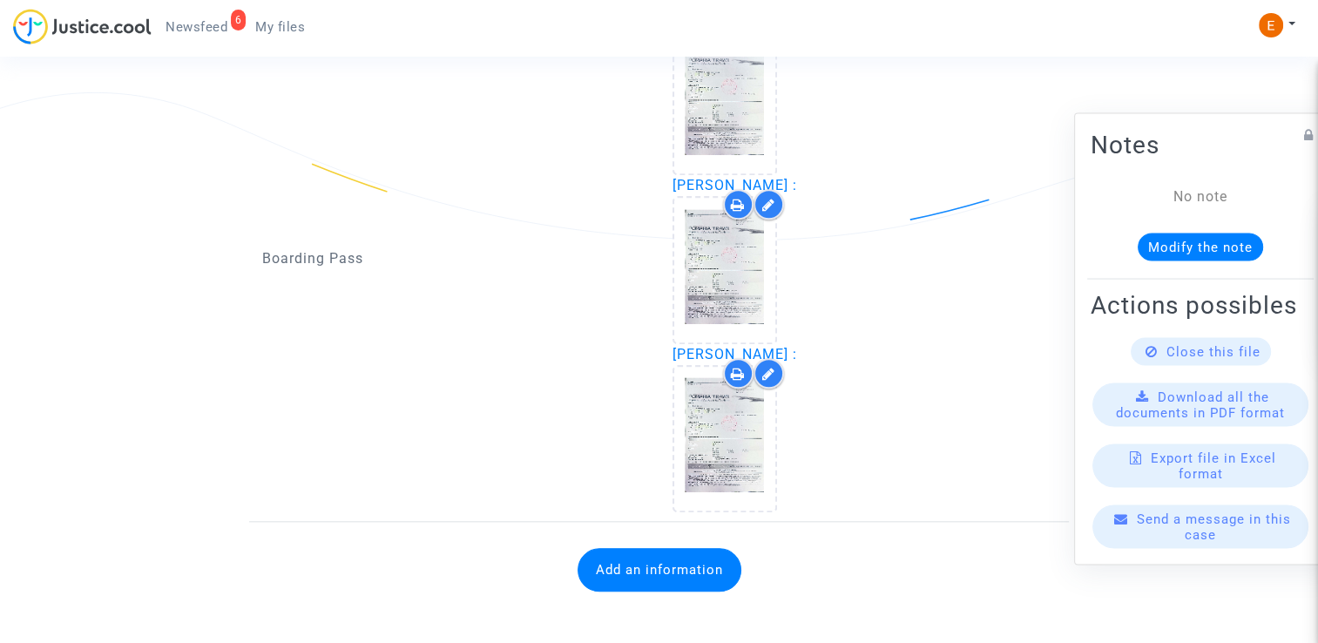
click at [718, 570] on button "Add an information" at bounding box center [659, 570] width 164 height 44
click at [589, 534] on div "Add an information" at bounding box center [658, 569] width 793 height 78
click at [596, 548] on button "Add an information" at bounding box center [659, 570] width 164 height 44
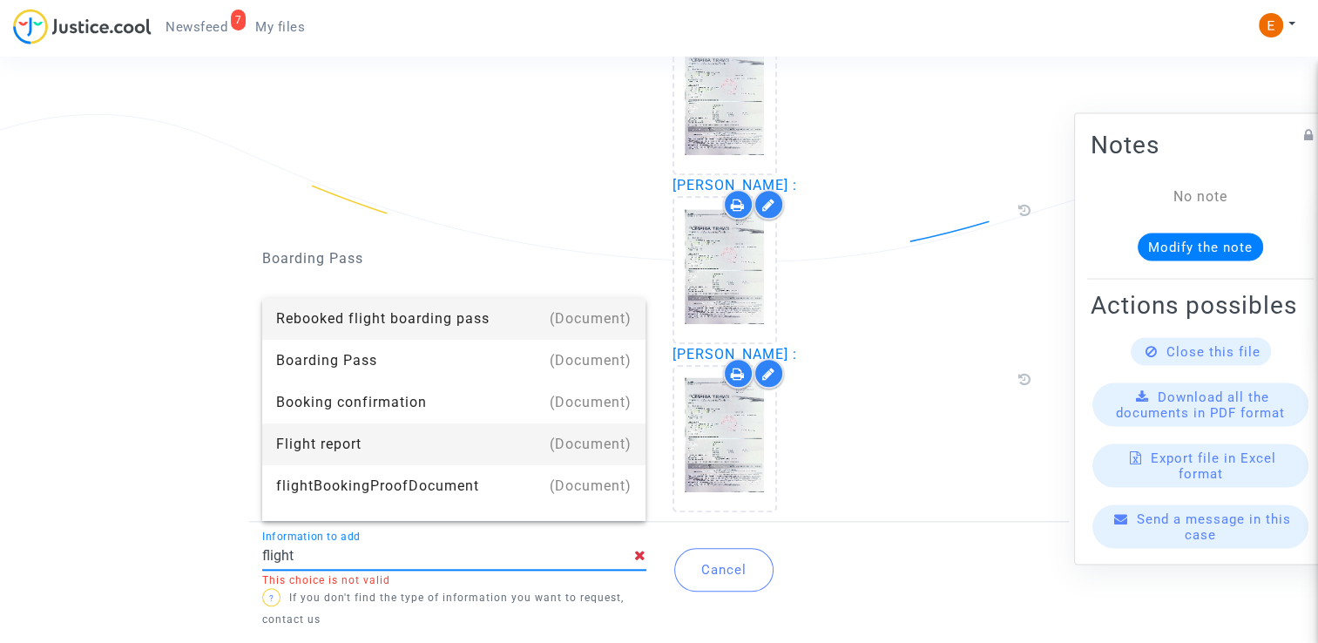
click at [385, 427] on div "Flight report" at bounding box center [454, 444] width 356 height 42
type input "Flight report"
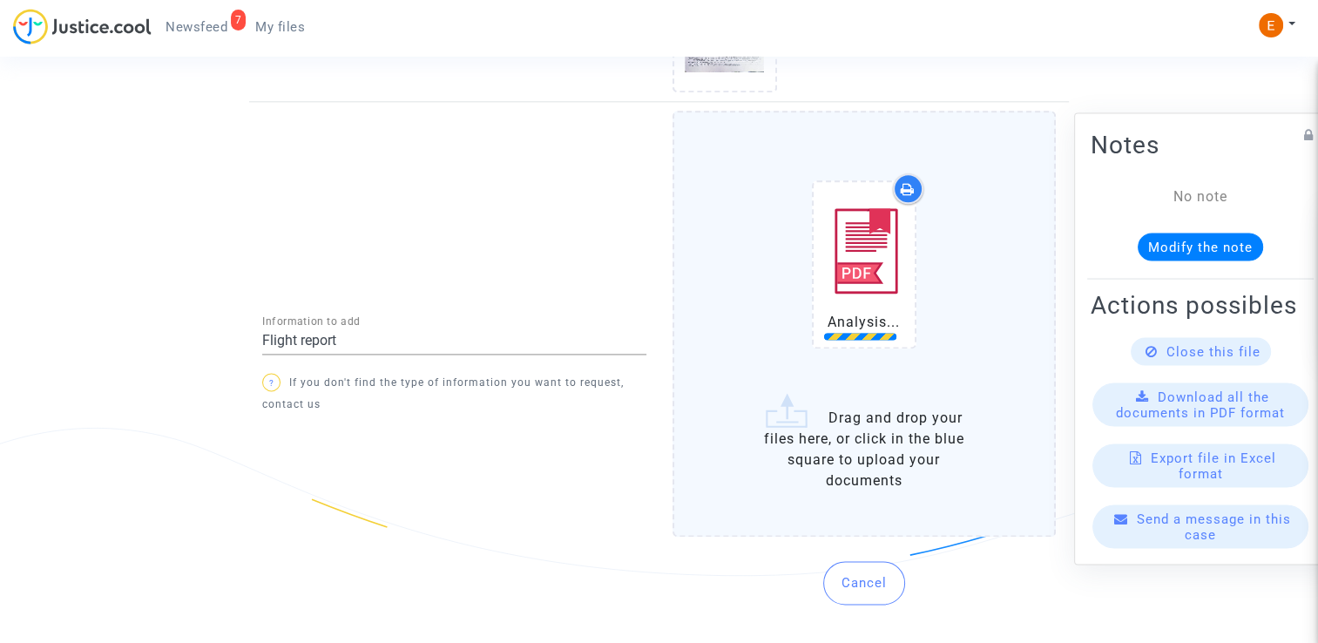
scroll to position [2184, 0]
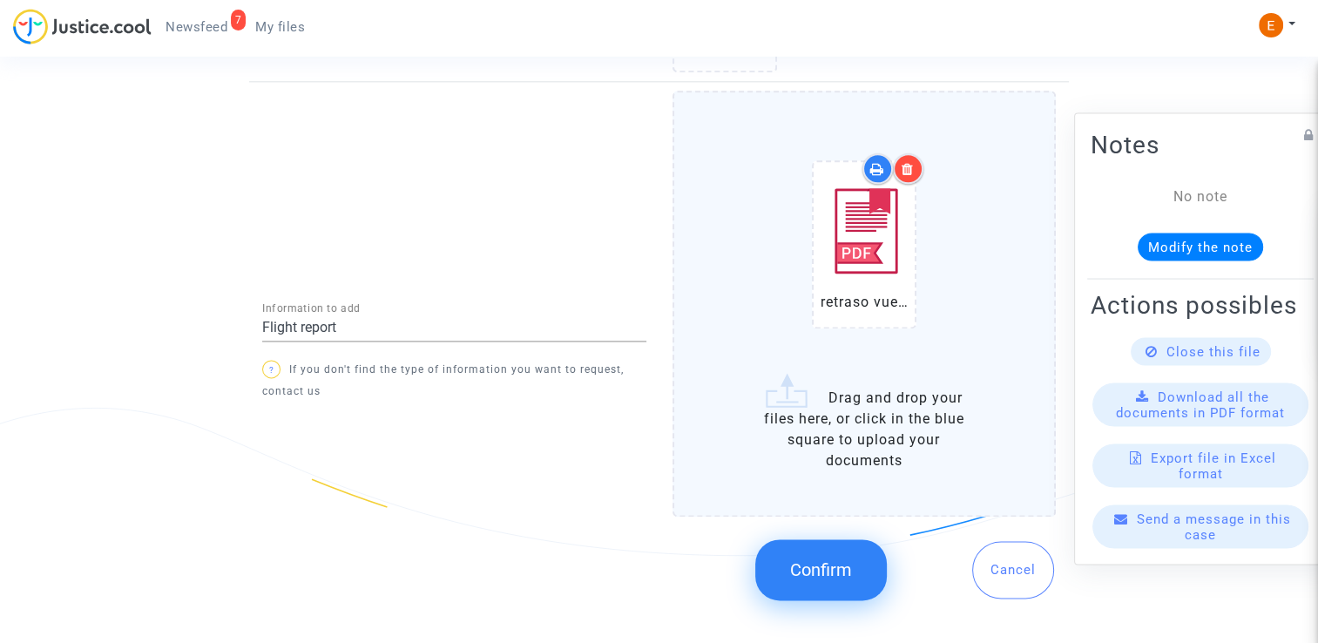
click at [842, 559] on span "Confirm" at bounding box center [821, 569] width 62 height 21
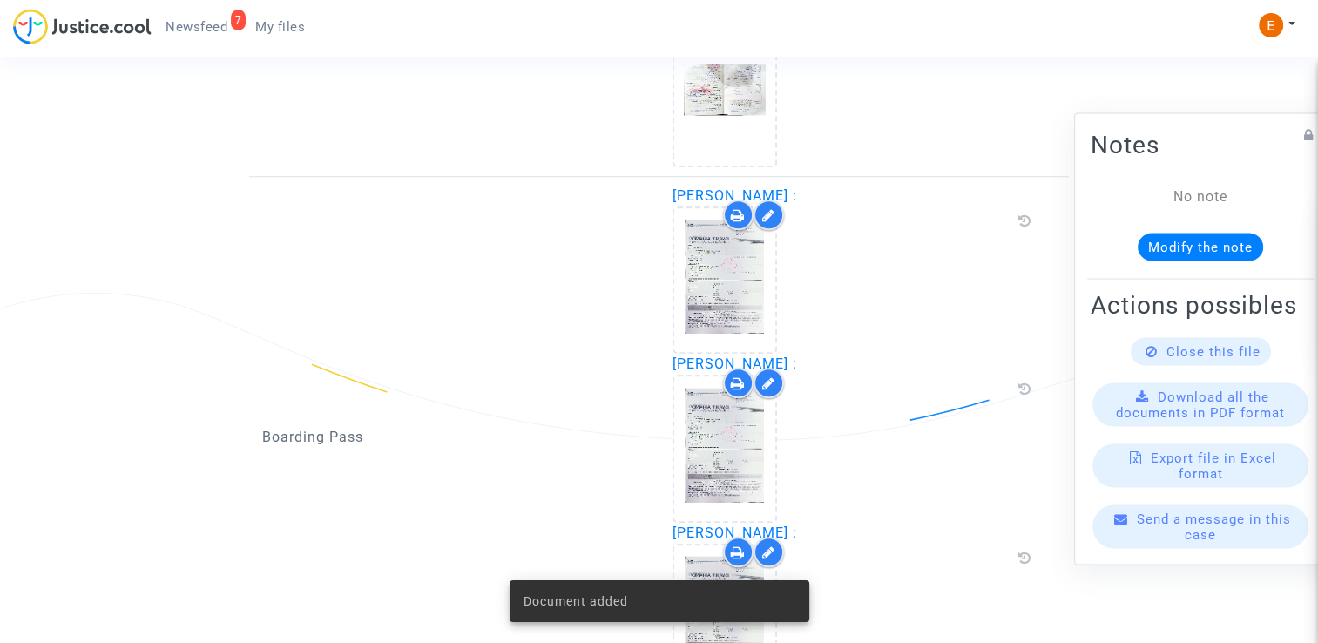
scroll to position [1561, 0]
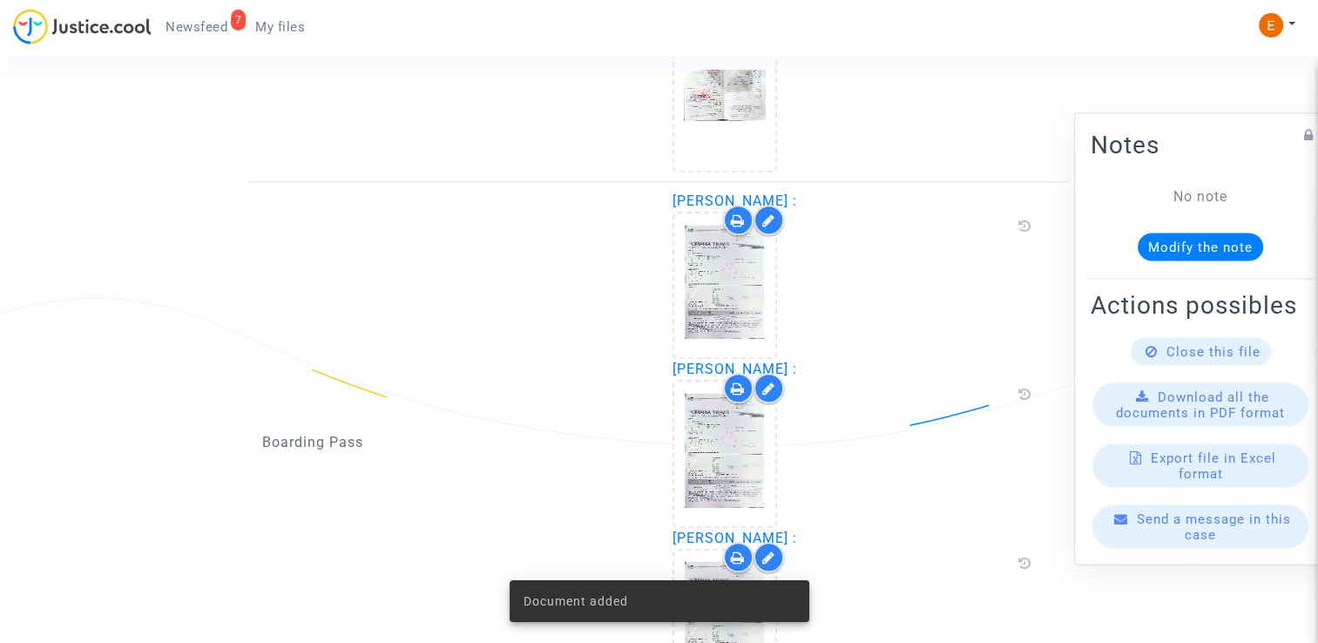
click at [221, 20] on span "Newsfeed" at bounding box center [196, 27] width 62 height 16
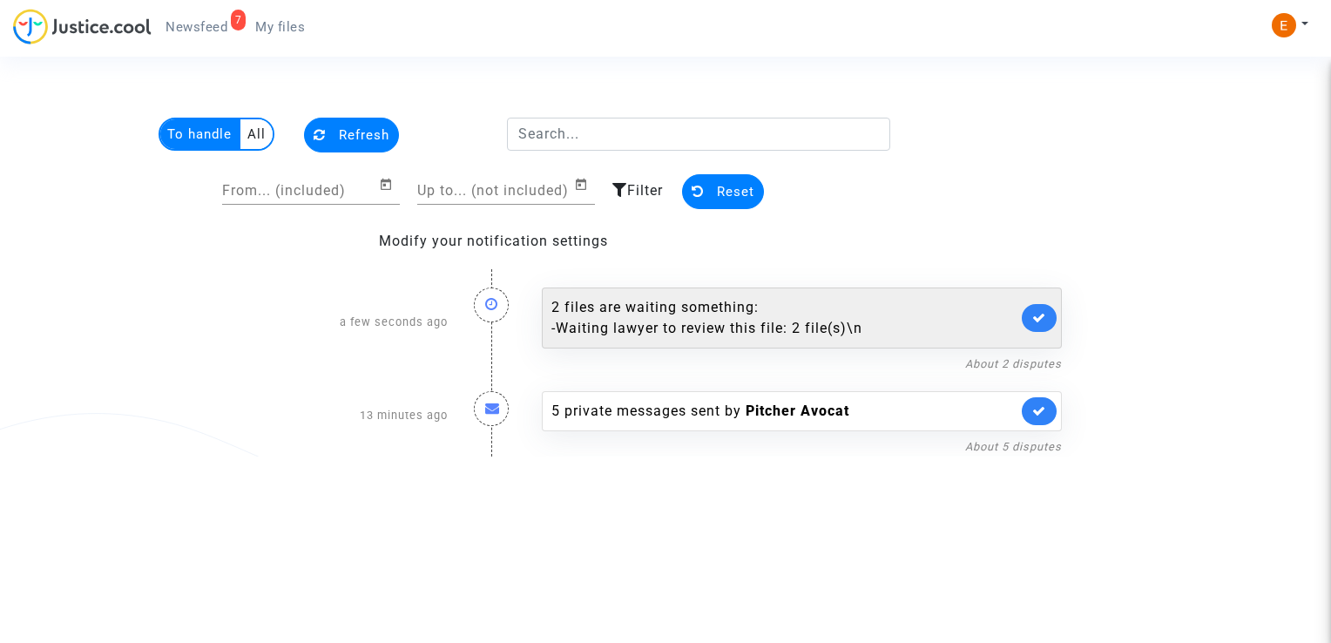
click at [1049, 306] on link at bounding box center [1039, 318] width 35 height 28
